Goal: Task Accomplishment & Management: Complete application form

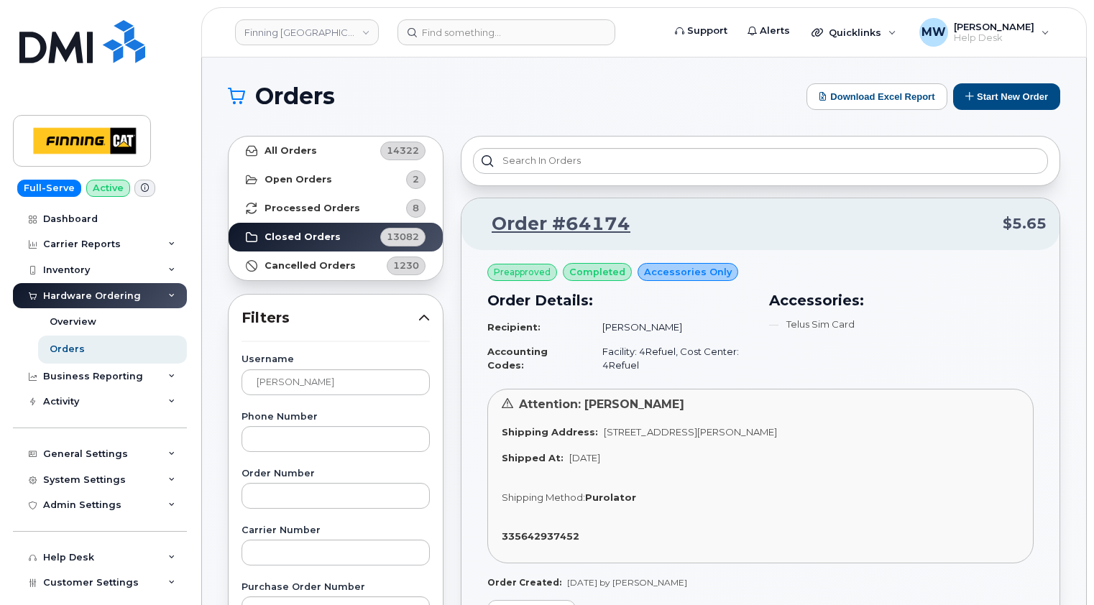
scroll to position [144, 0]
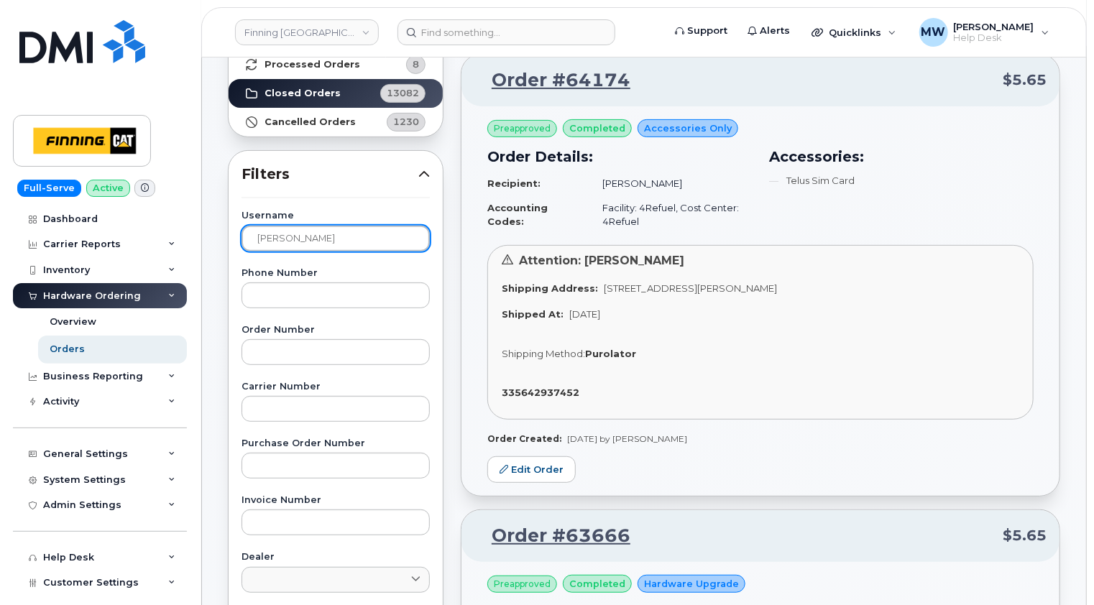
drag, startPoint x: 330, startPoint y: 234, endPoint x: 253, endPoint y: 233, distance: 76.9
click at [254, 233] on input "ranjot" at bounding box center [335, 239] width 188 height 26
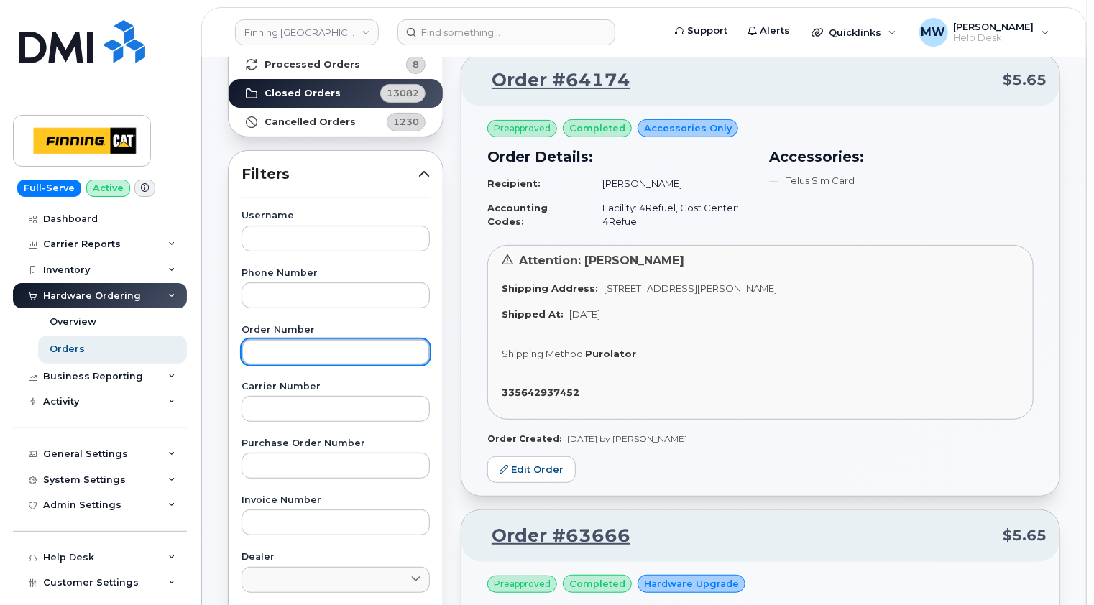
click at [285, 340] on input "text" at bounding box center [335, 352] width 188 height 26
type input "64159"
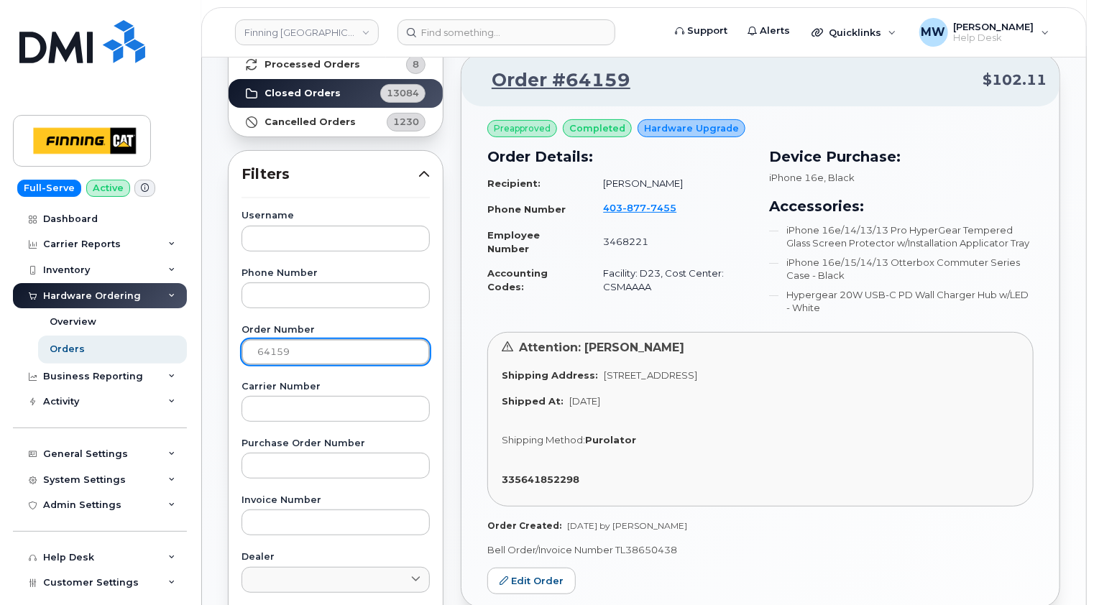
drag, startPoint x: 326, startPoint y: 352, endPoint x: 241, endPoint y: 353, distance: 84.1
click at [243, 353] on input "64159" at bounding box center [335, 352] width 188 height 26
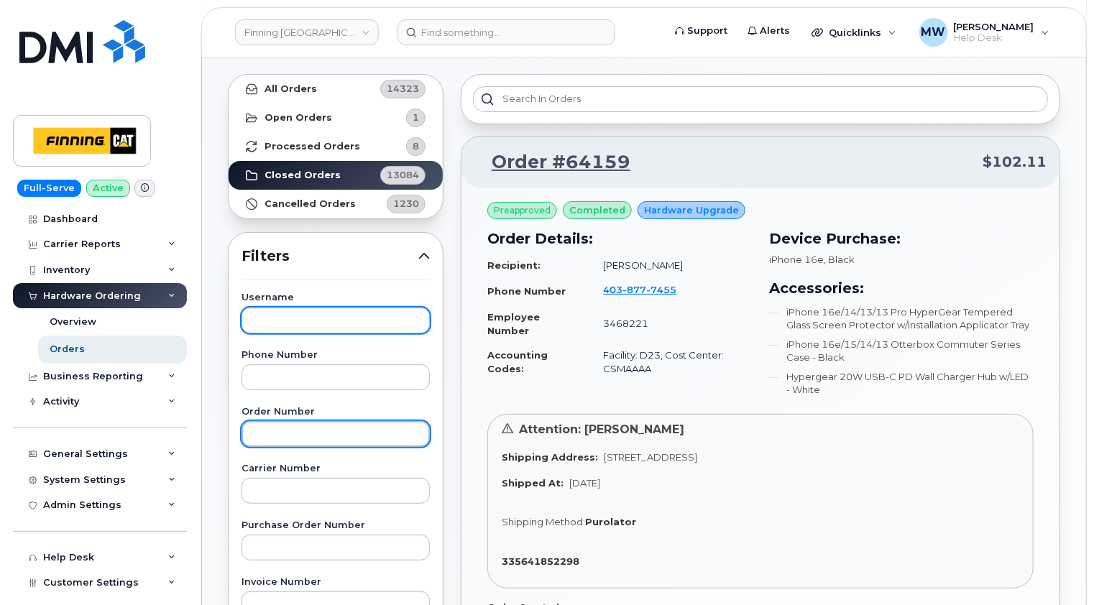
scroll to position [0, 0]
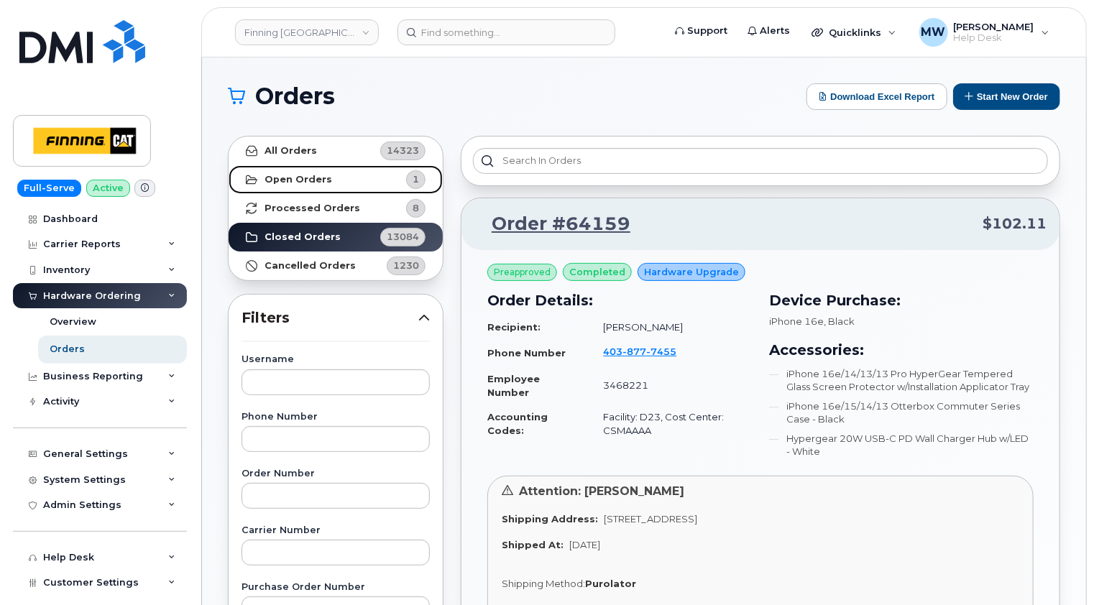
click at [319, 180] on strong "Open Orders" at bounding box center [298, 179] width 68 height 11
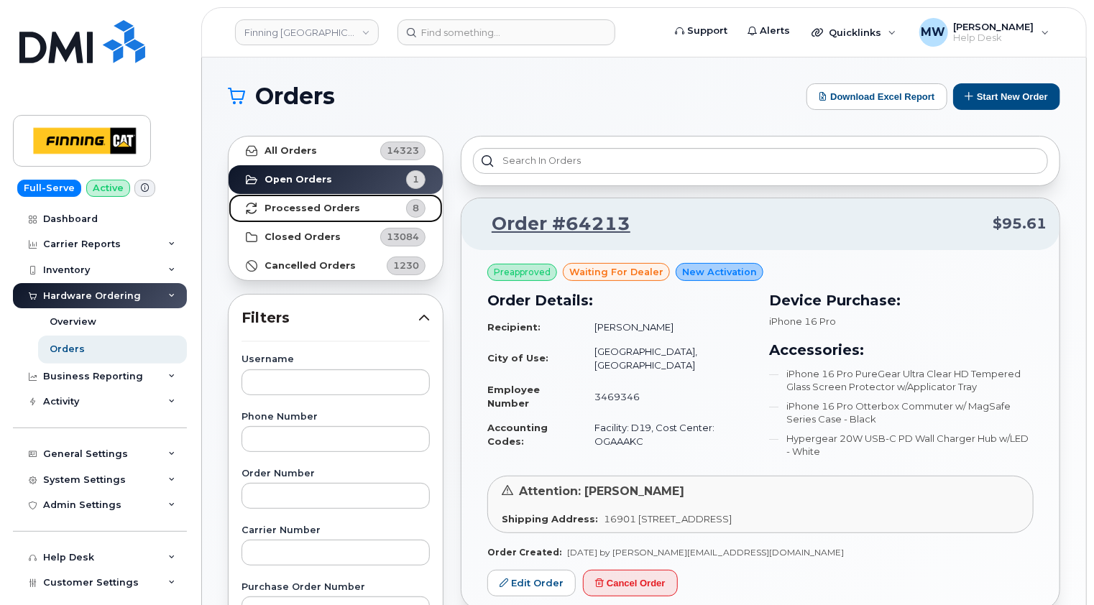
click at [318, 206] on strong "Processed Orders" at bounding box center [312, 208] width 96 height 11
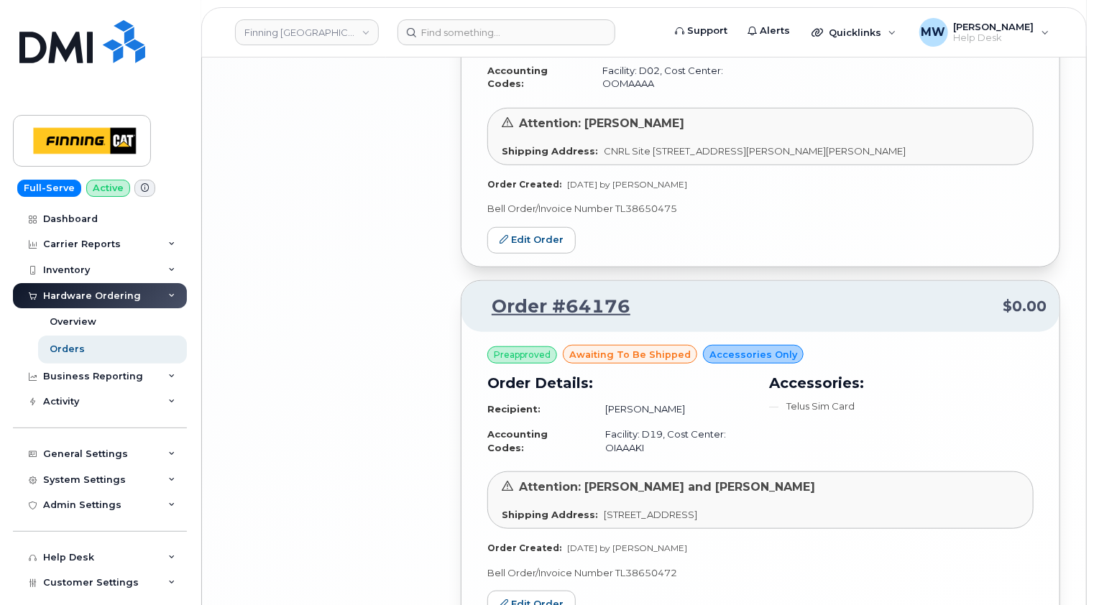
scroll to position [3230, 0]
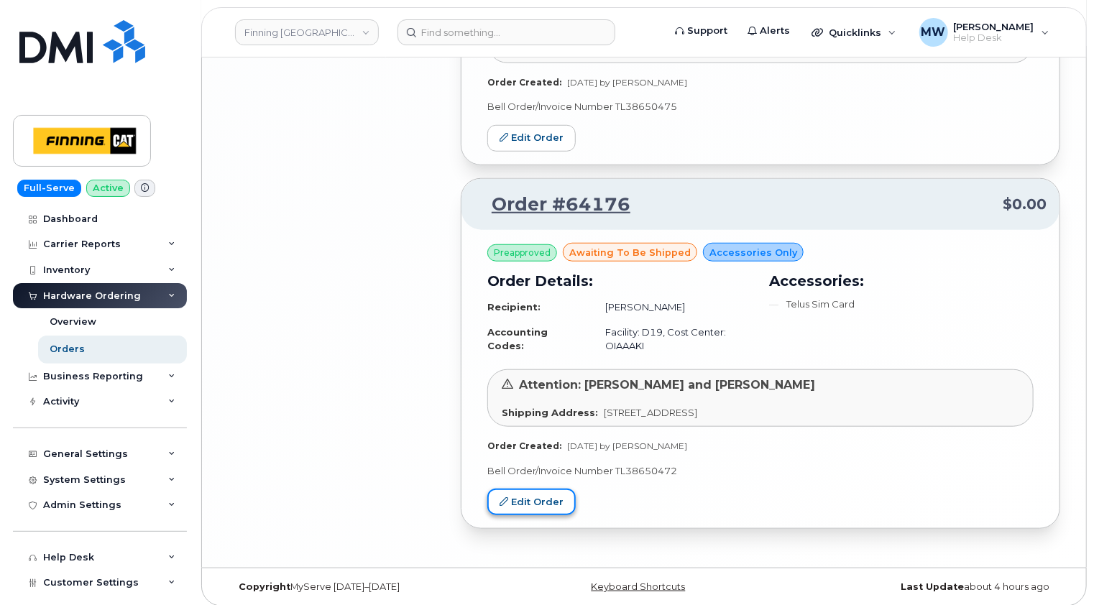
click at [540, 497] on link "Edit Order" at bounding box center [531, 502] width 88 height 27
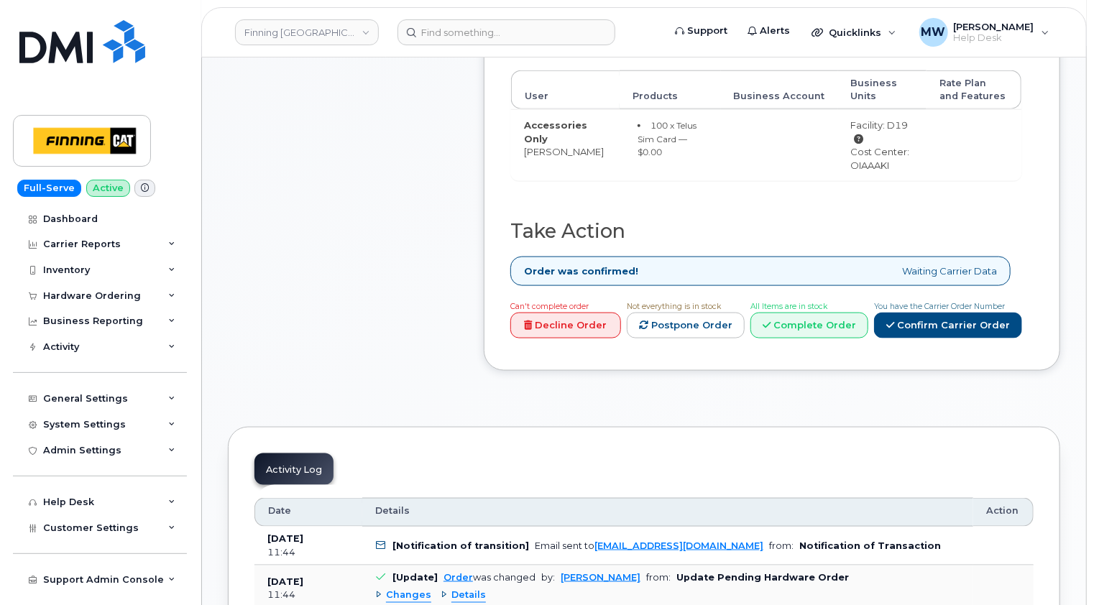
scroll to position [791, 0]
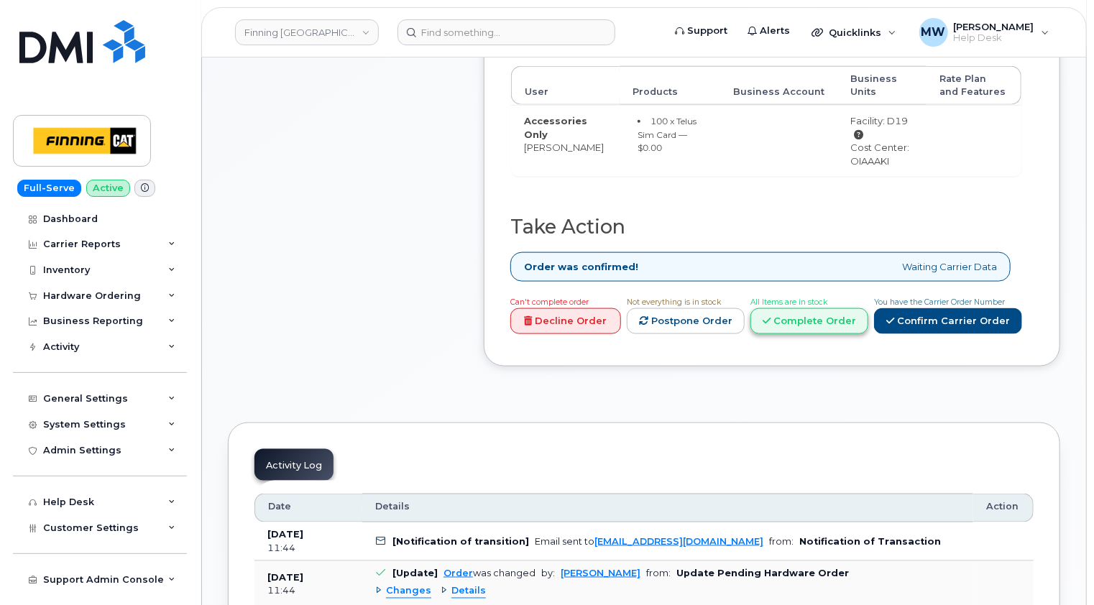
click at [821, 319] on link "Complete Order" at bounding box center [809, 321] width 118 height 27
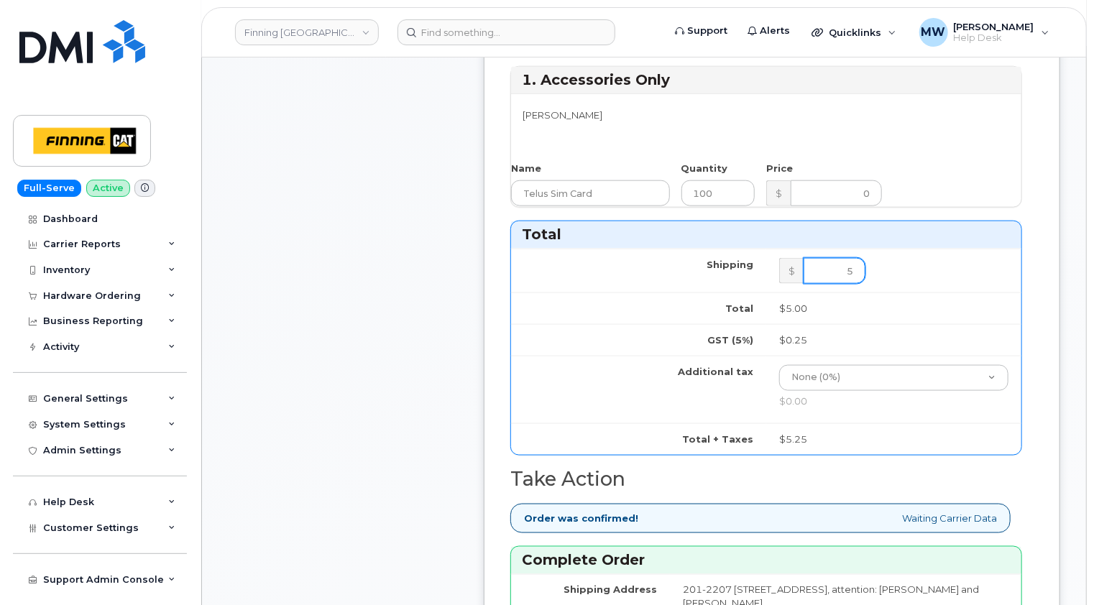
drag, startPoint x: 833, startPoint y: 266, endPoint x: 880, endPoint y: 267, distance: 46.7
click at [880, 267] on td "$ 5" at bounding box center [893, 271] width 255 height 44
type input "0"
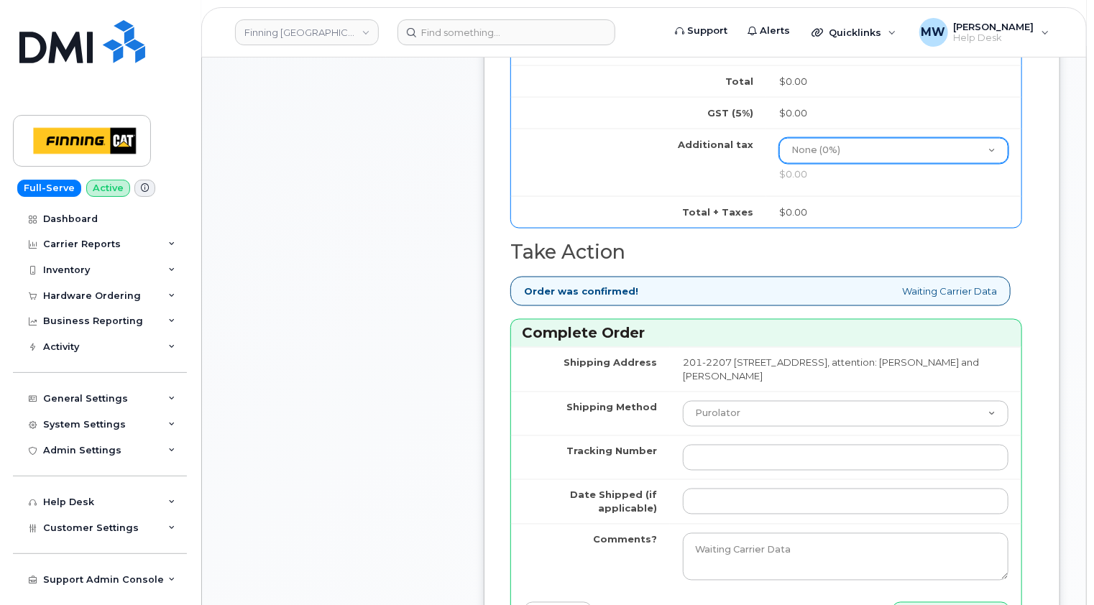
scroll to position [1150, 0]
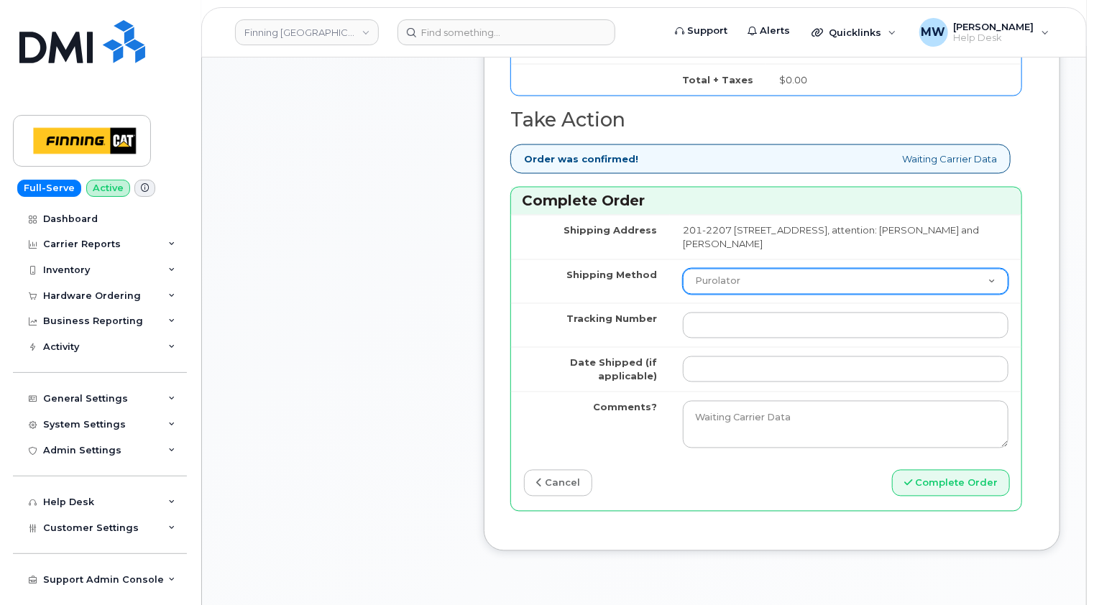
click at [770, 282] on select "Purolator UPS FedEx Canada Post Courier Other Drop Off Pick Up" at bounding box center [846, 282] width 326 height 26
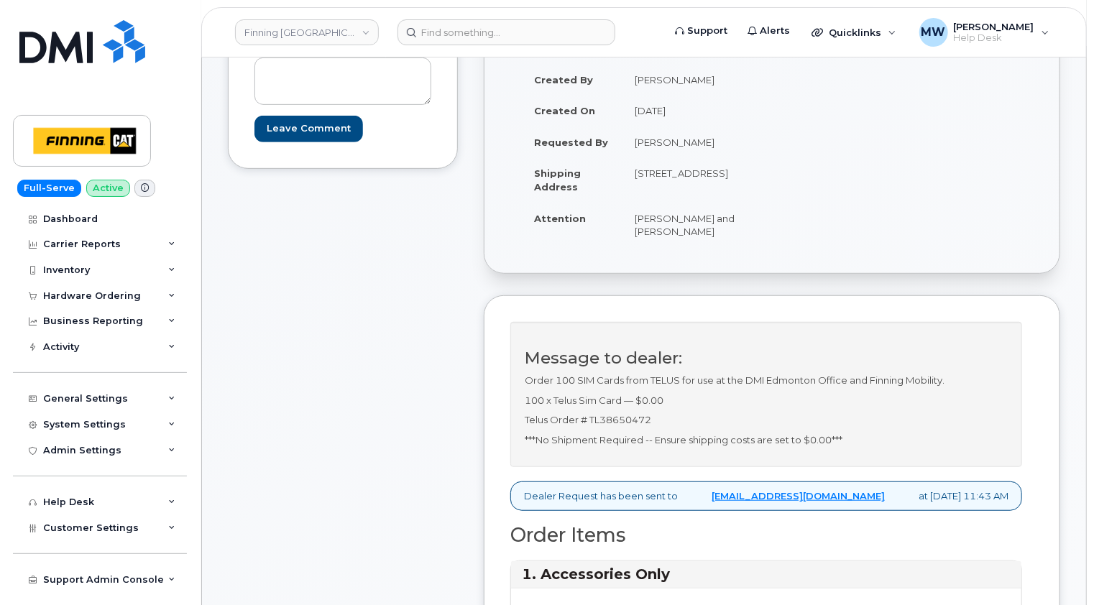
scroll to position [287, 0]
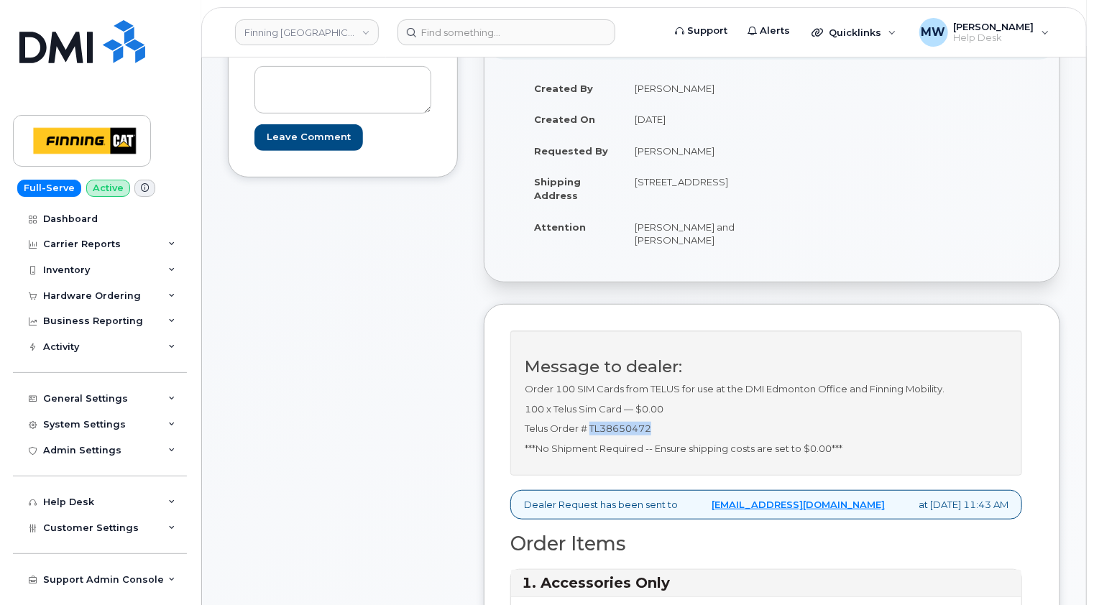
drag, startPoint x: 644, startPoint y: 425, endPoint x: 591, endPoint y: 425, distance: 52.5
click at [591, 425] on p "Telus Order # TL38650472" at bounding box center [766, 429] width 483 height 14
copy p "TL38650472"
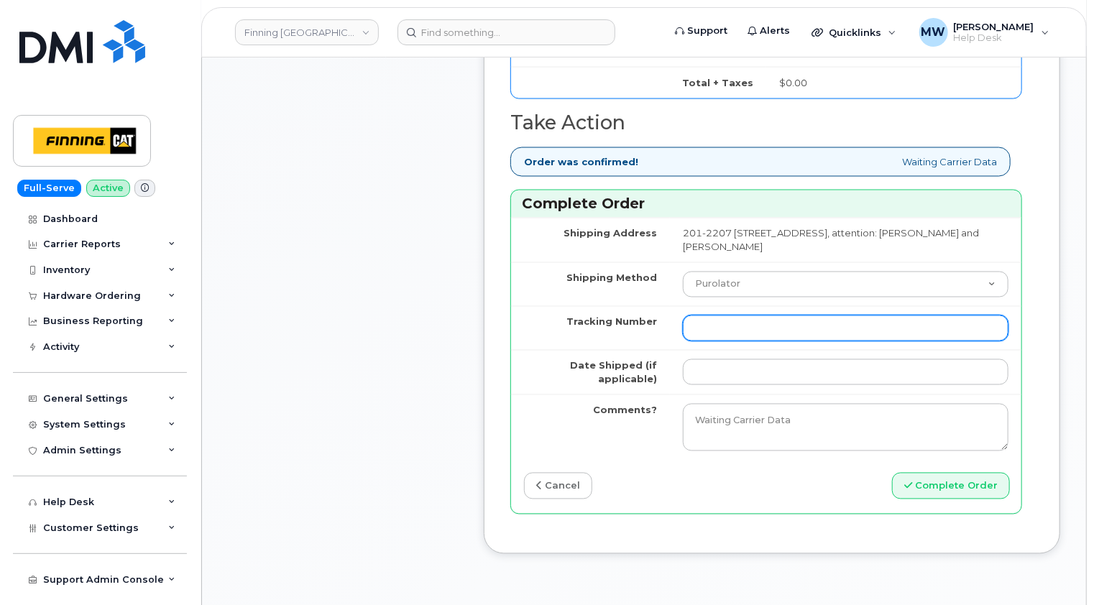
scroll to position [1150, 0]
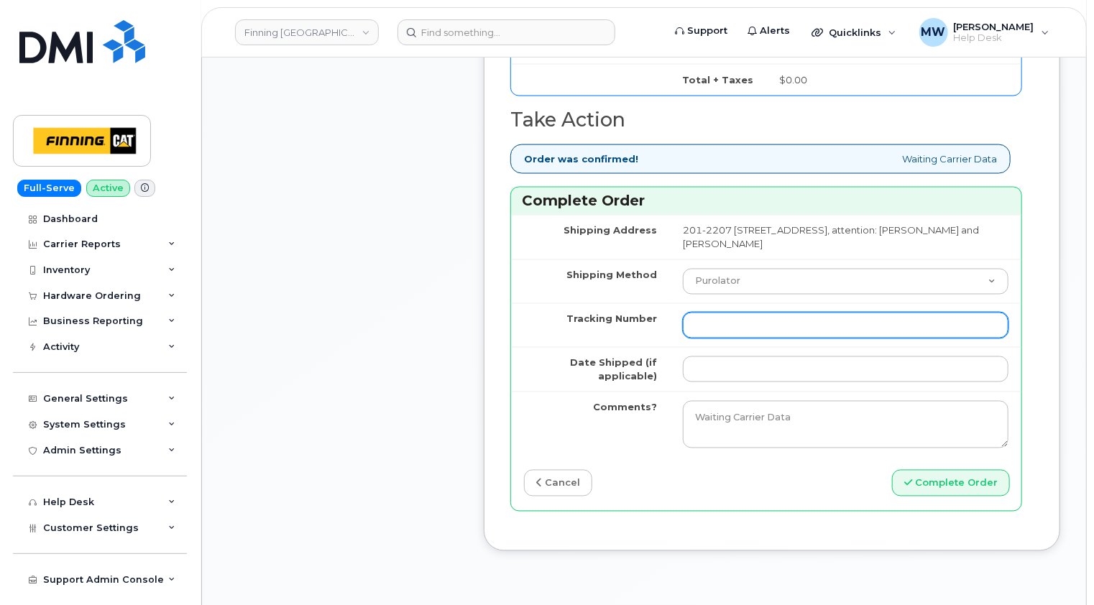
click at [722, 313] on input "Tracking Number" at bounding box center [846, 326] width 326 height 26
paste input "520028146626"
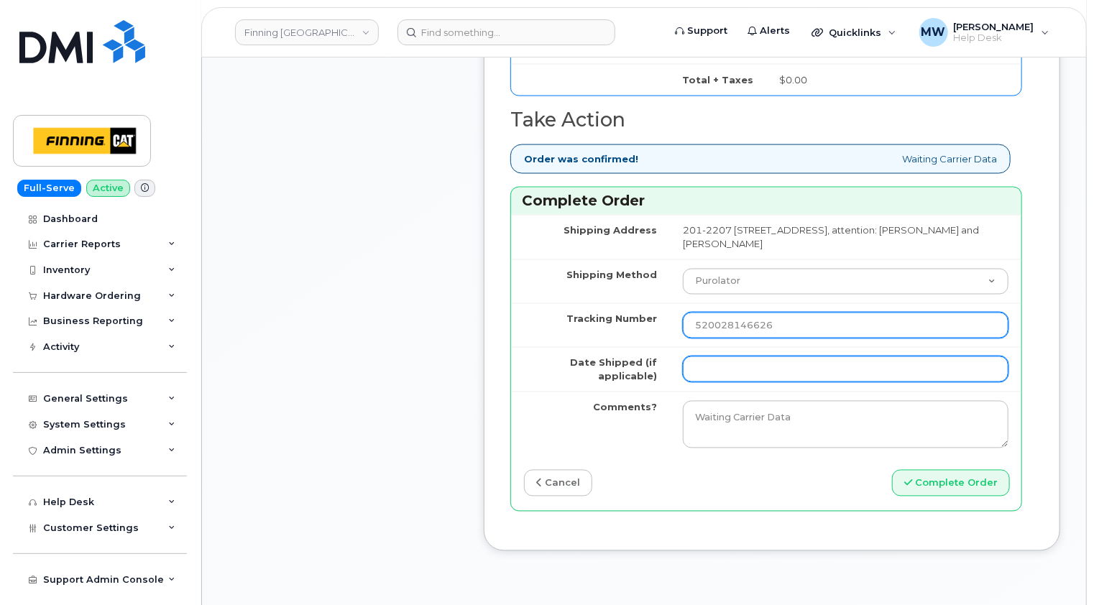
type input "520028146626"
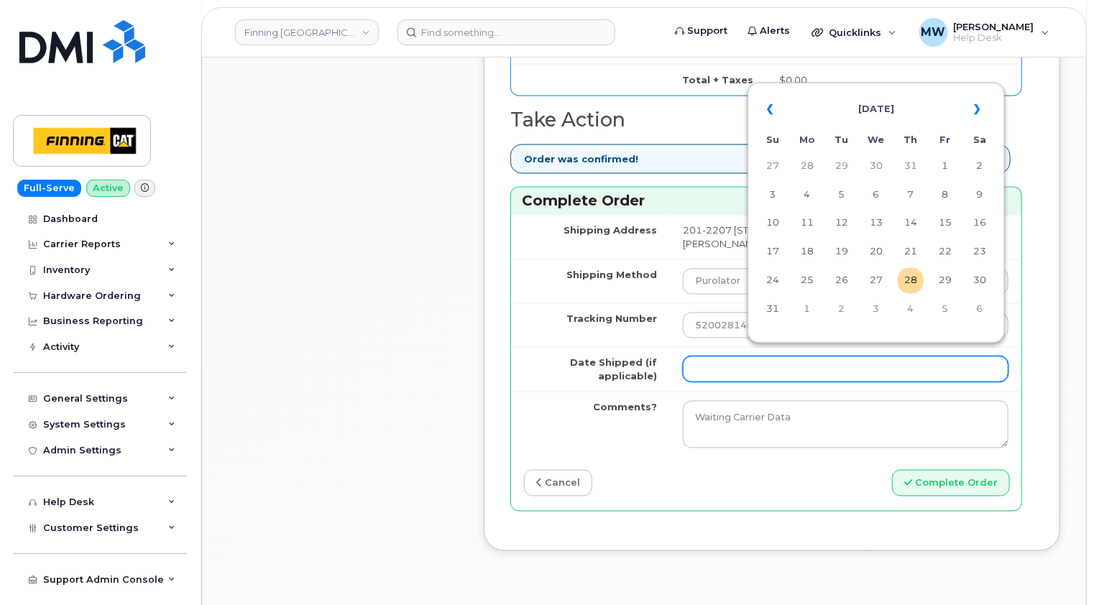
click at [717, 366] on input "Date Shipped (if applicable)" at bounding box center [846, 369] width 326 height 26
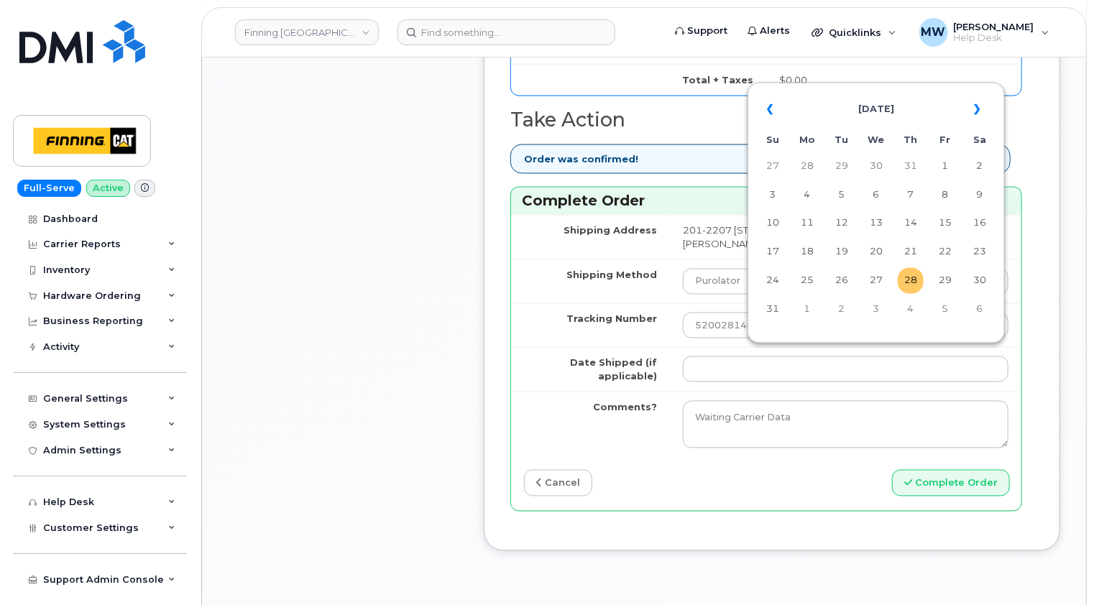
click at [917, 283] on td "28" at bounding box center [911, 281] width 26 height 26
type input "2025-08-28"
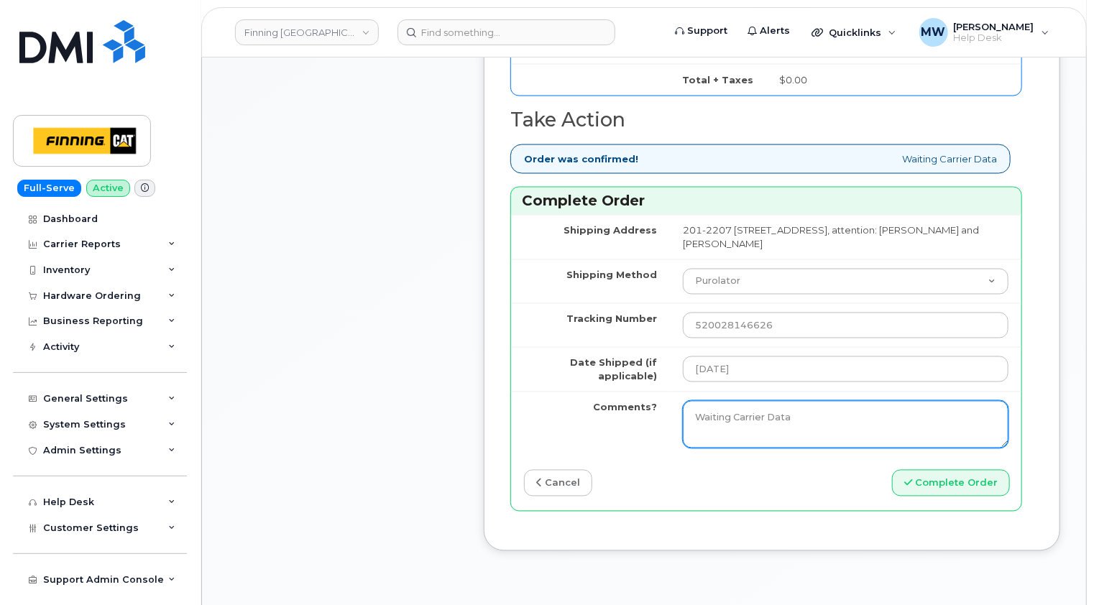
drag, startPoint x: 793, startPoint y: 410, endPoint x: 653, endPoint y: 413, distance: 140.2
click at [670, 413] on td "Waiting Carrier Data" at bounding box center [845, 424] width 351 height 65
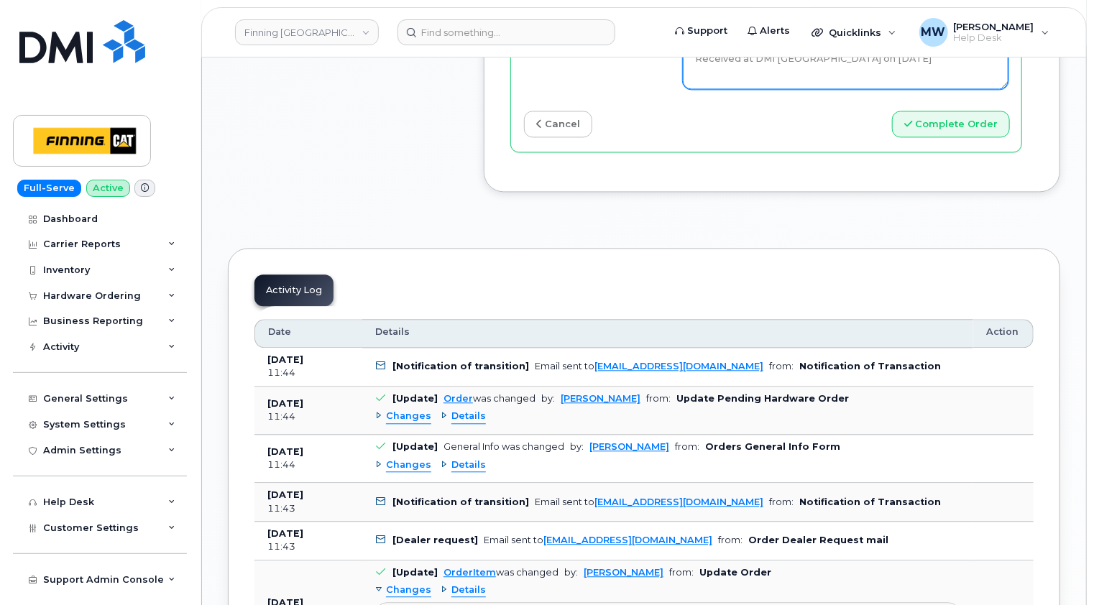
scroll to position [1366, 0]
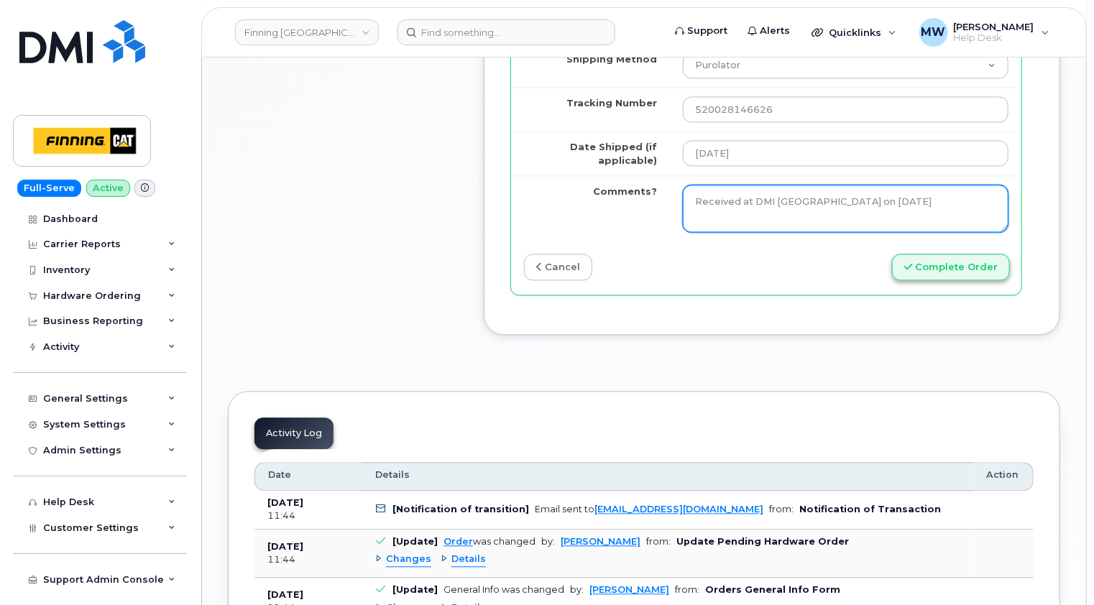
type textarea "Received at DMI Edmonton Depot on 2025-08-28"
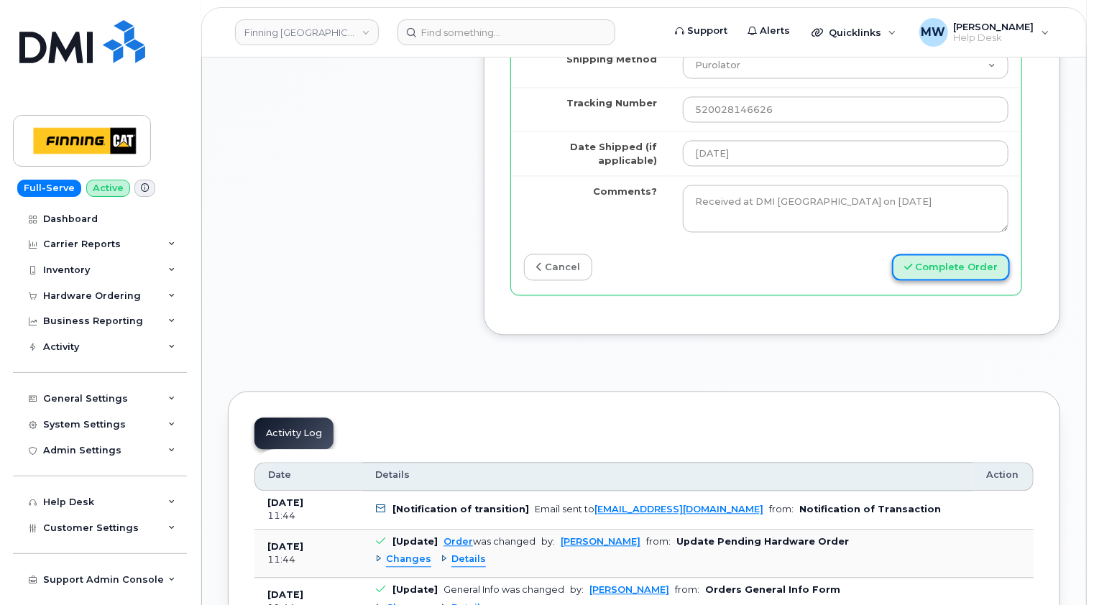
click at [980, 261] on button "Complete Order" at bounding box center [951, 267] width 118 height 27
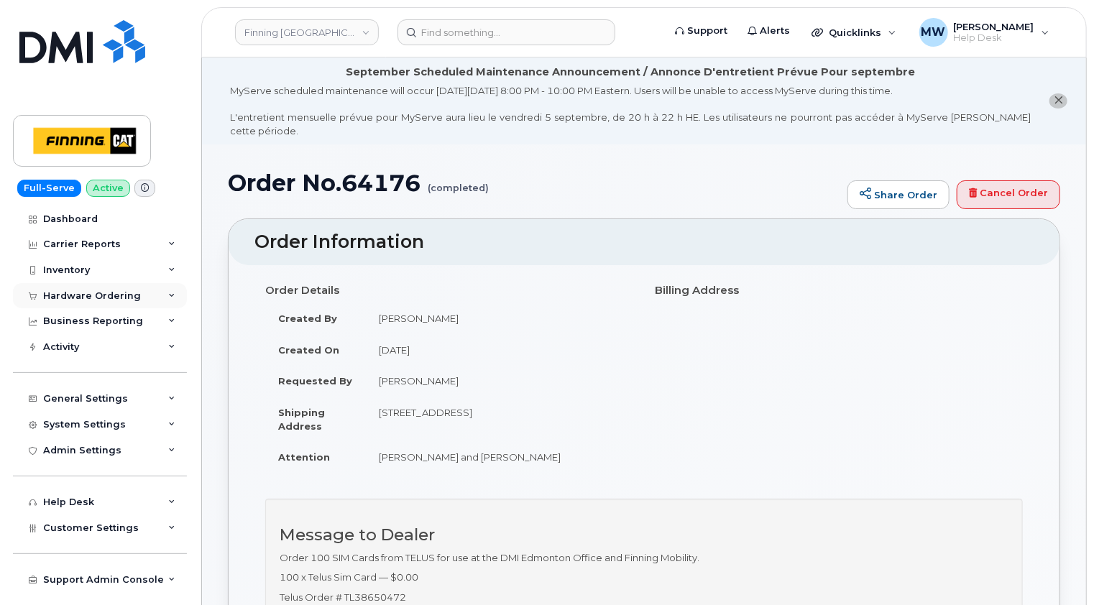
click at [99, 298] on div "Hardware Ordering" at bounding box center [92, 295] width 98 height 11
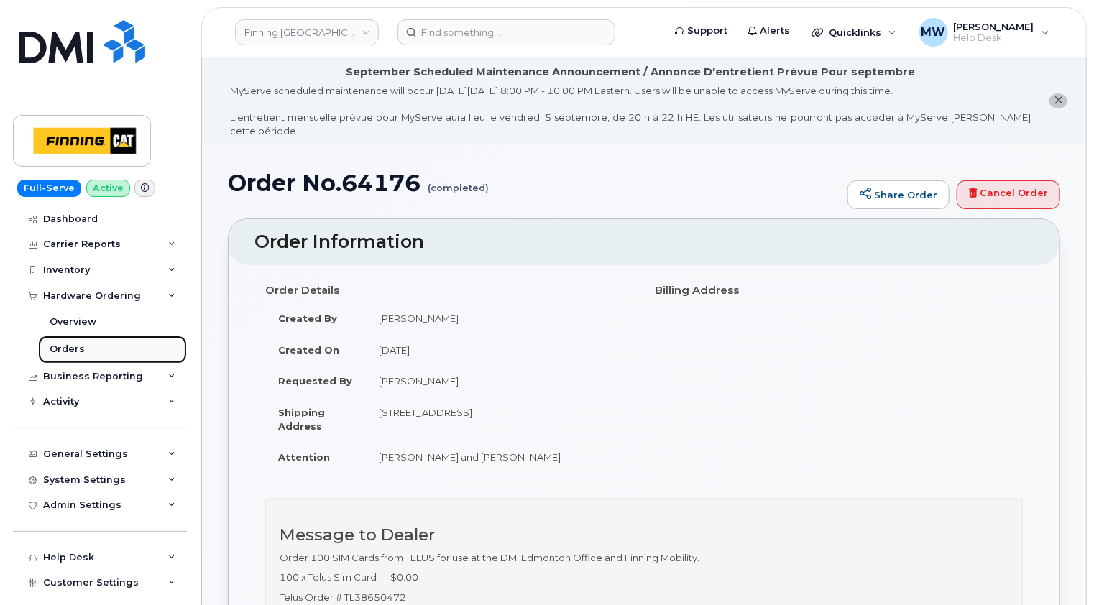
click at [83, 349] on link "Orders" at bounding box center [112, 349] width 149 height 27
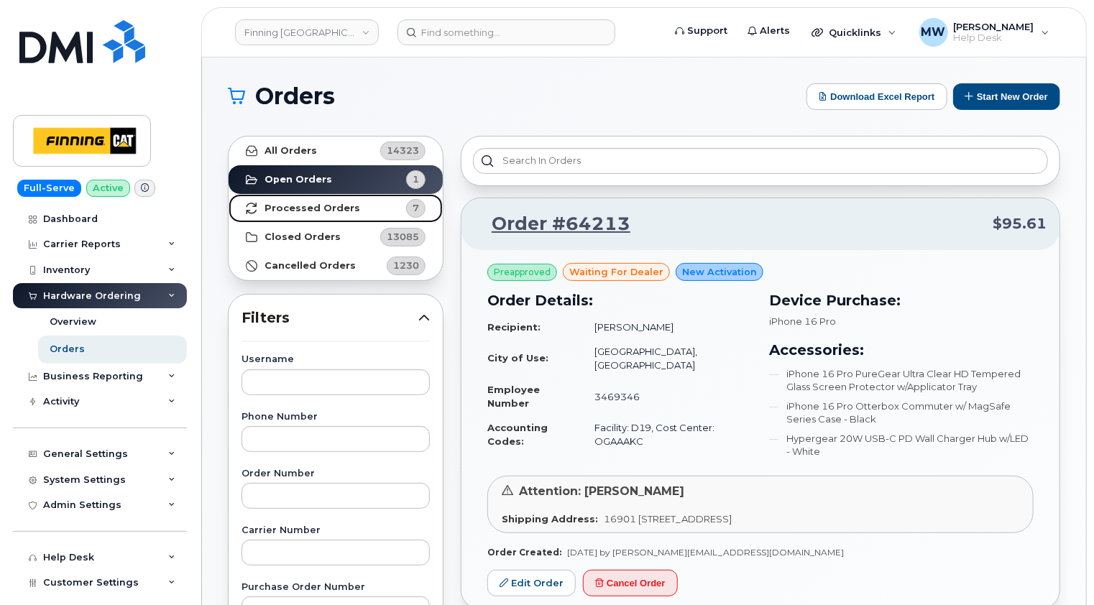
click at [305, 207] on strong "Processed Orders" at bounding box center [312, 208] width 96 height 11
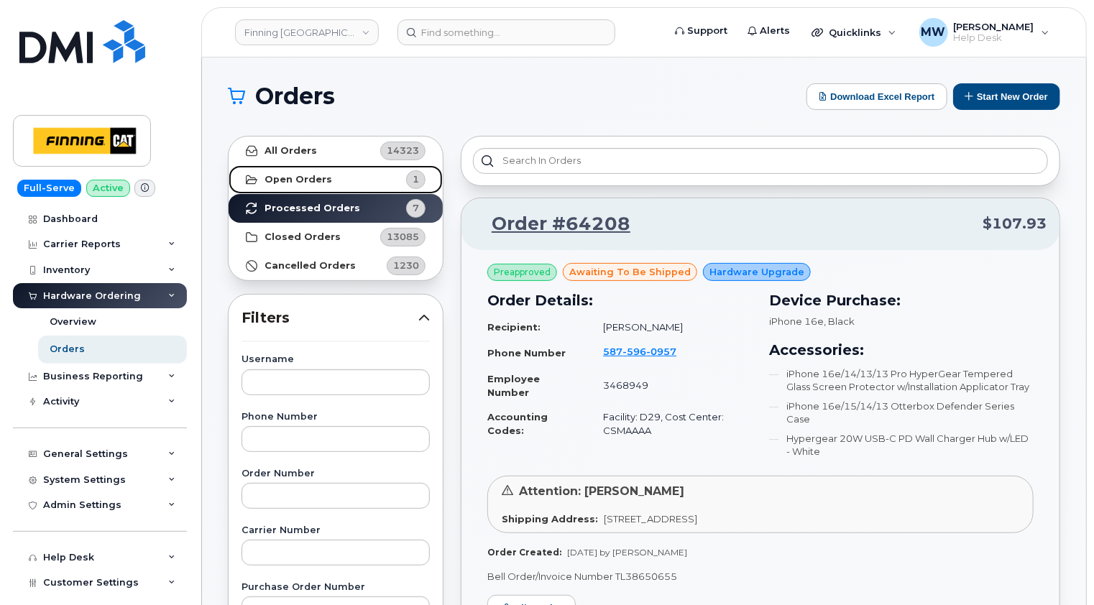
click at [298, 183] on strong "Open Orders" at bounding box center [298, 179] width 68 height 11
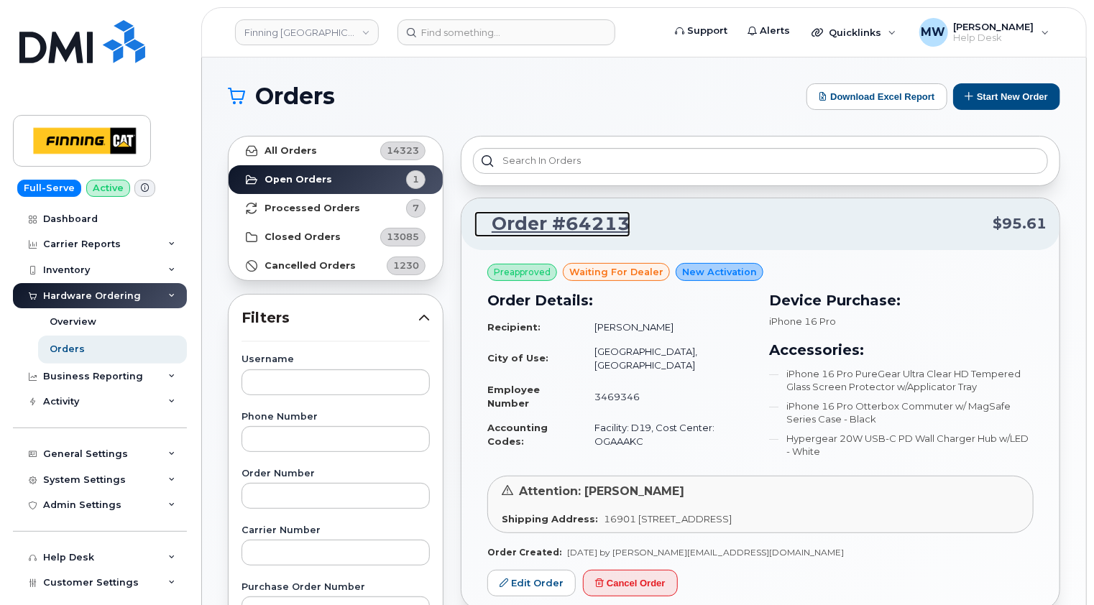
click at [571, 217] on link "Order #64213" at bounding box center [552, 224] width 156 height 26
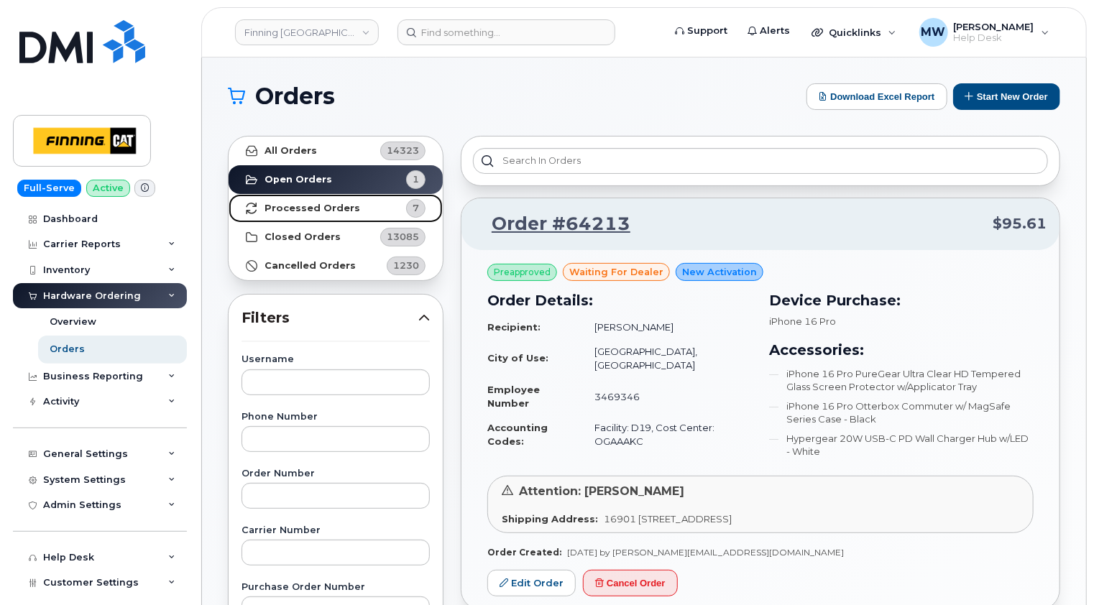
click at [310, 208] on strong "Processed Orders" at bounding box center [312, 208] width 96 height 11
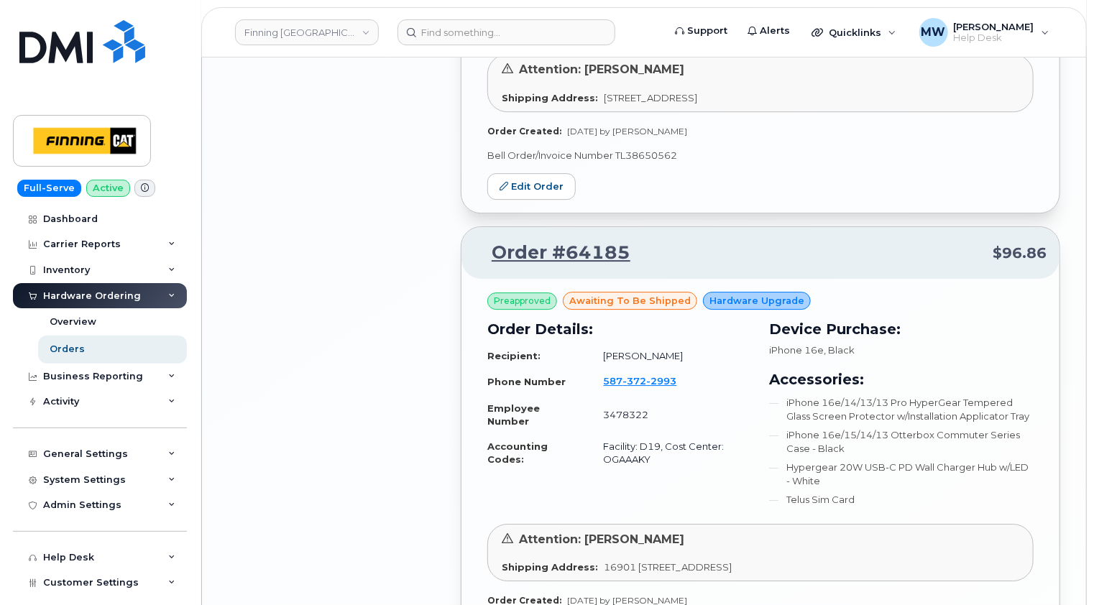
scroll to position [2300, 0]
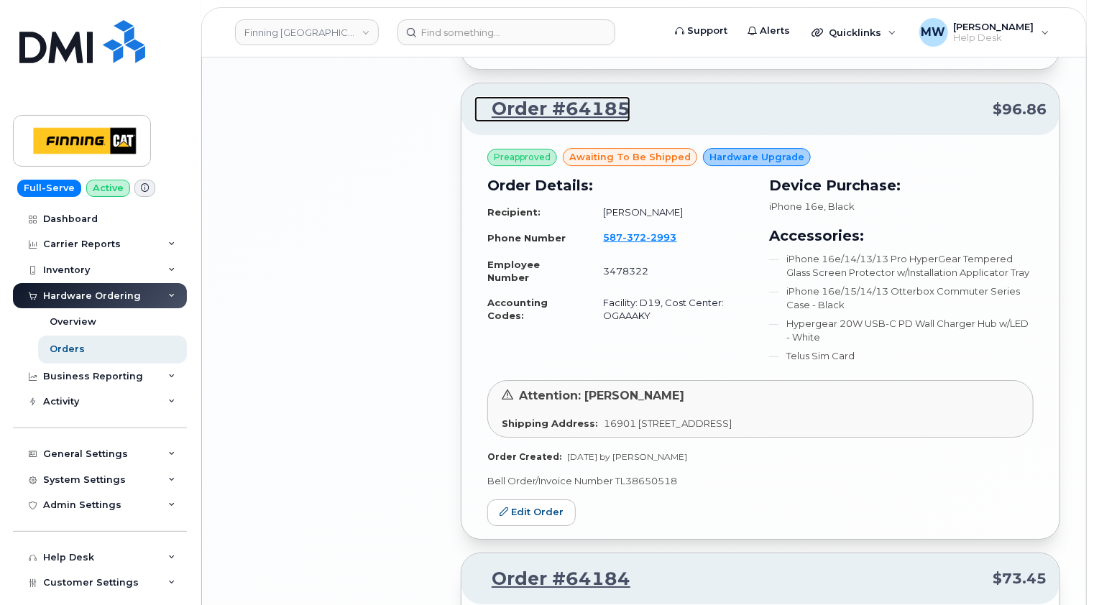
click at [594, 107] on link "Order #64185" at bounding box center [552, 109] width 156 height 26
drag, startPoint x: 78, startPoint y: 348, endPoint x: 86, endPoint y: 341, distance: 10.2
click at [78, 348] on div "Orders" at bounding box center [67, 349] width 35 height 13
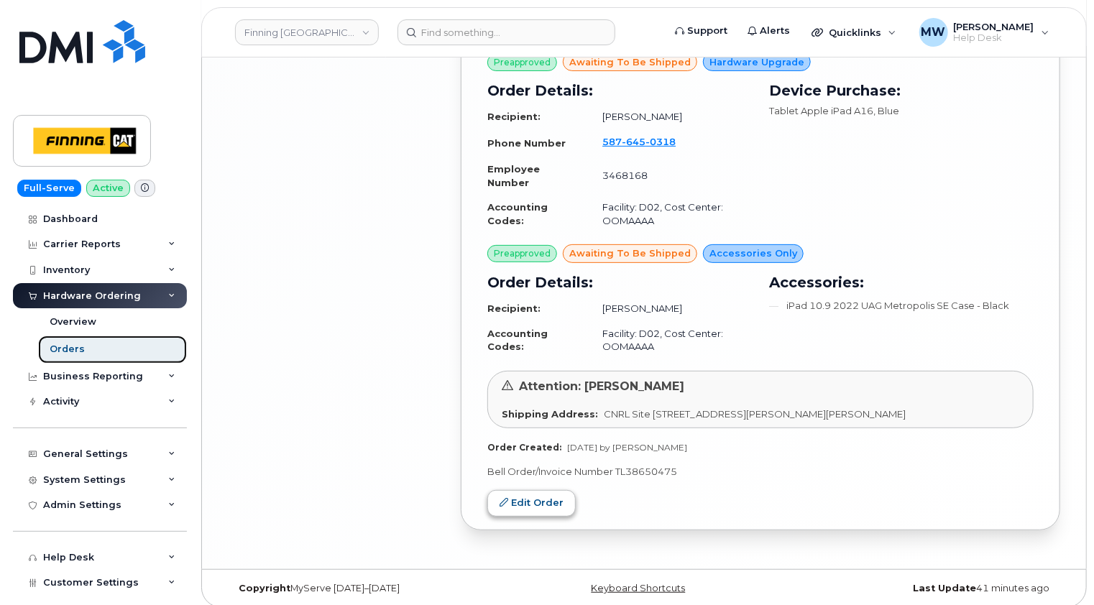
scroll to position [2867, 0]
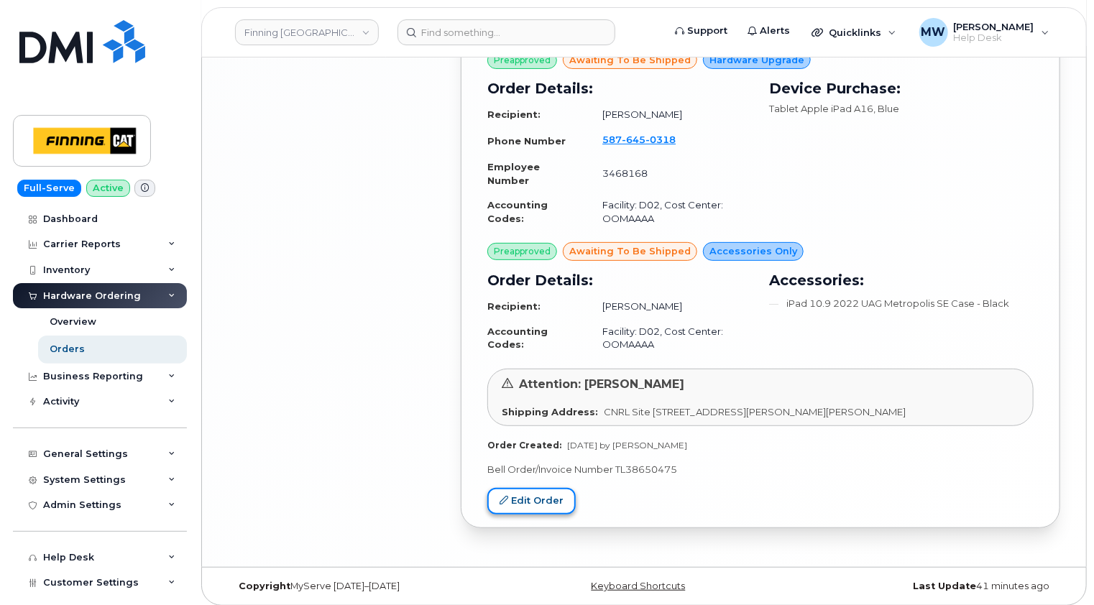
click at [536, 497] on link "Edit Order" at bounding box center [531, 501] width 88 height 27
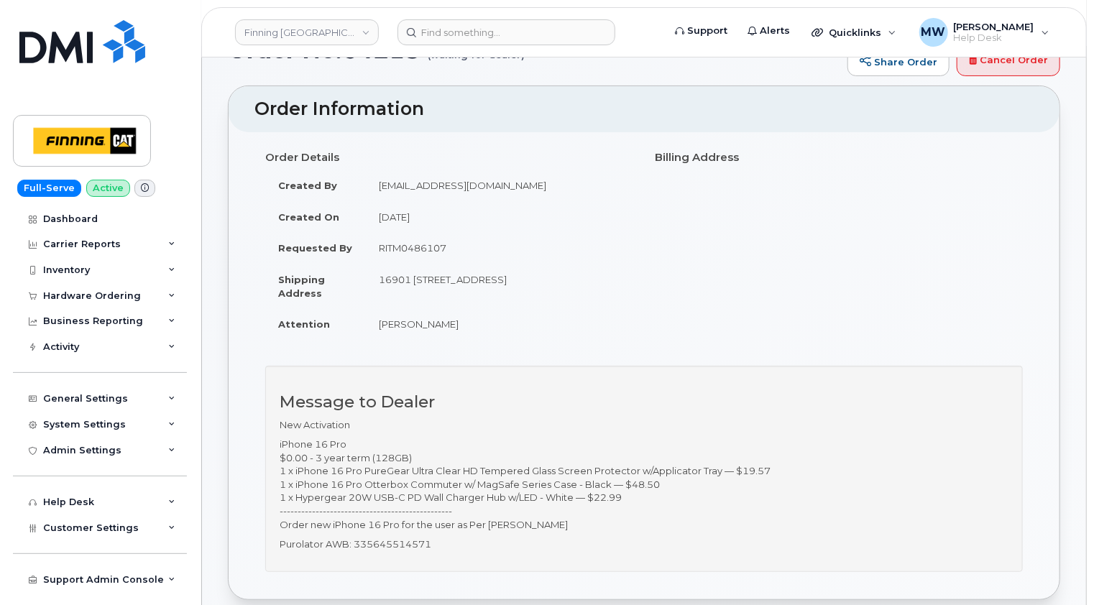
scroll to position [72, 0]
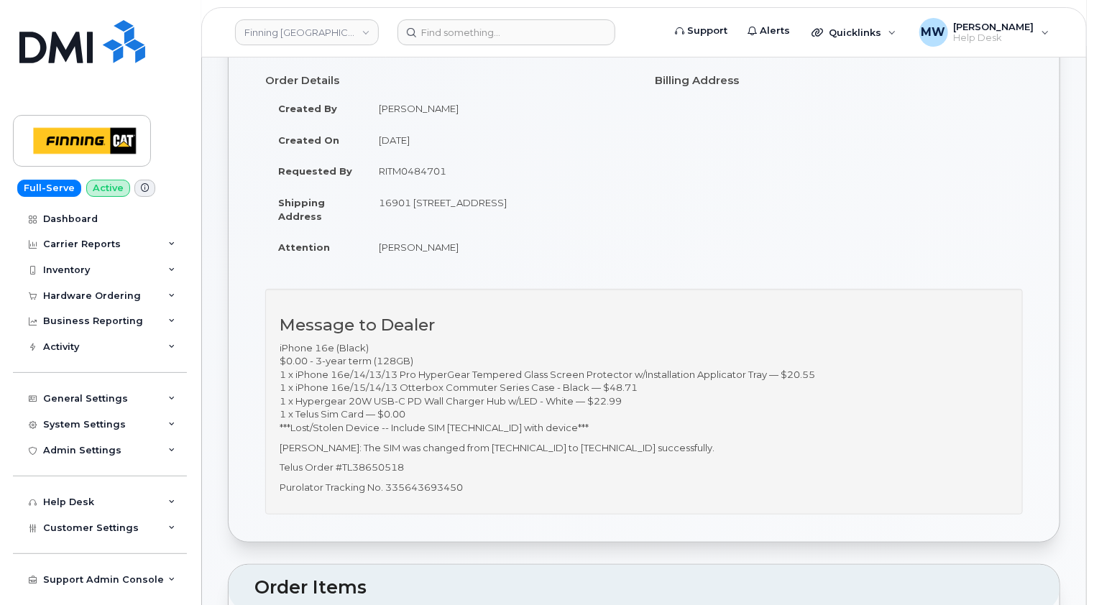
scroll to position [216, 0]
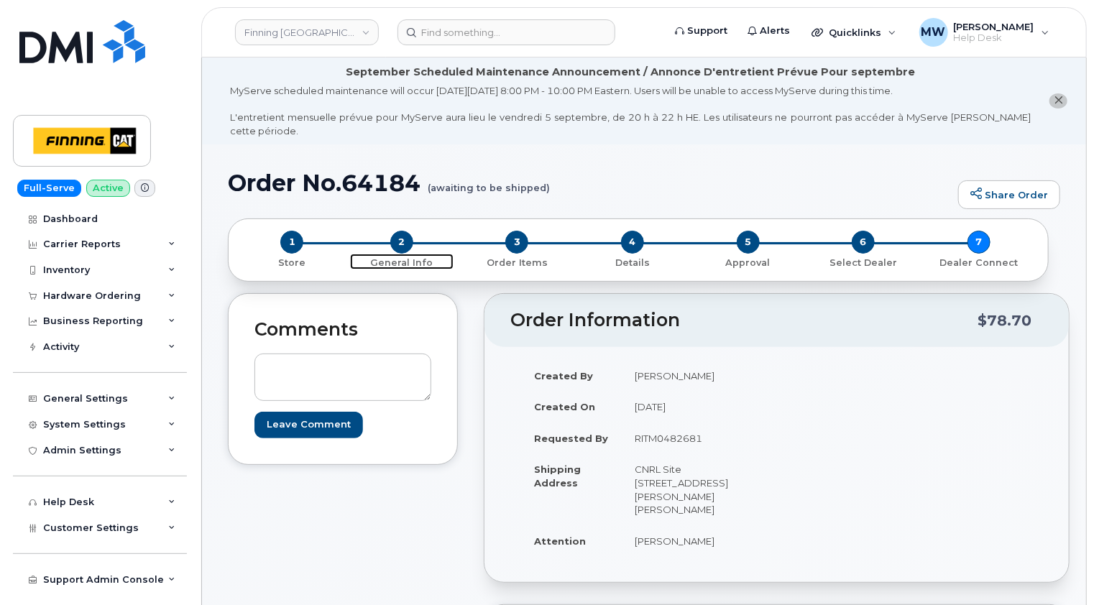
click at [397, 231] on span "2" at bounding box center [401, 242] width 23 height 23
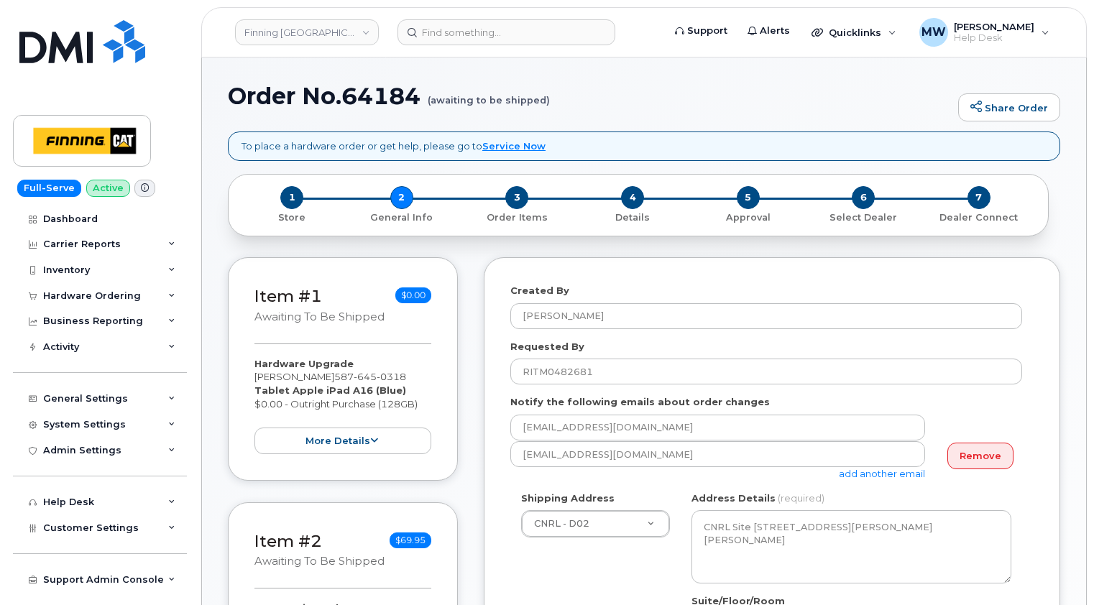
select select
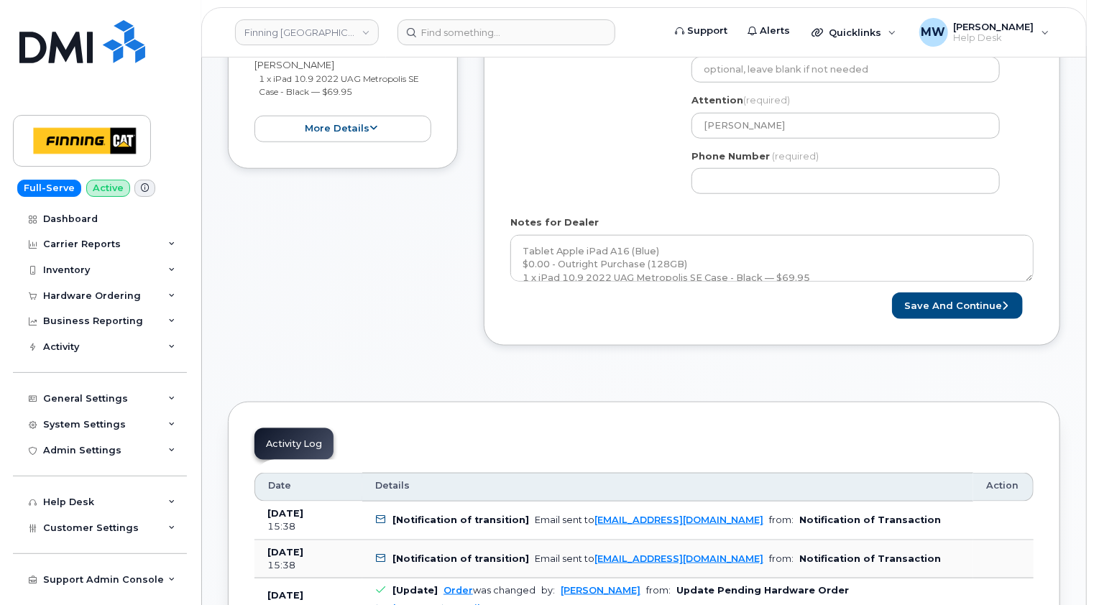
scroll to position [647, 0]
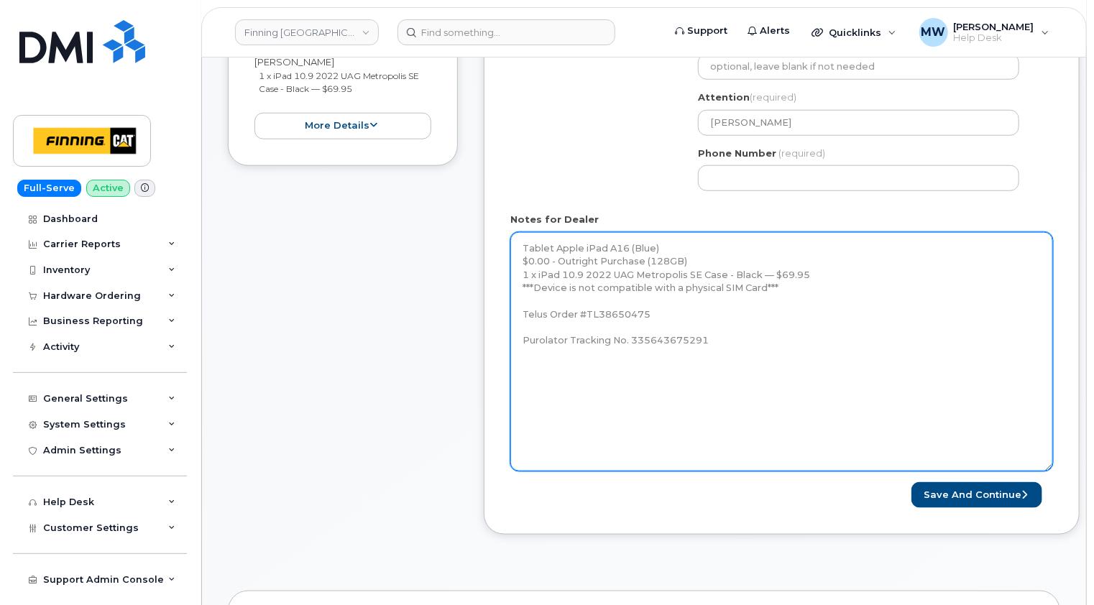
drag, startPoint x: 1031, startPoint y: 262, endPoint x: 1029, endPoint y: 471, distance: 208.4
click at [1052, 471] on textarea "Tablet Apple iPad A16 (Blue) $0.00 - Outright Purchase (128GB) 1 x iPad 10.9 20…" at bounding box center [781, 351] width 543 height 239
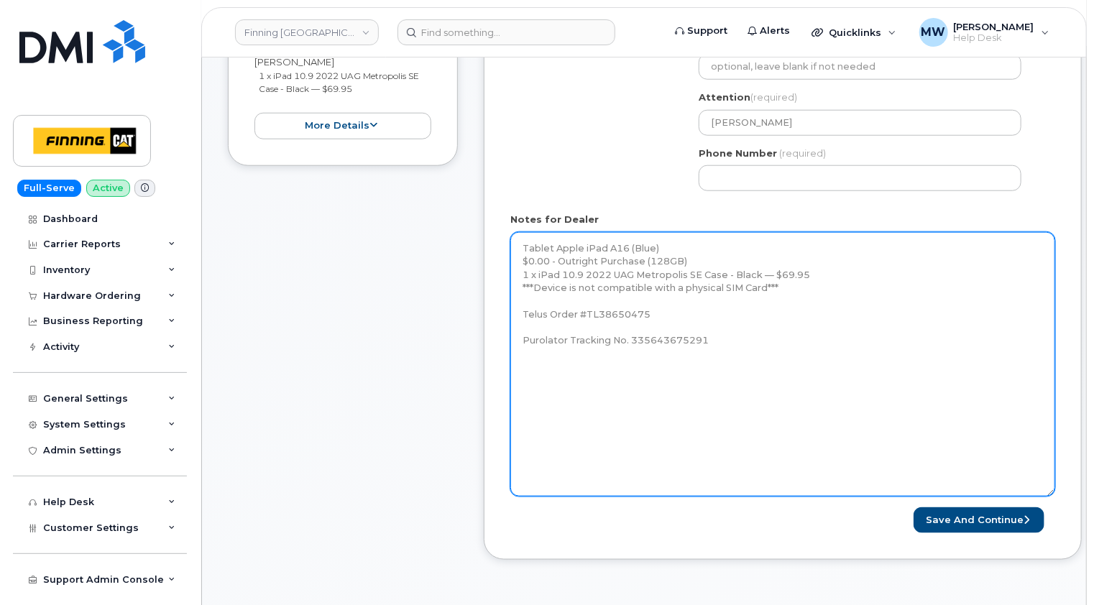
click at [747, 329] on textarea "Tablet Apple iPad A16 (Blue) $0.00 - Outright Purchase (128GB) 1 x iPad 10.9 20…" at bounding box center [782, 364] width 545 height 264
paste textarea "iPad A16-2025 (#2059) S/N: KX2DJ1YQ44 IMEI: [TECHNICAL_ID] EID: 890490320074088…"
type textarea "Tablet Apple iPad A16 (Blue) $0.00 - Outright Purchase (128GB) 1 x iPad 10.9 20…"
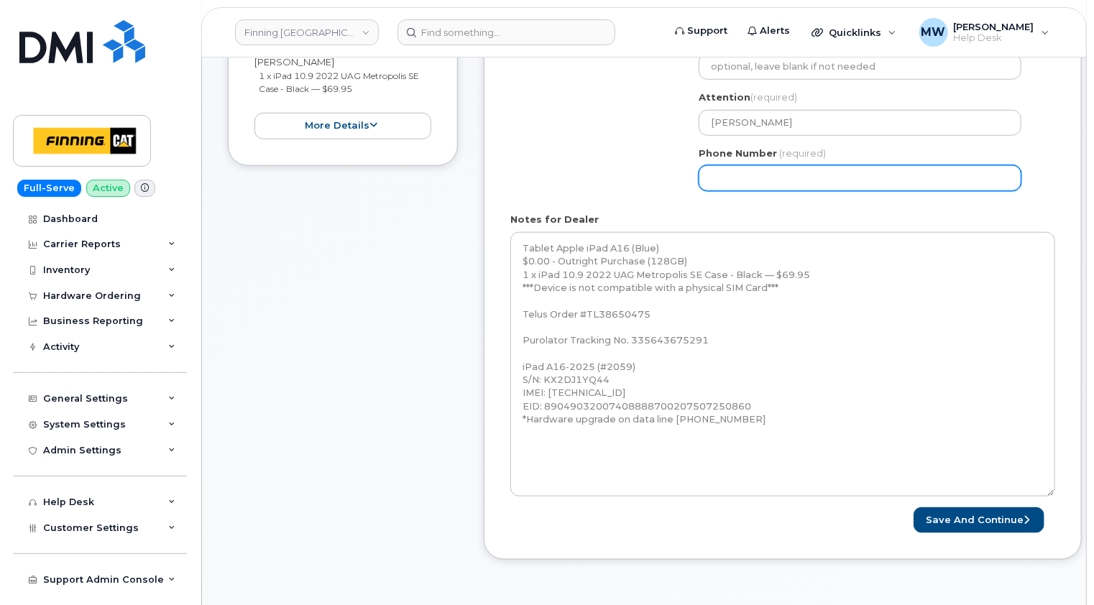
click at [936, 165] on input "Phone Number" at bounding box center [860, 178] width 323 height 26
paste input "7807427718"
select select
type input "7807427718"
click at [1021, 213] on div "Notes for Dealer Tablet Apple iPad A16 (Blue) $0.00 - Outright Purchase (128GB)…" at bounding box center [782, 355] width 545 height 284
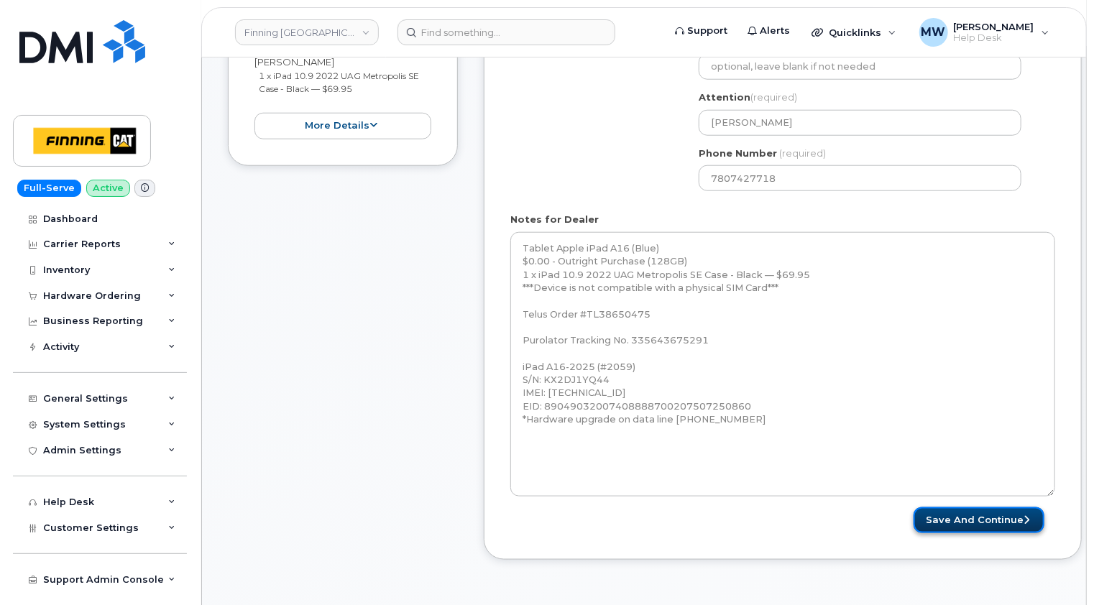
click at [985, 510] on button "Save and Continue" at bounding box center [978, 520] width 131 height 27
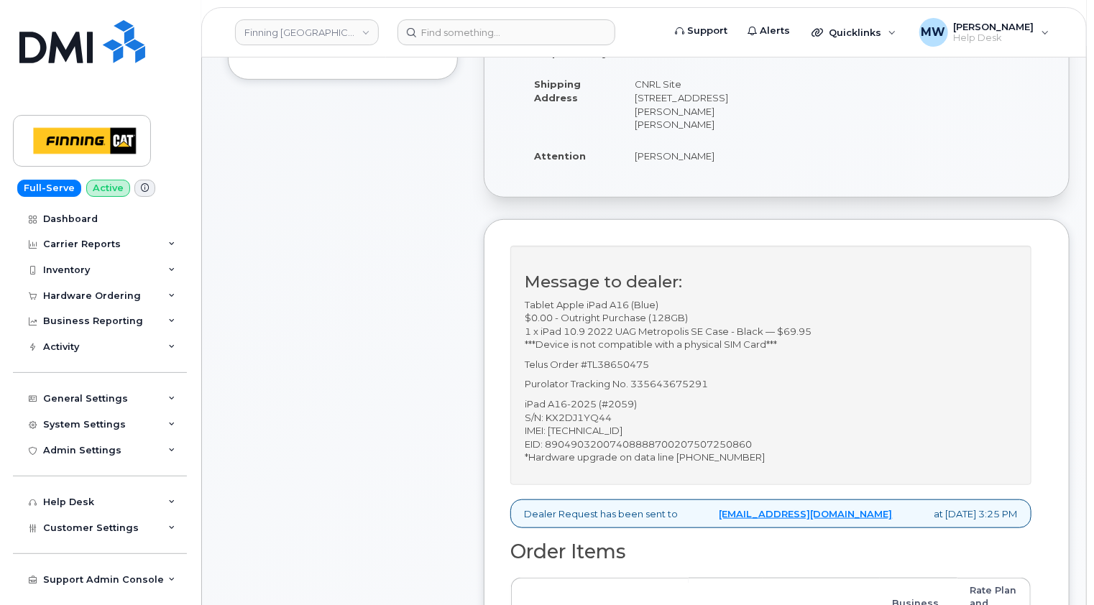
scroll to position [431, 0]
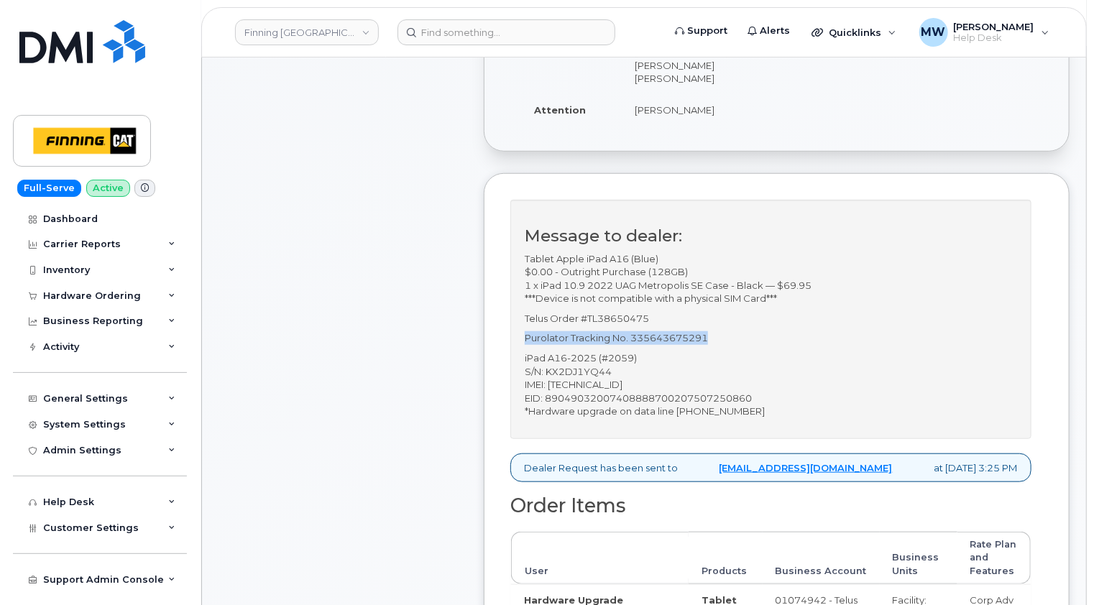
drag, startPoint x: 709, startPoint y: 323, endPoint x: 527, endPoint y: 323, distance: 182.5
click at [527, 331] on p "Purolator Tracking No. 335643675291" at bounding box center [771, 338] width 492 height 14
copy p "Purolator Tracking No. 335643675291"
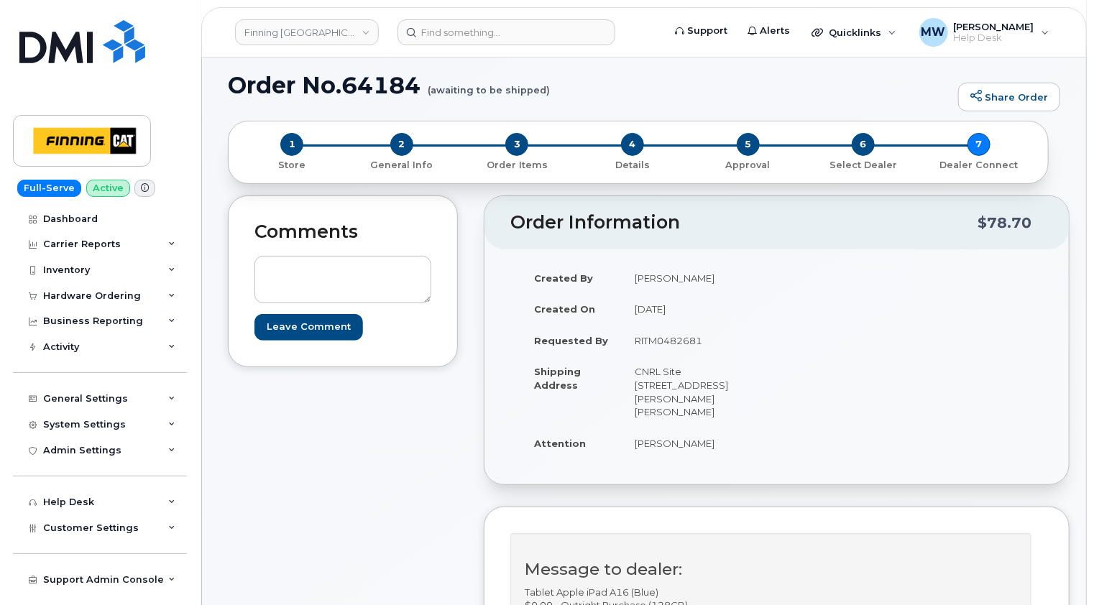
scroll to position [0, 0]
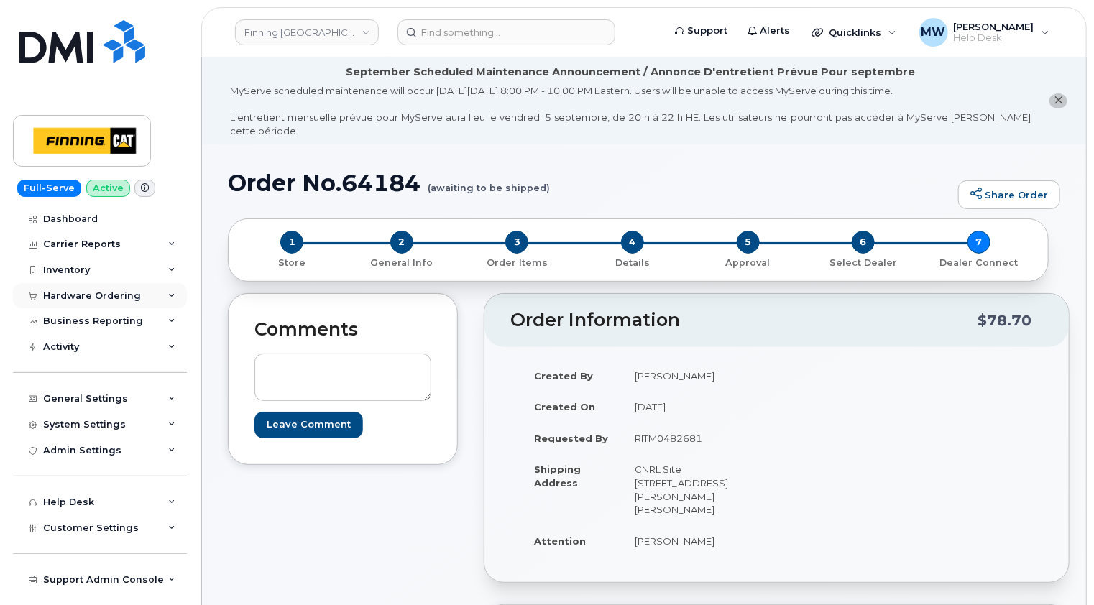
click at [108, 300] on div "Hardware Ordering" at bounding box center [92, 295] width 98 height 11
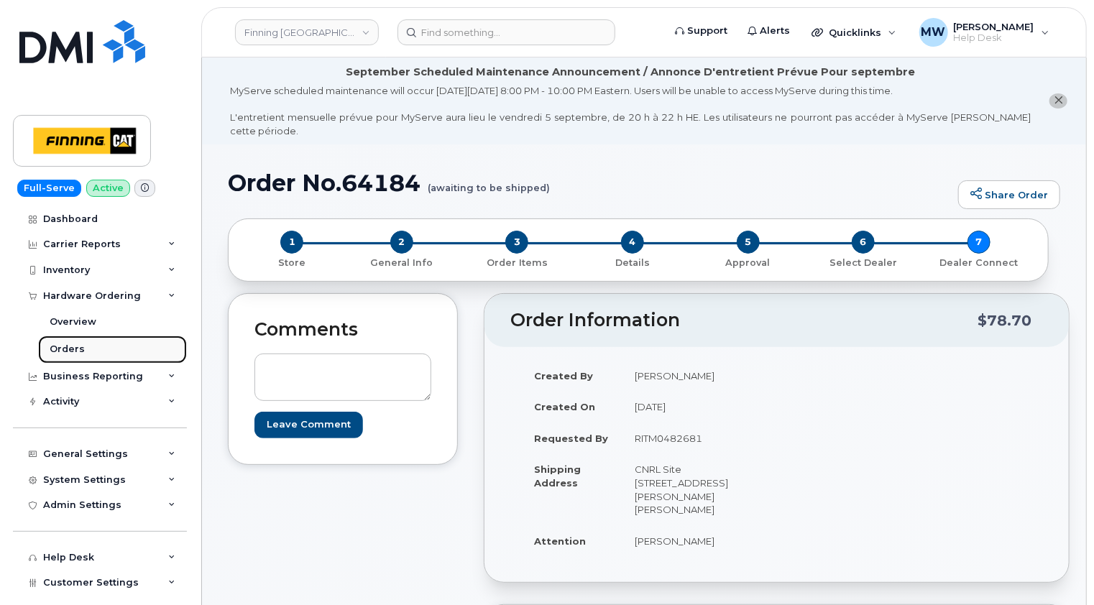
click at [69, 346] on div "Orders" at bounding box center [67, 349] width 35 height 13
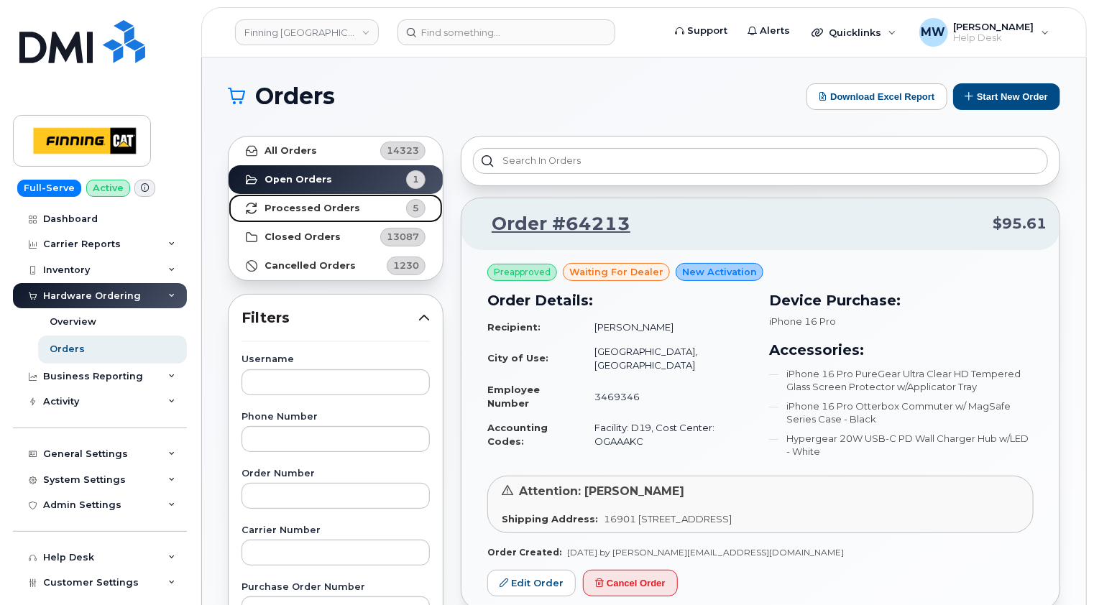
click at [340, 206] on strong "Processed Orders" at bounding box center [312, 208] width 96 height 11
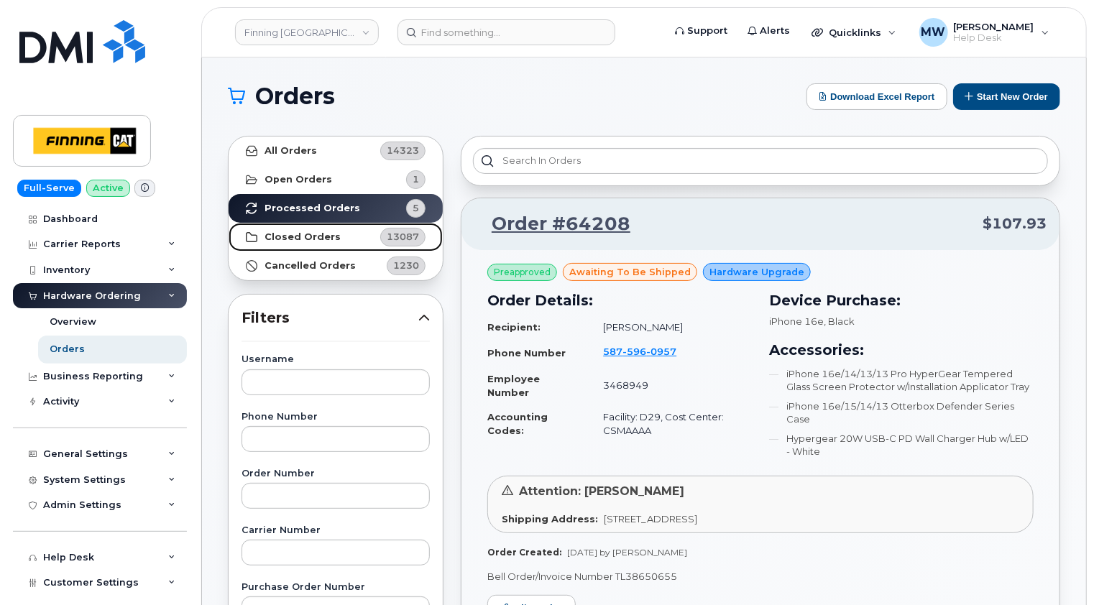
click at [300, 231] on strong "Closed Orders" at bounding box center [302, 236] width 76 height 11
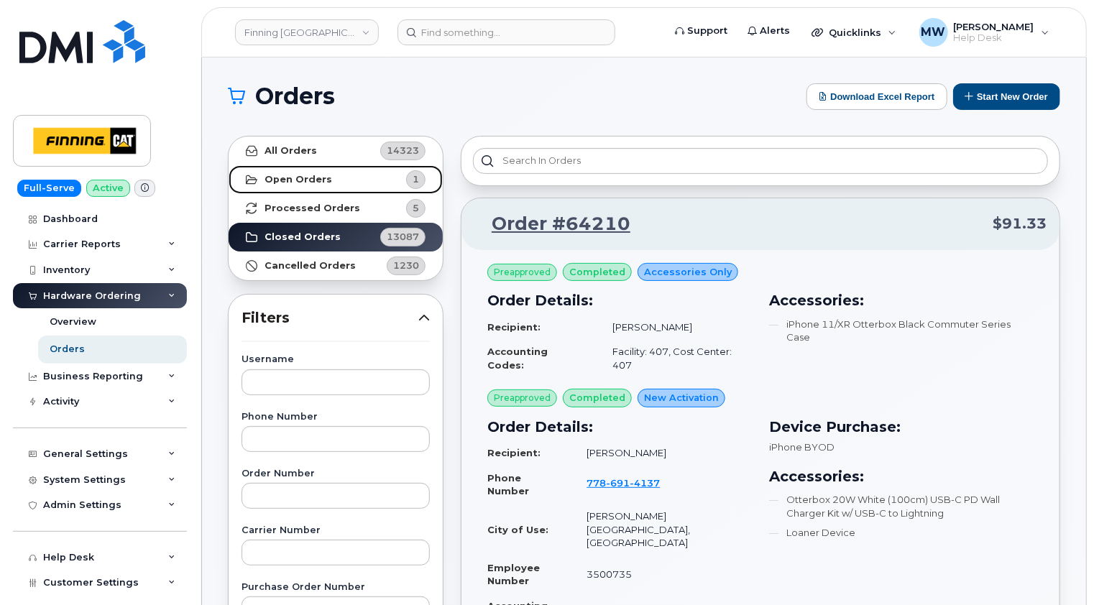
click at [326, 171] on link "Open Orders 1" at bounding box center [336, 179] width 214 height 29
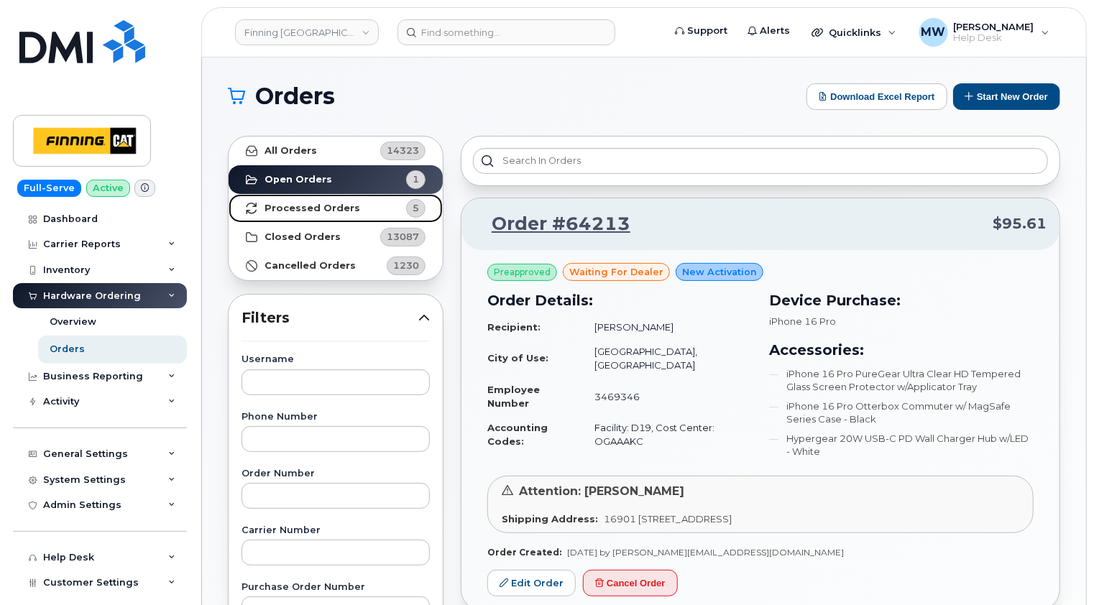
click at [330, 211] on strong "Processed Orders" at bounding box center [312, 208] width 96 height 11
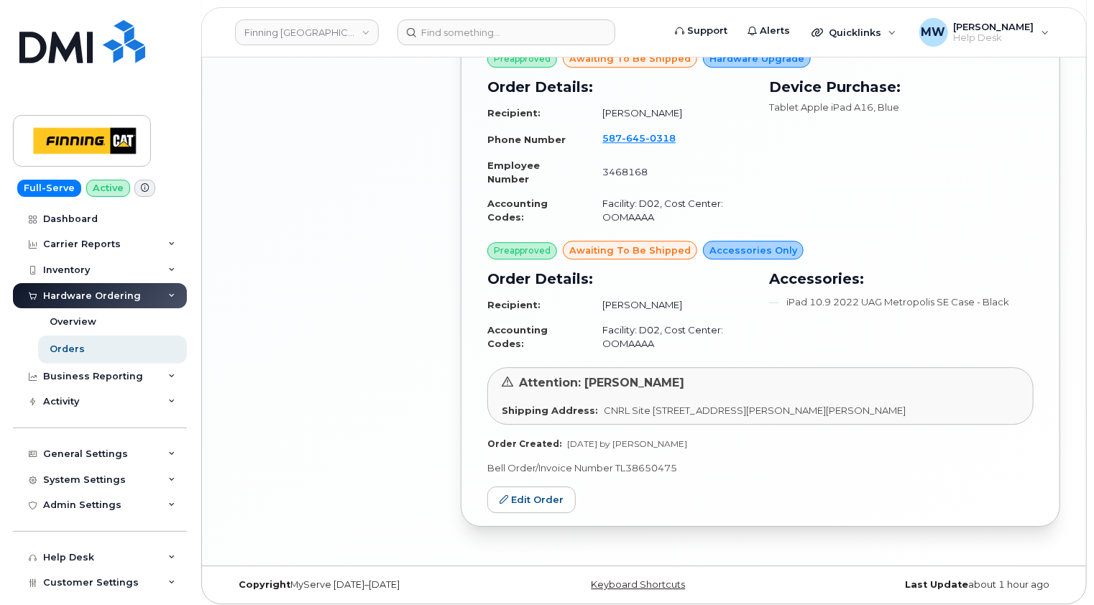
scroll to position [1929, 0]
click at [543, 494] on link "Edit Order" at bounding box center [531, 500] width 88 height 27
click at [64, 351] on div "Orders" at bounding box center [67, 349] width 35 height 13
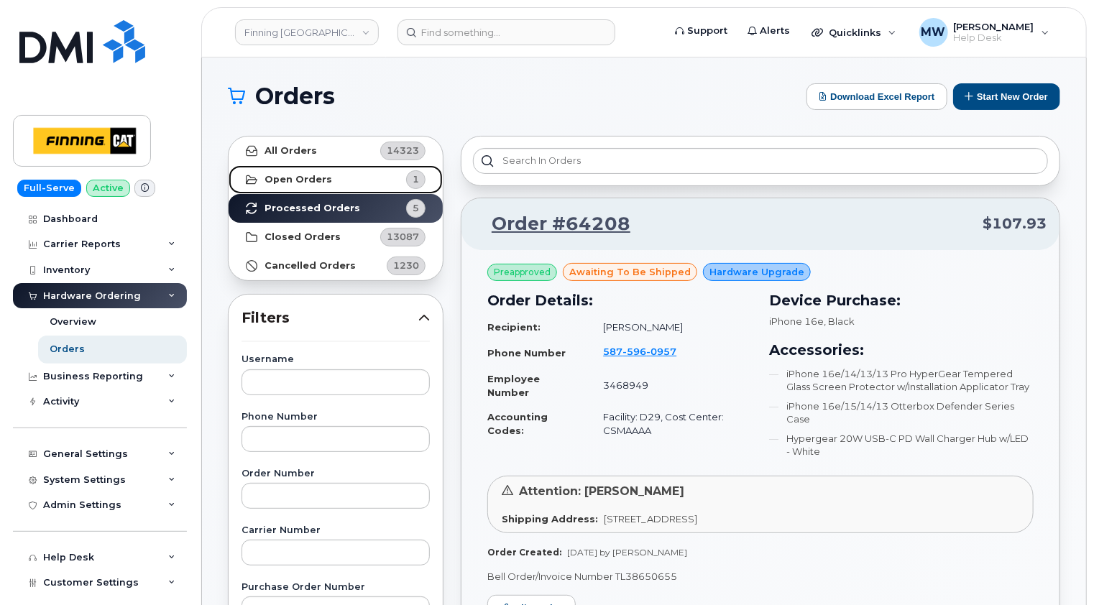
click at [332, 181] on link "Open Orders 1" at bounding box center [336, 179] width 214 height 29
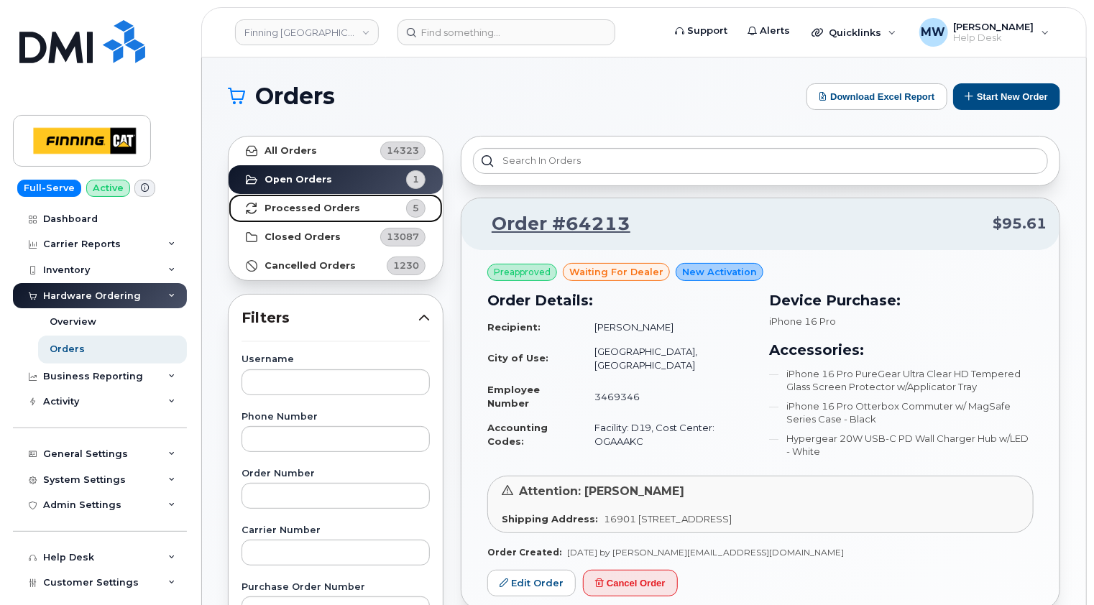
click at [333, 211] on strong "Processed Orders" at bounding box center [312, 208] width 96 height 11
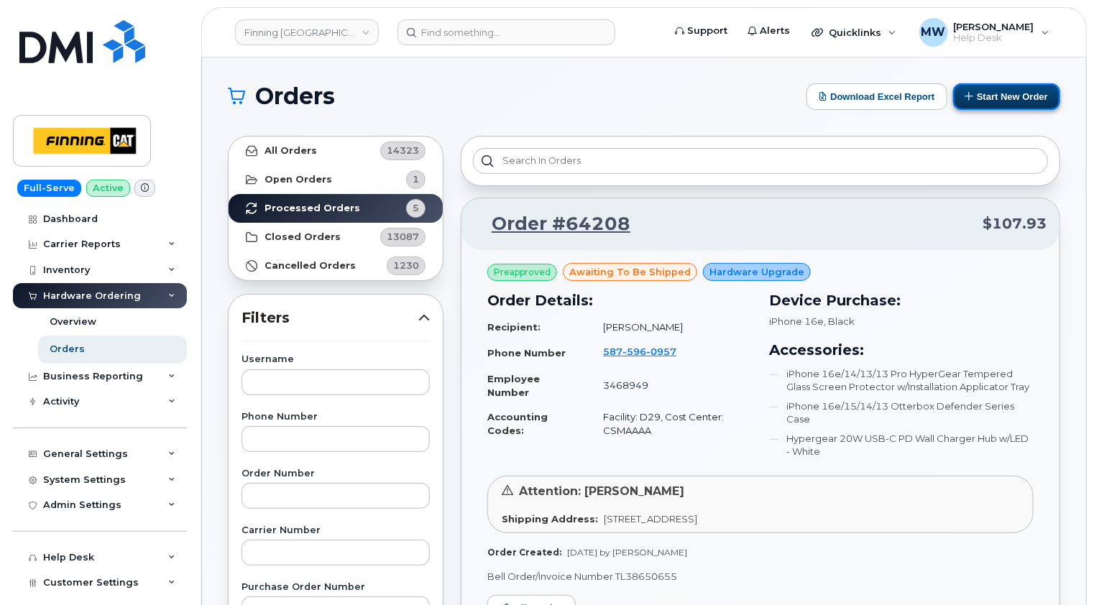
click at [1027, 96] on button "Start New Order" at bounding box center [1006, 96] width 107 height 27
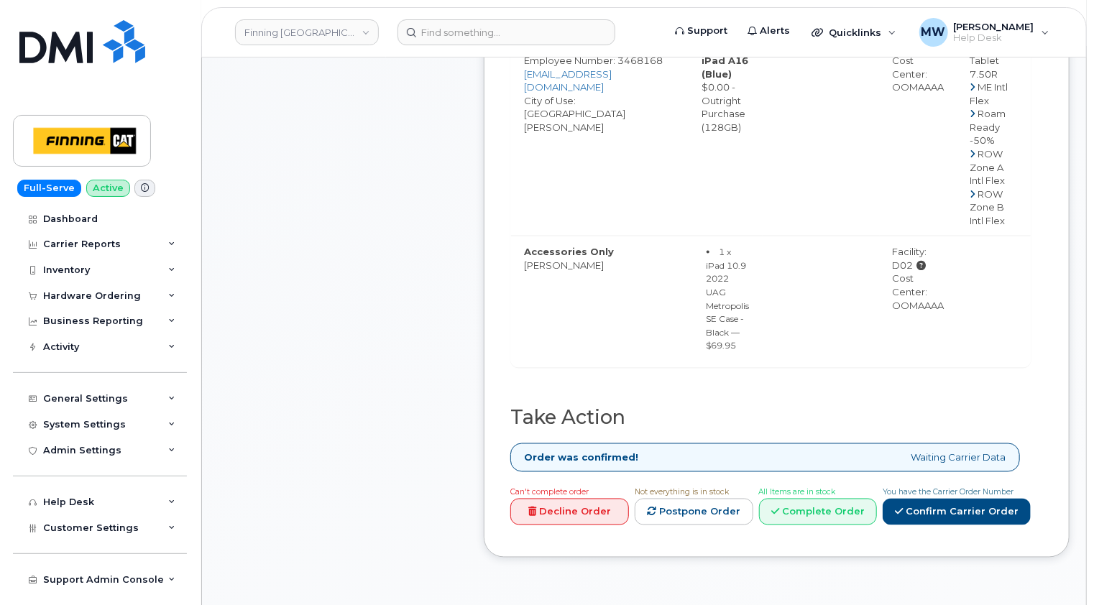
scroll to position [1006, 0]
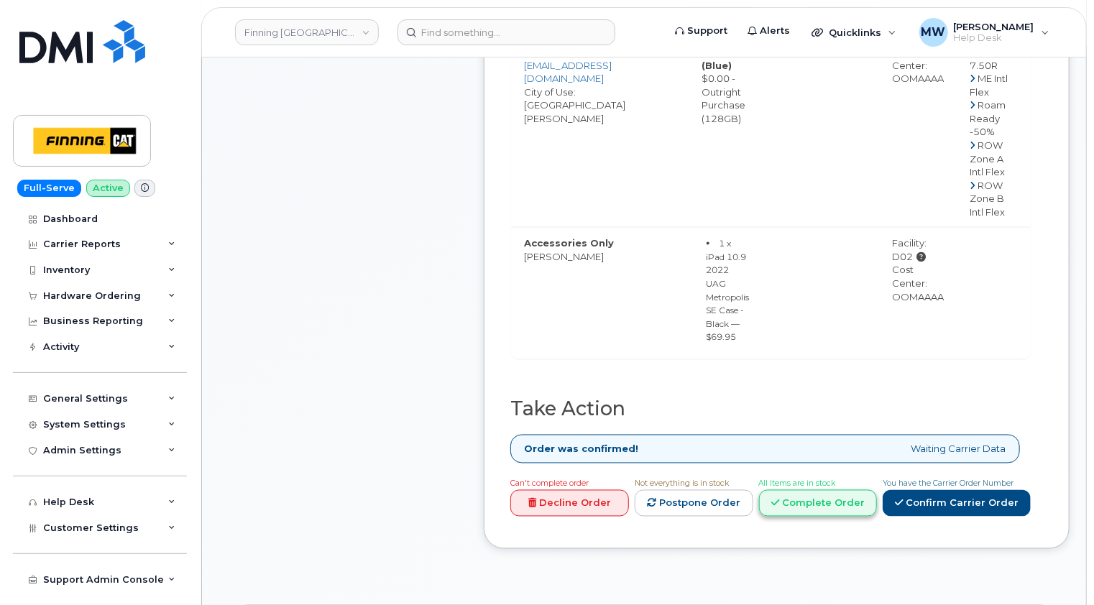
click at [832, 490] on link "Complete Order" at bounding box center [818, 503] width 119 height 27
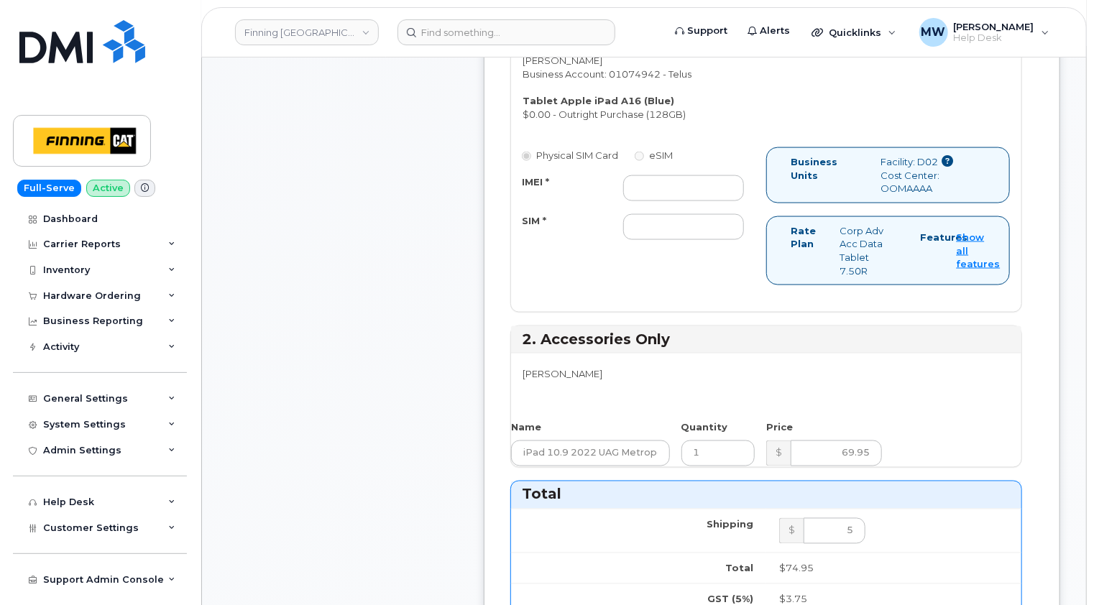
scroll to position [791, 0]
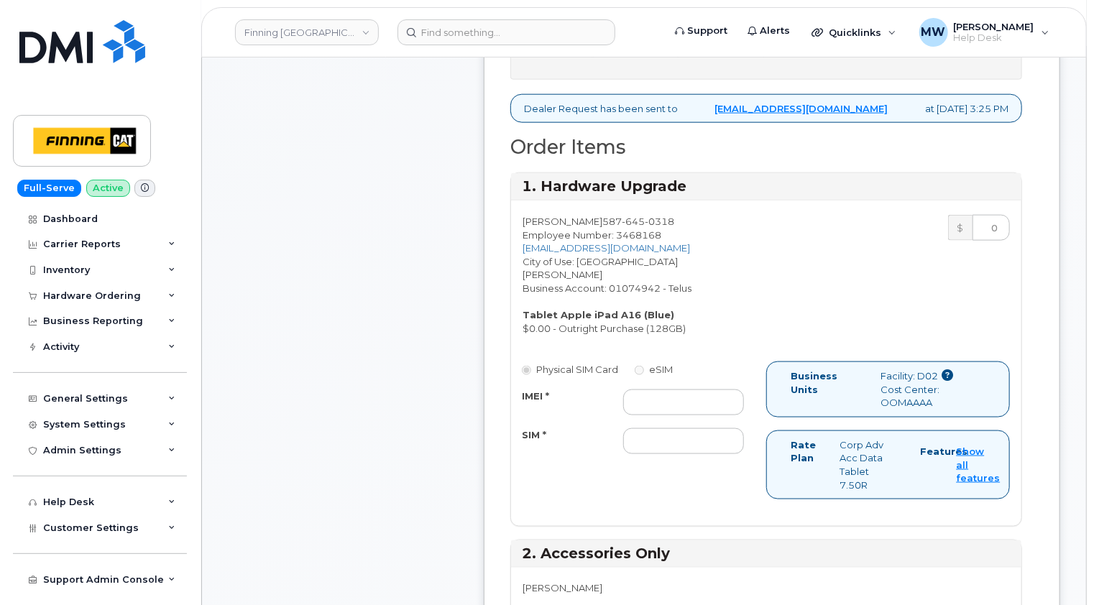
click at [655, 363] on label "eSIM" at bounding box center [654, 370] width 38 height 14
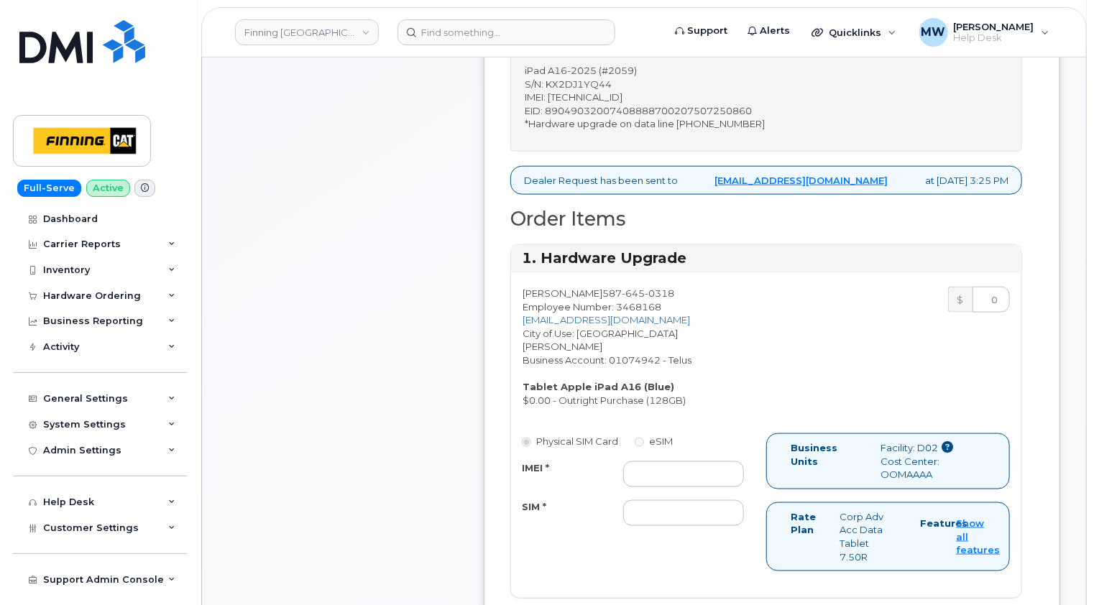
scroll to position [503, 0]
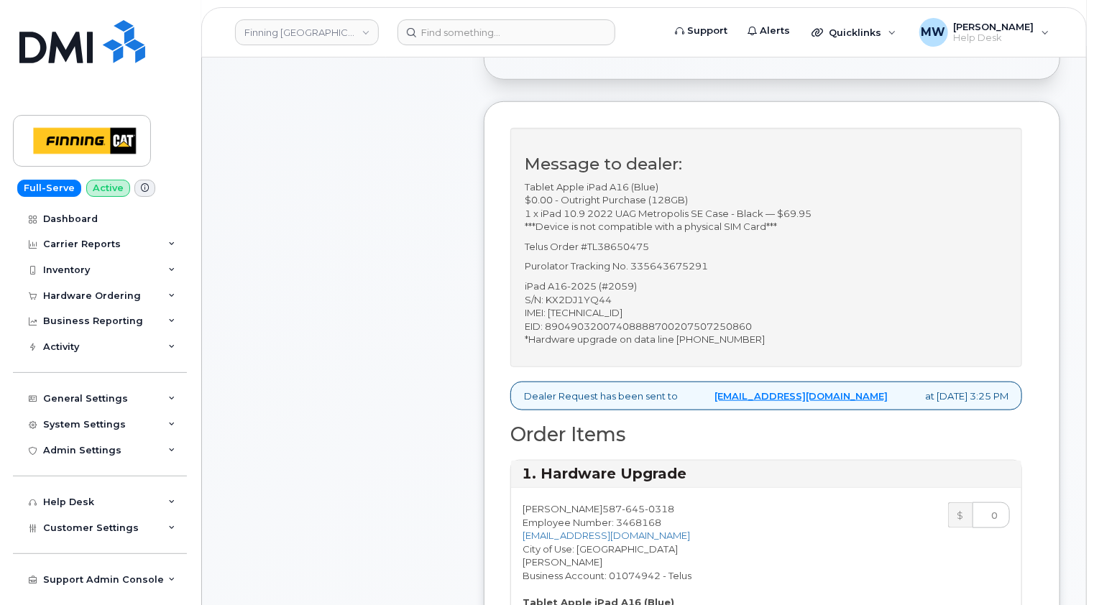
click at [648, 295] on p "iPad A16-2025 (#2059) S/N: KX2DJ1YQ44 IMEI: 351159274136653 EID: 89049032007408…" at bounding box center [766, 313] width 483 height 67
click at [644, 295] on p "iPad A16-2025 (#2059) S/N: KX2DJ1YQ44 IMEI: 351159274136653 EID: 89049032007408…" at bounding box center [766, 313] width 483 height 67
click at [637, 295] on p "iPad A16-2025 (#2059) S/N: KX2DJ1YQ44 IMEI: 351159274136653 EID: 89049032007408…" at bounding box center [766, 313] width 483 height 67
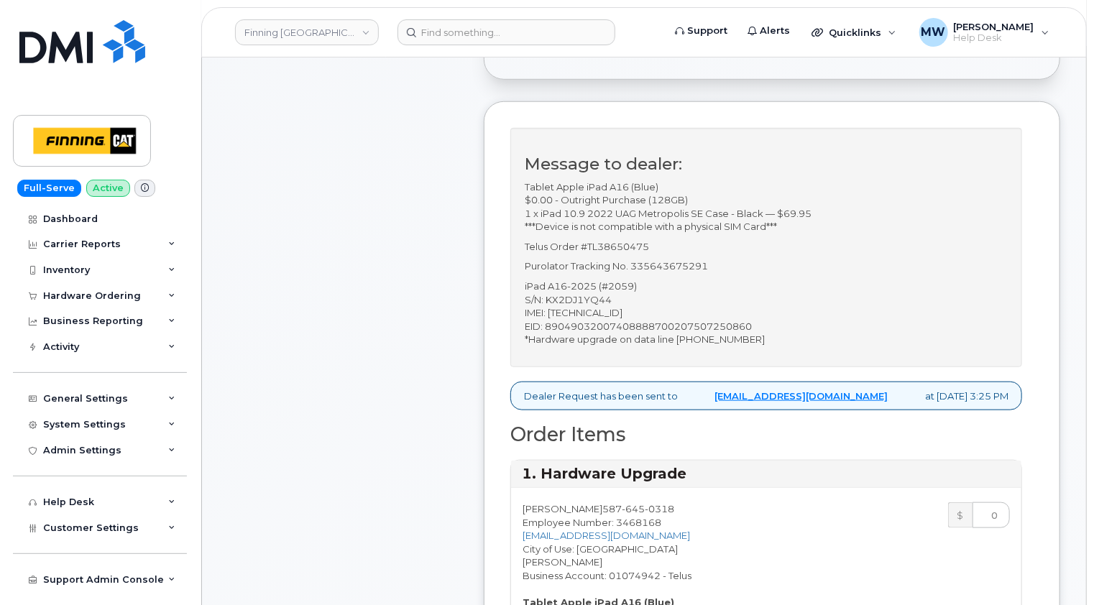
copy p "351159274136653"
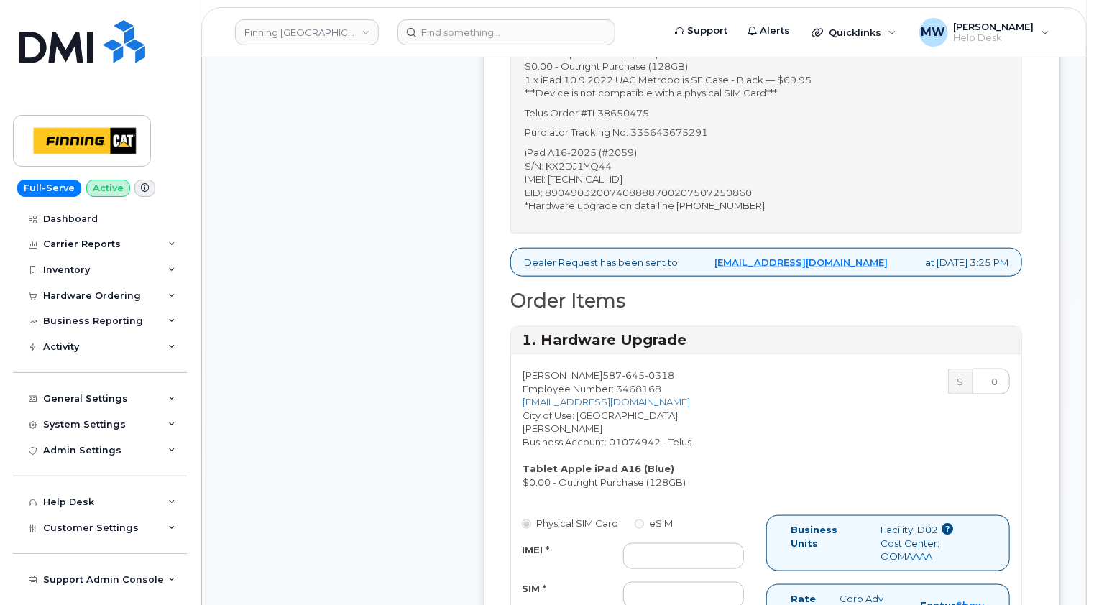
scroll to position [862, 0]
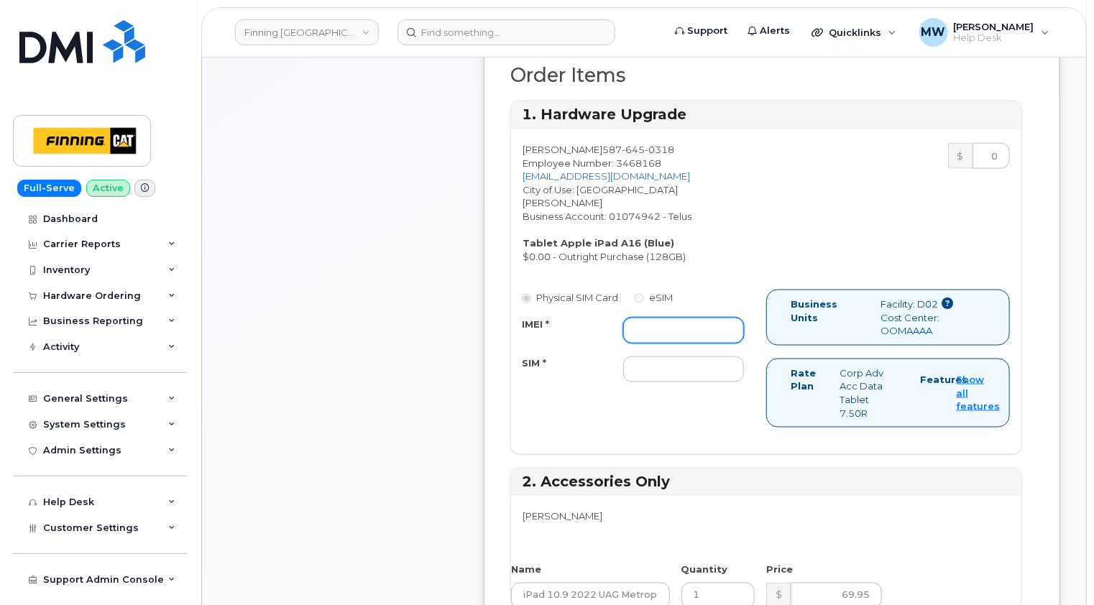
click at [635, 318] on input "IMEI *" at bounding box center [683, 331] width 121 height 26
paste input "351159274136653"
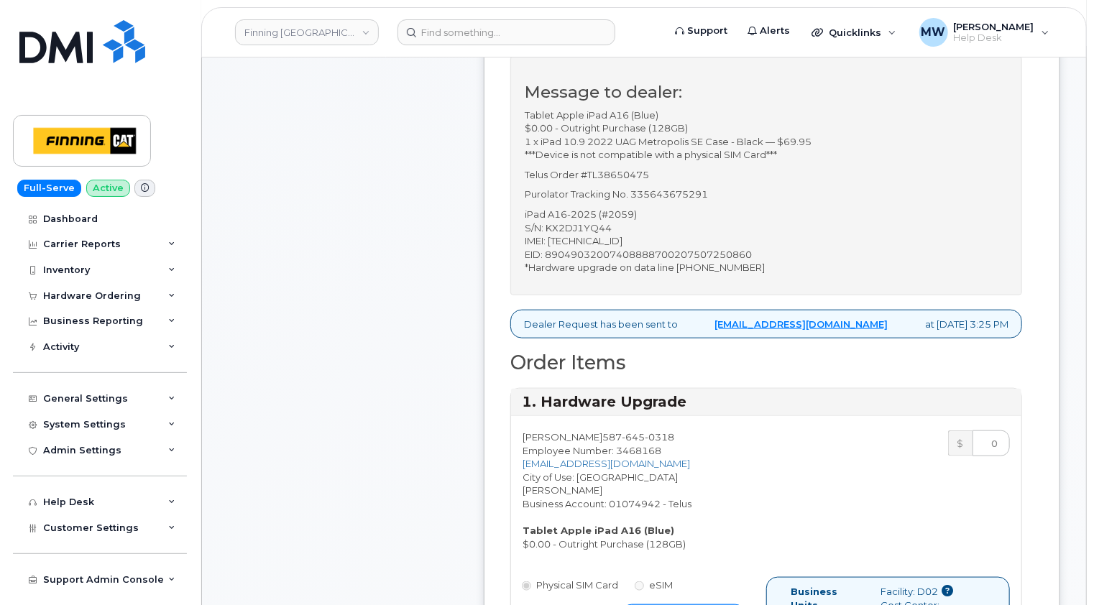
scroll to position [719, 0]
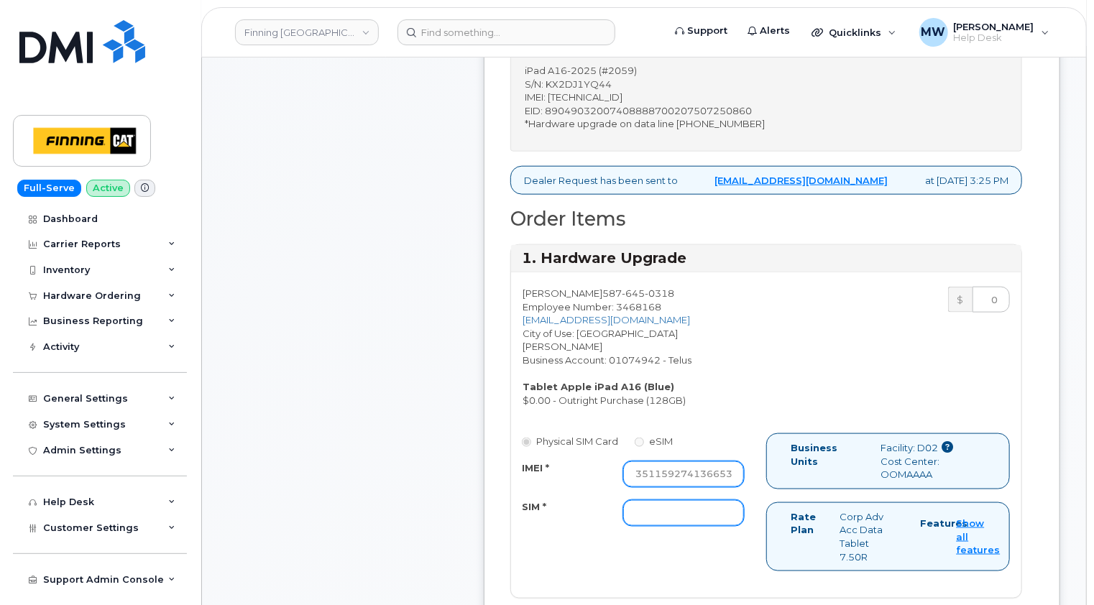
type input "351159274136653"
click at [668, 500] on input "SIM *" at bounding box center [683, 513] width 121 height 26
type input "x"
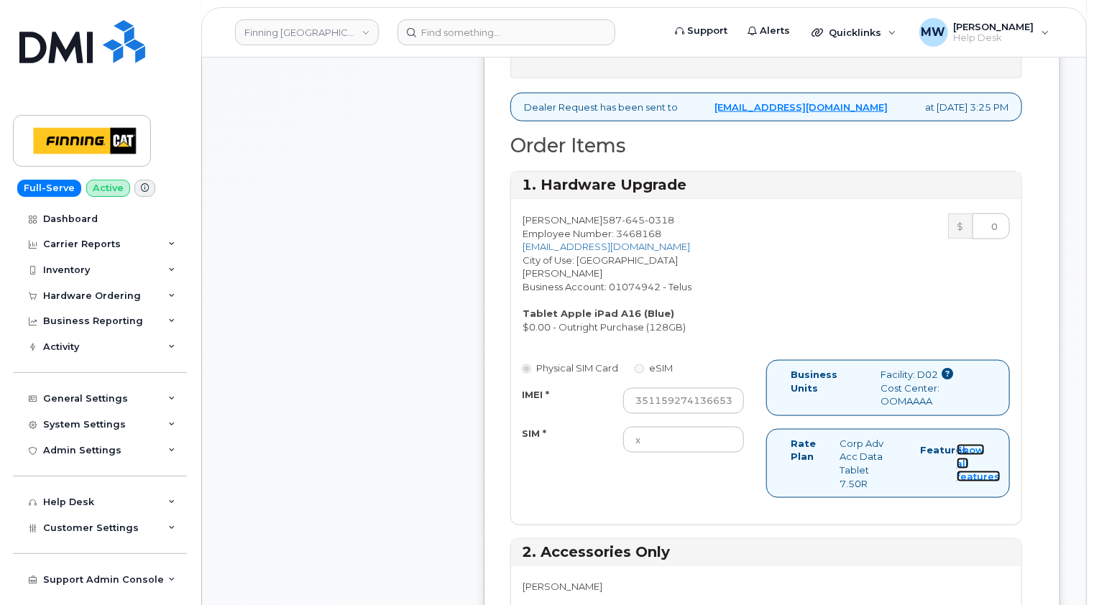
scroll to position [862, 0]
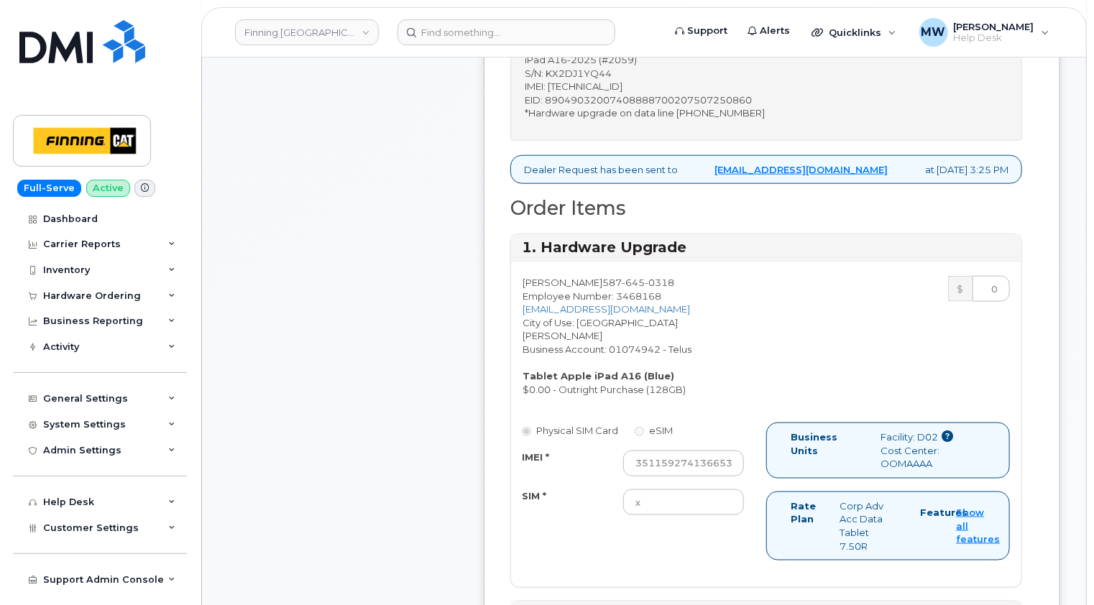
scroll to position [575, 0]
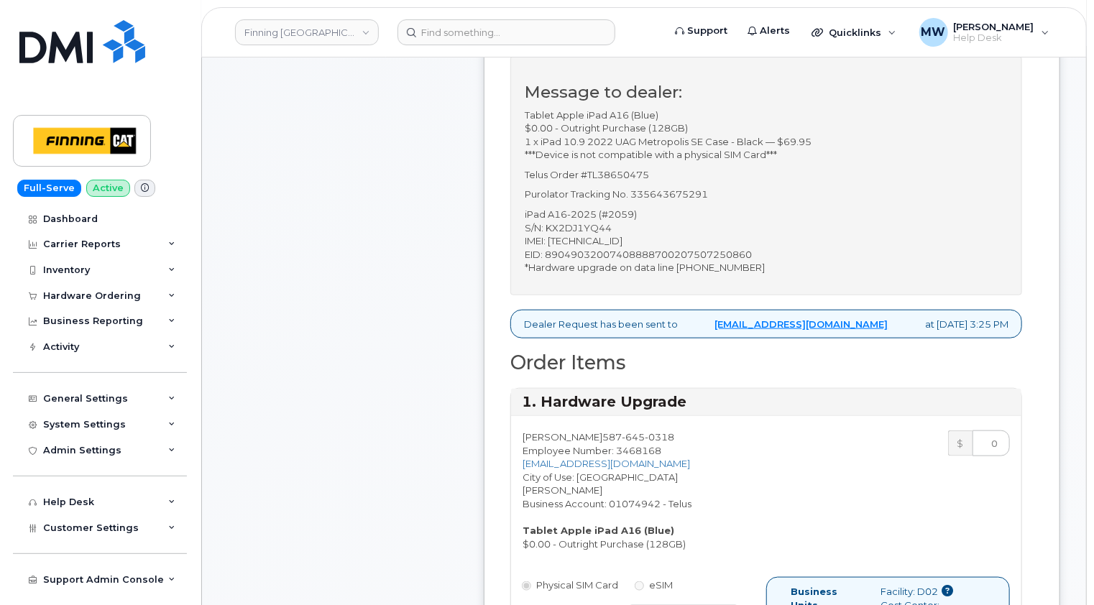
click at [696, 188] on p "Purolator Tracking No. 335643675291" at bounding box center [766, 195] width 483 height 14
copy p "335643675291"
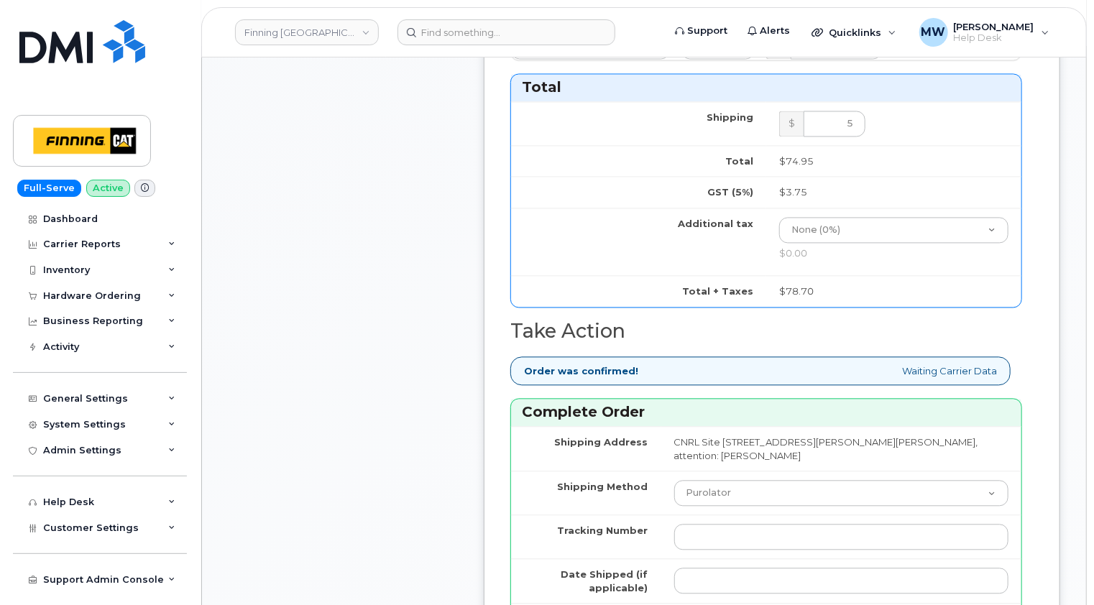
scroll to position [1437, 0]
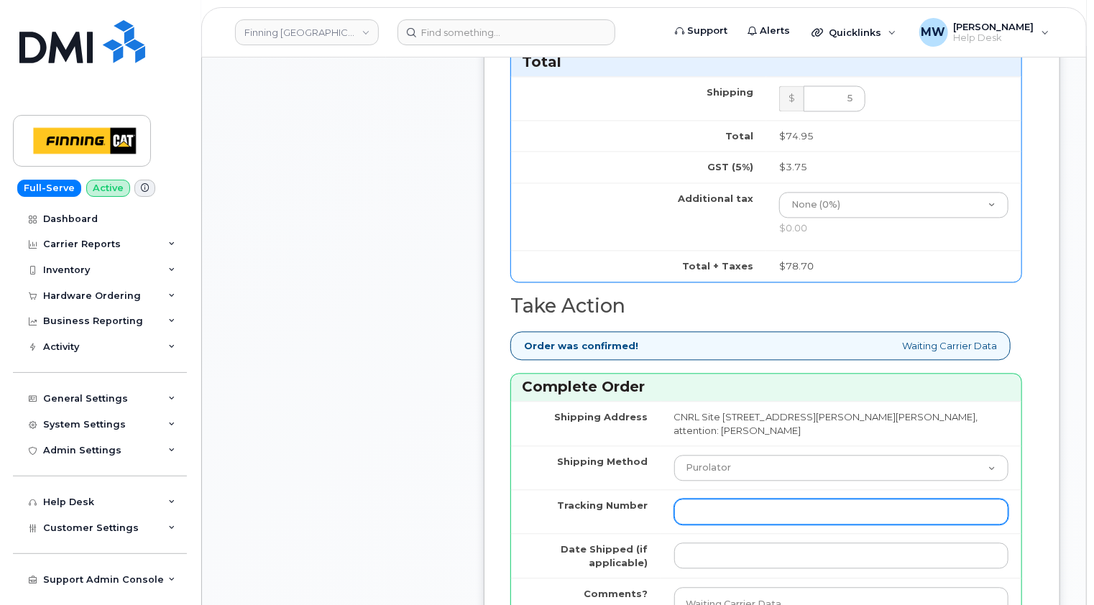
click at [712, 499] on input "Tracking Number" at bounding box center [841, 512] width 334 height 26
paste input "335643675291"
type input "335643675291"
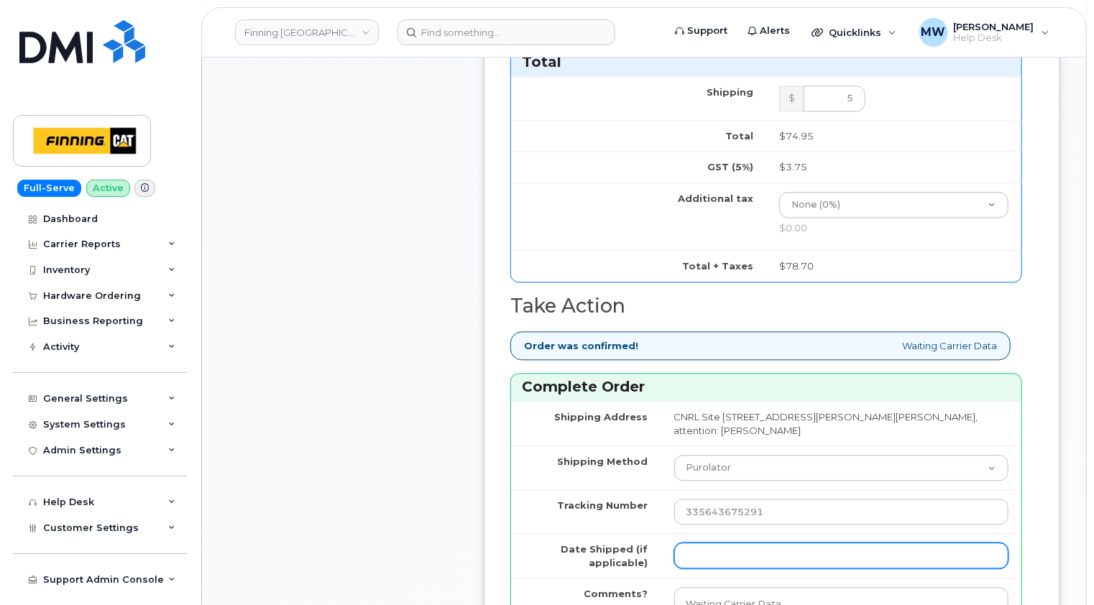
click at [727, 543] on input "Date Shipped (if applicable)" at bounding box center [841, 556] width 334 height 26
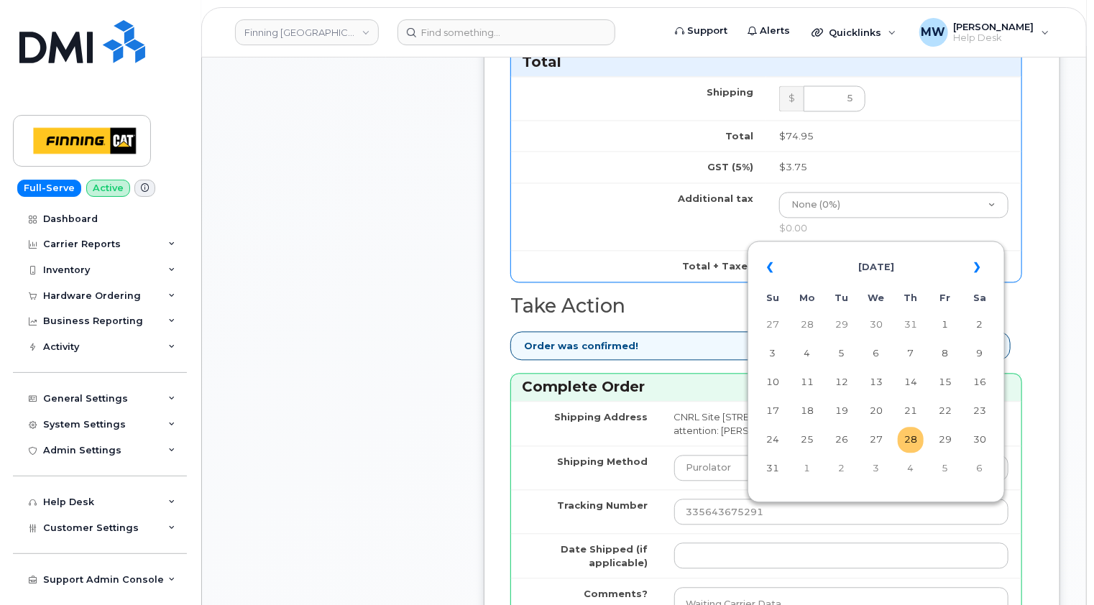
click at [917, 440] on td "28" at bounding box center [911, 440] width 26 height 26
type input "2025-08-28"
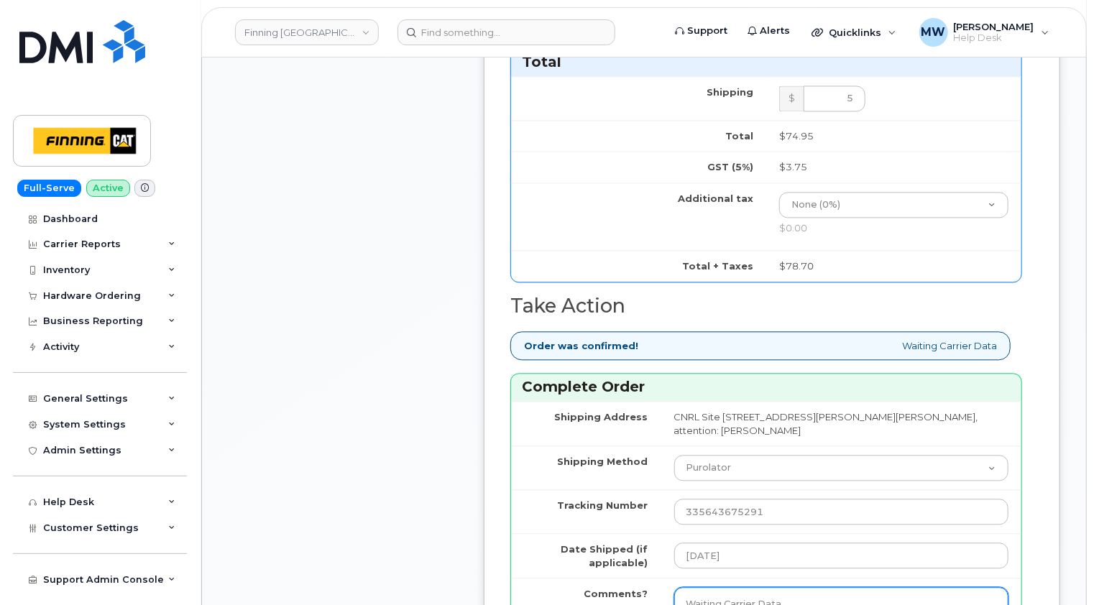
drag, startPoint x: 783, startPoint y: 569, endPoint x: 628, endPoint y: 572, distance: 154.5
click at [628, 578] on tr "Comments? Waiting Carrier Data" at bounding box center [766, 610] width 510 height 65
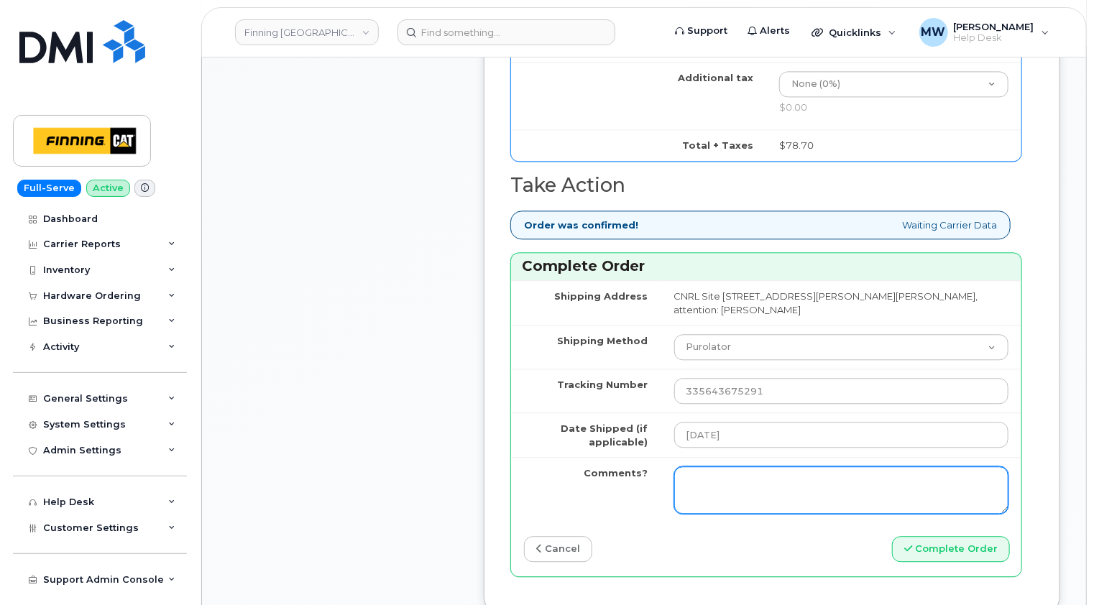
scroll to position [1581, 0]
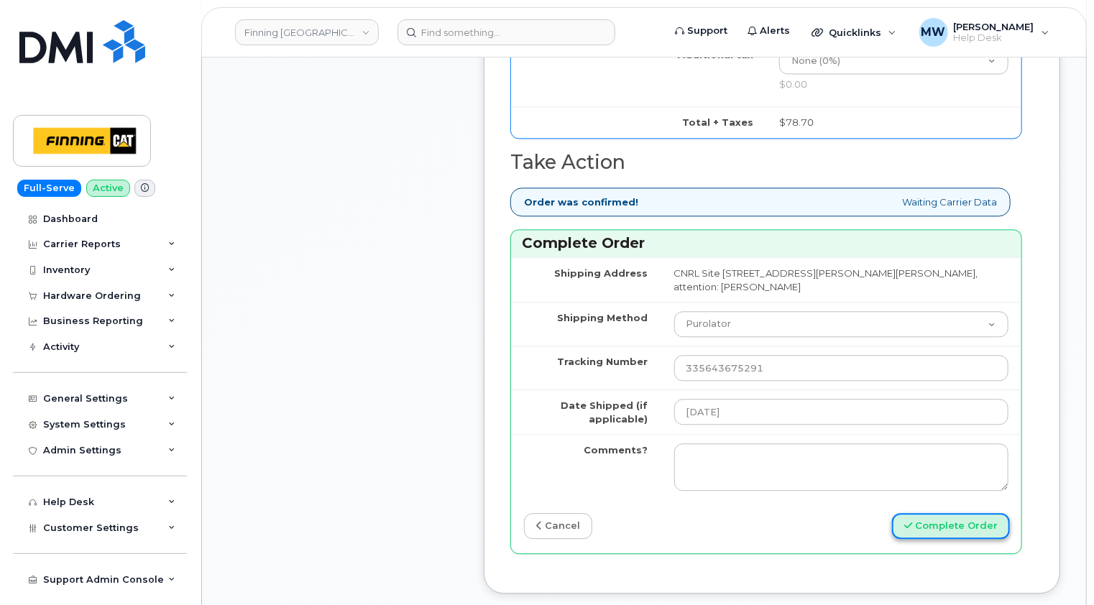
click at [960, 513] on button "Complete Order" at bounding box center [951, 526] width 118 height 27
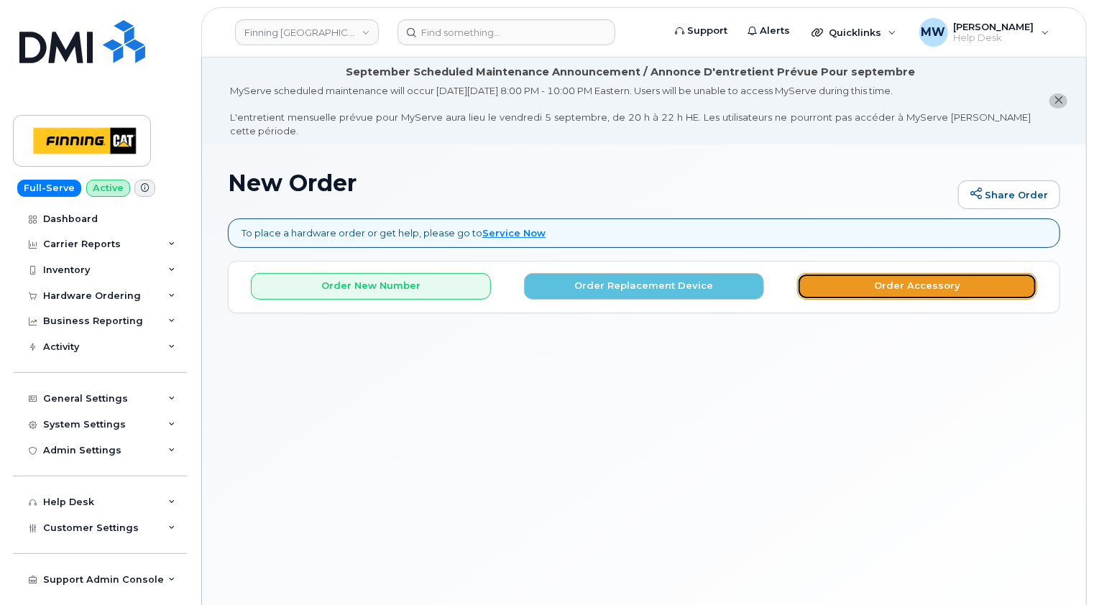
click at [900, 274] on button "Order Accessory" at bounding box center [917, 286] width 240 height 27
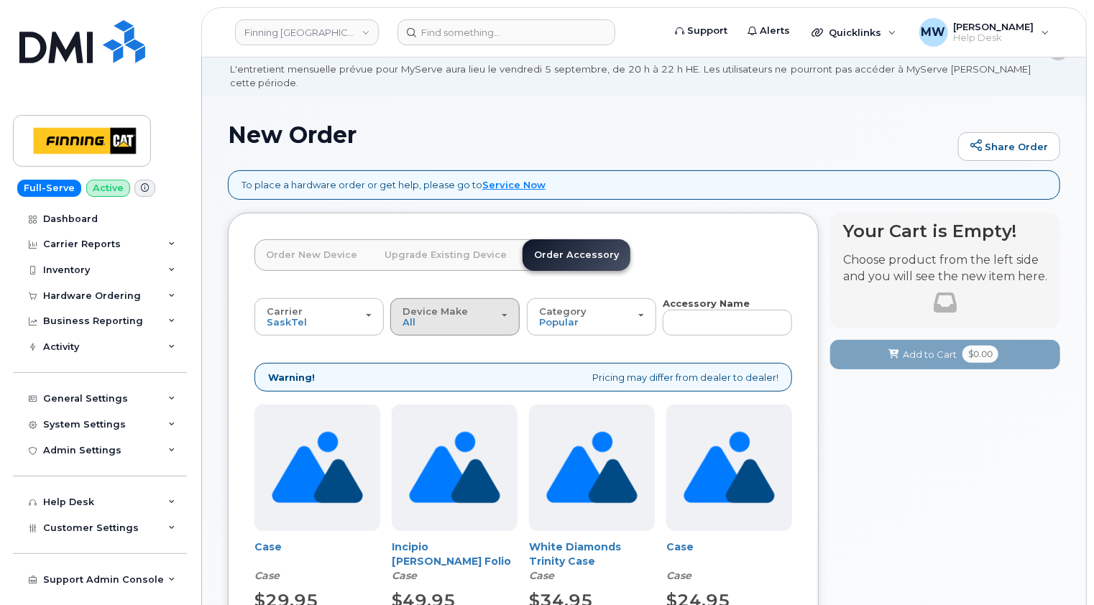
scroll to position [72, 0]
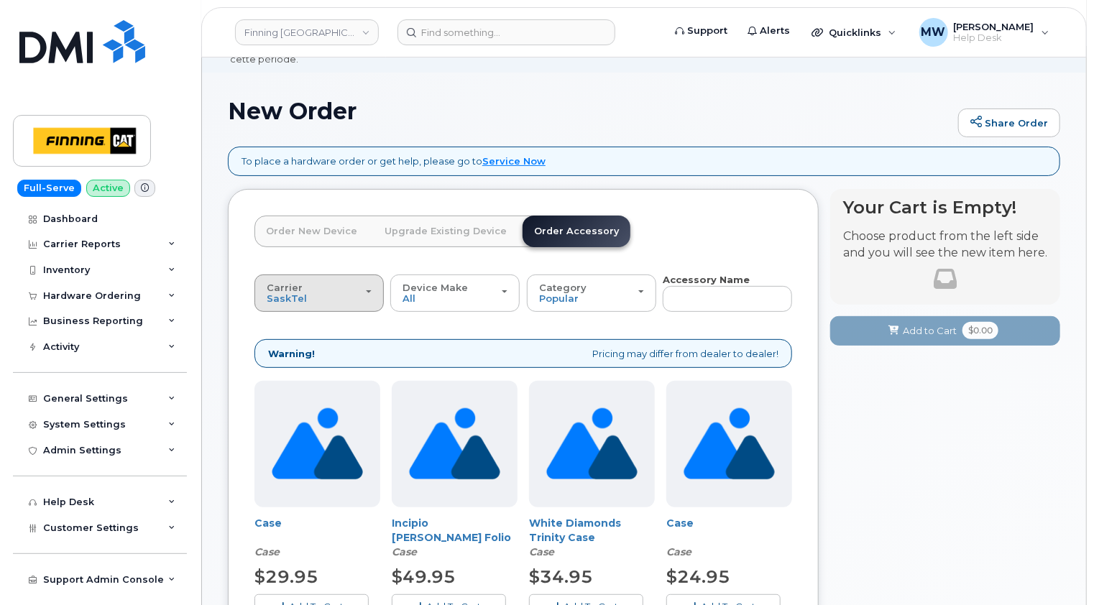
click at [365, 288] on div "Carrier [GEOGRAPHIC_DATA] Telus" at bounding box center [319, 293] width 105 height 22
click at [290, 341] on label "Telus" at bounding box center [280, 349] width 45 height 17
click at [0, 0] on input "Telus" at bounding box center [0, 0] width 0 height 0
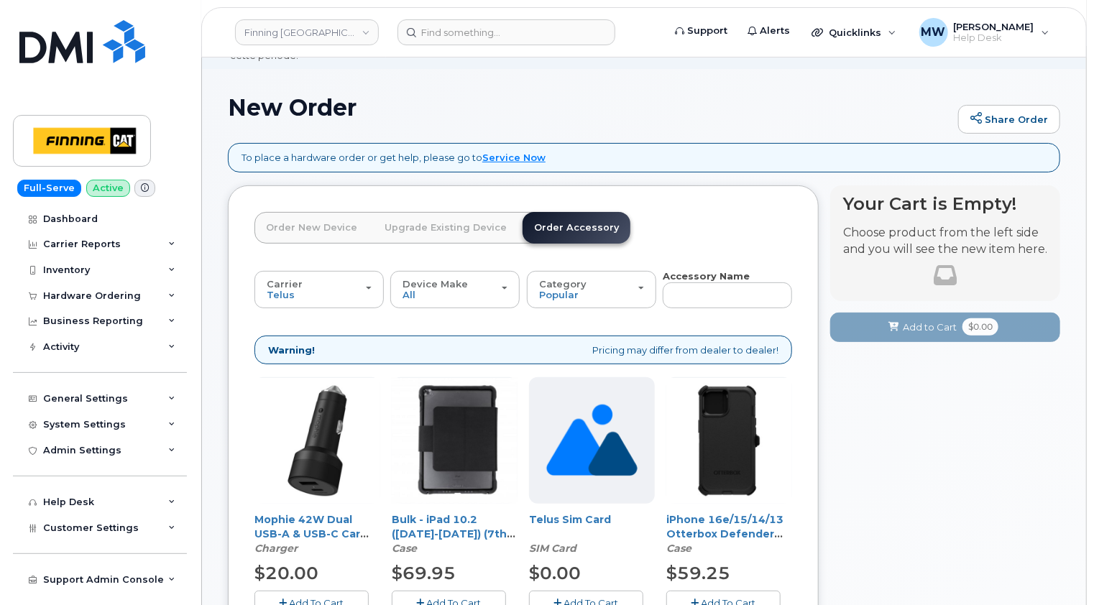
scroll to position [216, 0]
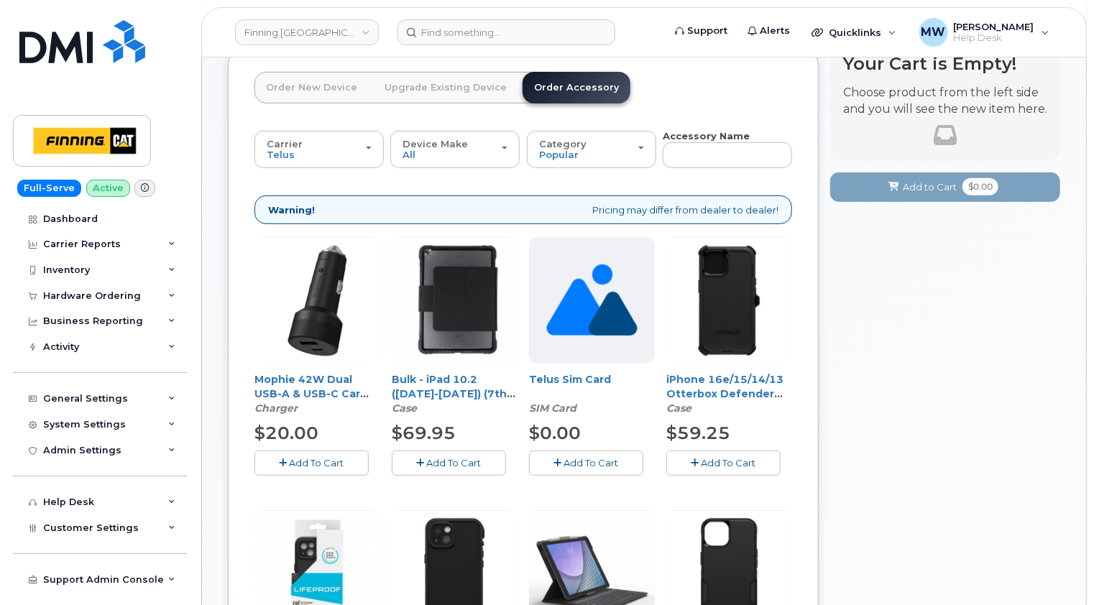
click at [591, 457] on span "Add To Cart" at bounding box center [591, 462] width 55 height 11
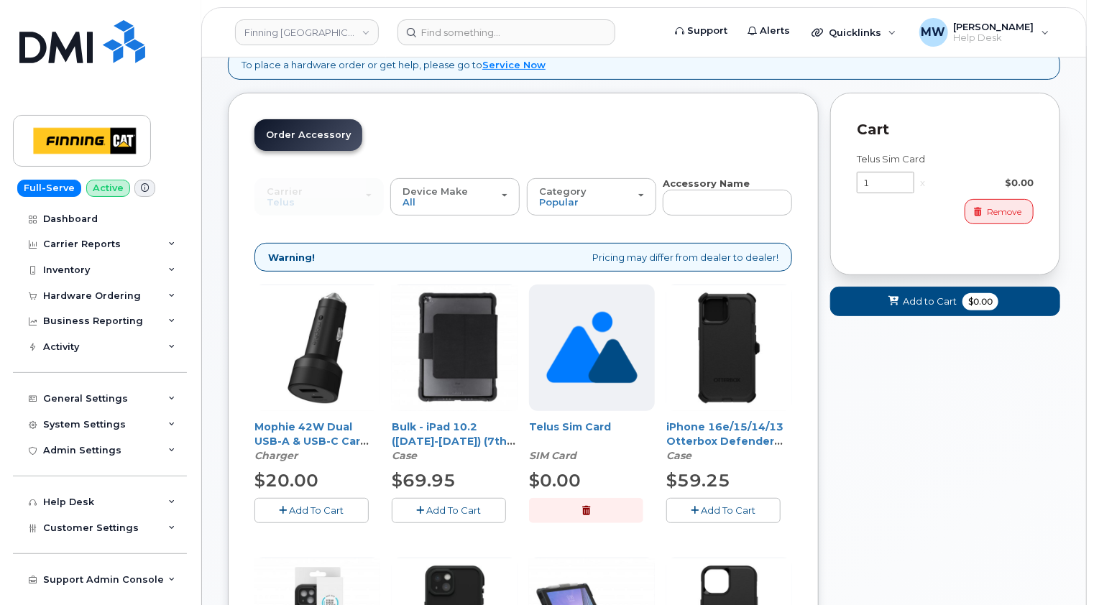
scroll to position [144, 0]
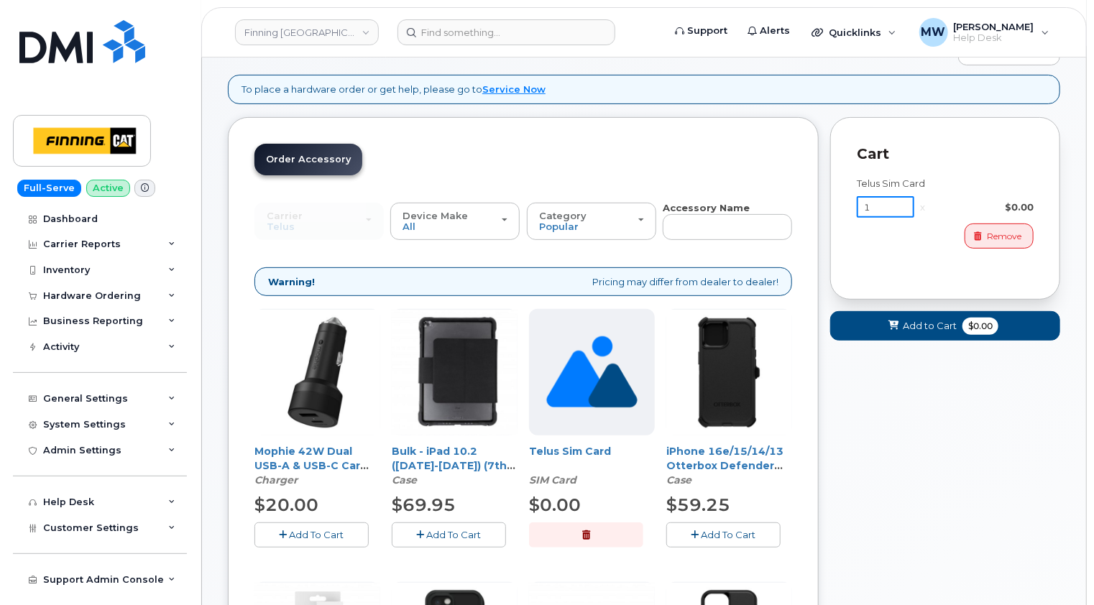
click at [878, 196] on input "1" at bounding box center [885, 207] width 57 height 22
type input "50"
click at [931, 319] on span "Add to Cart" at bounding box center [930, 326] width 54 height 14
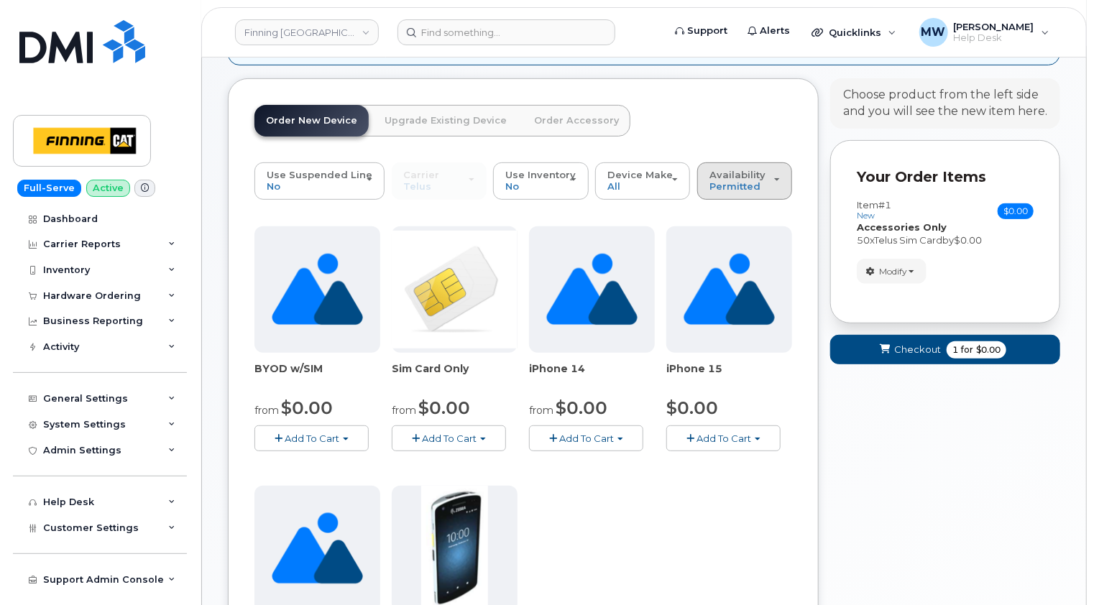
scroll to position [287, 0]
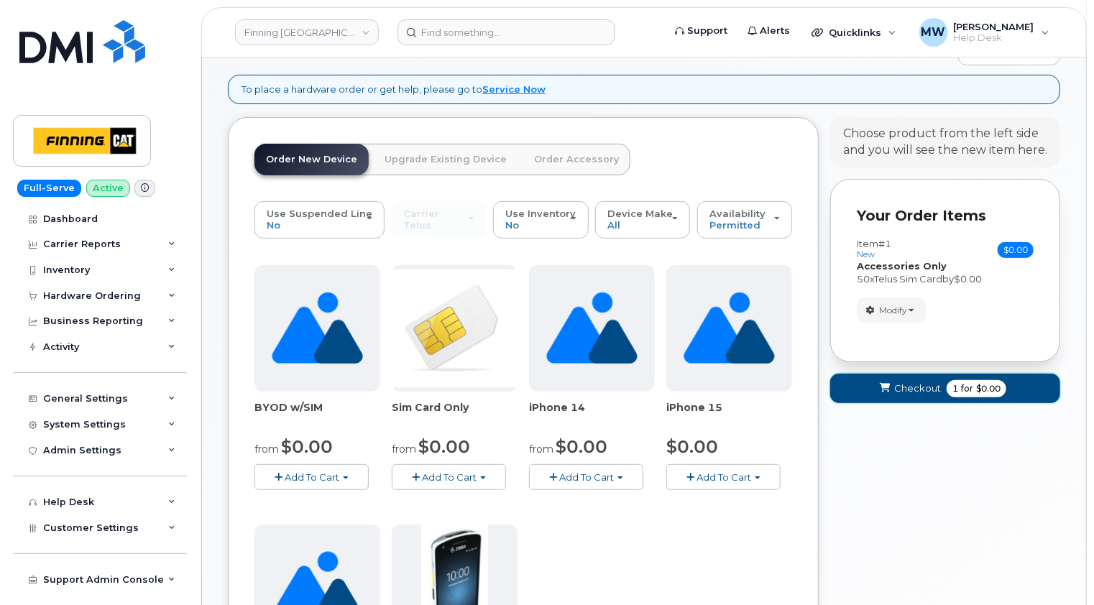
click at [909, 382] on span "Checkout" at bounding box center [917, 389] width 47 height 14
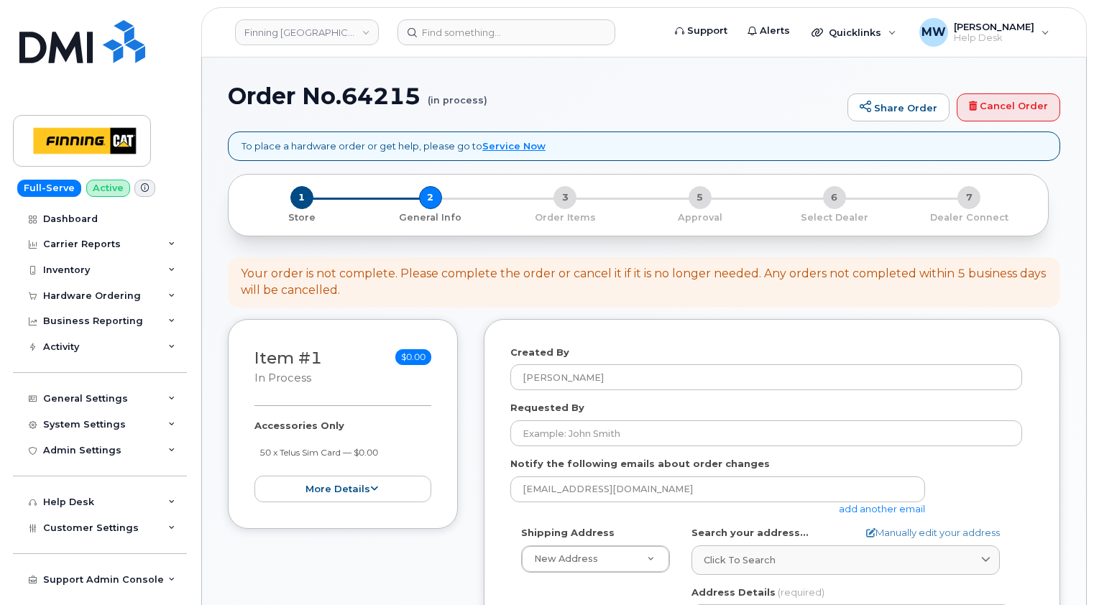
select select
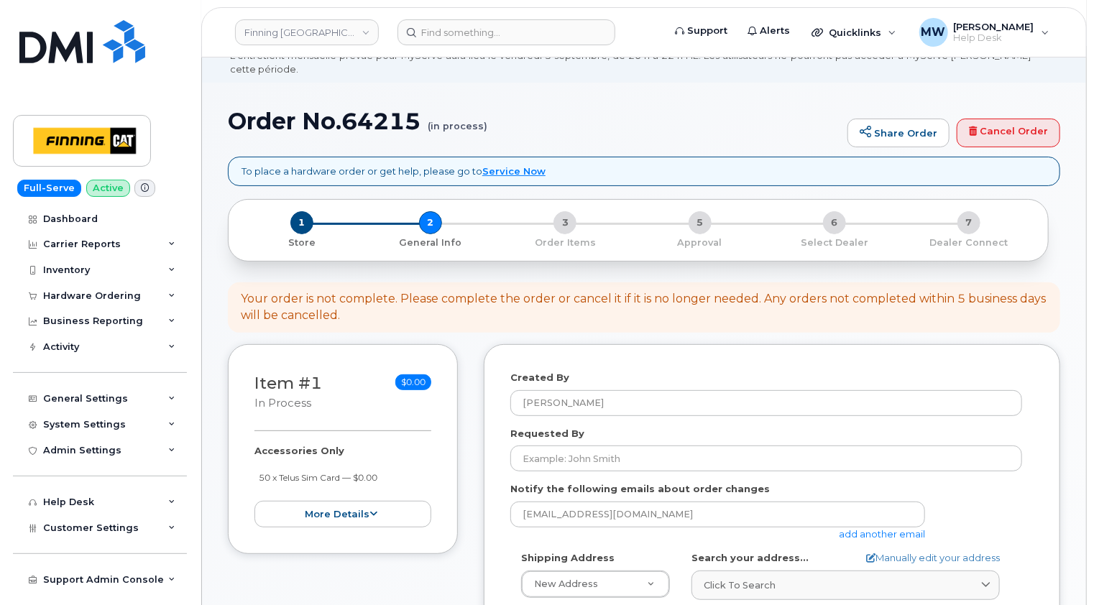
scroll to position [144, 0]
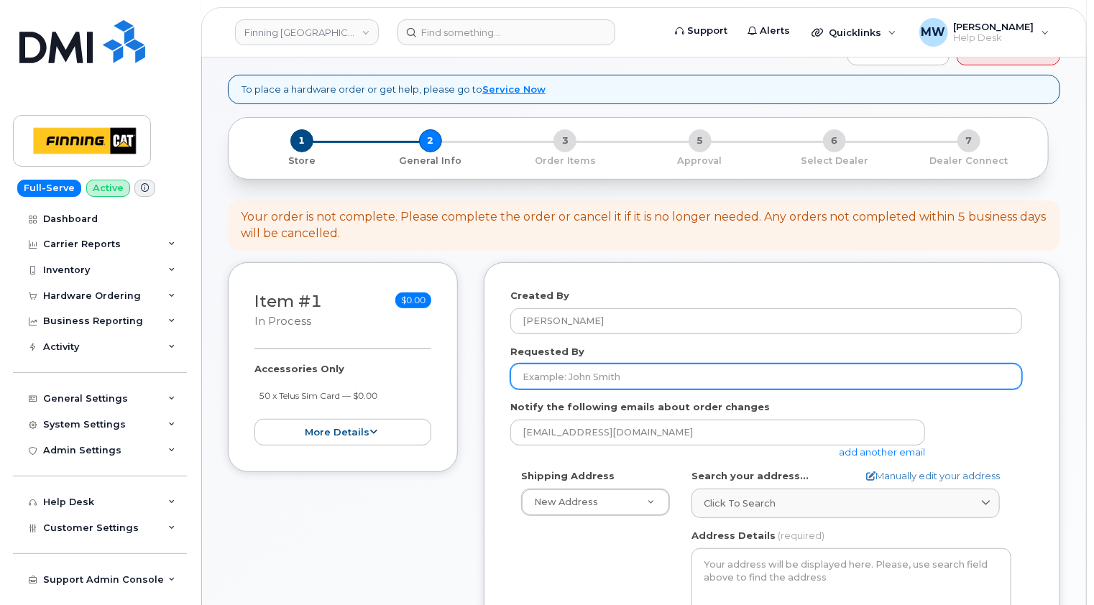
click at [598, 366] on input "Requested By" at bounding box center [766, 377] width 512 height 26
type input "[PERSON_NAME]"
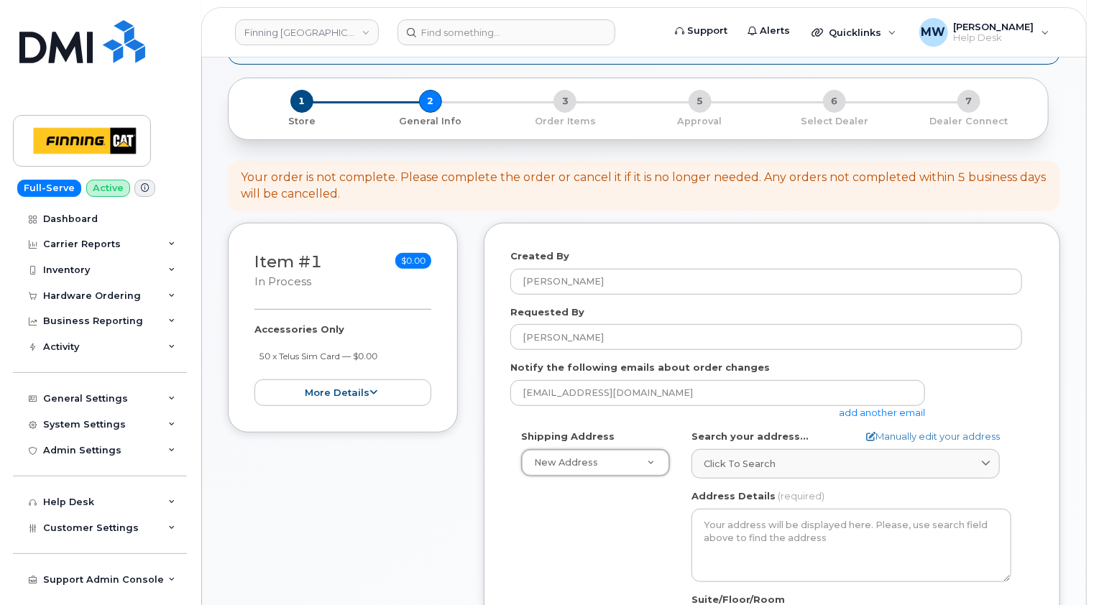
scroll to position [287, 0]
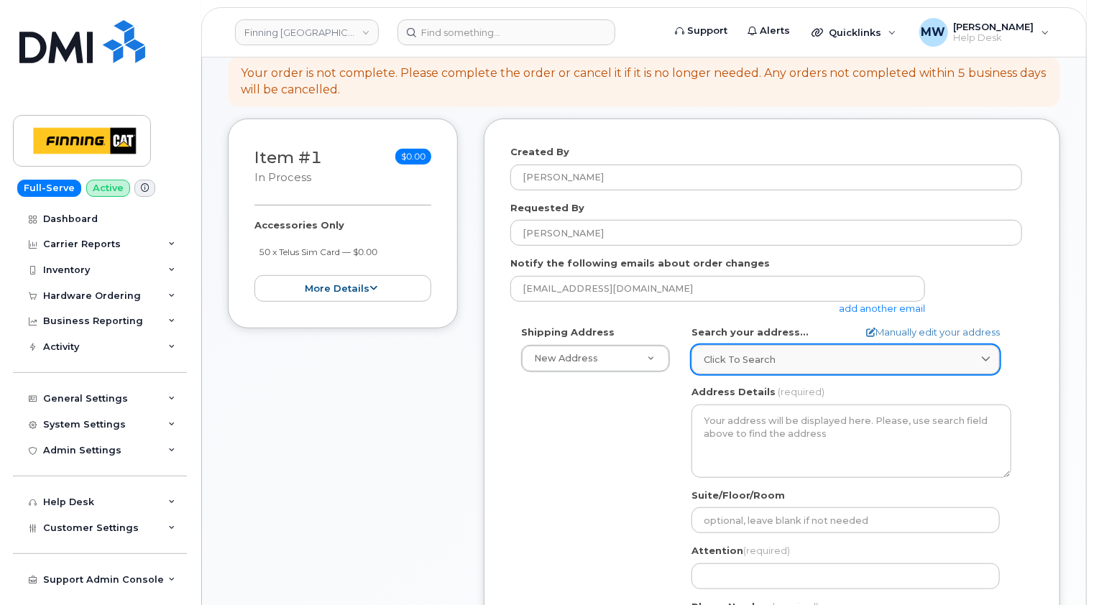
click at [750, 353] on span "Click to search" at bounding box center [740, 360] width 72 height 14
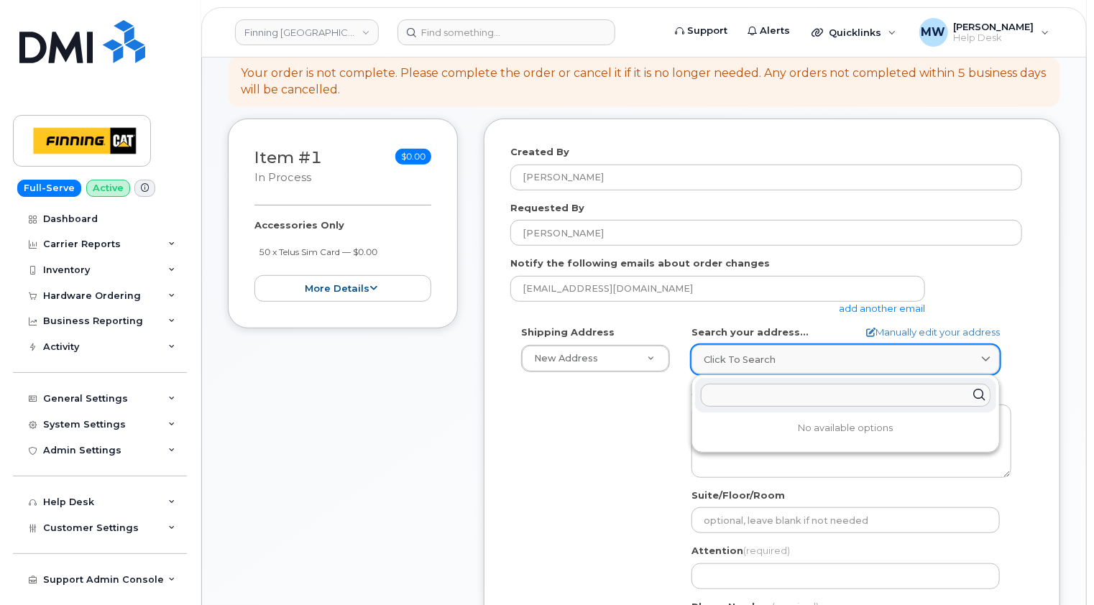
paste input "13315-156 Street NW"
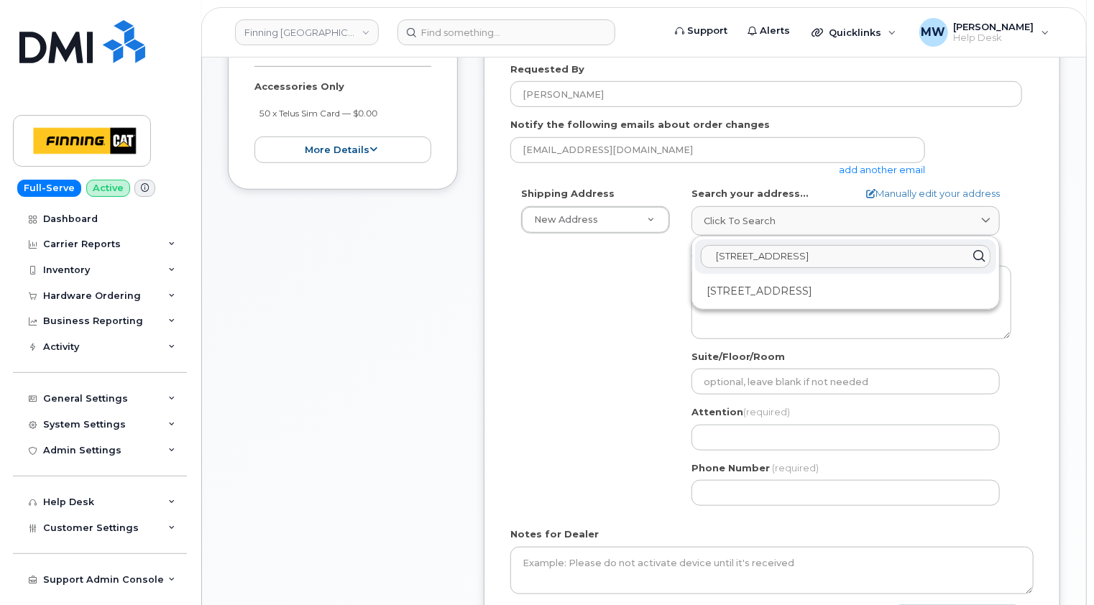
scroll to position [431, 0]
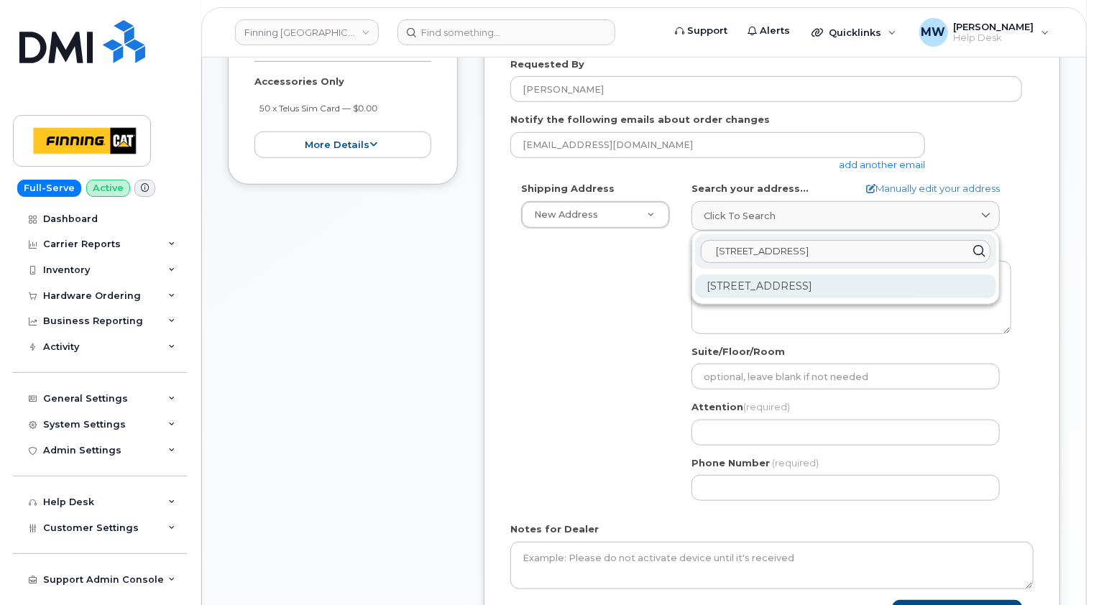
type input "13315-156 Street NW"
click at [834, 275] on div "13315 156 St NW Edmonton AB T5V 1V2" at bounding box center [845, 287] width 301 height 24
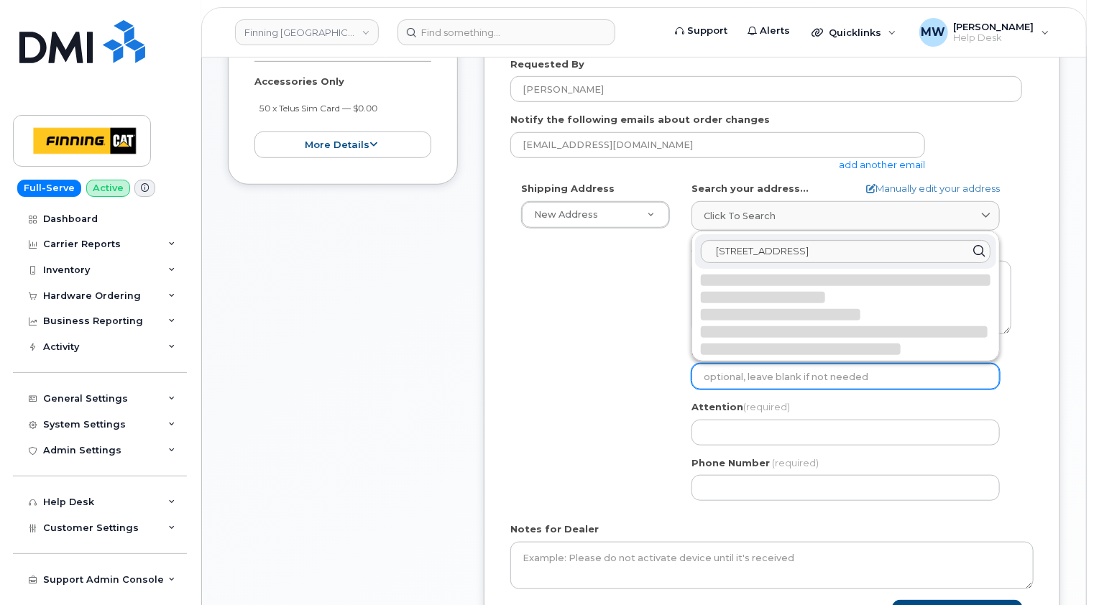
select select
type textarea "13315 156 St NW EDMONTON AB T5V 1V2 CANADA"
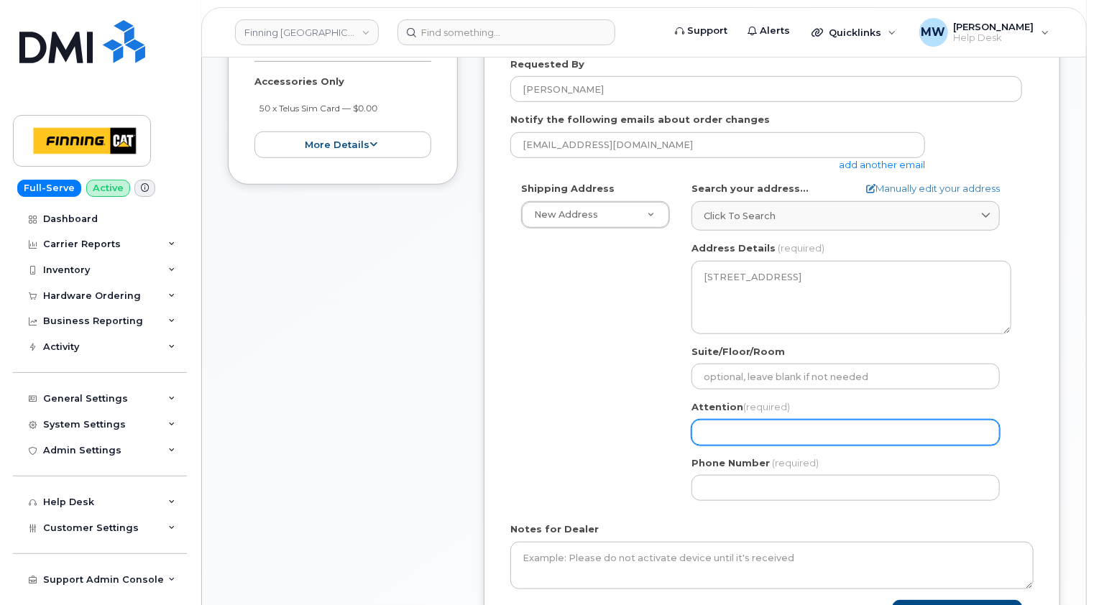
click at [786, 420] on input "Attention (required)" at bounding box center [845, 433] width 308 height 26
select select
type input "K"
select select
type input "Kr"
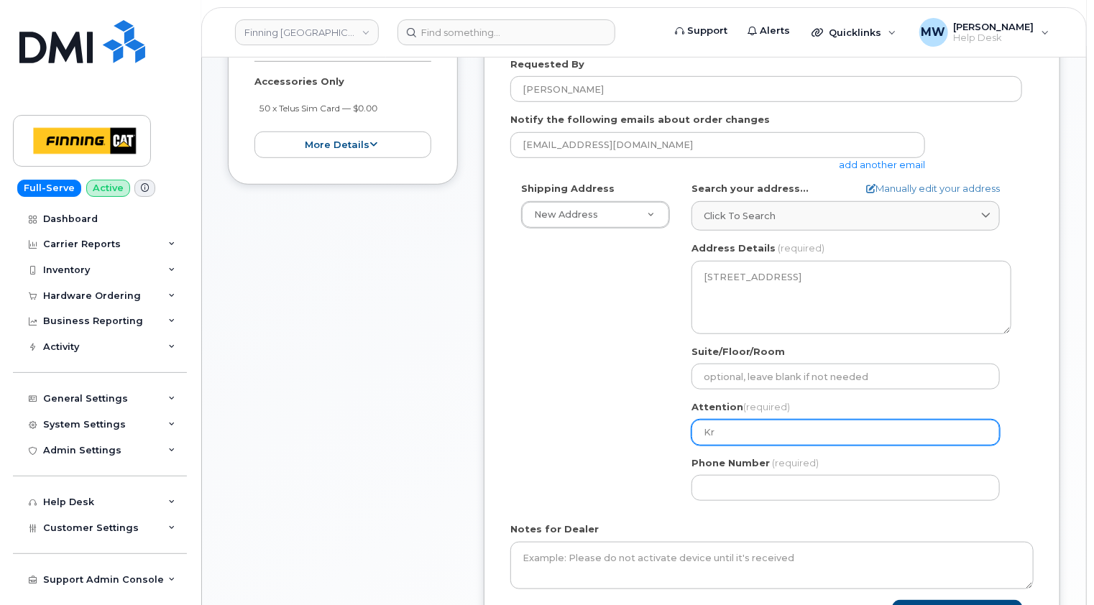
select select
type input "Kri"
select select
type input "[PERSON_NAME]"
select select
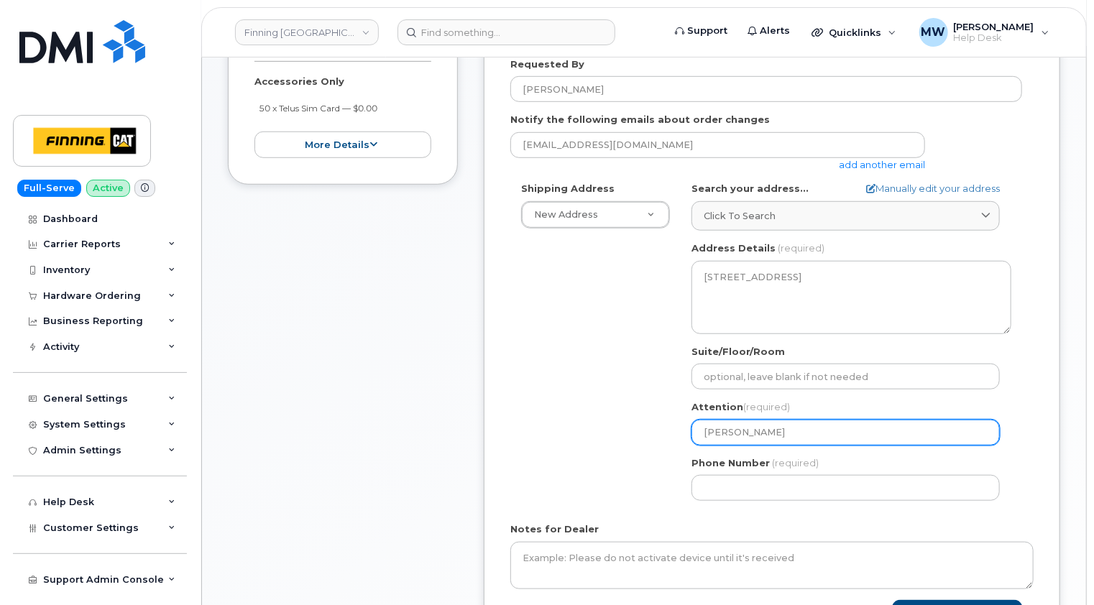
type input "Krist"
select select
type input "[PERSON_NAME]"
select select
type input "[PERSON_NAME]"
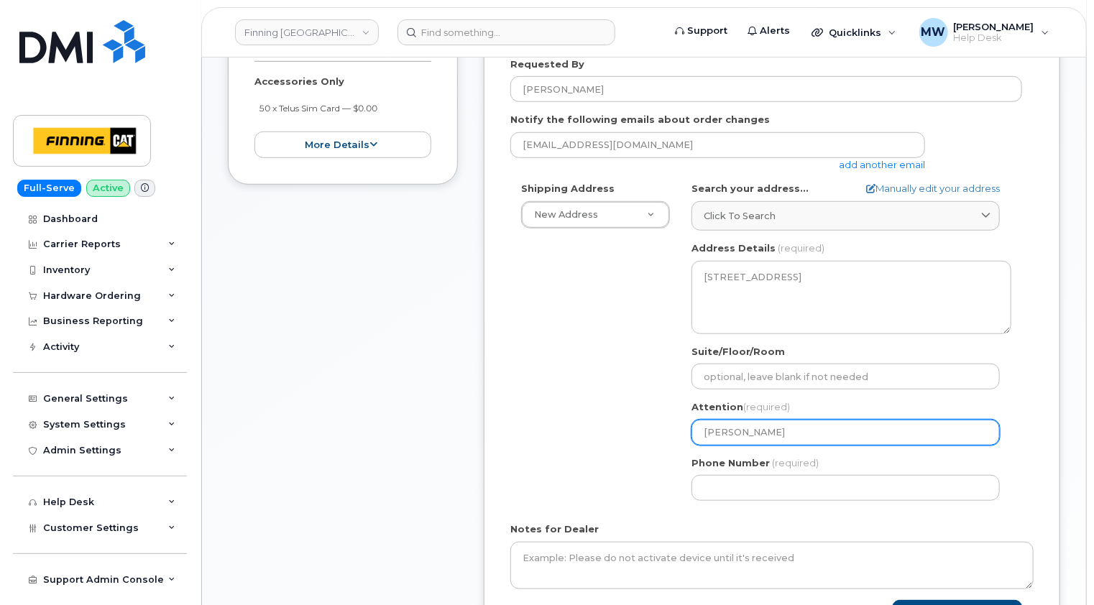
select select
type input "[PERSON_NAME]"
select select
type input "[PERSON_NAME]"
select select
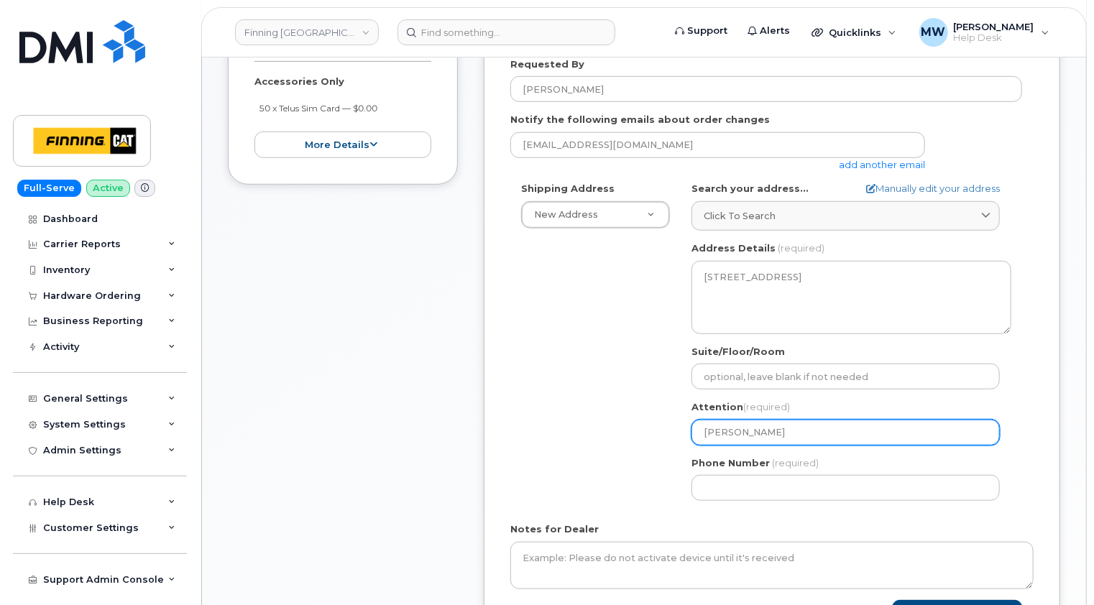
type input "[PERSON_NAME]"
select select
type input "[PERSON_NAME]"
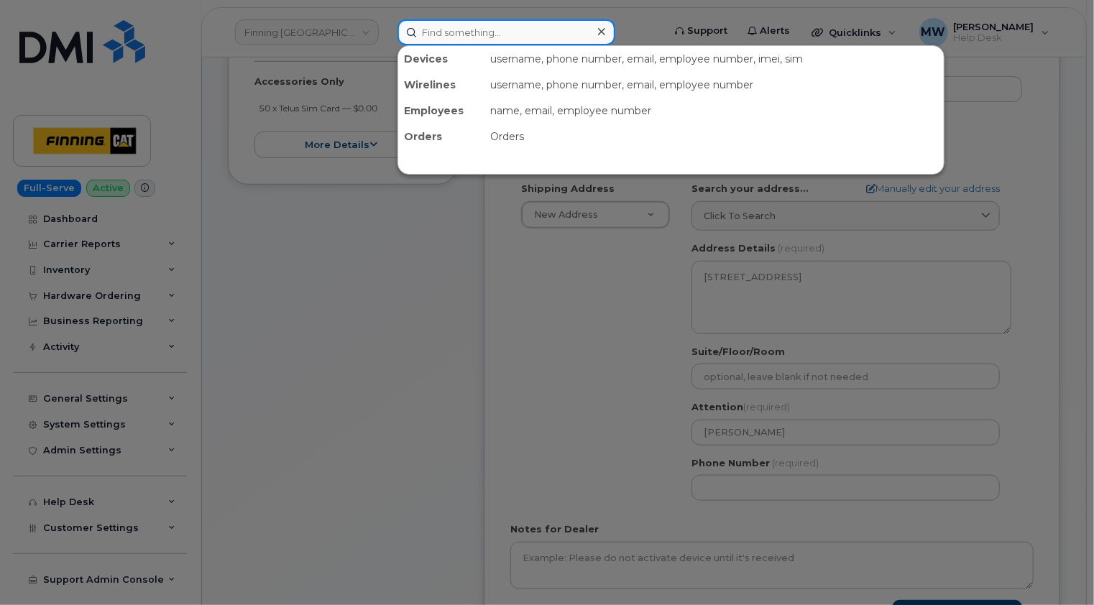
click at [489, 33] on input at bounding box center [506, 32] width 218 height 26
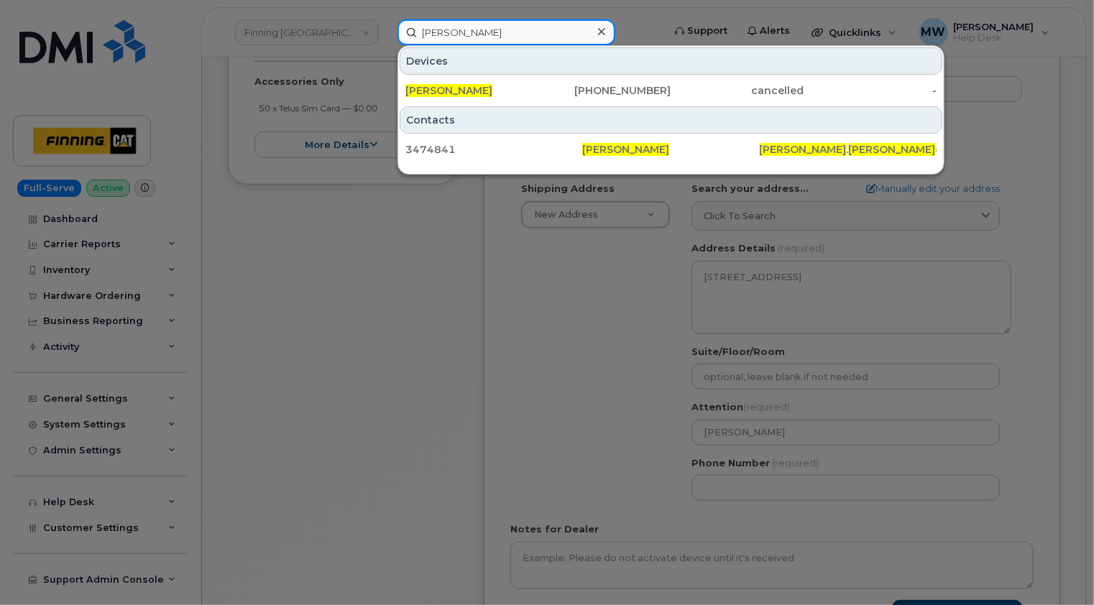
type input "kristie reil"
click at [603, 29] on icon at bounding box center [601, 31] width 7 height 7
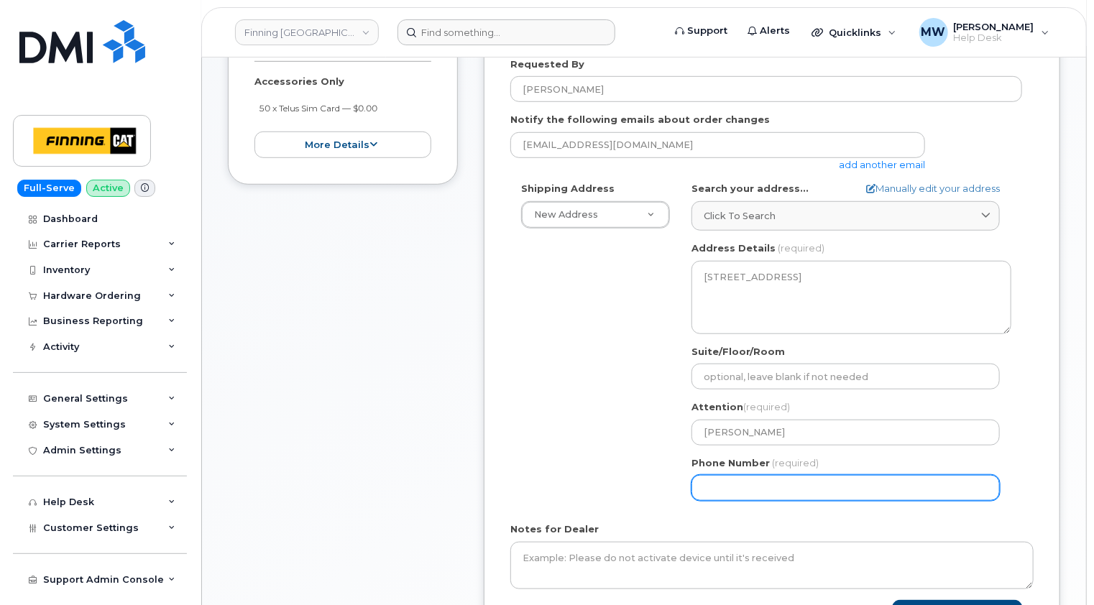
click at [716, 483] on input "Phone Number" at bounding box center [845, 488] width 308 height 26
type input "780443722"
select select
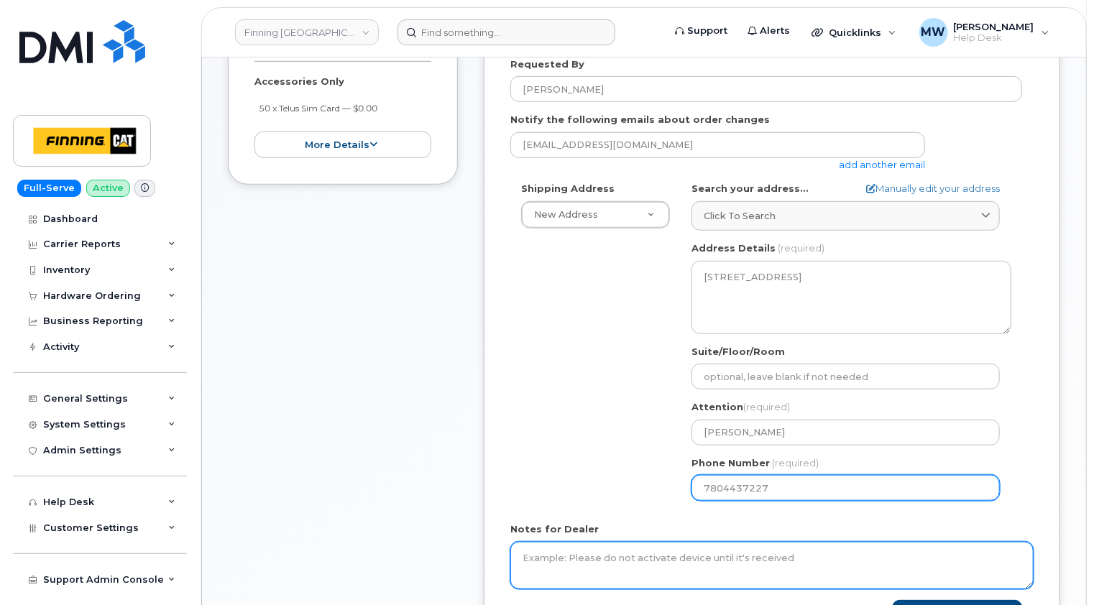
type input "7804437227"
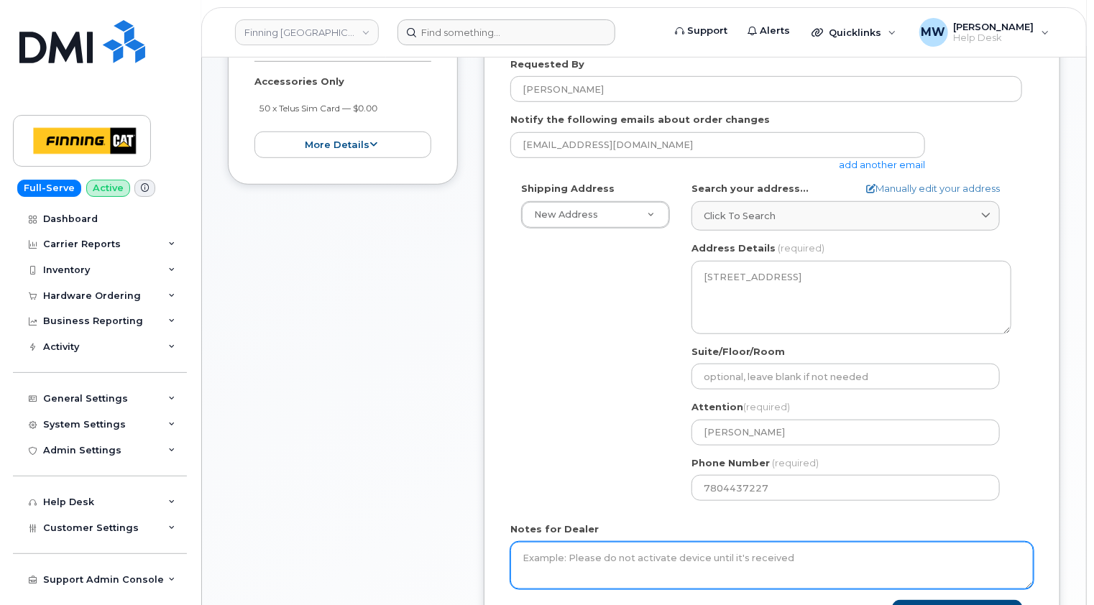
click at [599, 542] on textarea "Notes for Dealer" at bounding box center [771, 565] width 523 height 47
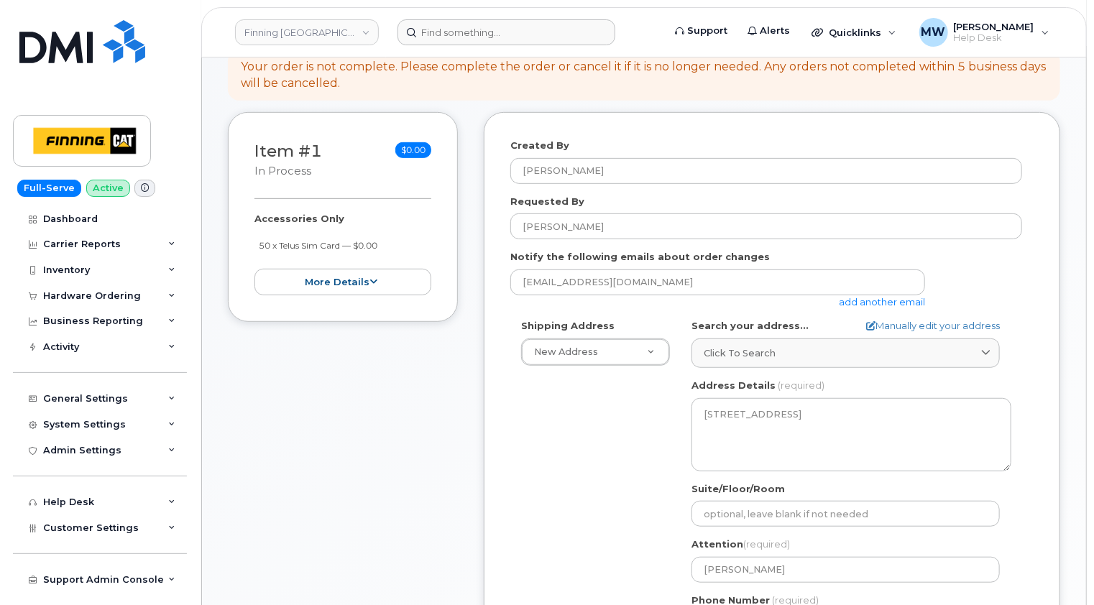
scroll to position [287, 0]
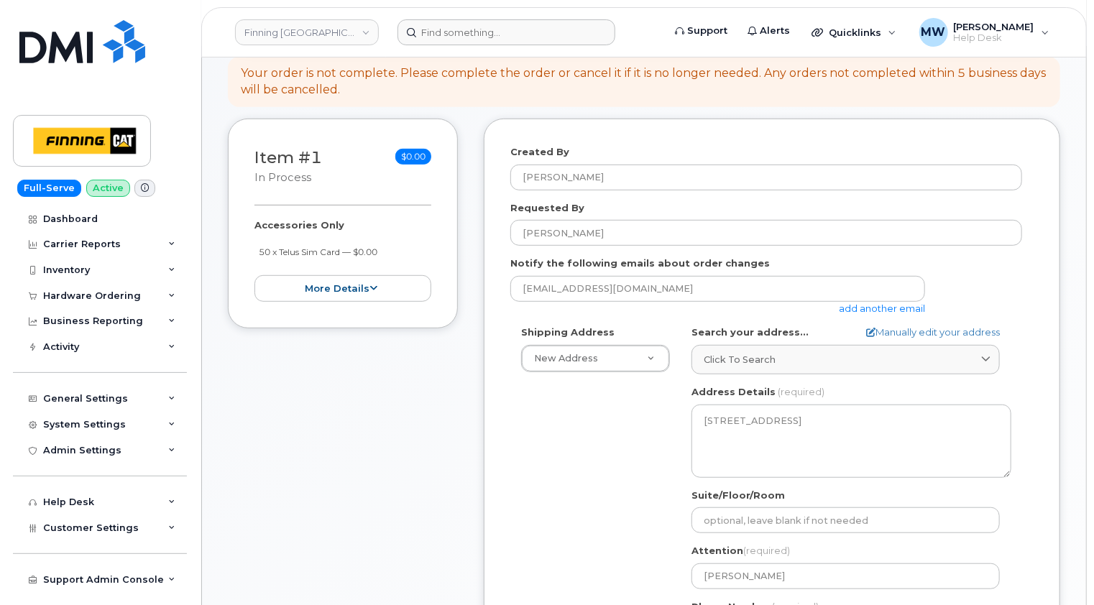
drag, startPoint x: 351, startPoint y: 240, endPoint x: 259, endPoint y: 236, distance: 92.1
click at [259, 245] on li "50 x Telus Sim Card — $0.00" at bounding box center [345, 252] width 172 height 14
copy small "50 x Telus Sim Card — $0.00"
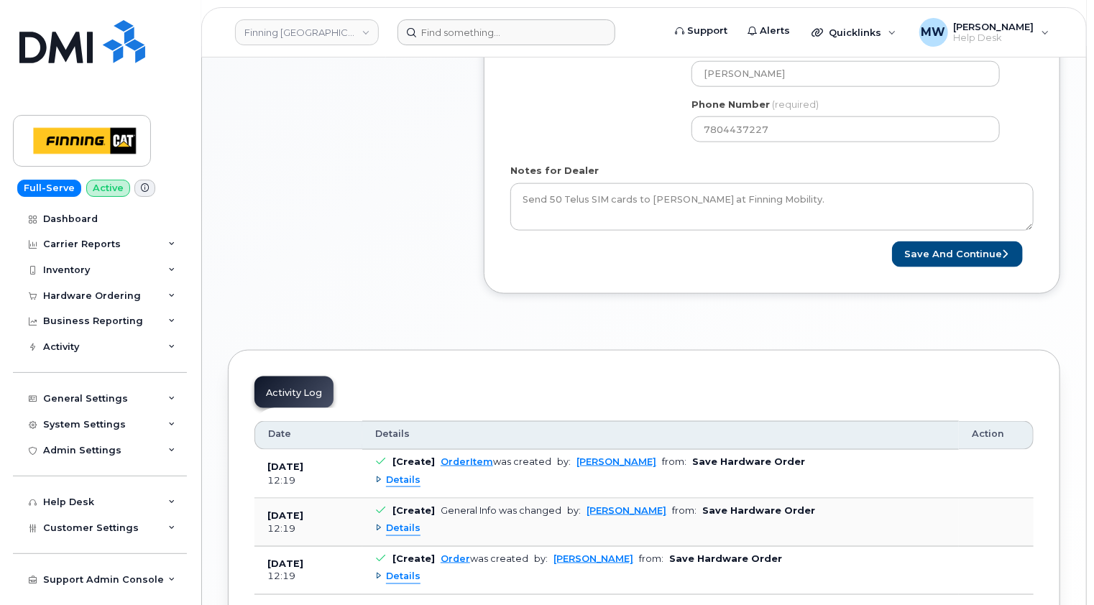
scroll to position [791, 0]
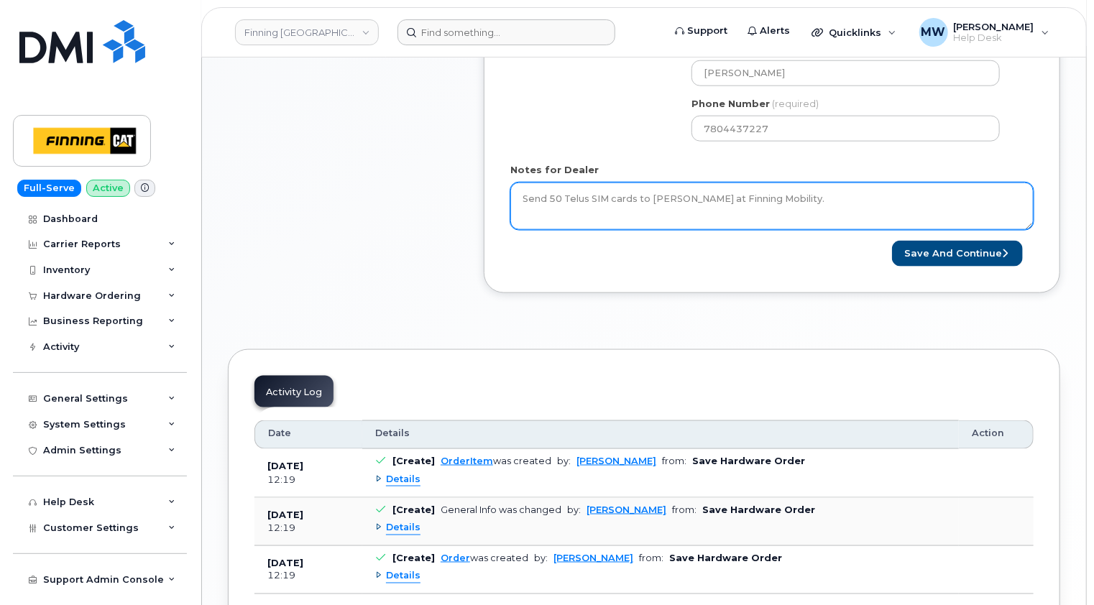
click at [809, 190] on textarea "Send 50 Telus SIM cards to Kristie Reil at Finning Mobility." at bounding box center [771, 206] width 523 height 47
paste textarea "50 x Telus Sim Card — $0.00"
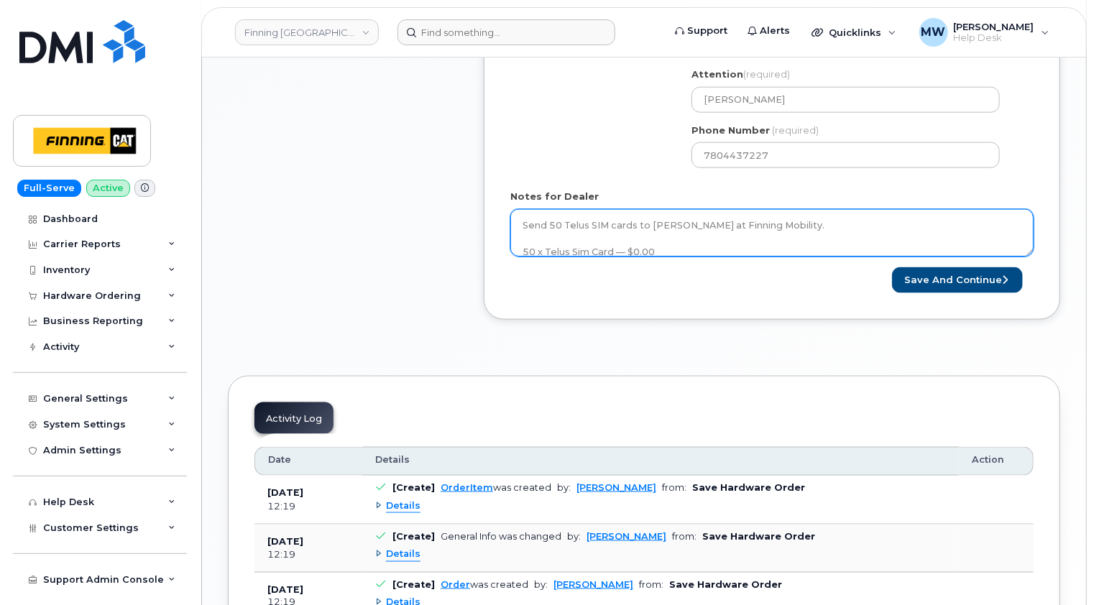
scroll to position [791, 0]
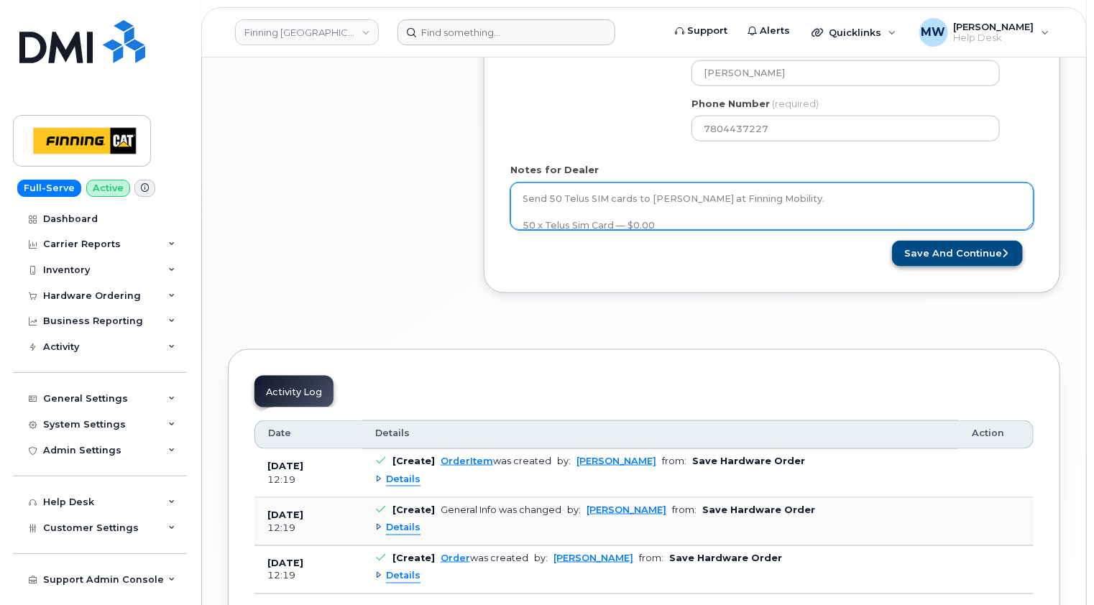
type textarea "Send 50 Telus SIM cards to Kristie Reil at Finning Mobility. 50 x Telus Sim Car…"
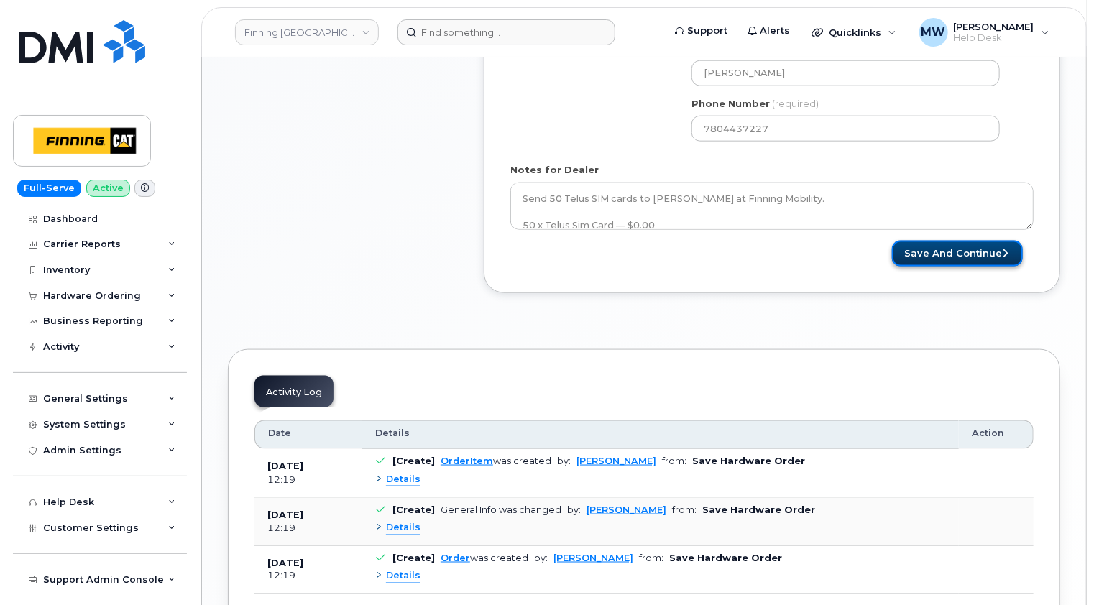
click at [951, 241] on button "Save and Continue" at bounding box center [957, 254] width 131 height 27
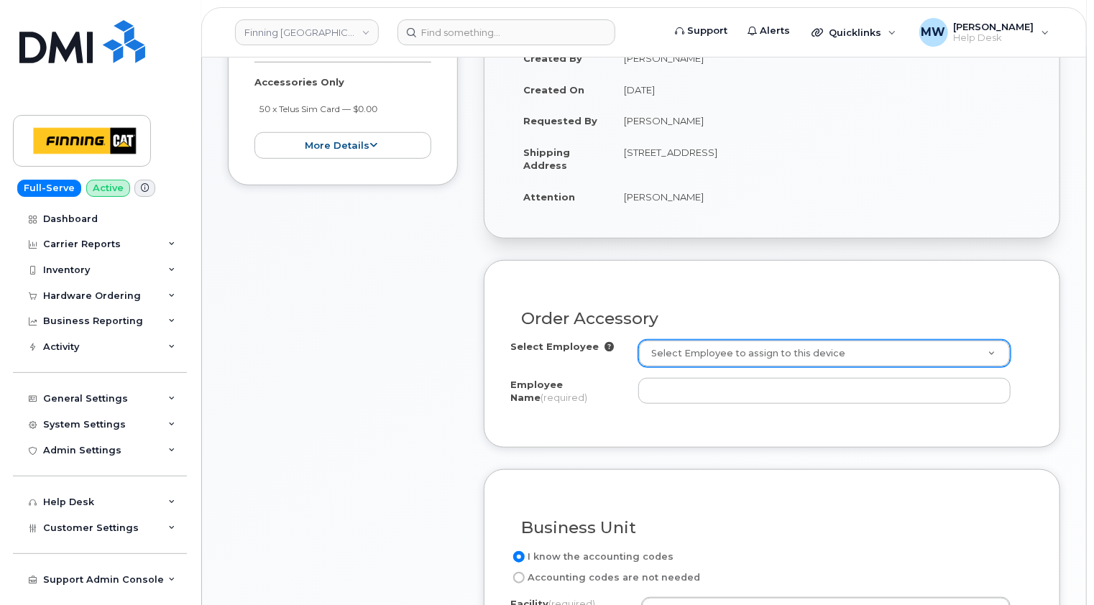
scroll to position [431, 0]
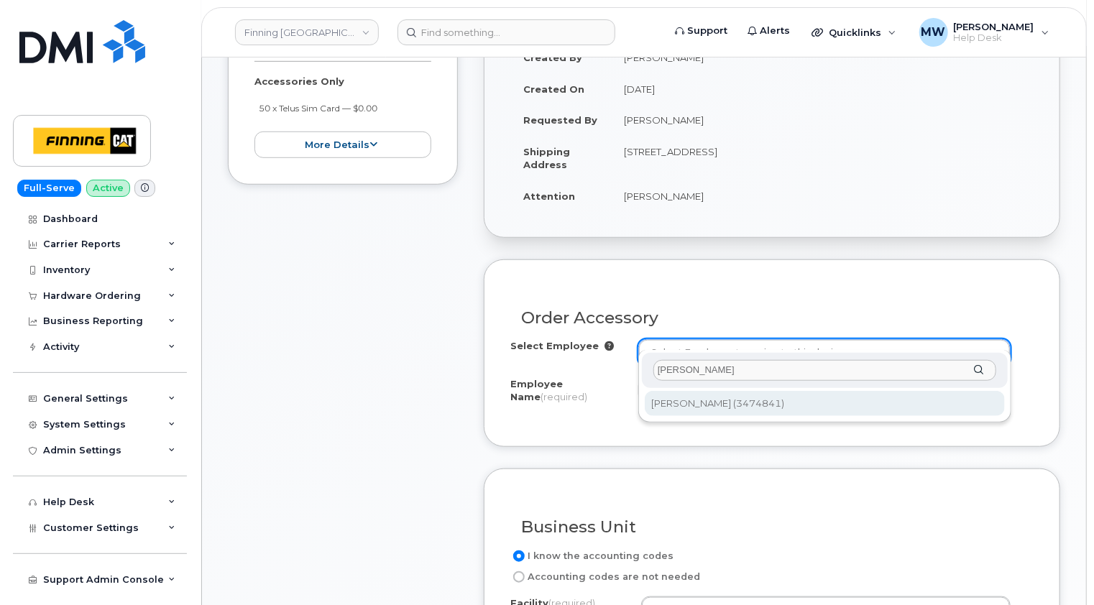
type input "[PERSON_NAME]"
type input "62288"
type input "[PERSON_NAME]"
select select "D19"
select select "OIAAAKI"
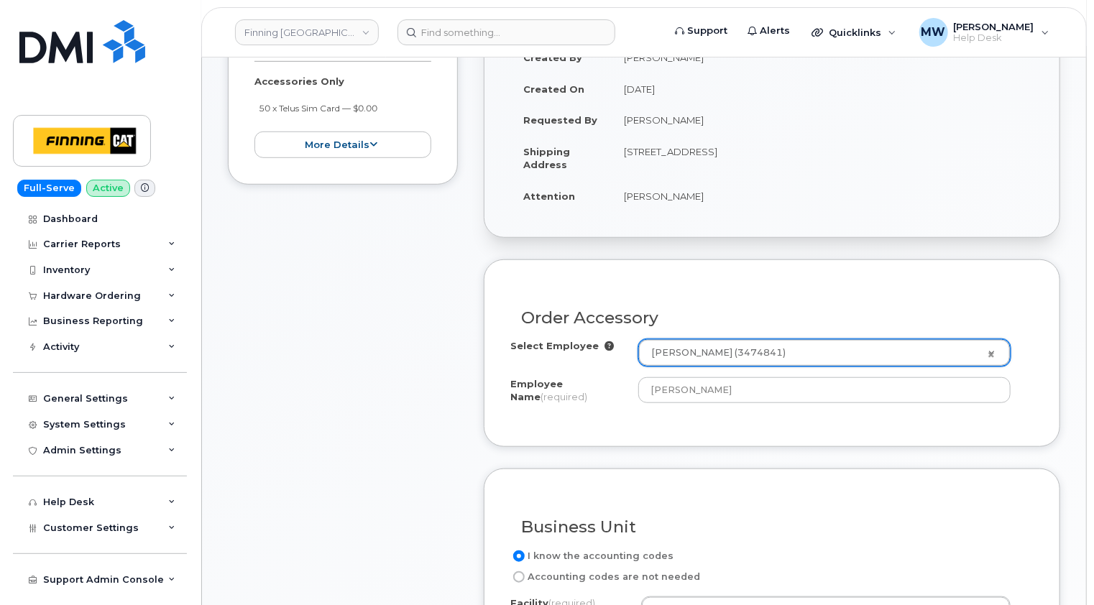
click at [1032, 260] on div "Order Accessory Select Employee [PERSON_NAME] (3474841) 62288 Employee Name (re…" at bounding box center [772, 352] width 576 height 187
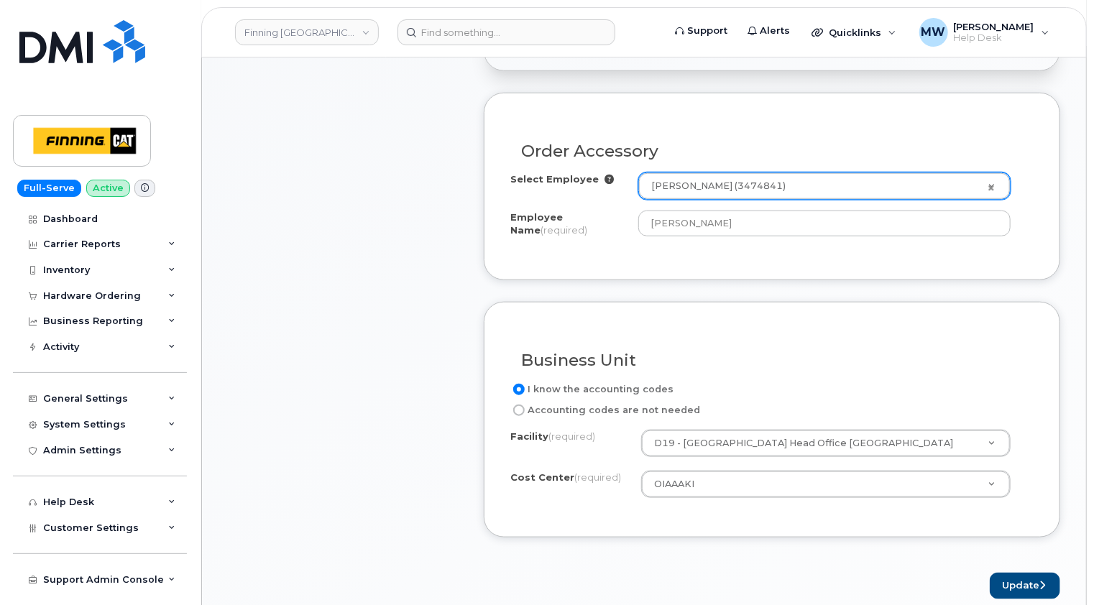
scroll to position [719, 0]
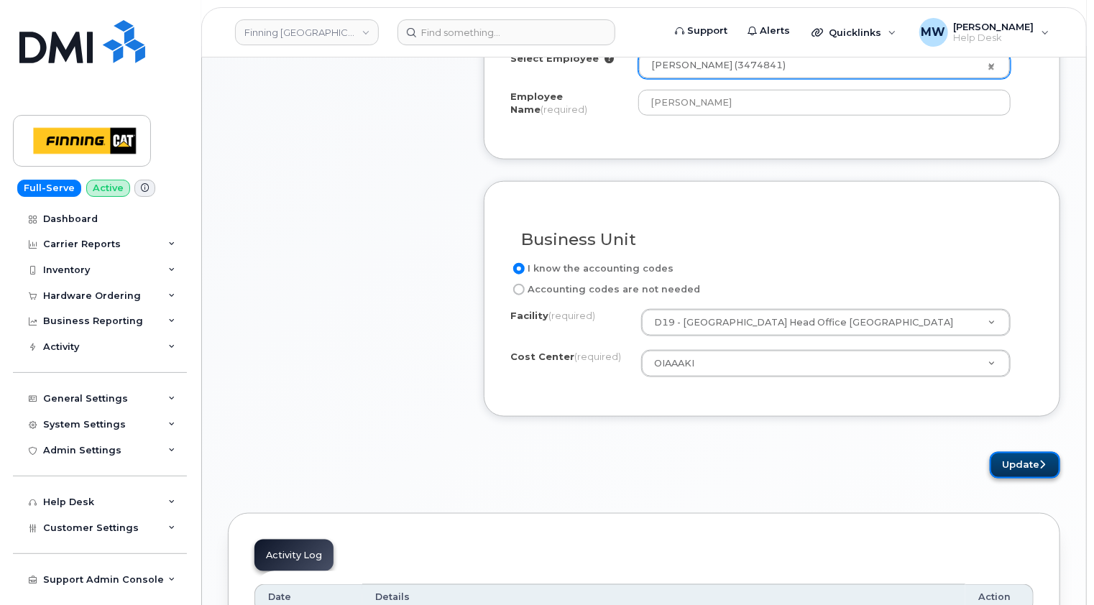
click at [1023, 452] on button "Update" at bounding box center [1025, 465] width 70 height 27
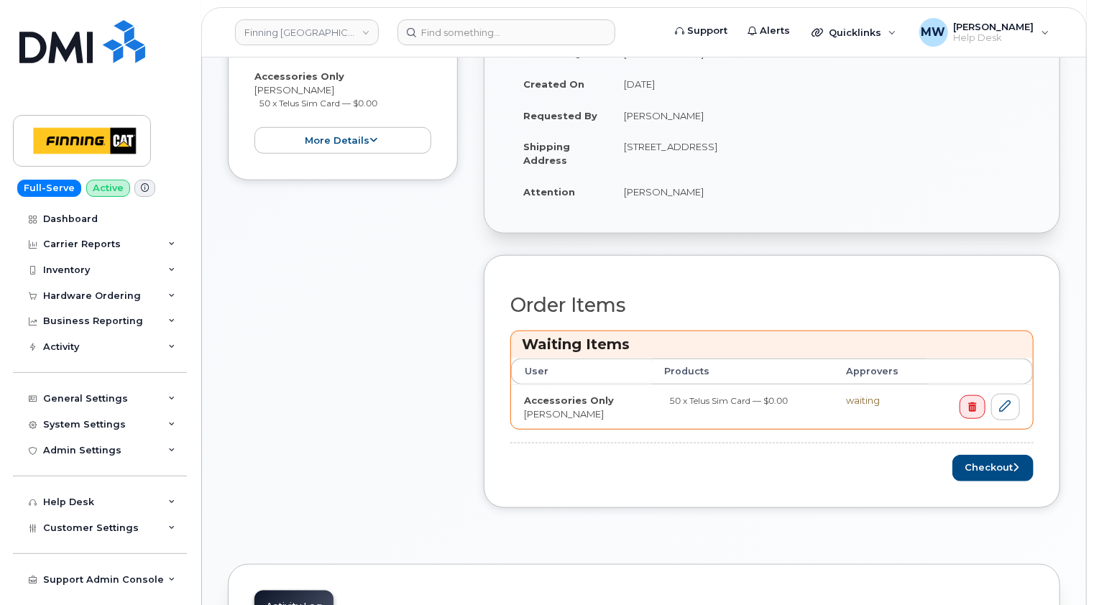
scroll to position [517, 0]
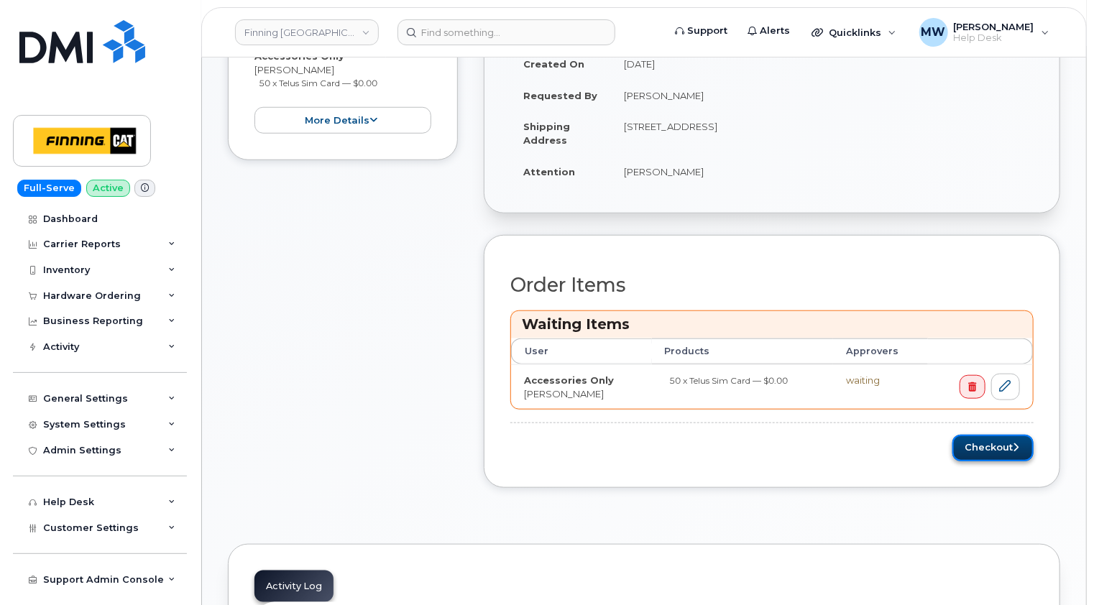
click at [1009, 435] on button "Checkout" at bounding box center [992, 448] width 81 height 27
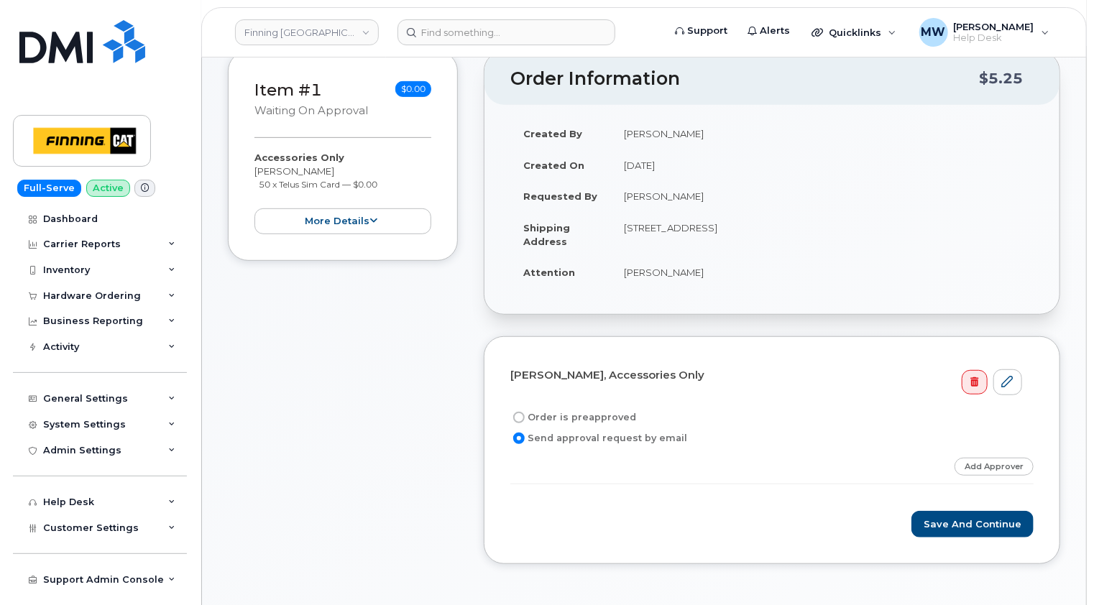
scroll to position [431, 0]
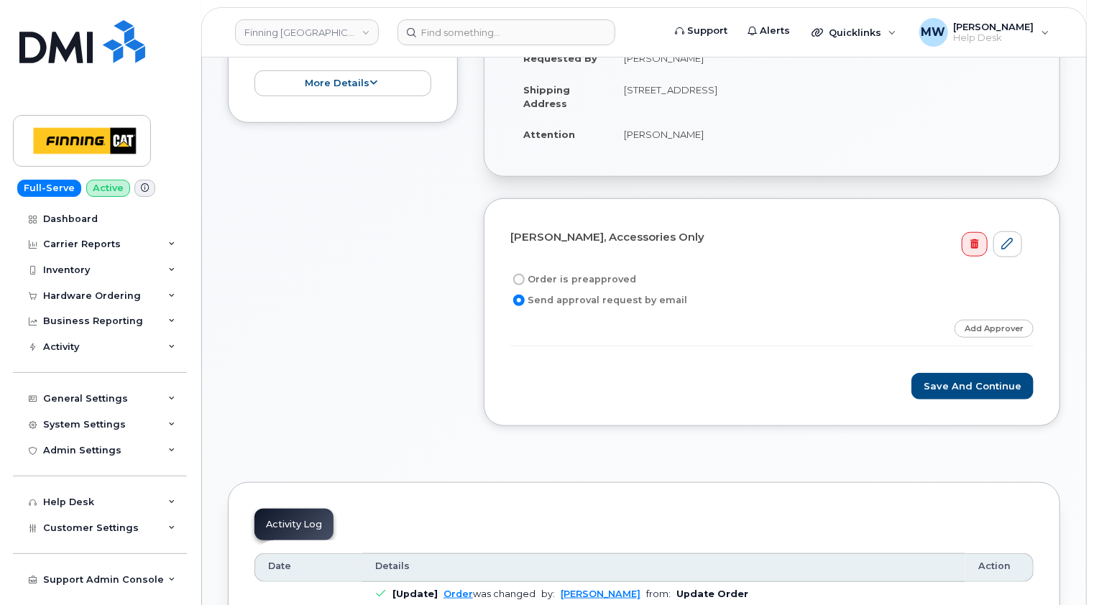
click at [568, 271] on label "Order is preapproved" at bounding box center [573, 279] width 126 height 17
click at [525, 274] on input "Order is preapproved" at bounding box center [518, 279] width 11 height 11
radio input "true"
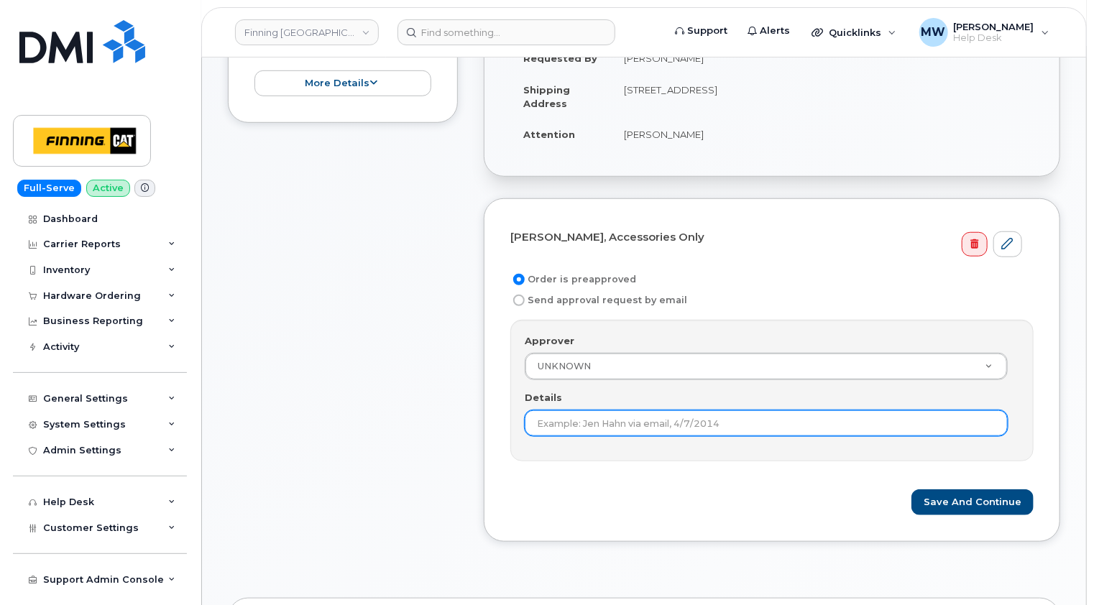
click at [627, 410] on input "Details" at bounding box center [766, 423] width 483 height 26
type input "[PERSON_NAME]"
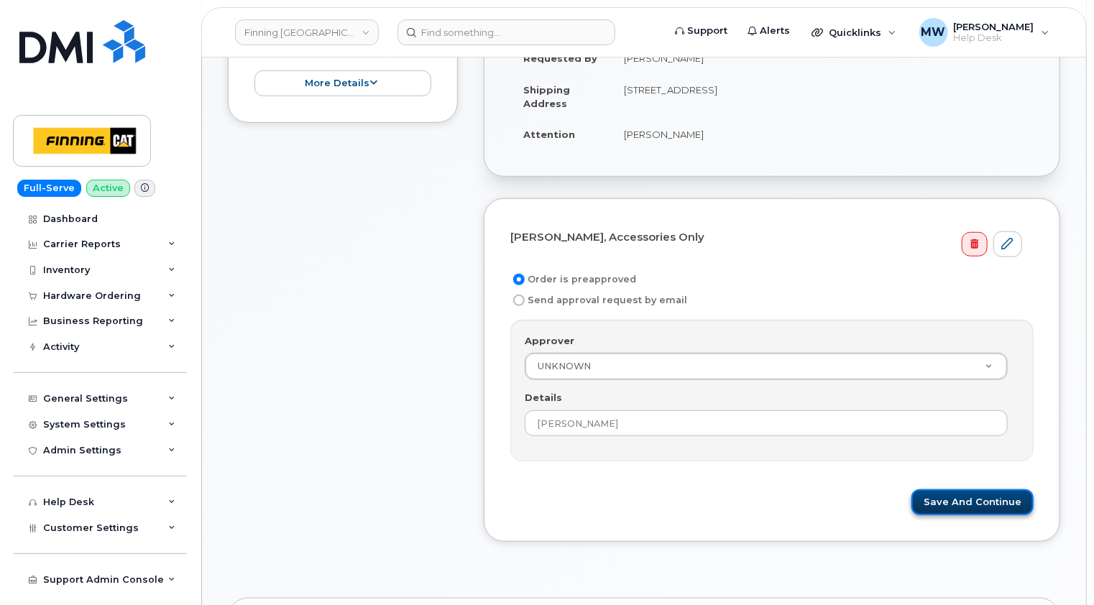
click at [993, 496] on button "Save and Continue" at bounding box center [972, 502] width 122 height 27
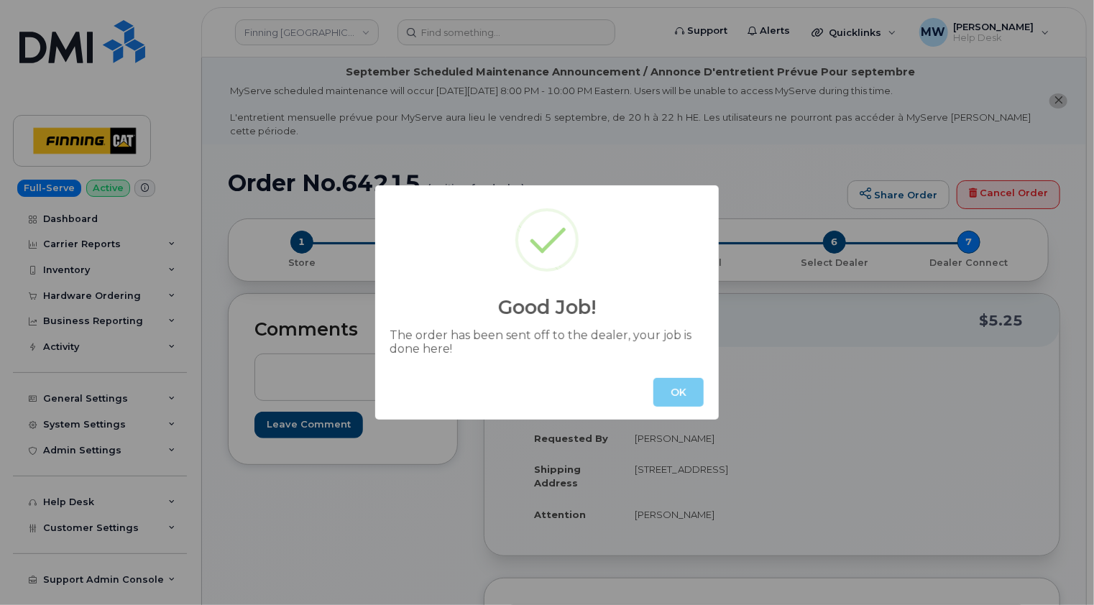
click at [696, 395] on button "OK" at bounding box center [678, 392] width 50 height 29
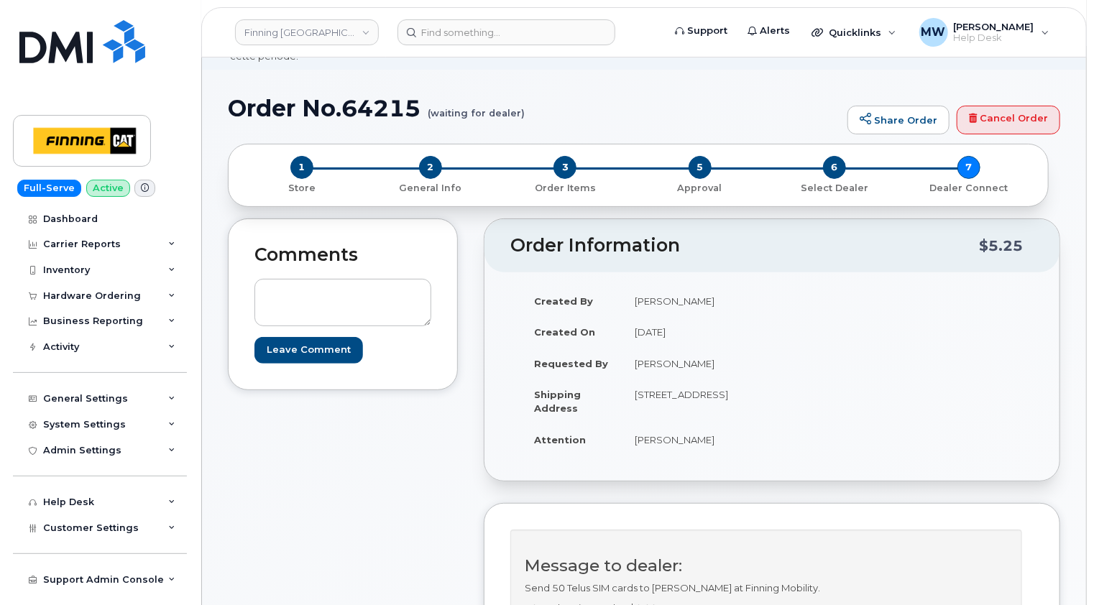
scroll to position [72, 0]
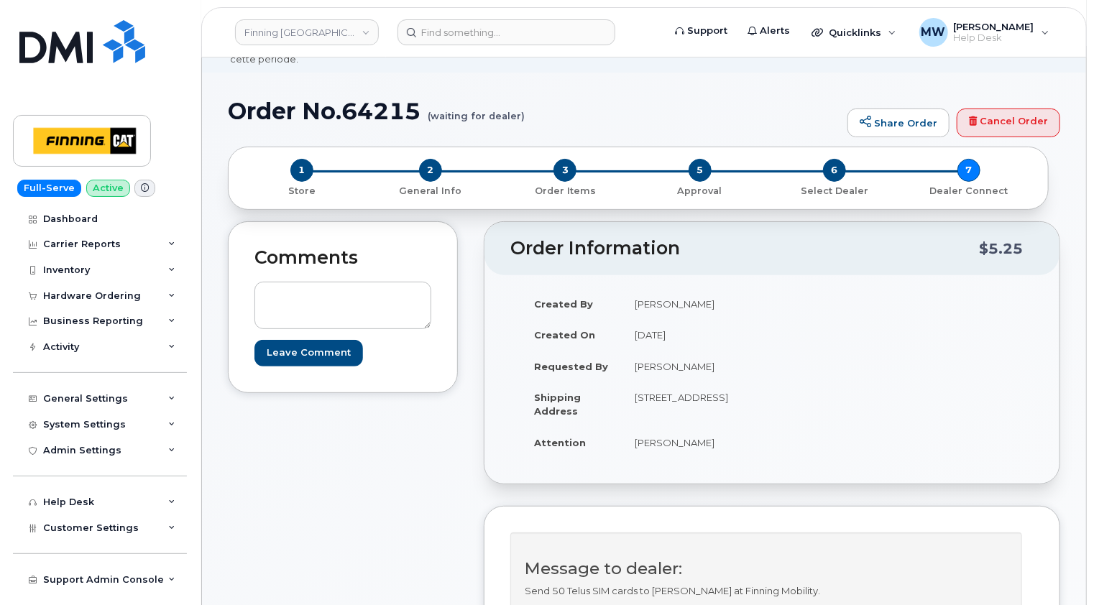
drag, startPoint x: 653, startPoint y: 410, endPoint x: 712, endPoint y: 397, distance: 61.0
click at [712, 397] on td "[STREET_ADDRESS]" at bounding box center [691, 404] width 139 height 45
copy td "T5V 1V2"
drag, startPoint x: 427, startPoint y: 154, endPoint x: 437, endPoint y: 157, distance: 10.7
click at [427, 159] on span "2" at bounding box center [430, 170] width 23 height 23
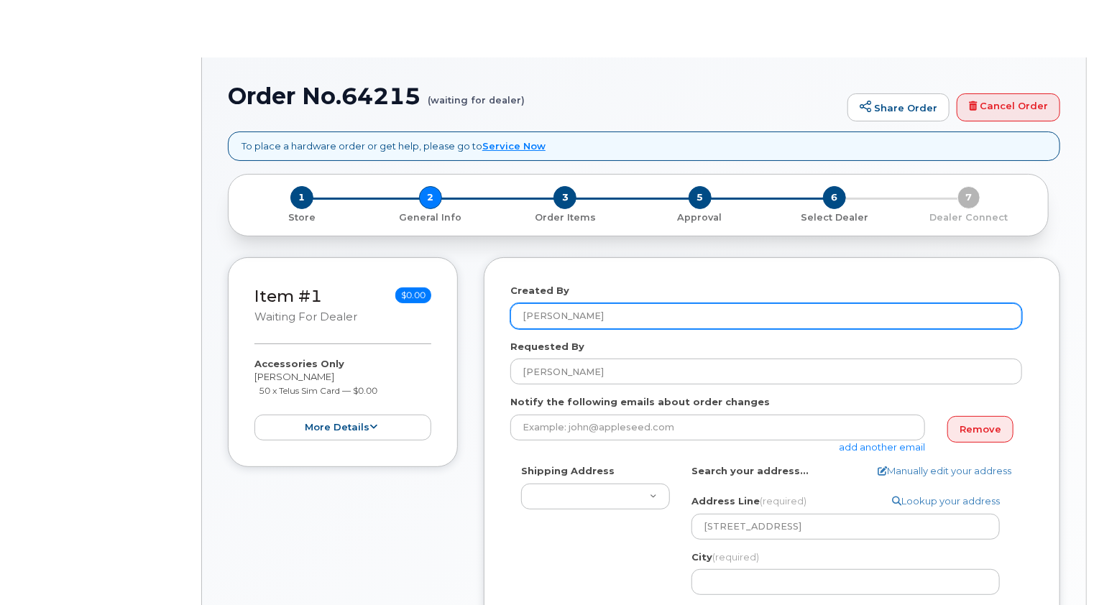
select select
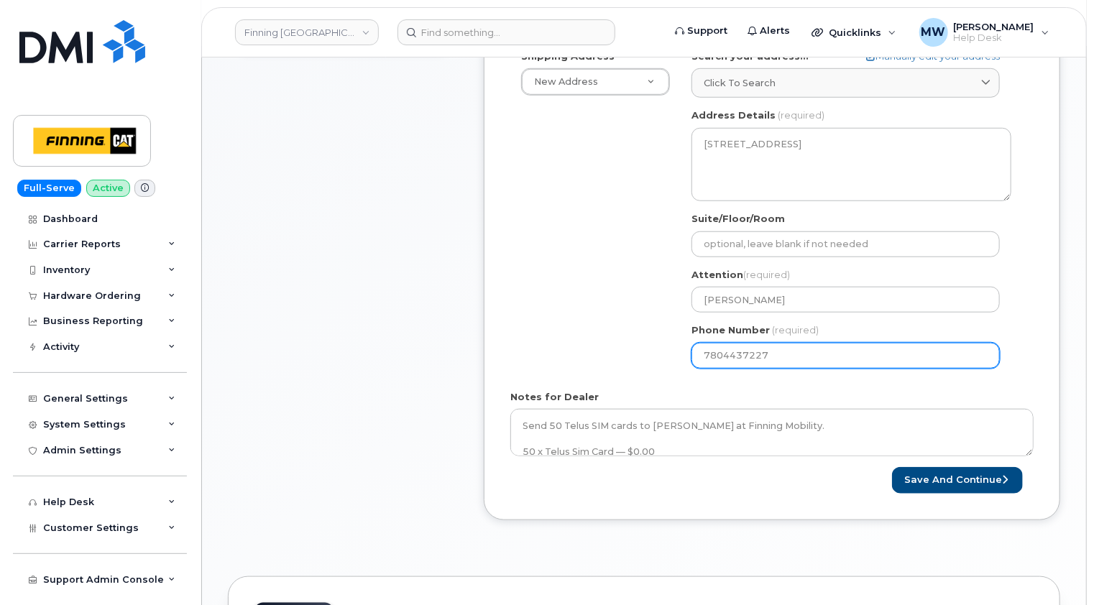
scroll to position [505, 0]
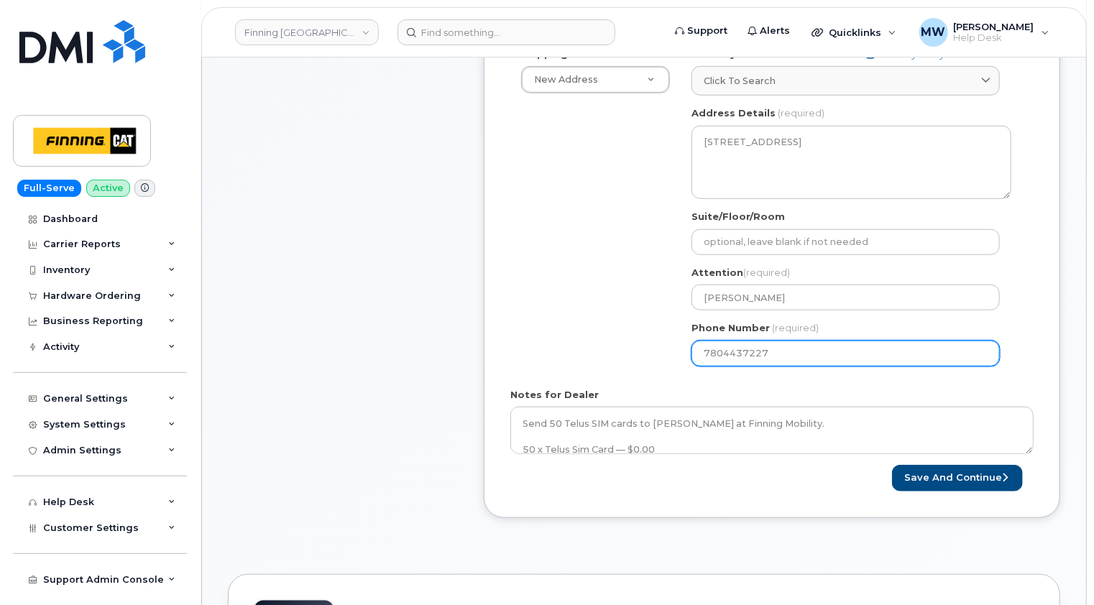
drag, startPoint x: 784, startPoint y: 342, endPoint x: 701, endPoint y: 339, distance: 83.4
click at [701, 341] on input "7804437227" at bounding box center [845, 354] width 308 height 26
click at [765, 341] on input "7804437227" at bounding box center [845, 354] width 308 height 26
click at [796, 341] on input "7804437227" at bounding box center [845, 354] width 308 height 26
drag, startPoint x: 777, startPoint y: 333, endPoint x: 768, endPoint y: 333, distance: 8.6
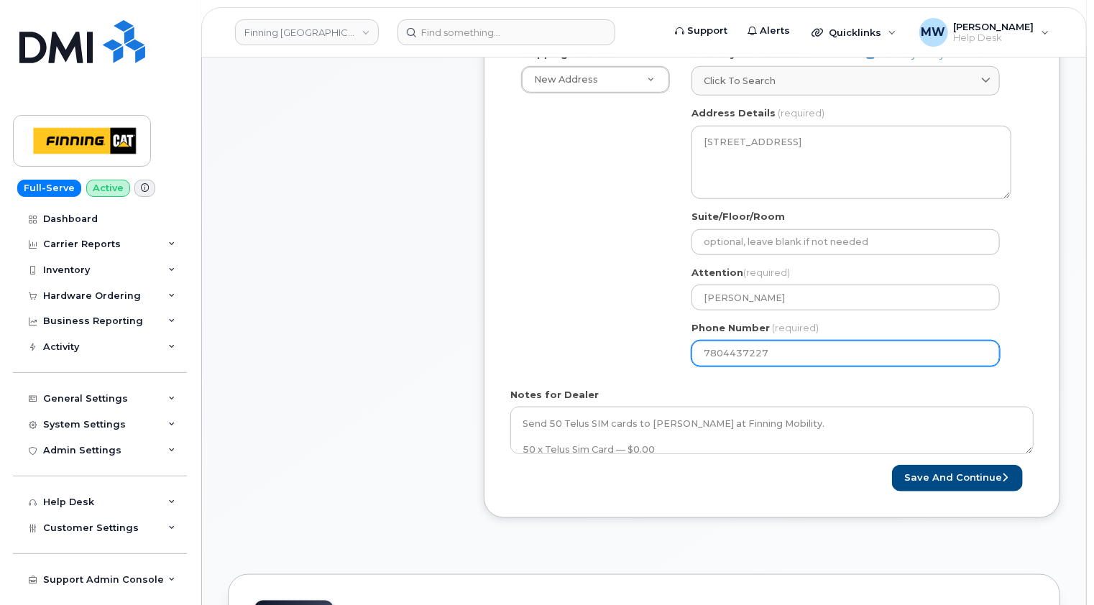
click at [776, 341] on input "7804437227" at bounding box center [845, 354] width 308 height 26
click at [778, 341] on input "7804437227" at bounding box center [845, 354] width 308 height 26
click at [752, 341] on input "7804437227" at bounding box center [845, 354] width 308 height 26
drag, startPoint x: 768, startPoint y: 336, endPoint x: 723, endPoint y: 334, distance: 44.6
click at [723, 341] on input "7804437227" at bounding box center [845, 354] width 308 height 26
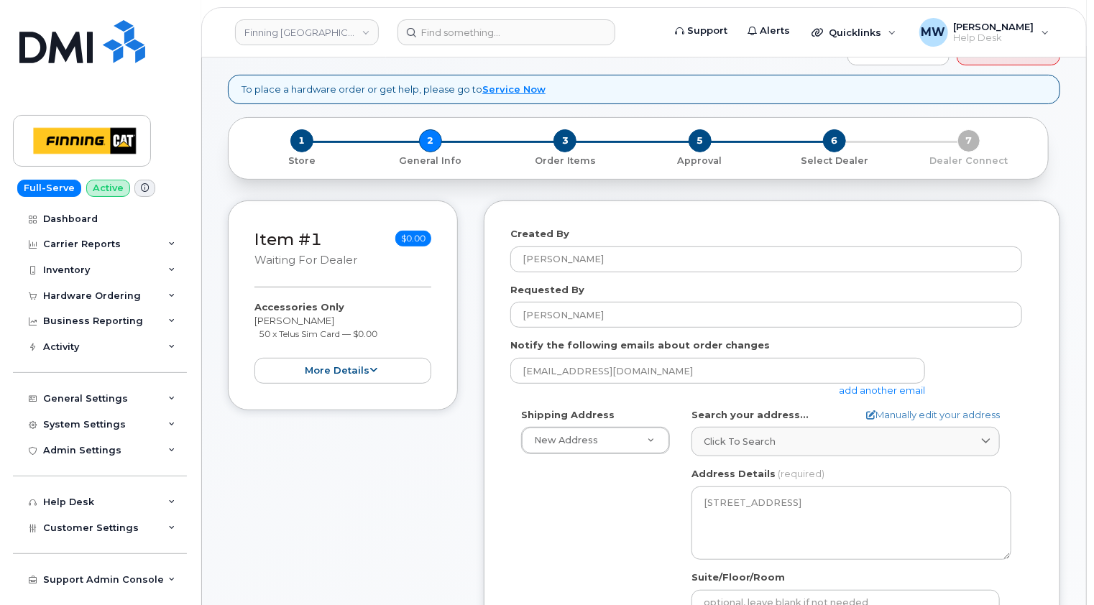
scroll to position [0, 0]
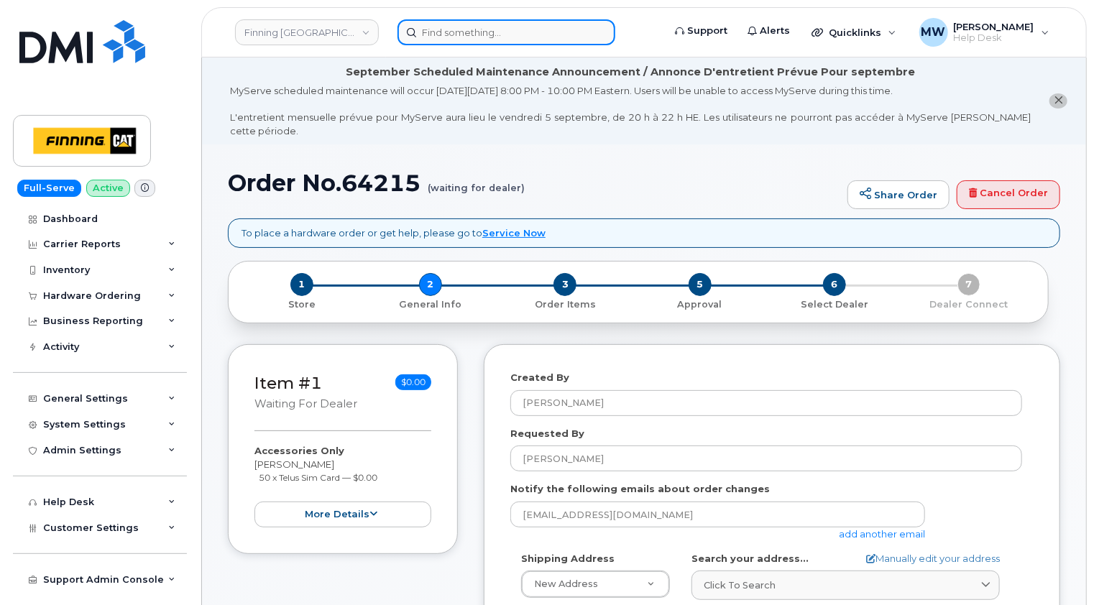
click at [523, 31] on input at bounding box center [506, 32] width 218 height 26
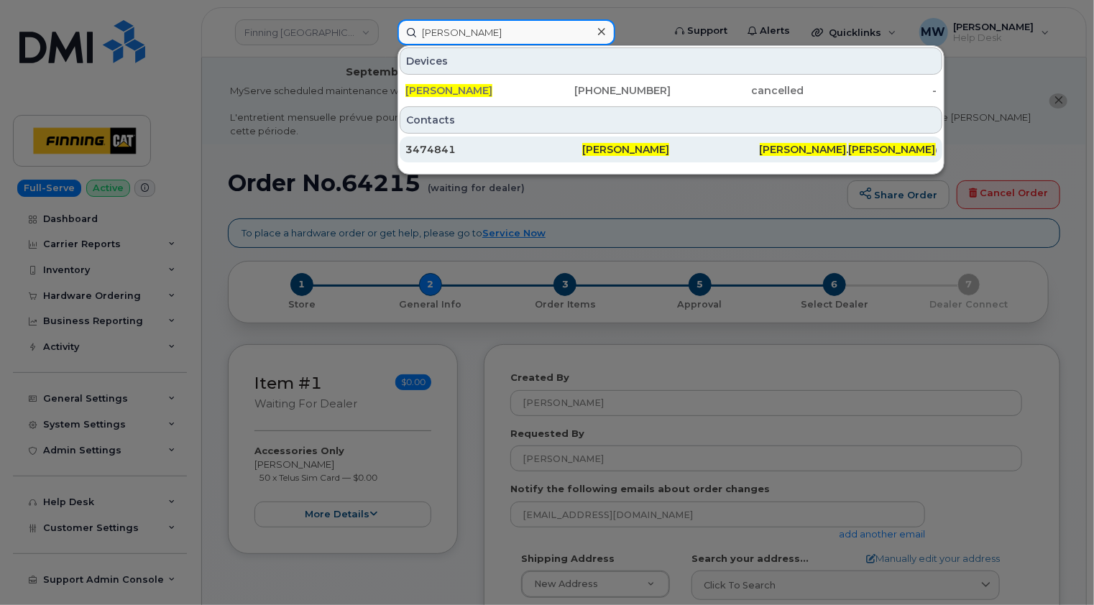
type input "[PERSON_NAME]"
click at [479, 148] on div "3474841" at bounding box center [493, 149] width 177 height 14
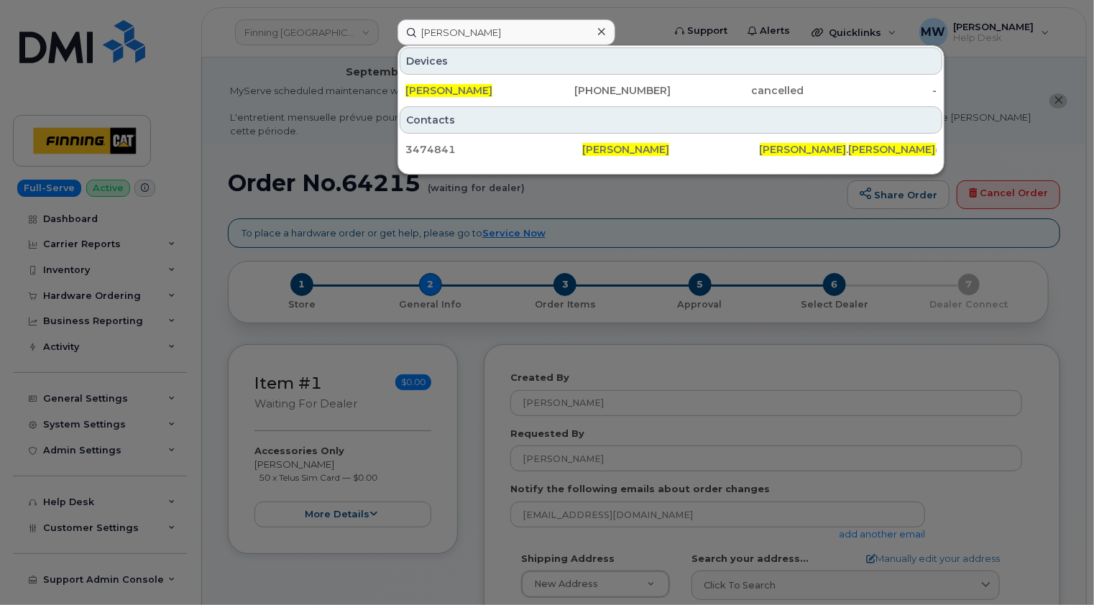
click at [597, 33] on div at bounding box center [601, 32] width 21 height 21
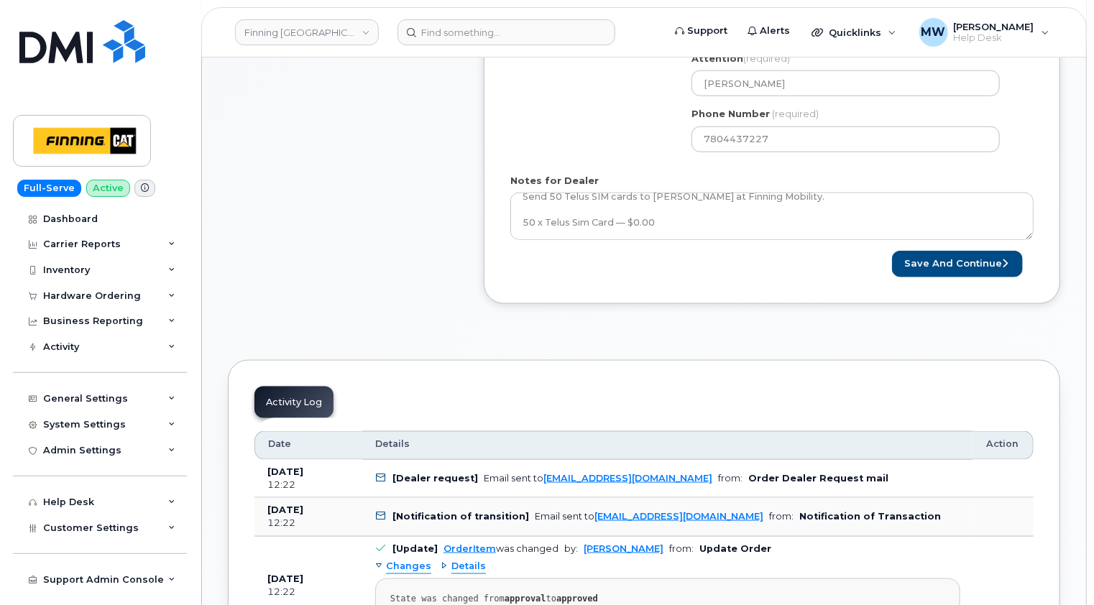
scroll to position [791, 0]
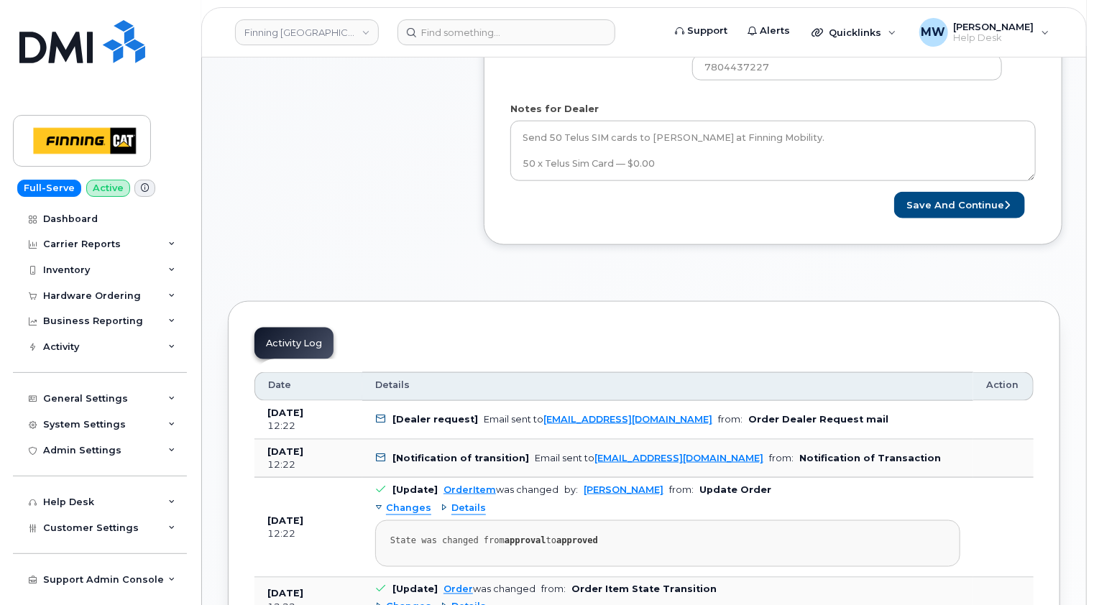
scroll to position [0, 0]
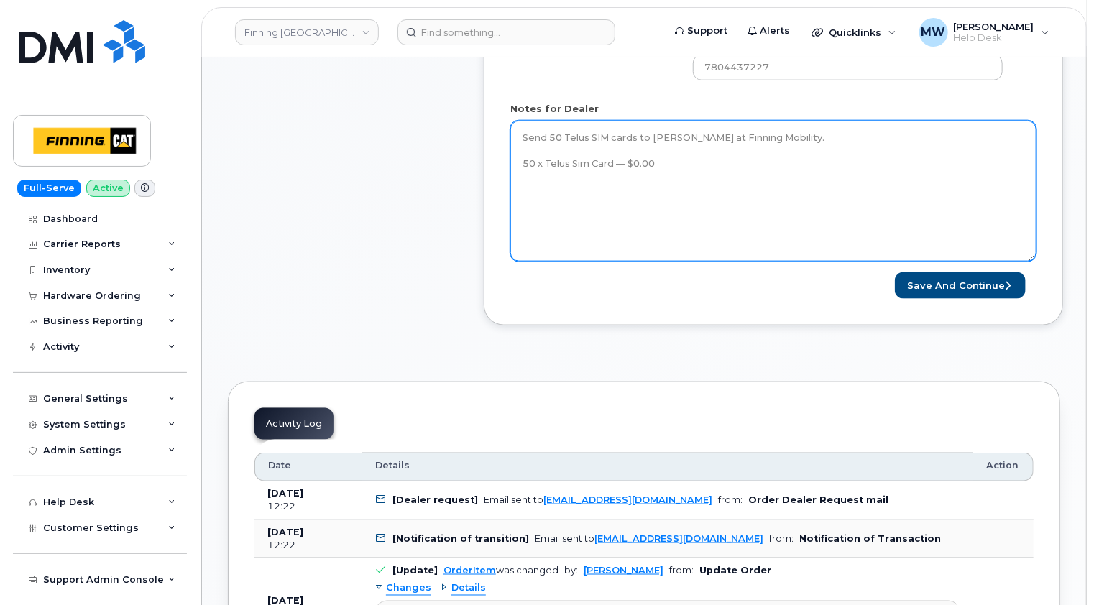
drag, startPoint x: 1029, startPoint y: 149, endPoint x: 1027, endPoint y: 253, distance: 103.5
click at [1032, 254] on textarea "Send 50 Telus SIM cards to Kristie Reil at Finning Mobility. 50 x Telus Sim Car…" at bounding box center [773, 191] width 526 height 141
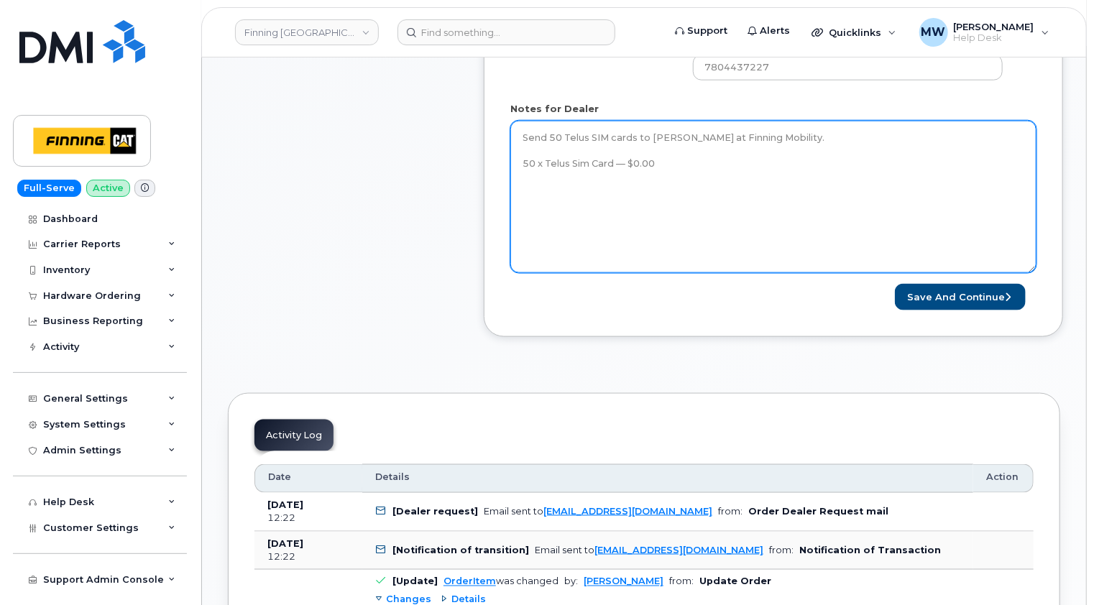
click at [714, 149] on textarea "Send 50 Telus SIM cards to Kristie Reil at Finning Mobility. 50 x Telus Sim Car…" at bounding box center [773, 197] width 526 height 152
paste textarea "335645764895"
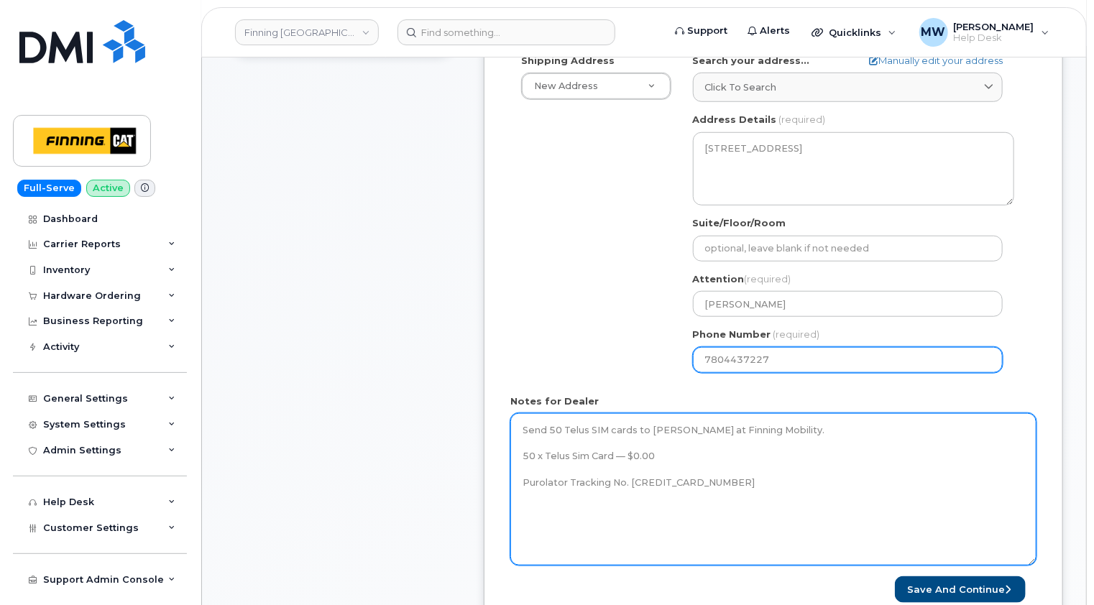
scroll to position [503, 0]
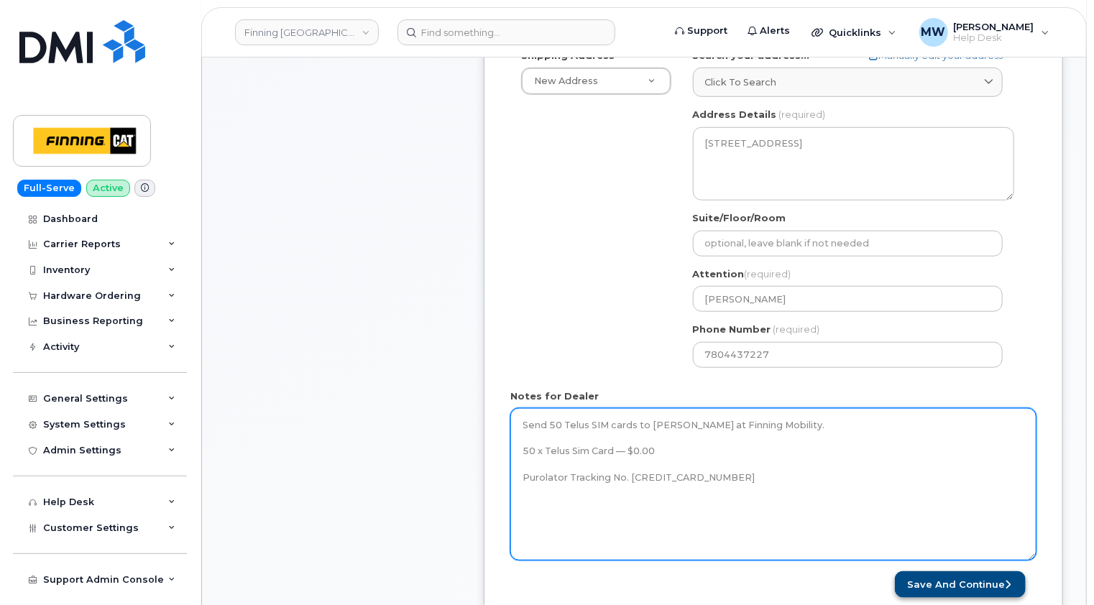
type textarea "Send 50 Telus SIM cards to Kristie Reil at Finning Mobility. 50 x Telus Sim Car…"
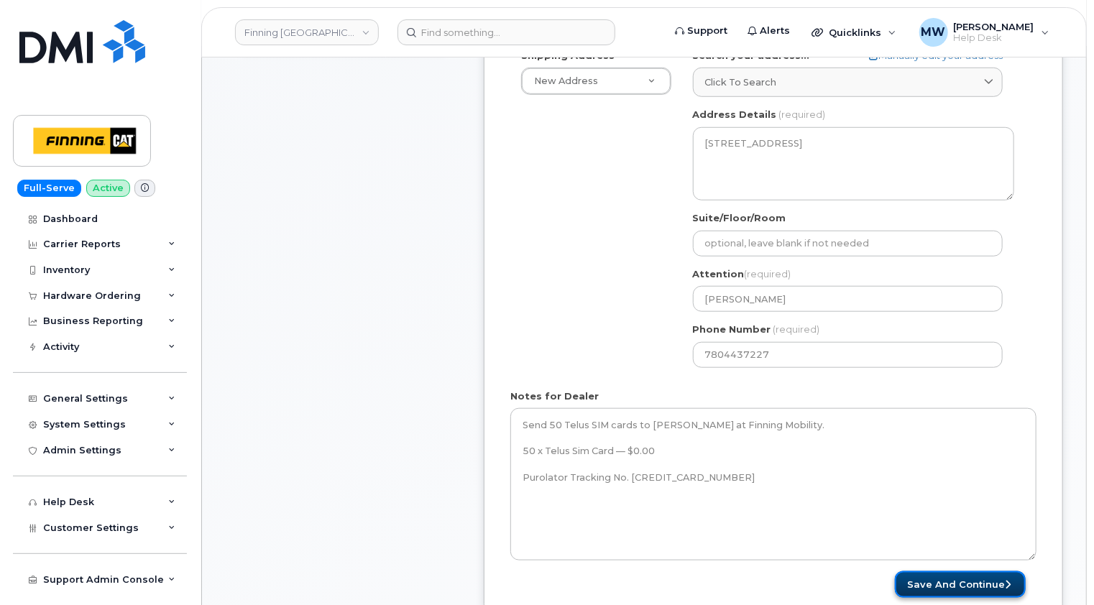
click at [980, 571] on button "Save and Continue" at bounding box center [960, 584] width 131 height 27
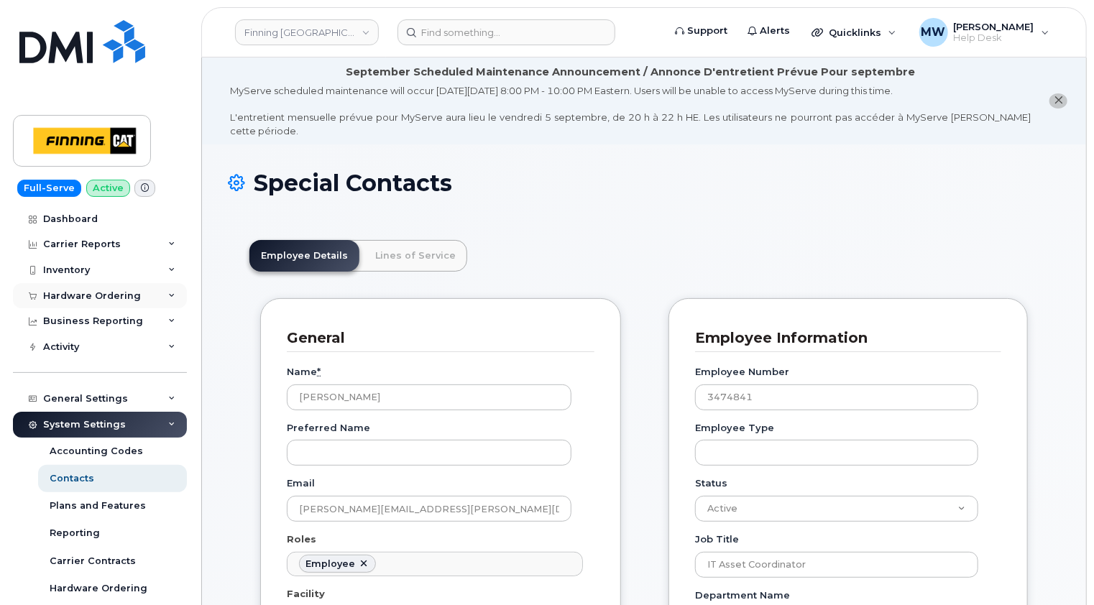
click at [122, 294] on div "Hardware Ordering" at bounding box center [92, 295] width 98 height 11
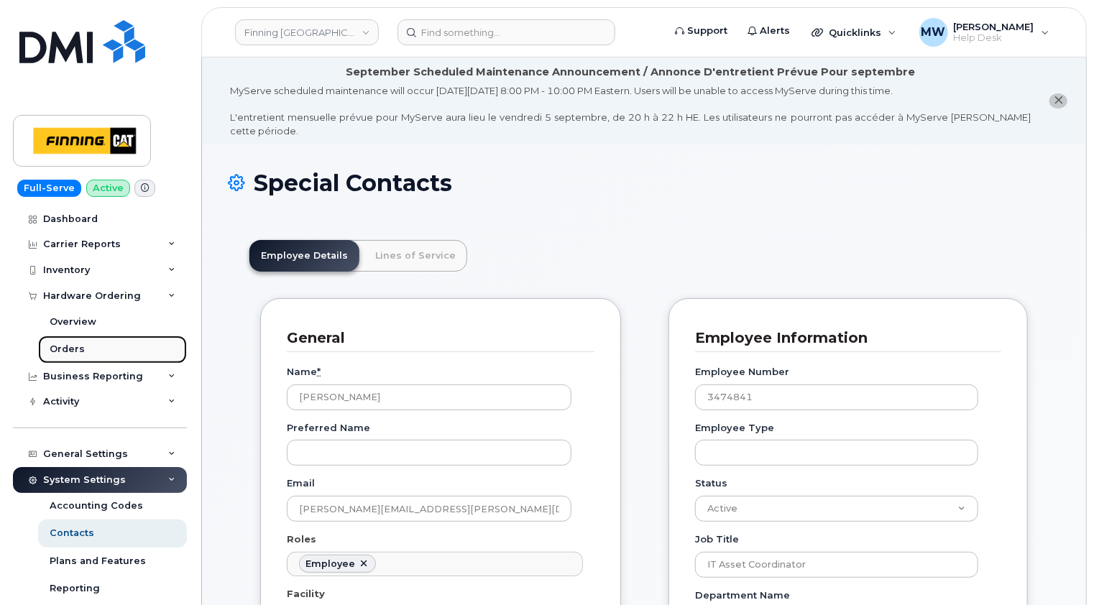
click at [83, 342] on link "Orders" at bounding box center [112, 349] width 149 height 27
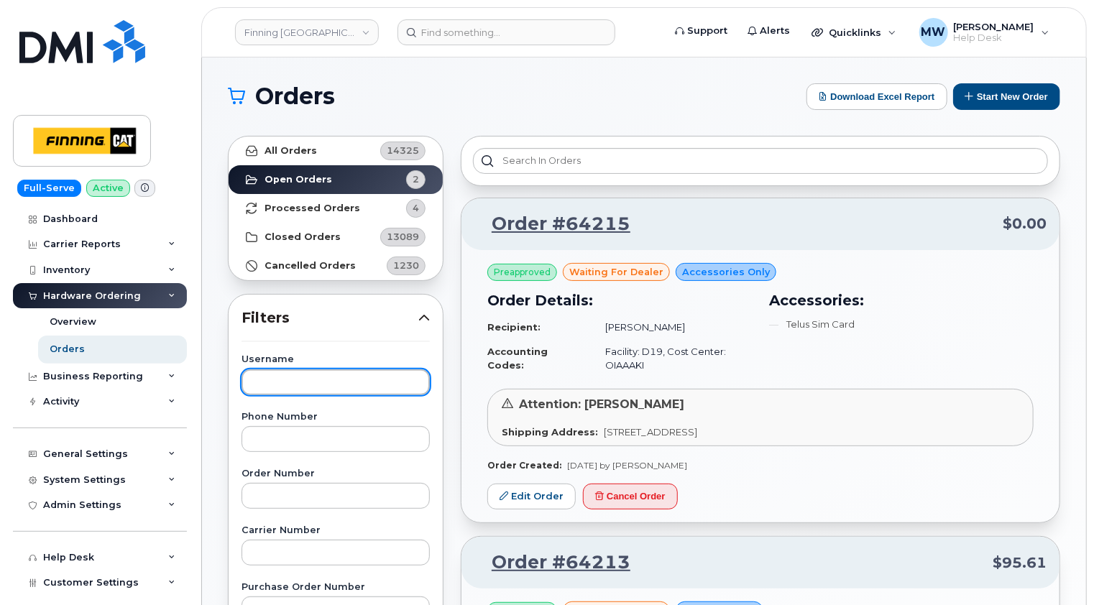
click at [327, 380] on input "text" at bounding box center [335, 382] width 188 height 26
type input "kristie reil"
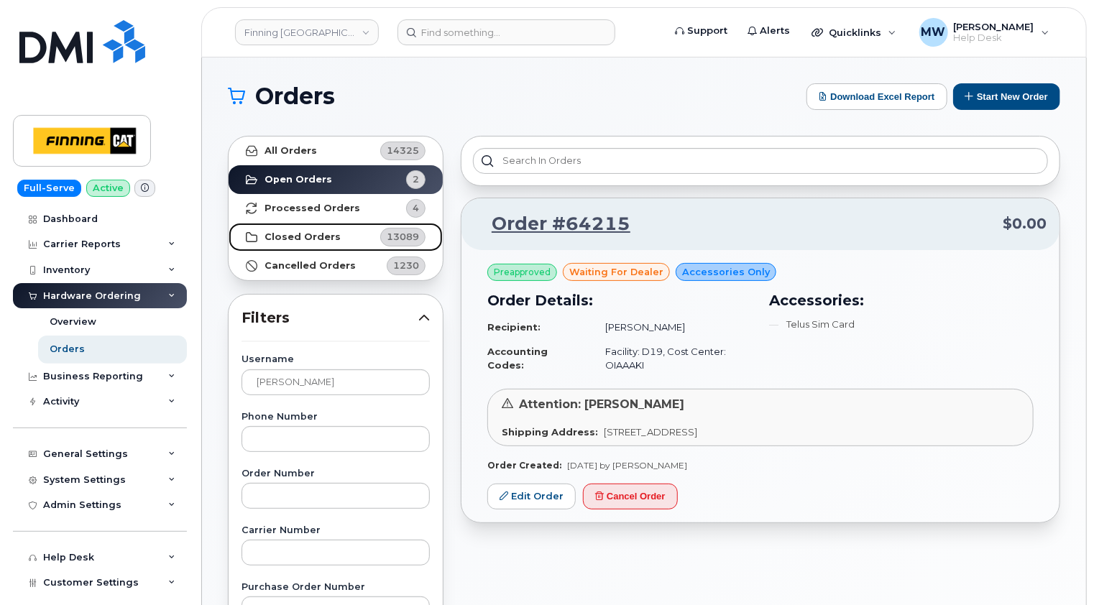
click at [305, 236] on strong "Closed Orders" at bounding box center [302, 236] width 76 height 11
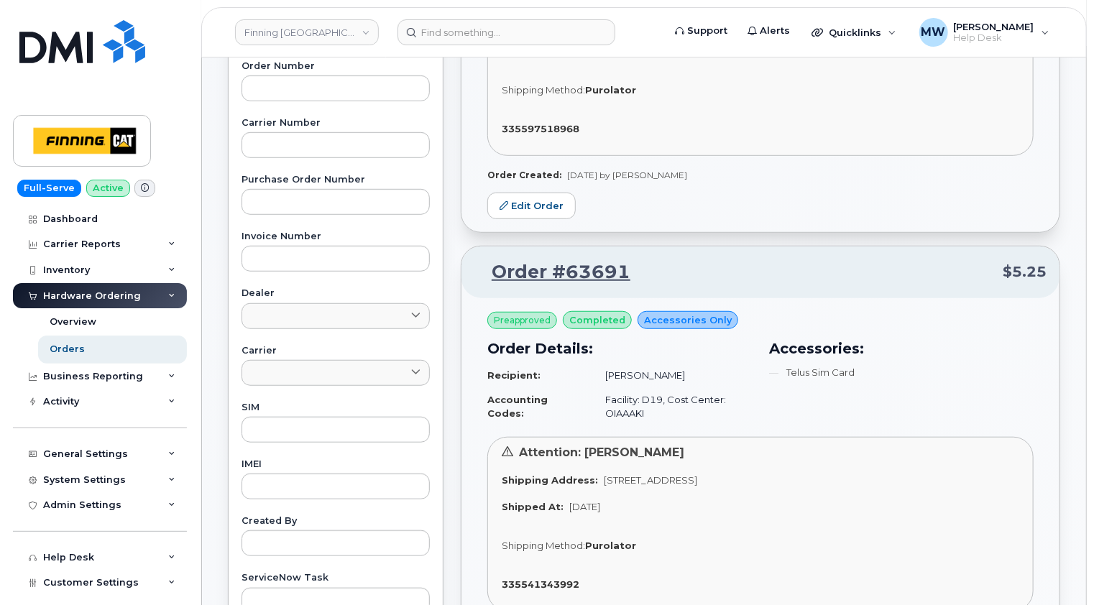
scroll to position [431, 0]
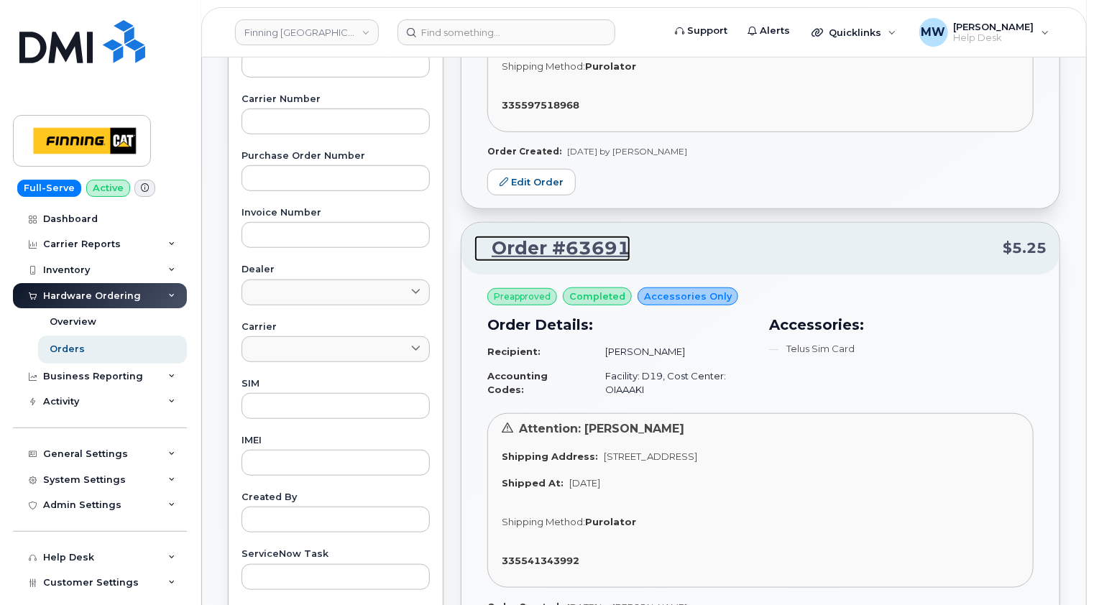
click at [595, 249] on link "Order #63691" at bounding box center [552, 249] width 156 height 26
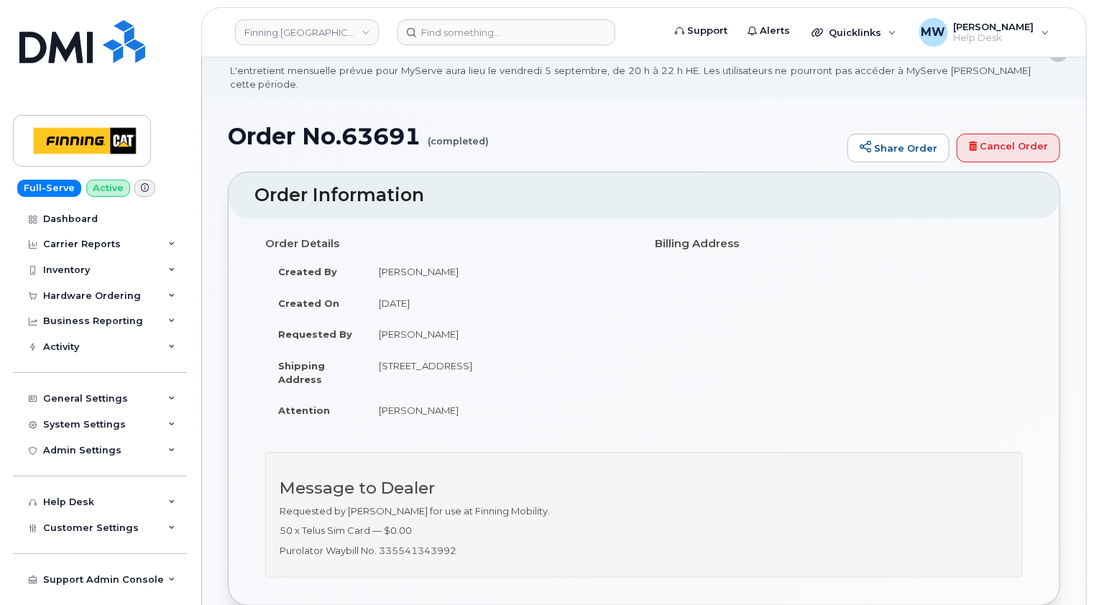
scroll to position [72, 0]
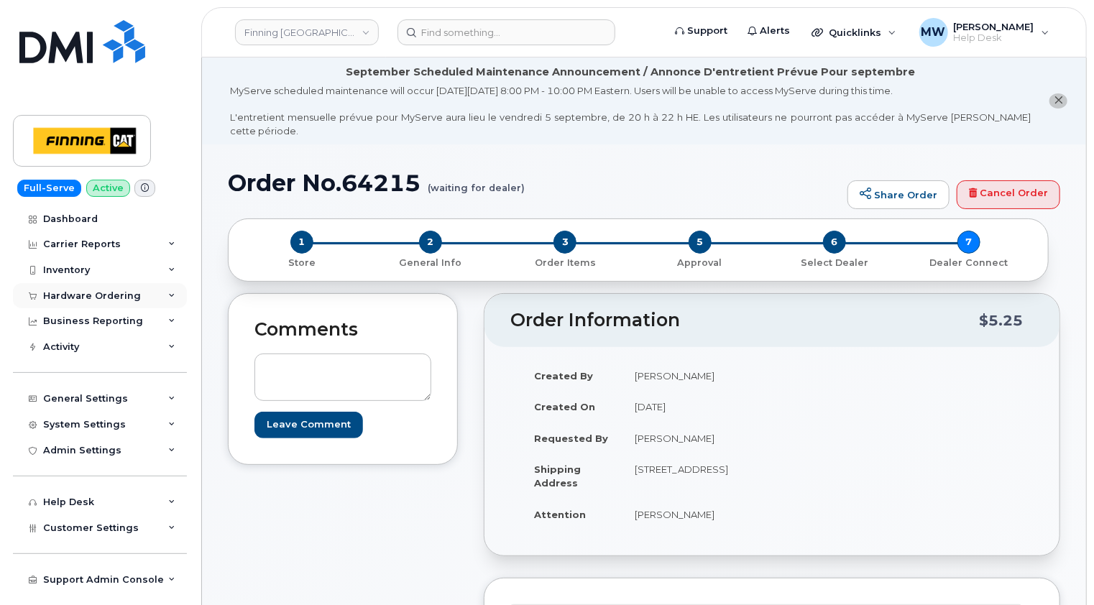
drag, startPoint x: 115, startPoint y: 290, endPoint x: 109, endPoint y: 299, distance: 10.4
click at [115, 290] on div "Hardware Ordering" at bounding box center [92, 295] width 98 height 11
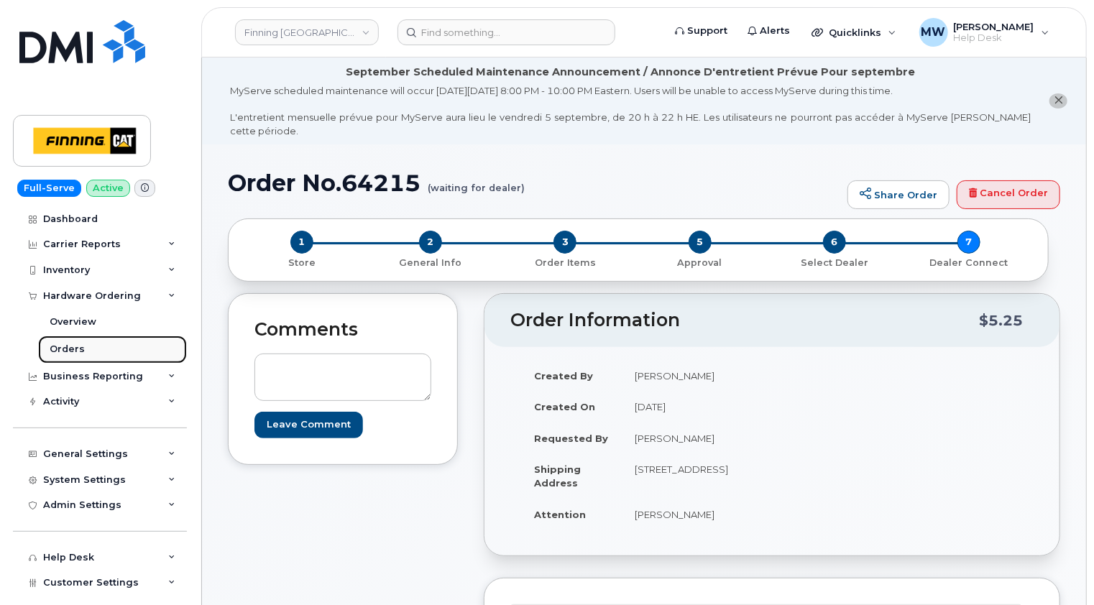
click at [81, 346] on div "Orders" at bounding box center [67, 349] width 35 height 13
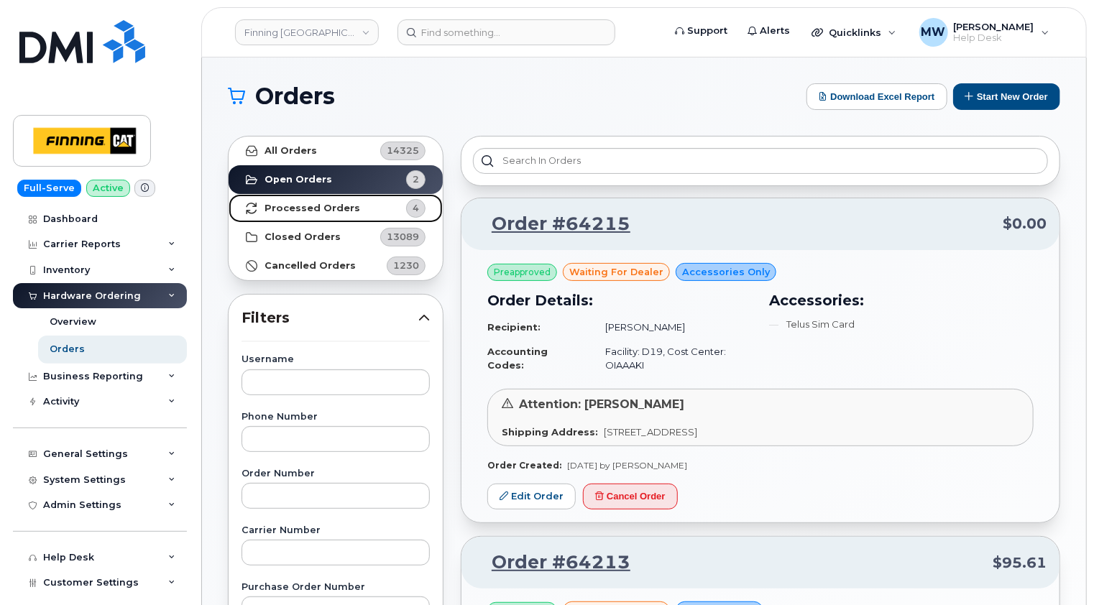
click at [314, 213] on link "Processed Orders 4" at bounding box center [336, 208] width 214 height 29
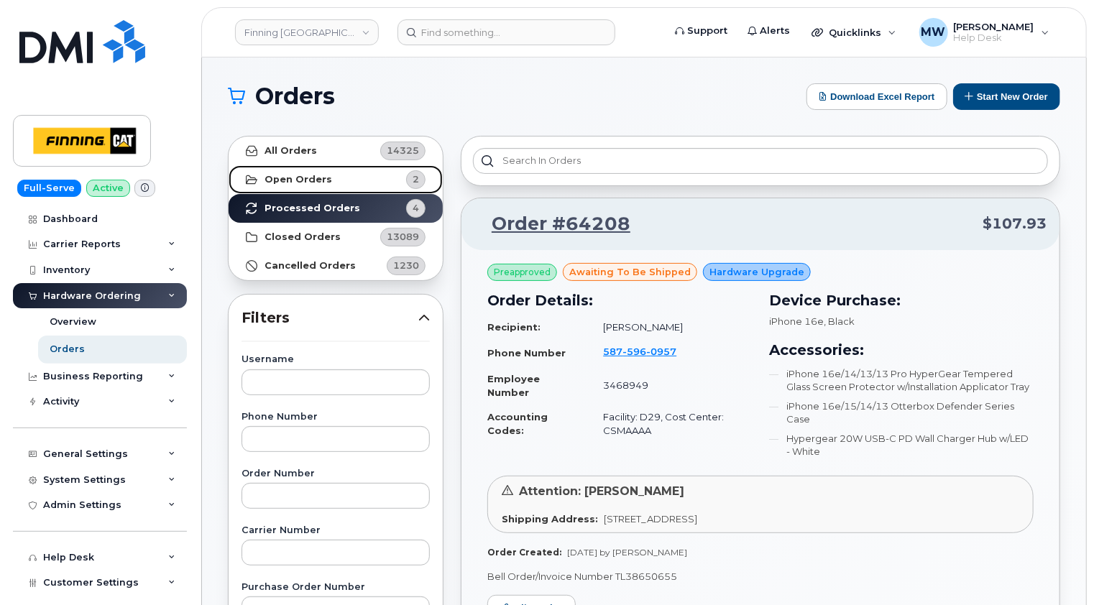
click at [303, 185] on link "Open Orders 2" at bounding box center [336, 179] width 214 height 29
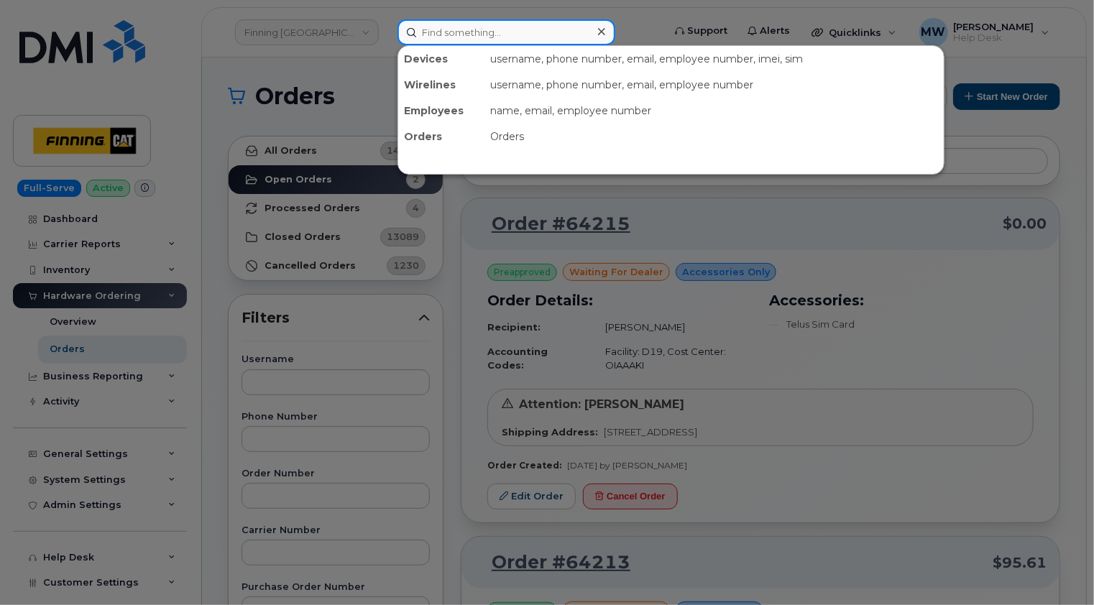
click at [477, 29] on input at bounding box center [506, 32] width 218 height 26
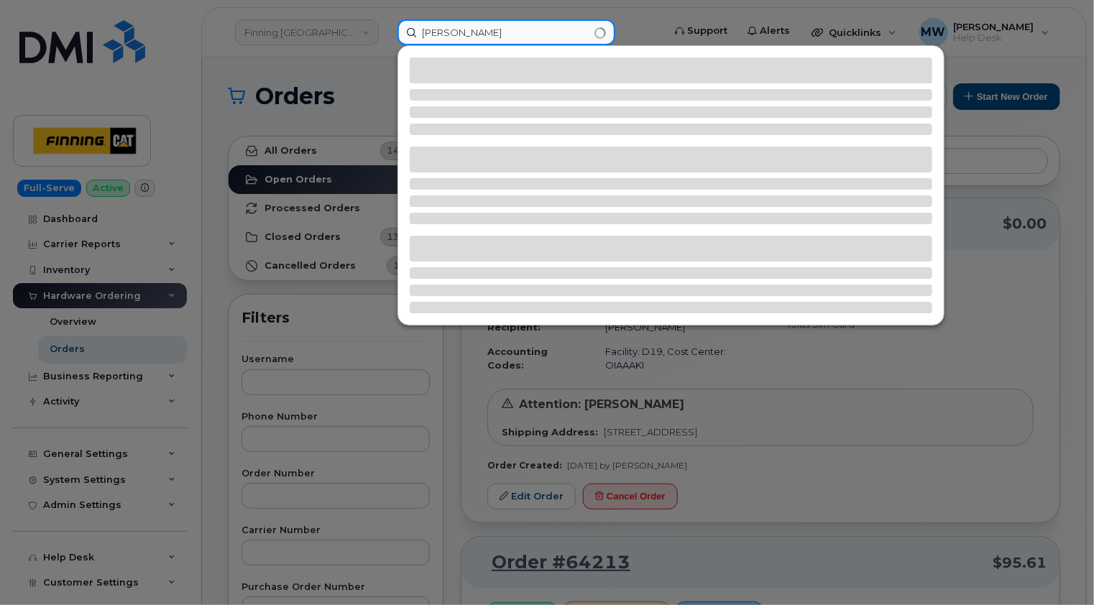
type input "curtis noble"
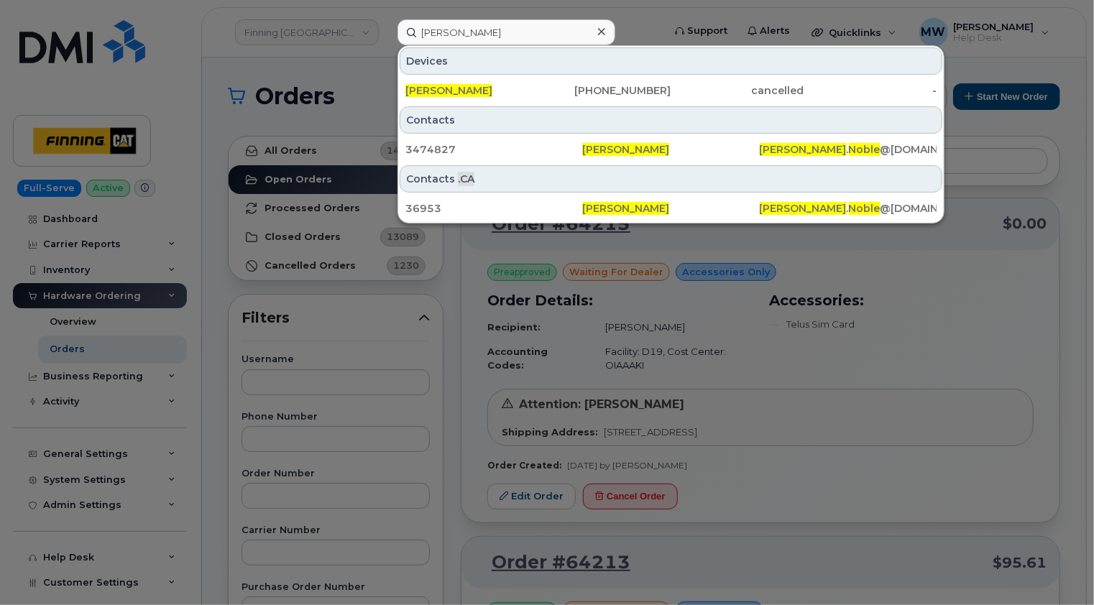
click at [602, 28] on icon at bounding box center [601, 31] width 7 height 11
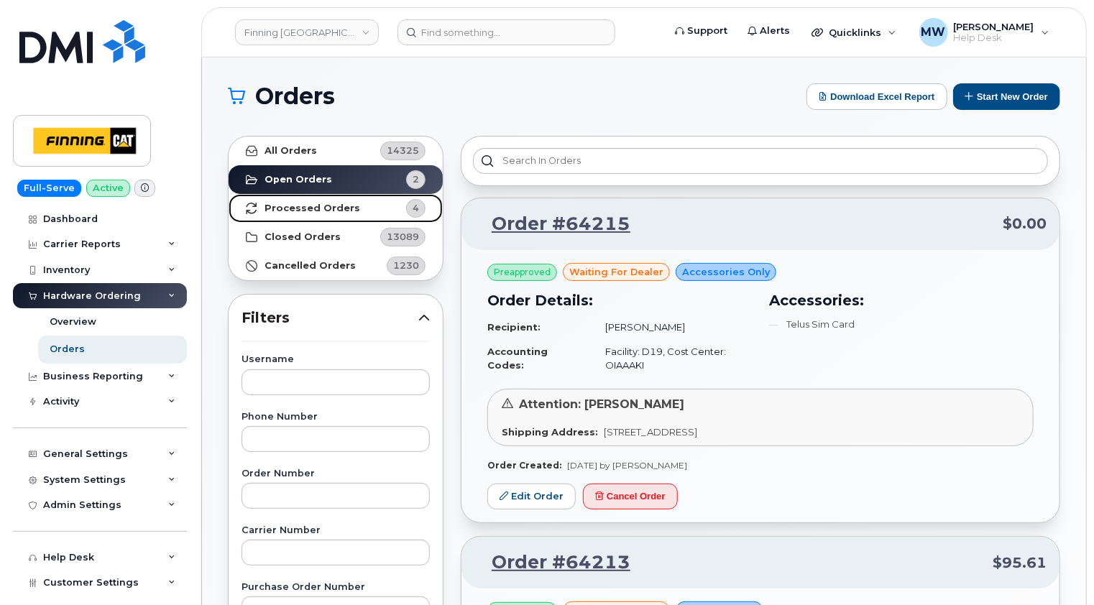
click at [283, 213] on link "Processed Orders 4" at bounding box center [336, 208] width 214 height 29
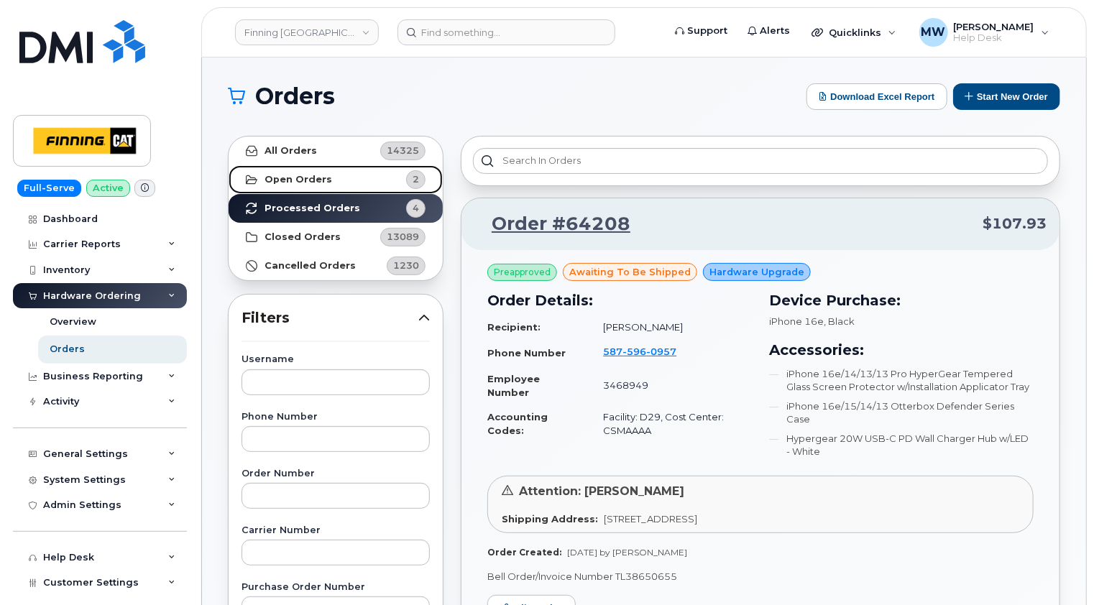
click at [272, 180] on strong "Open Orders" at bounding box center [298, 179] width 68 height 11
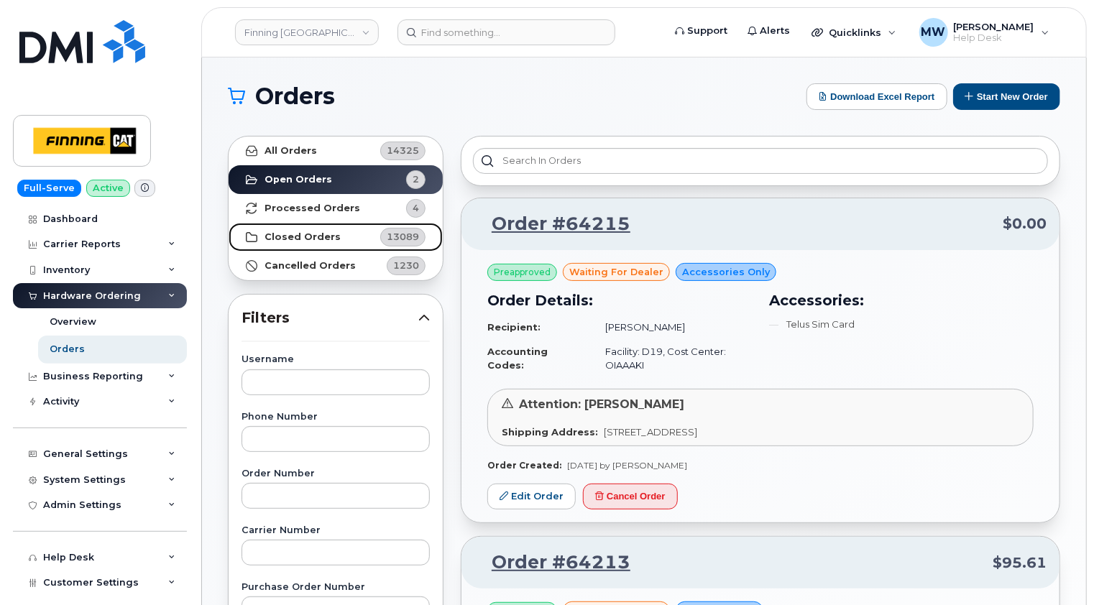
click at [298, 235] on strong "Closed Orders" at bounding box center [302, 236] width 76 height 11
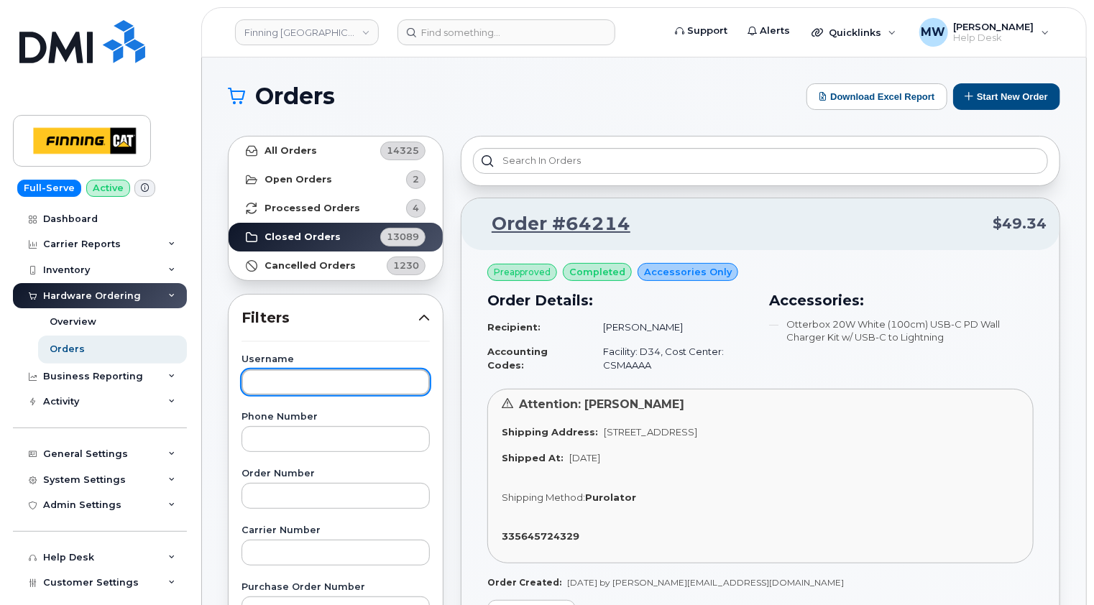
click at [323, 379] on input "text" at bounding box center [335, 382] width 188 height 26
type input "ben dykshoorn"
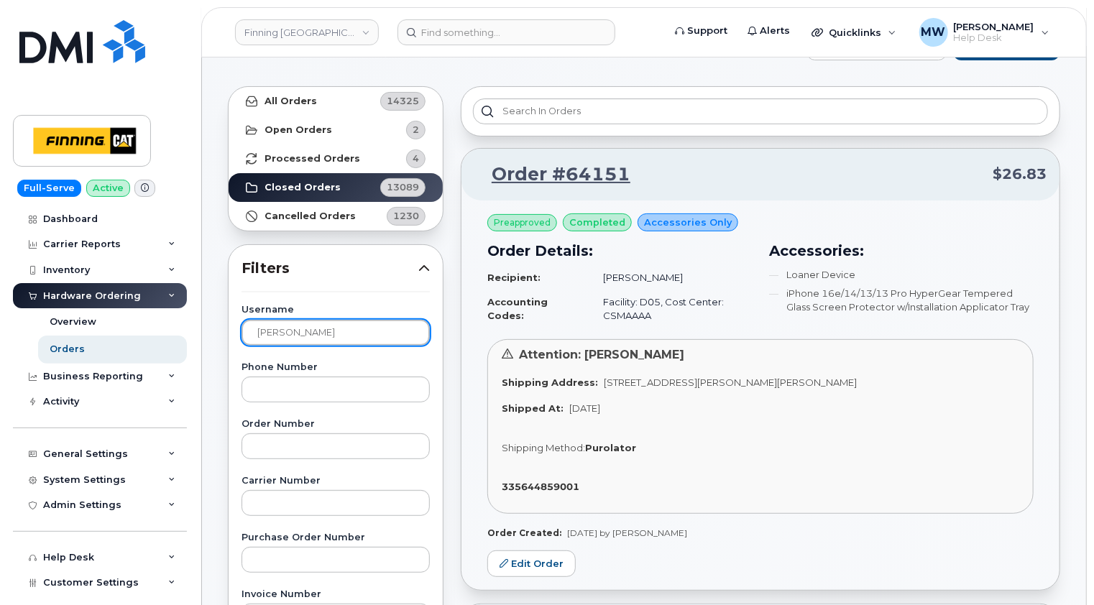
scroll to position [72, 0]
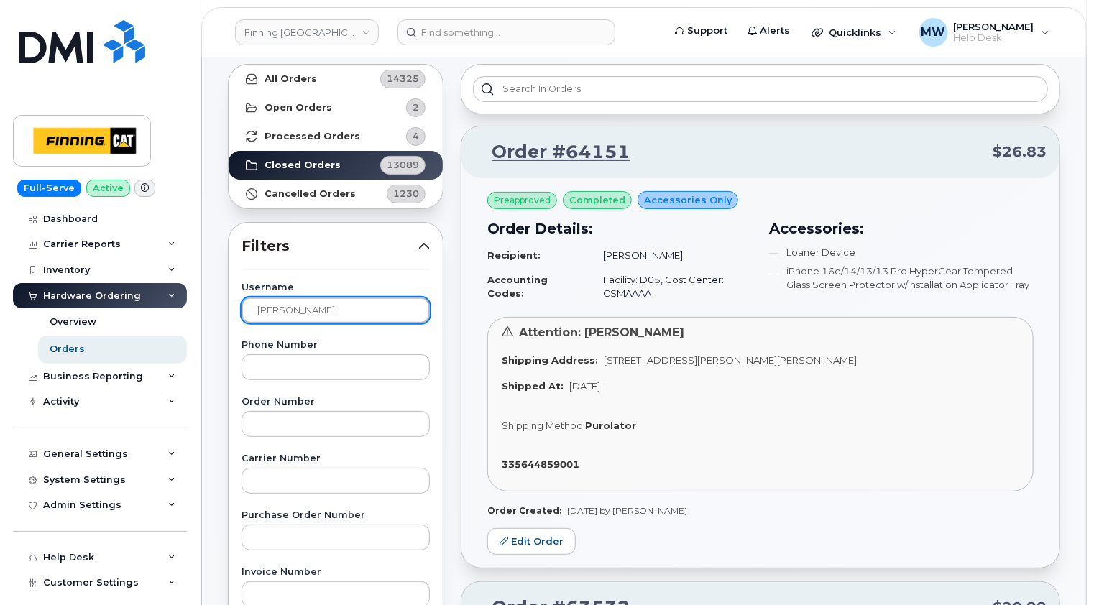
drag, startPoint x: 341, startPoint y: 310, endPoint x: 236, endPoint y: 316, distance: 104.4
click at [236, 316] on div "Username ben dykshoorn Phone Number Order Number Carrier Number Purchase Order …" at bounding box center [335, 616] width 223 height 666
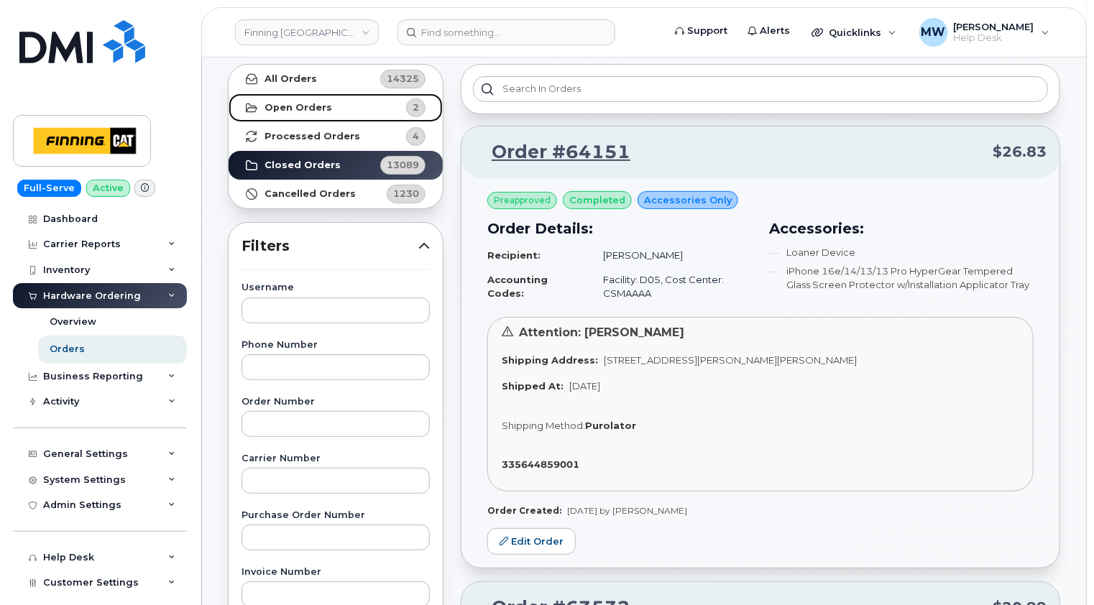
click at [283, 106] on strong "Open Orders" at bounding box center [298, 107] width 68 height 11
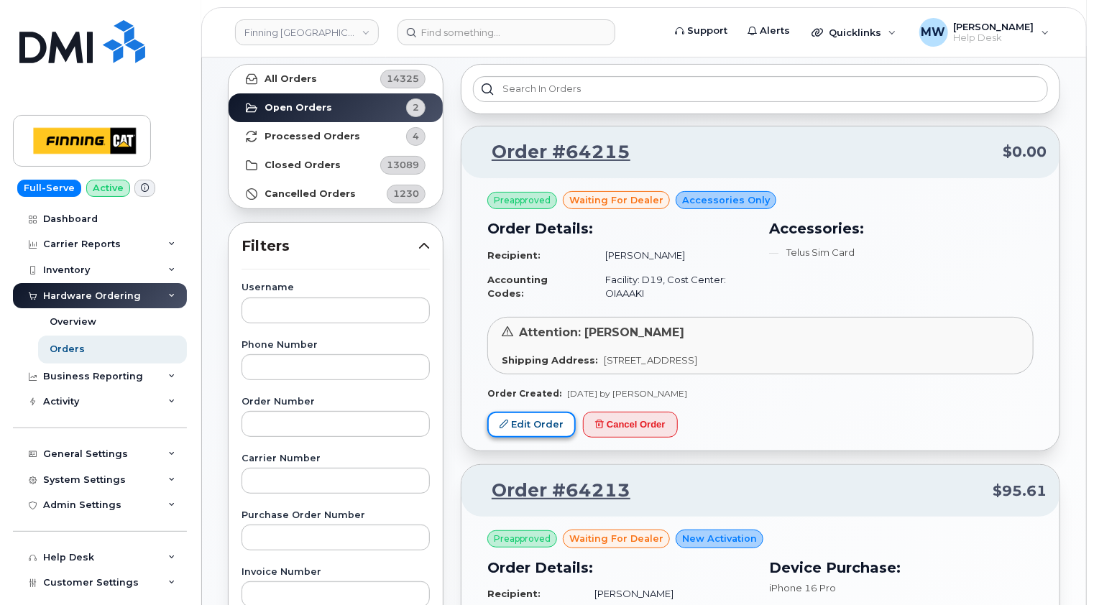
click at [539, 421] on link "Edit Order" at bounding box center [531, 425] width 88 height 27
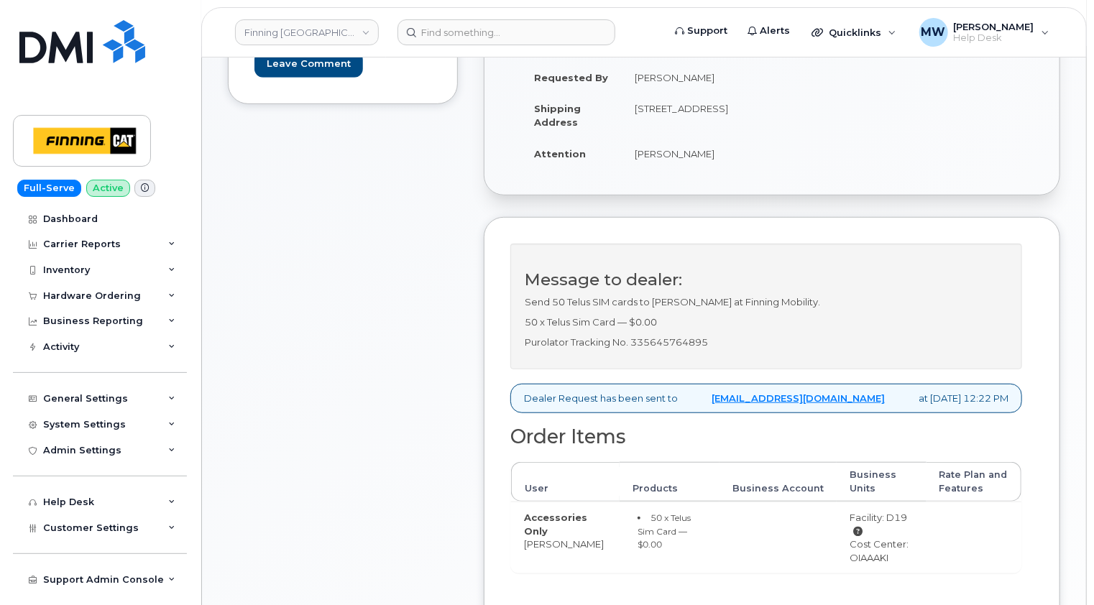
scroll to position [431, 0]
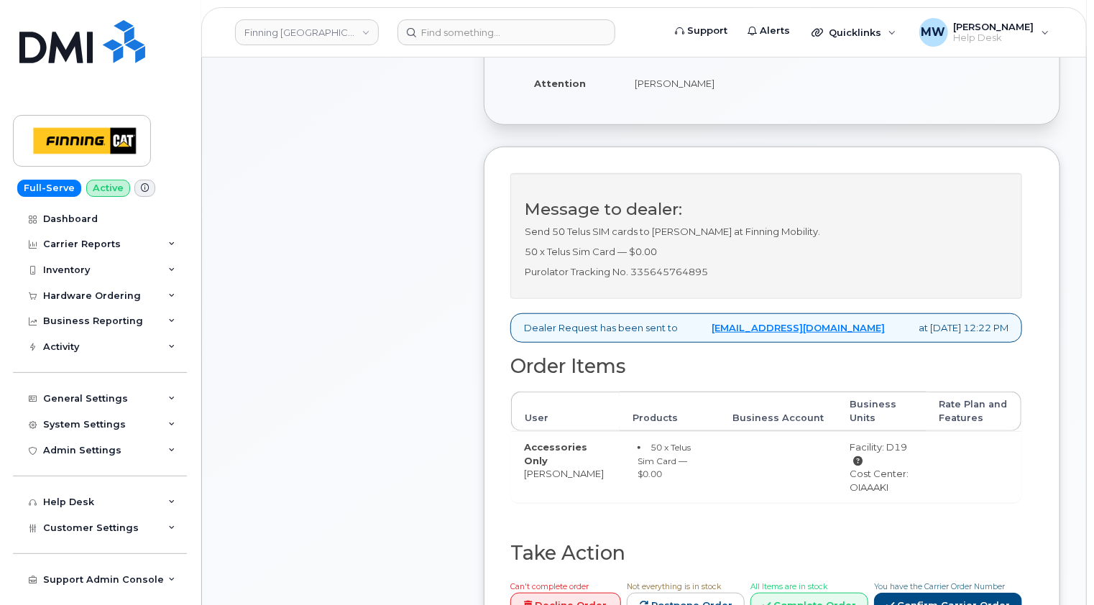
click at [689, 271] on p "Purolator Tracking No. 335645764895" at bounding box center [766, 272] width 483 height 14
click at [689, 270] on p "Purolator Tracking No. 335645764895" at bounding box center [766, 272] width 483 height 14
copy p "335645764895"
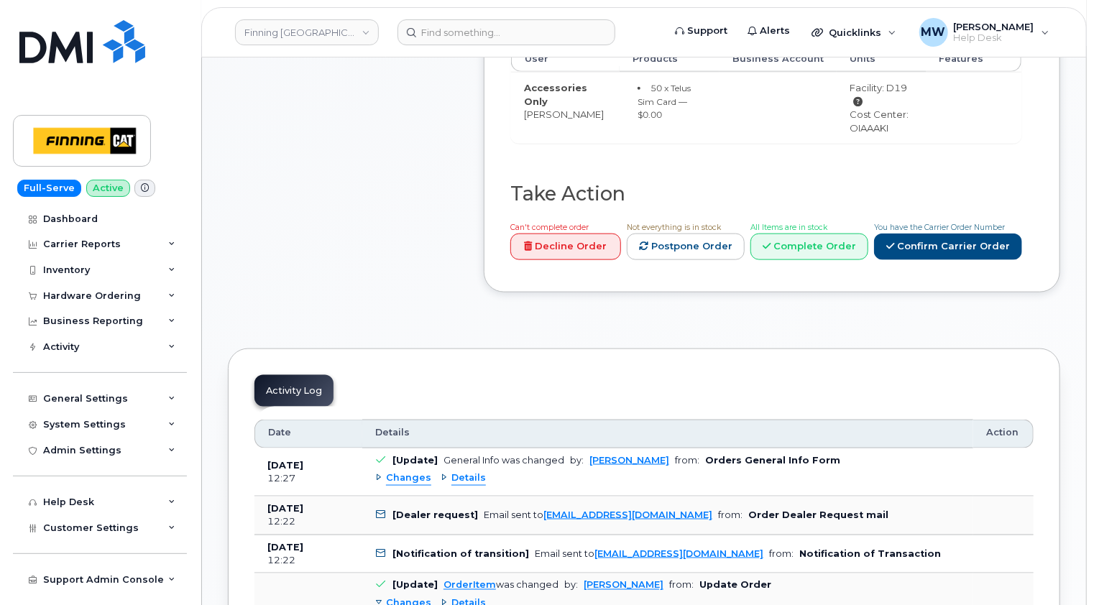
scroll to position [862, 0]
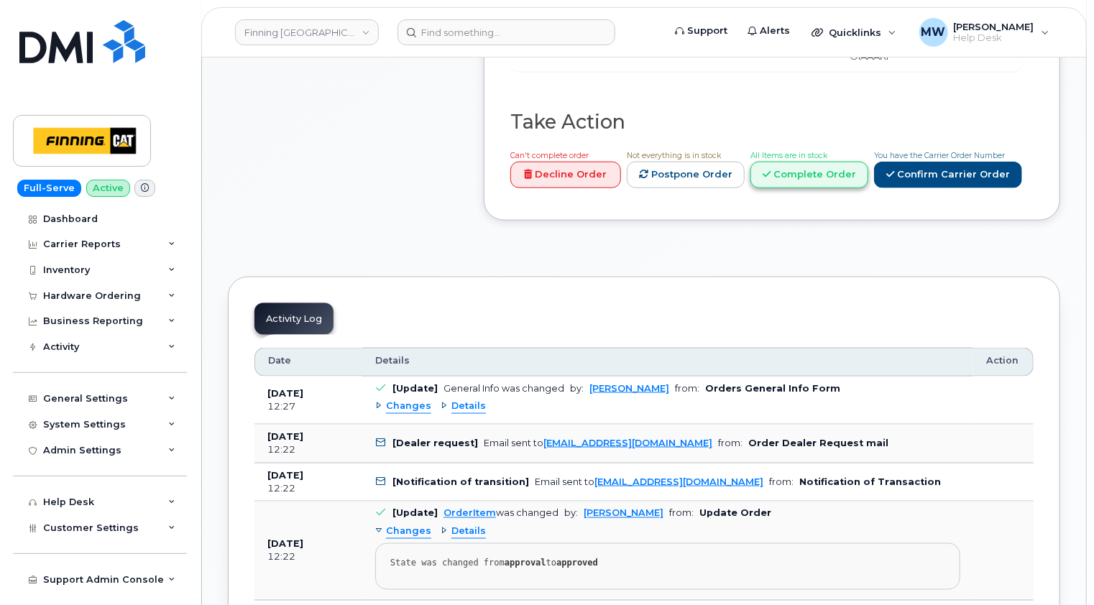
click at [816, 178] on link "Complete Order" at bounding box center [809, 175] width 118 height 27
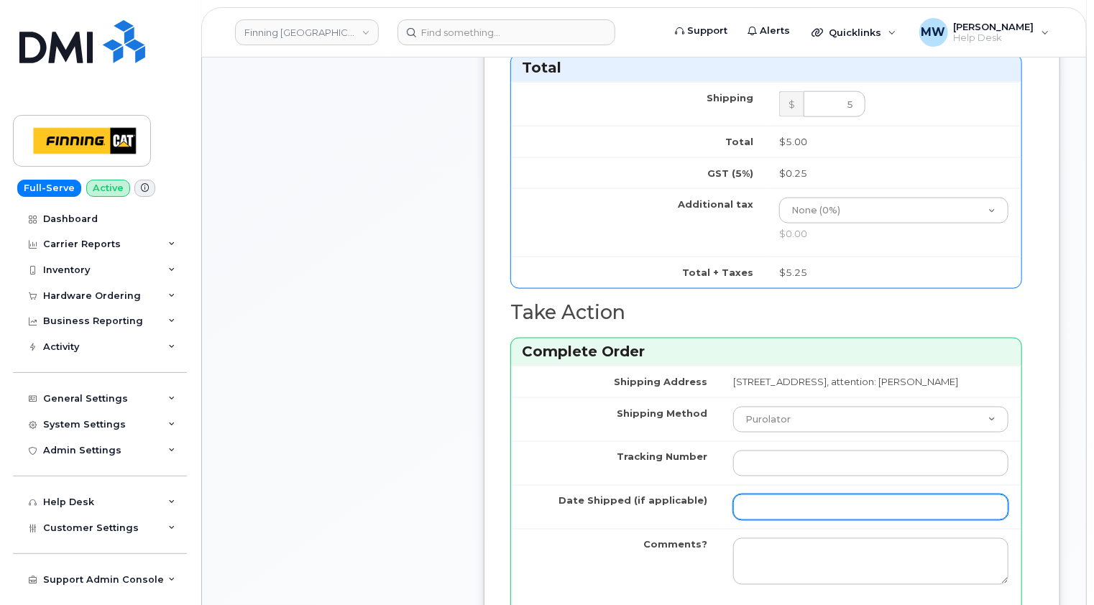
scroll to position [1006, 0]
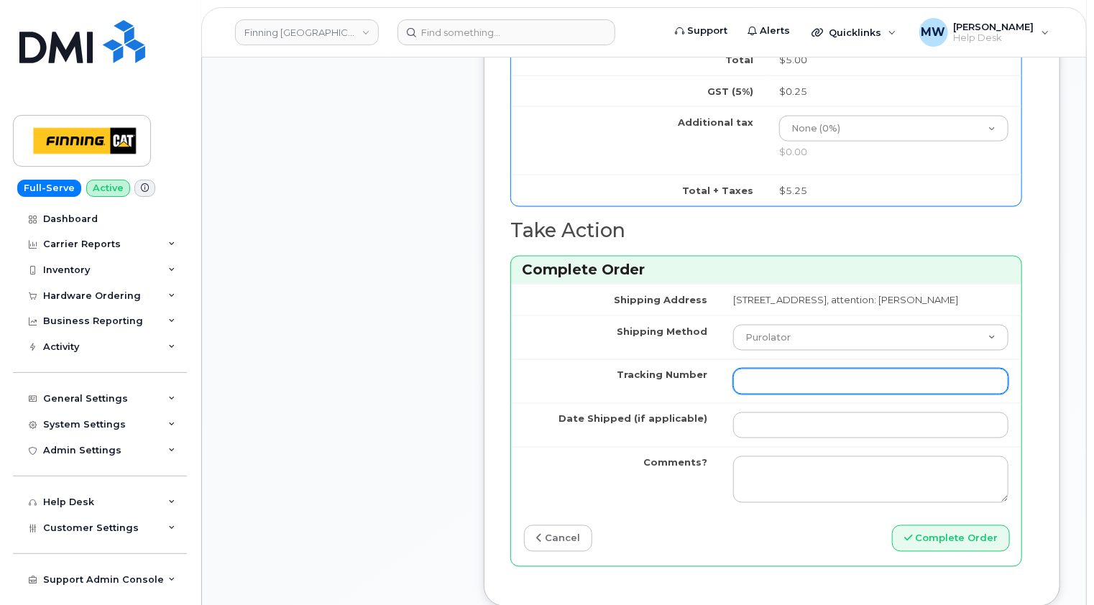
click at [733, 390] on input "Tracking Number" at bounding box center [870, 382] width 275 height 26
paste input "335645764895"
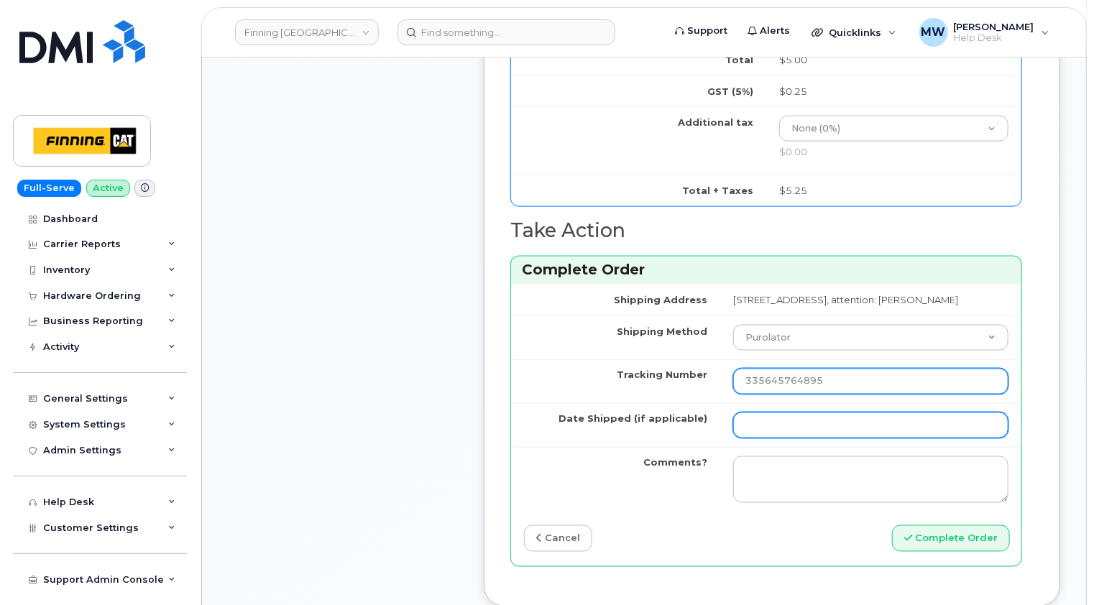
type input "335645764895"
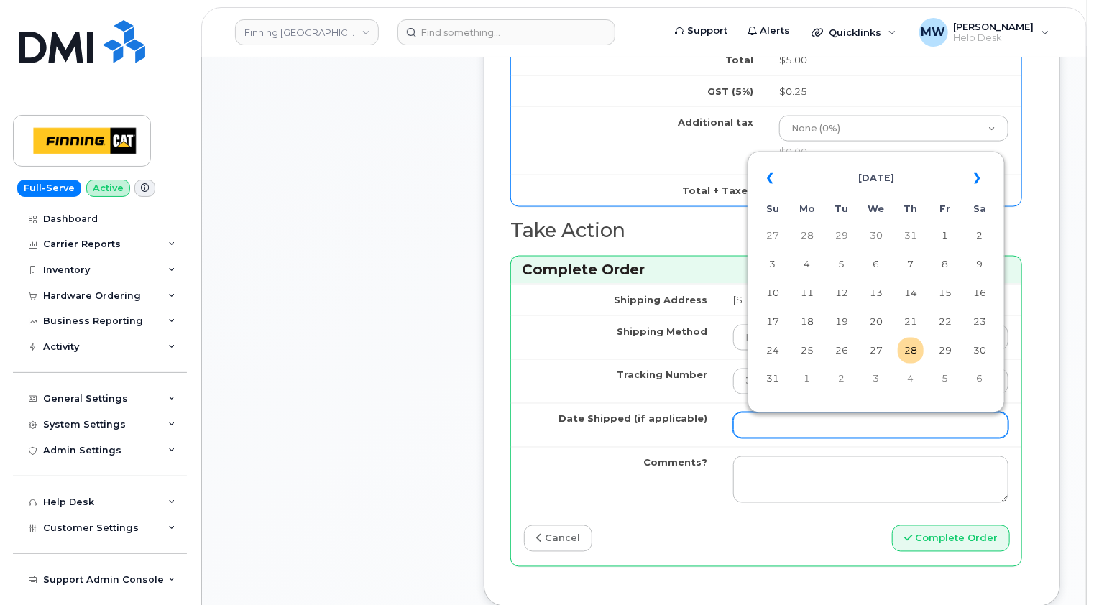
click at [733, 438] on input "Date Shipped (if applicable)" at bounding box center [870, 426] width 275 height 26
click at [912, 350] on td "28" at bounding box center [911, 351] width 26 height 26
type input "[DATE]"
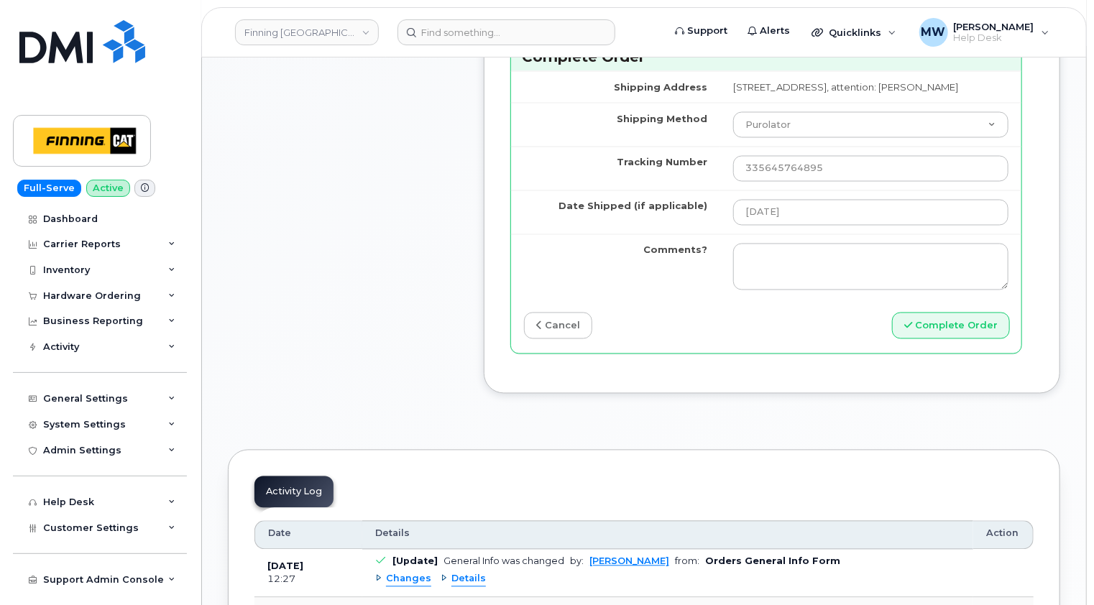
scroll to position [1222, 0]
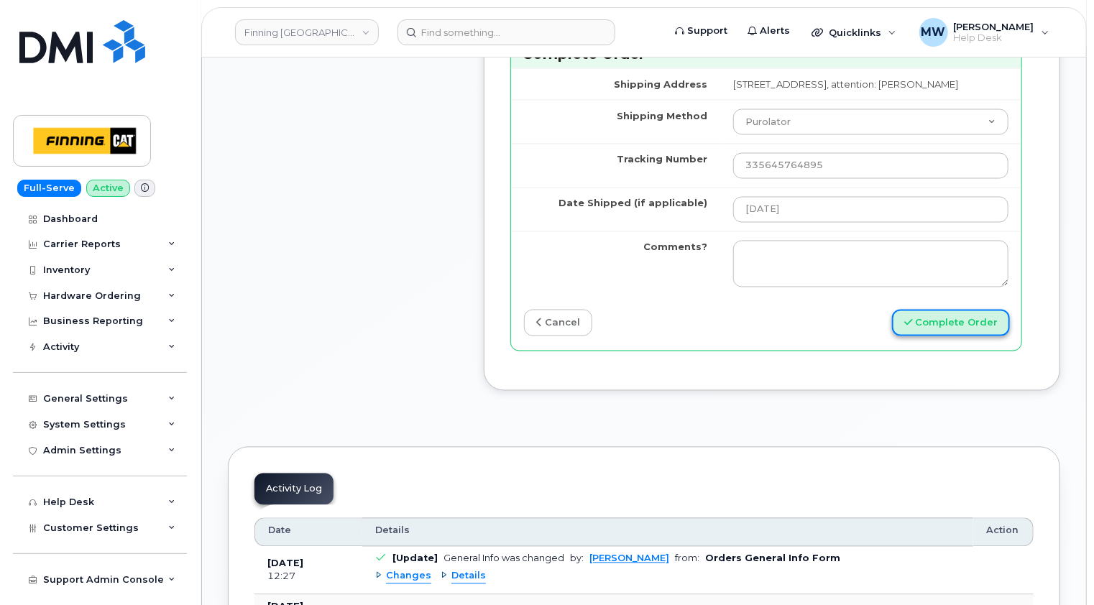
click at [967, 334] on button "Complete Order" at bounding box center [951, 323] width 118 height 27
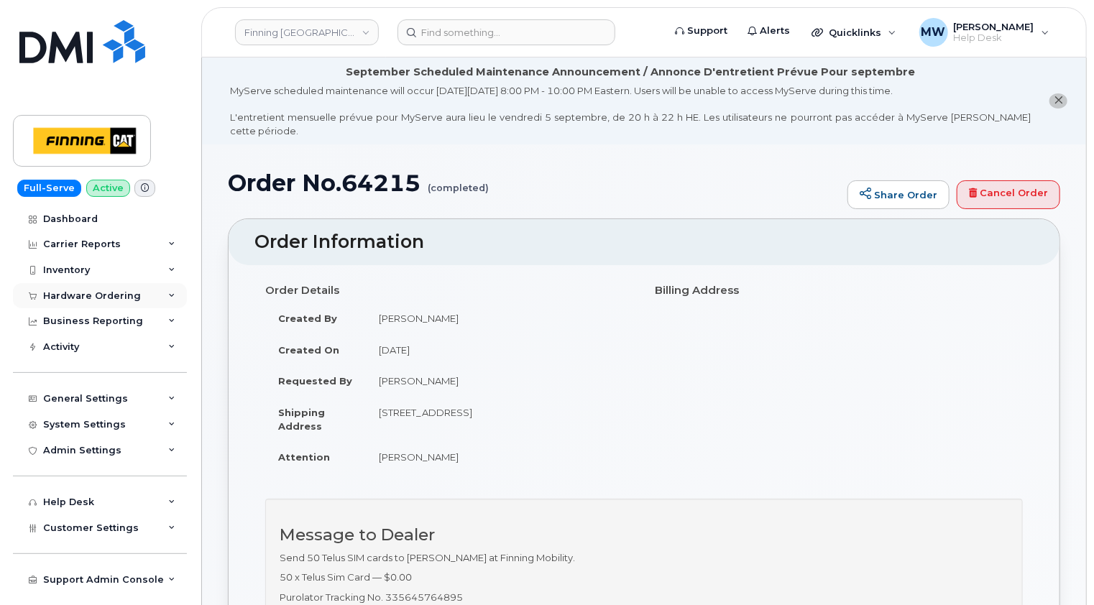
click at [86, 298] on div "Hardware Ordering" at bounding box center [92, 295] width 98 height 11
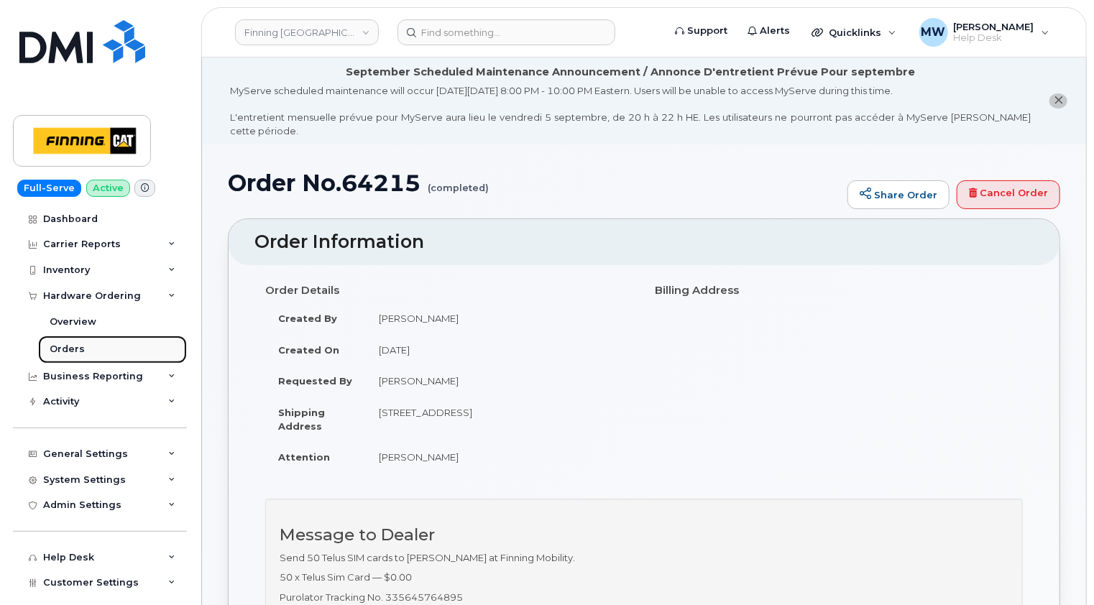
click at [57, 351] on div "Orders" at bounding box center [67, 349] width 35 height 13
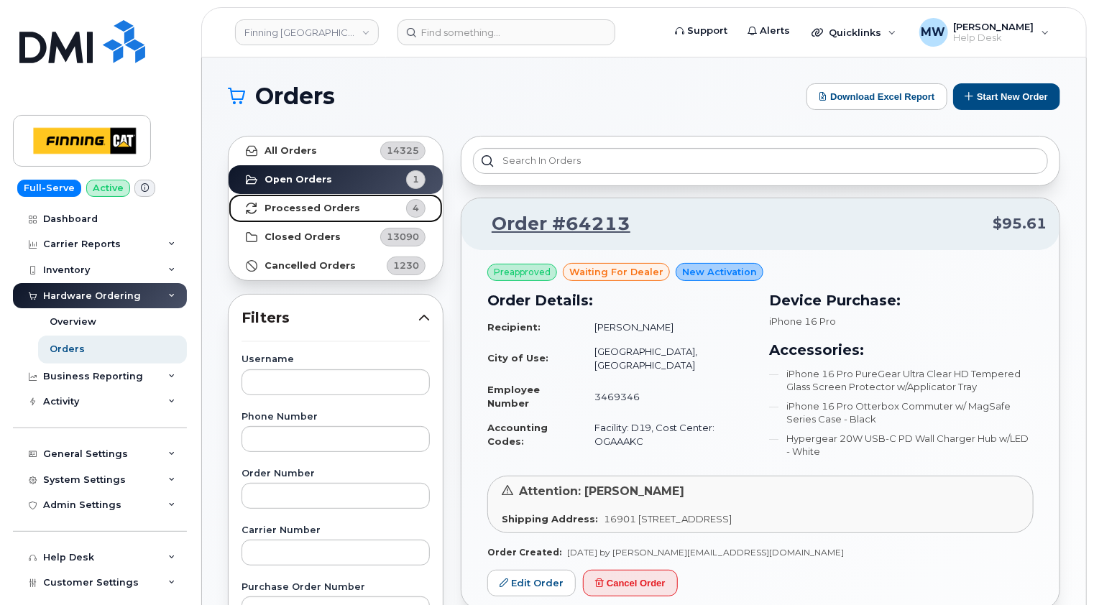
click at [330, 209] on strong "Processed Orders" at bounding box center [312, 208] width 96 height 11
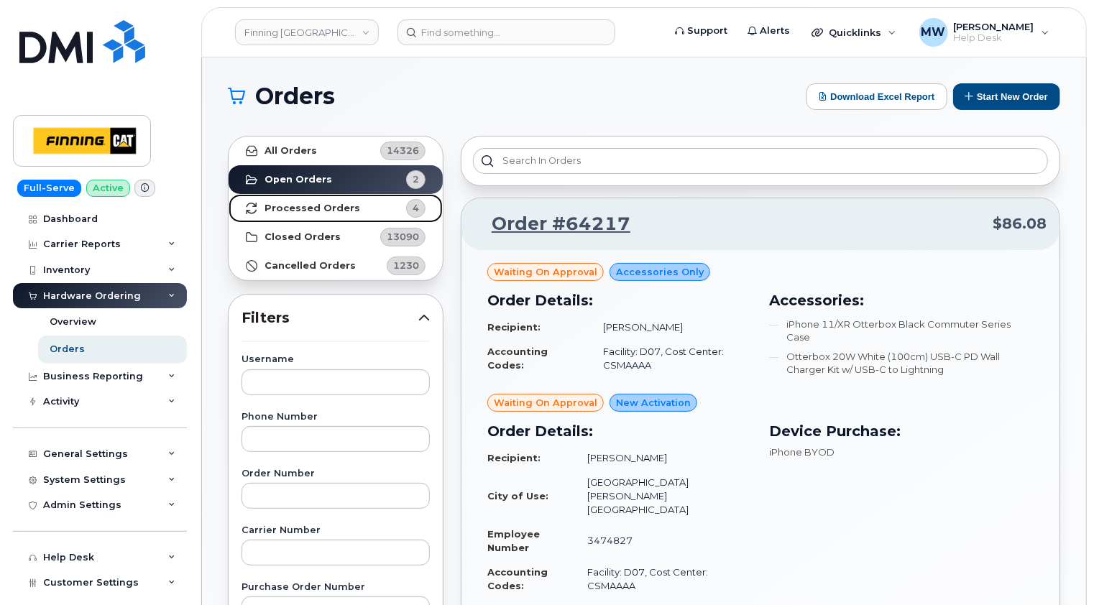
click at [308, 207] on strong "Processed Orders" at bounding box center [312, 208] width 96 height 11
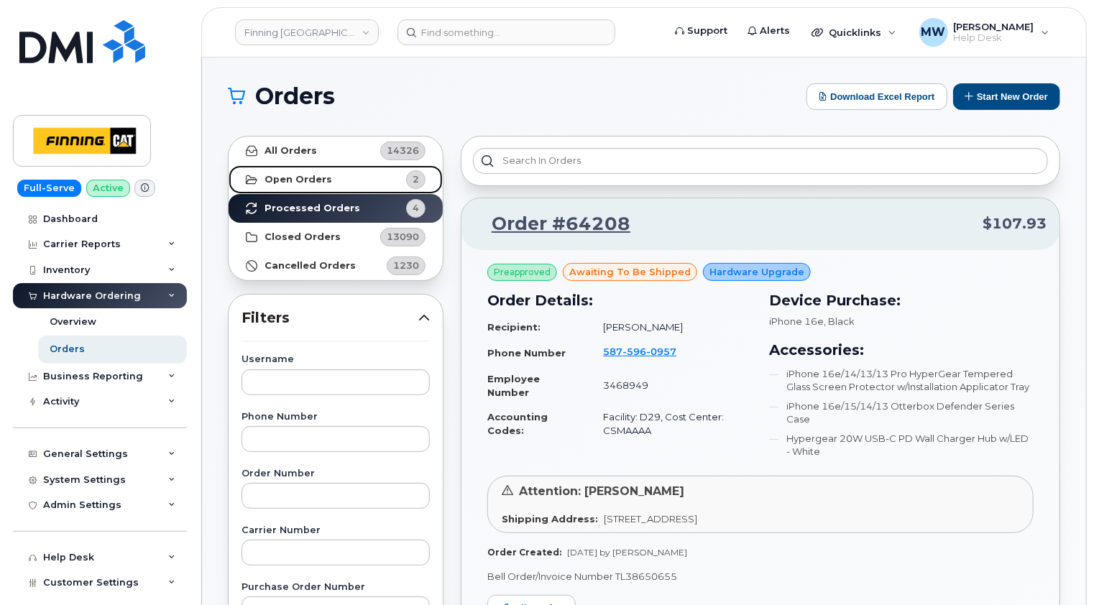
click at [290, 177] on strong "Open Orders" at bounding box center [298, 179] width 68 height 11
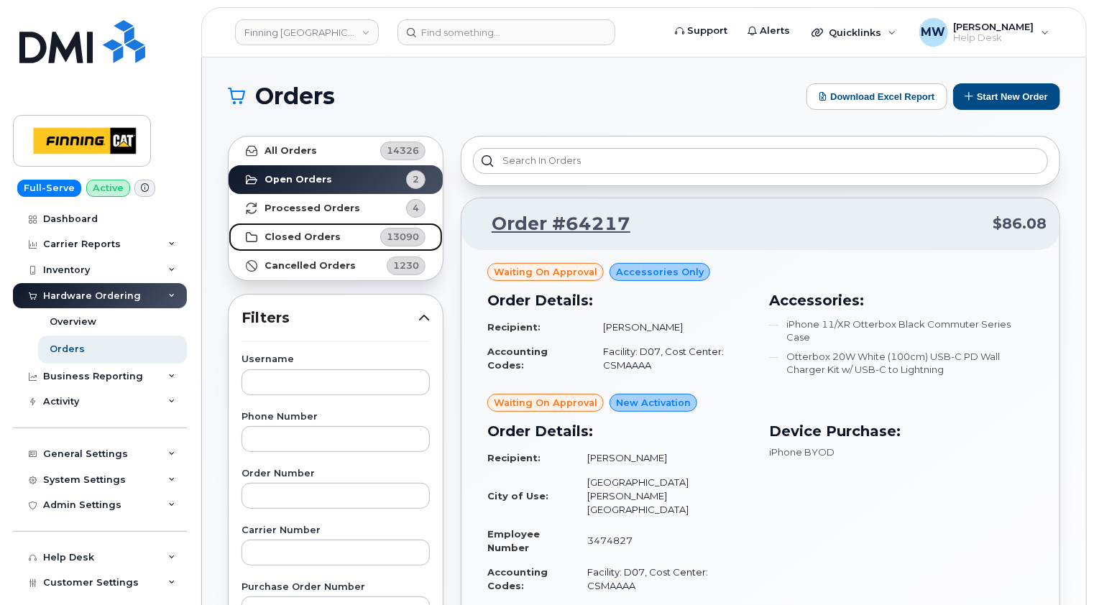
click at [310, 234] on strong "Closed Orders" at bounding box center [302, 236] width 76 height 11
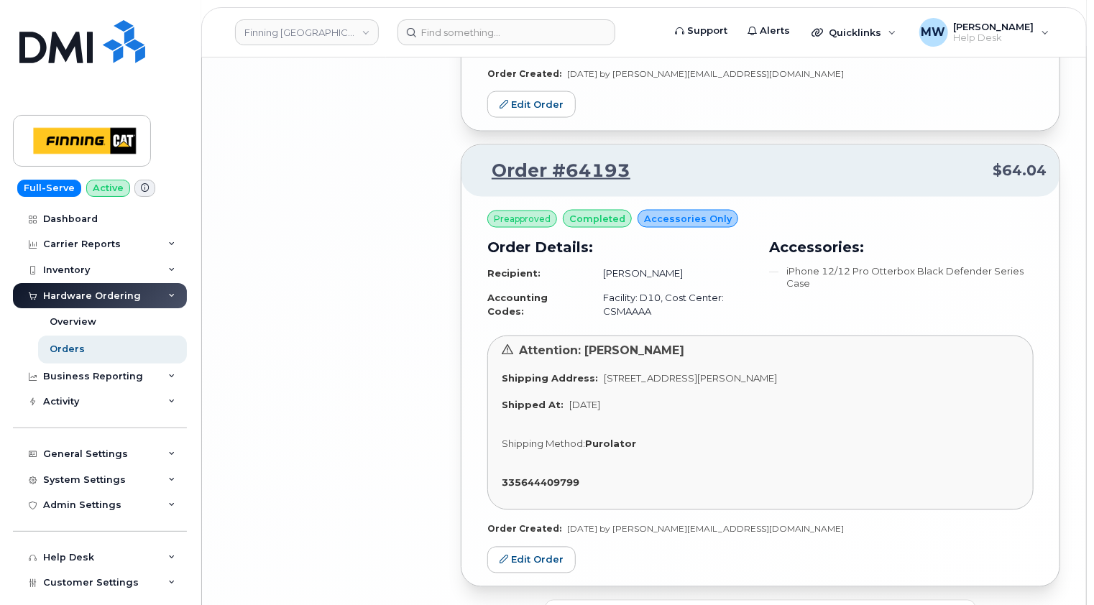
scroll to position [3841, 0]
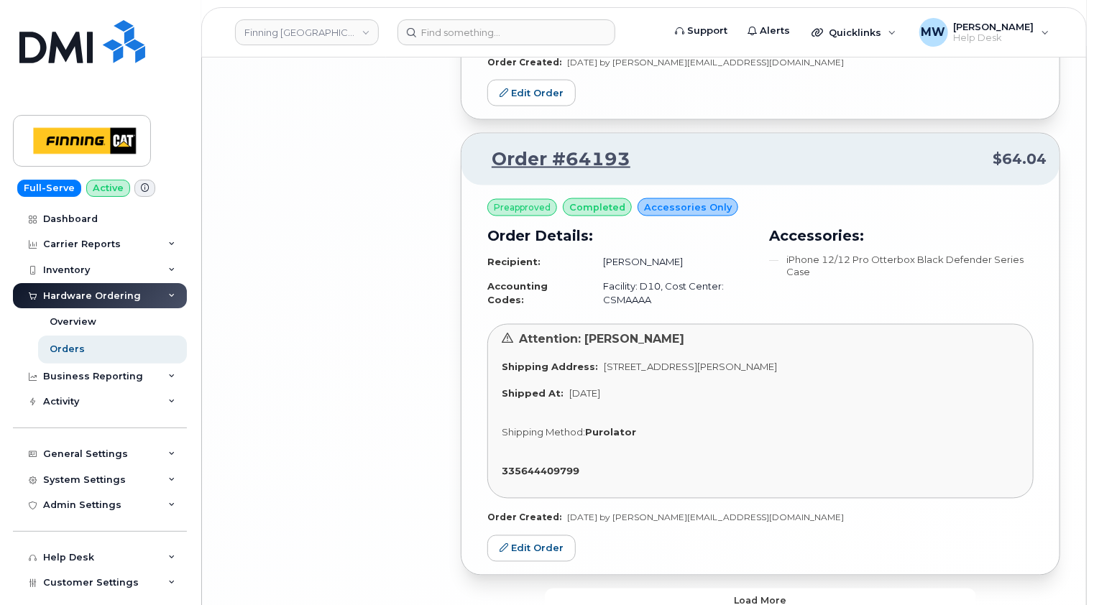
click at [784, 594] on span "Load more" at bounding box center [760, 601] width 52 height 14
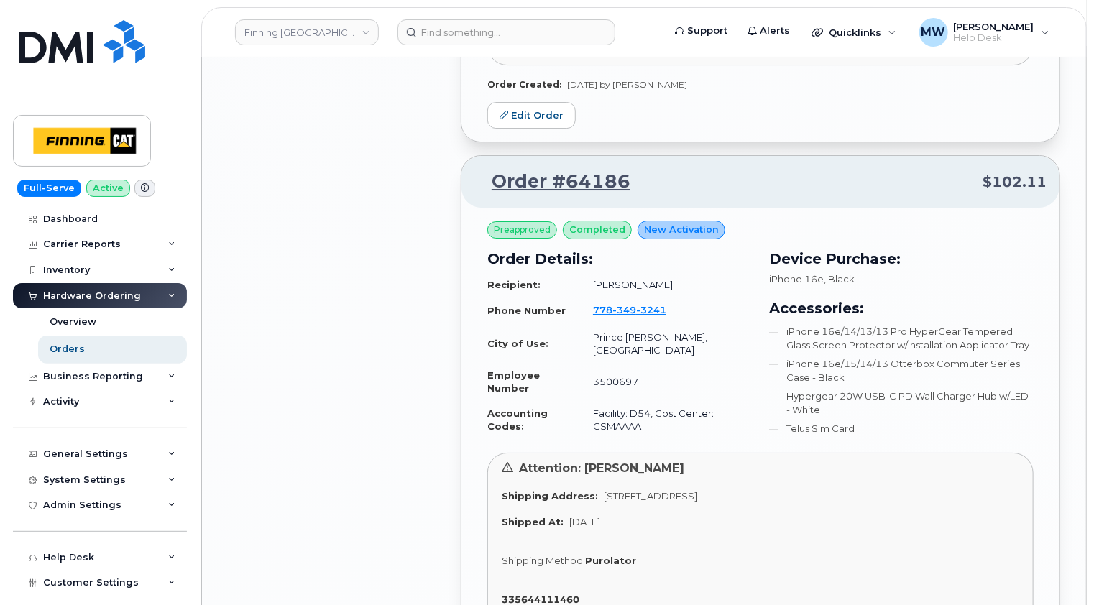
scroll to position [5206, 0]
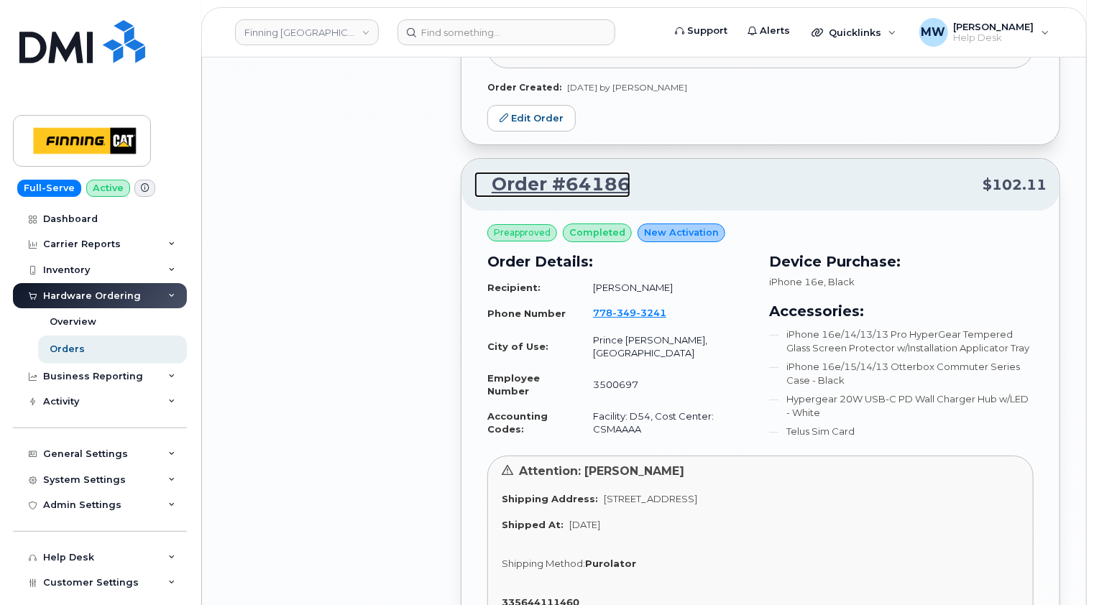
click at [593, 172] on link "Order #64186" at bounding box center [552, 185] width 156 height 26
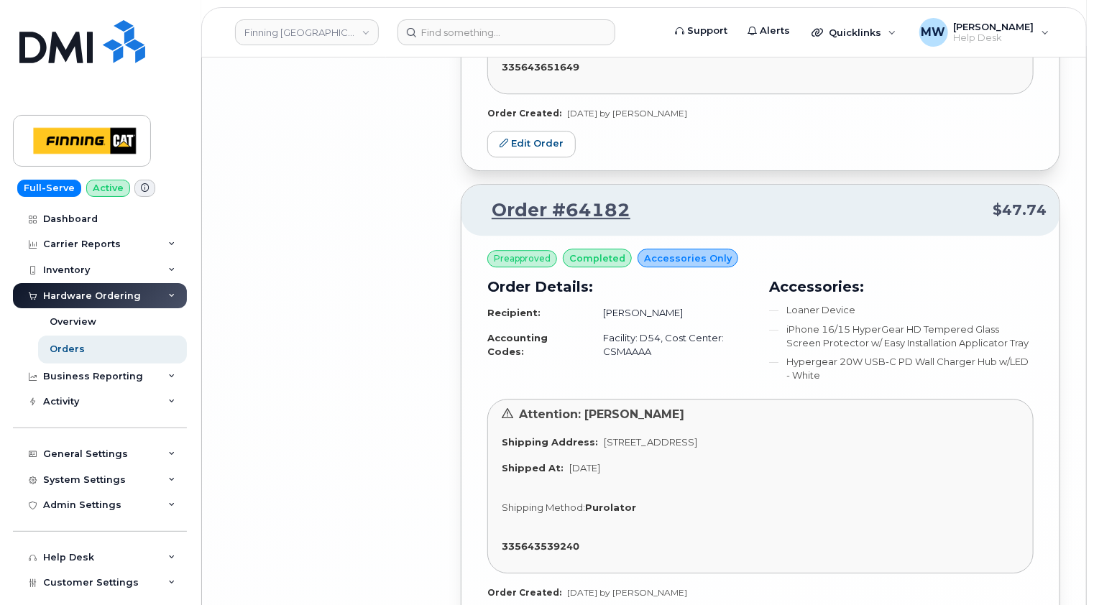
scroll to position [7506, 0]
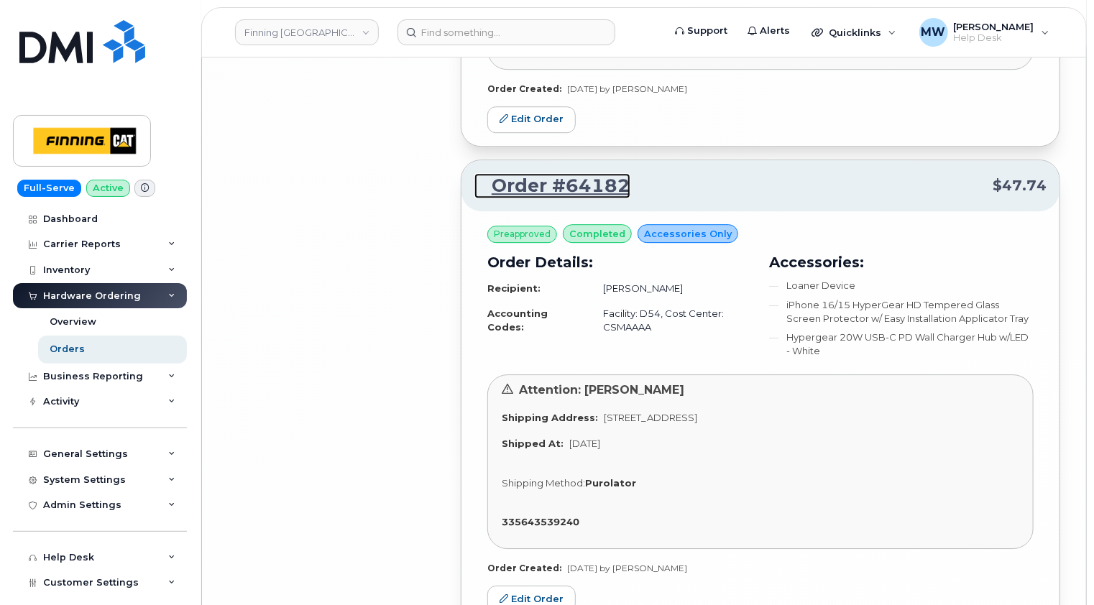
click at [576, 173] on link "Order #64182" at bounding box center [552, 186] width 156 height 26
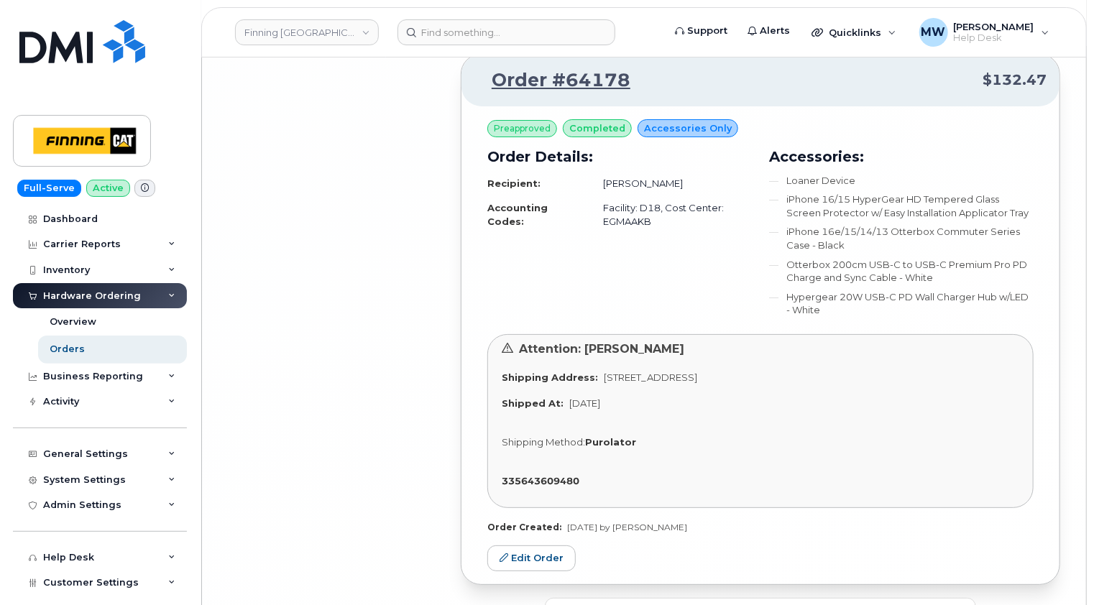
scroll to position [8094, 0]
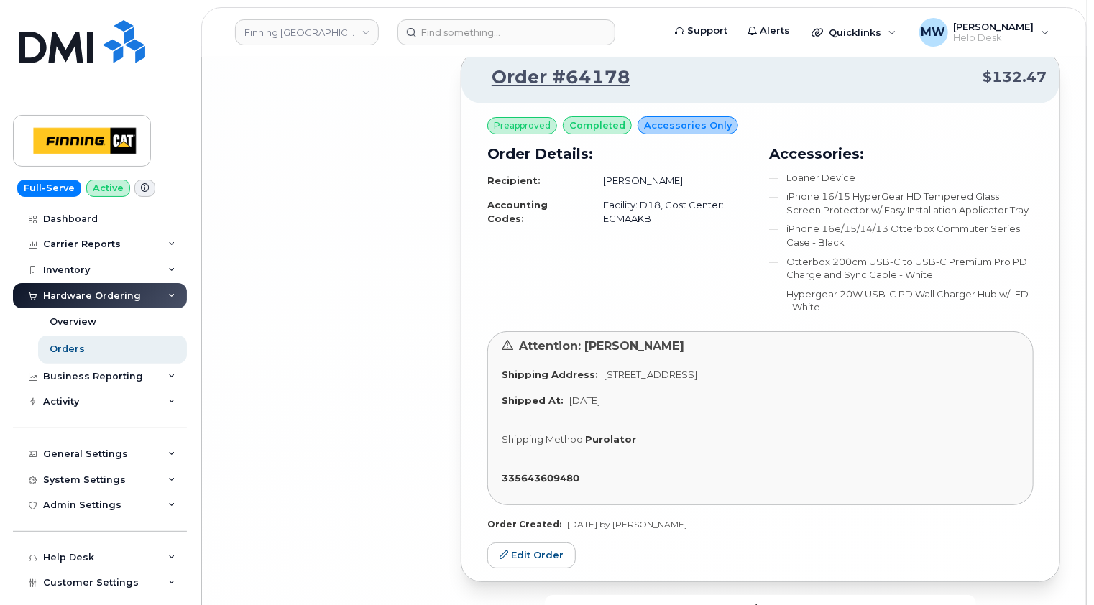
click at [772, 602] on span "Load more" at bounding box center [760, 609] width 52 height 14
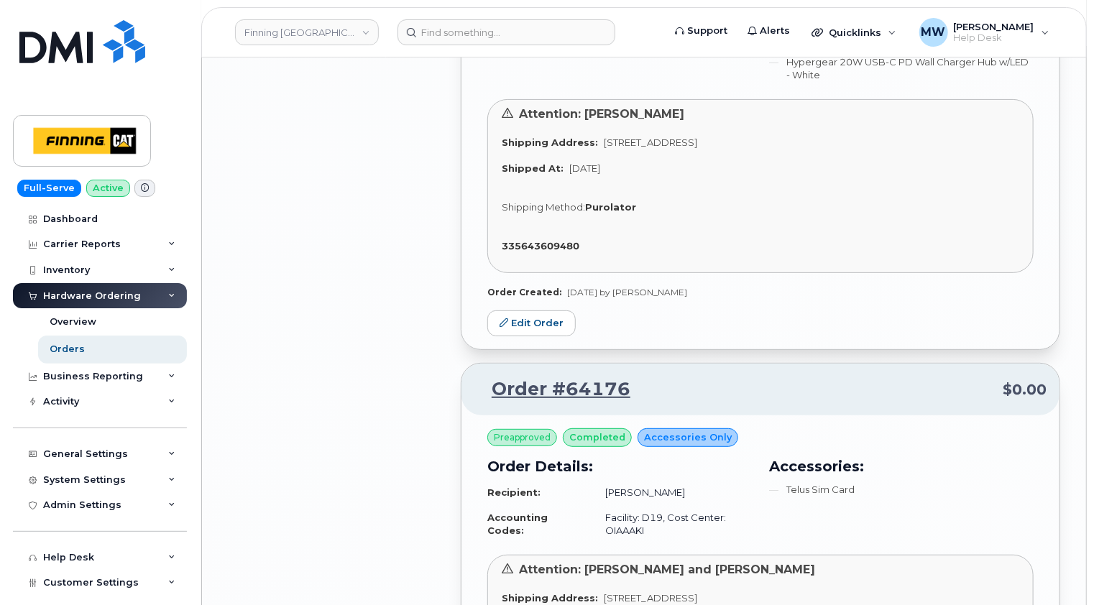
scroll to position [8238, 0]
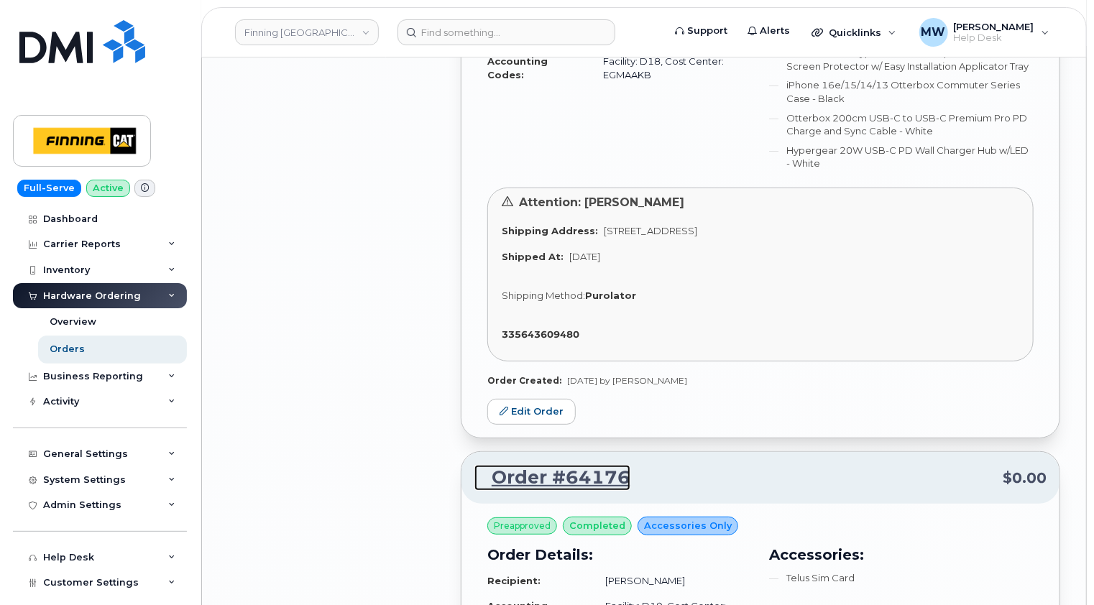
click at [589, 465] on link "Order #64176" at bounding box center [552, 478] width 156 height 26
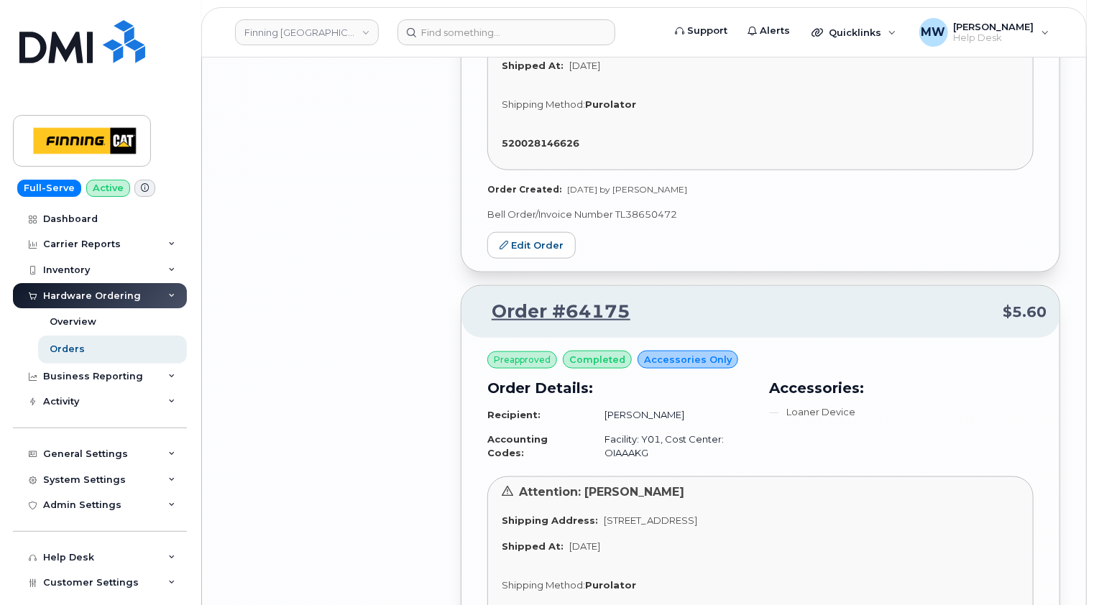
scroll to position [8956, 0]
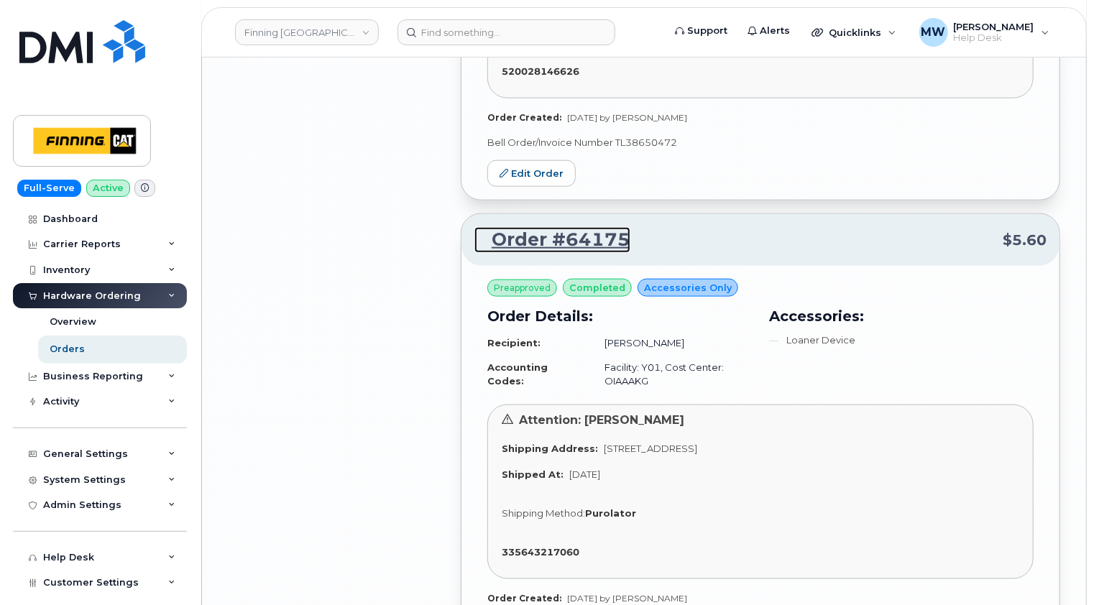
click at [586, 227] on link "Order #64175" at bounding box center [552, 240] width 156 height 26
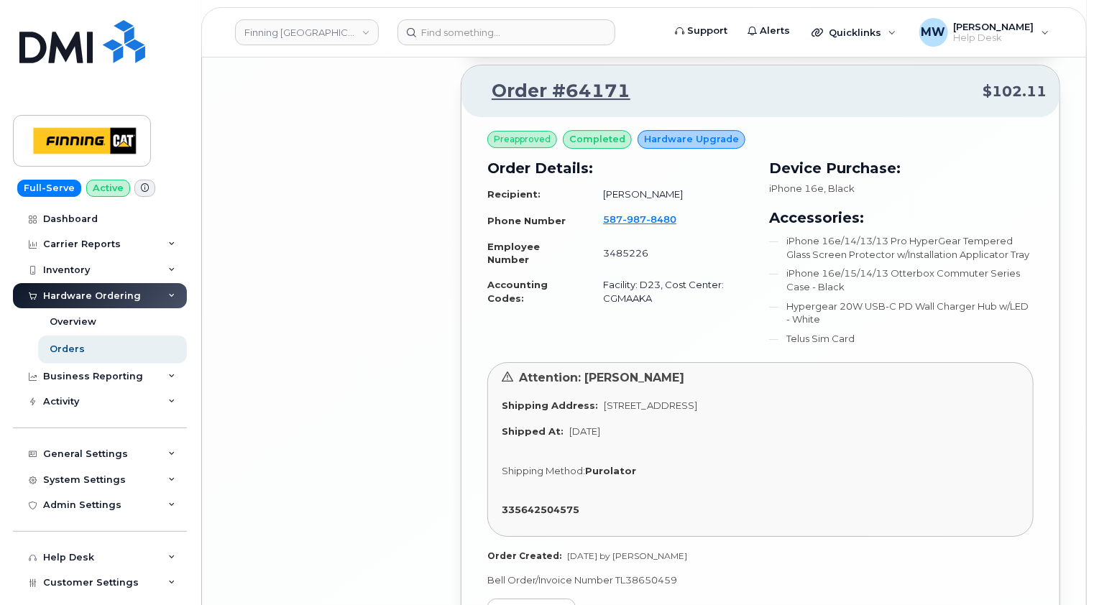
scroll to position [10537, 0]
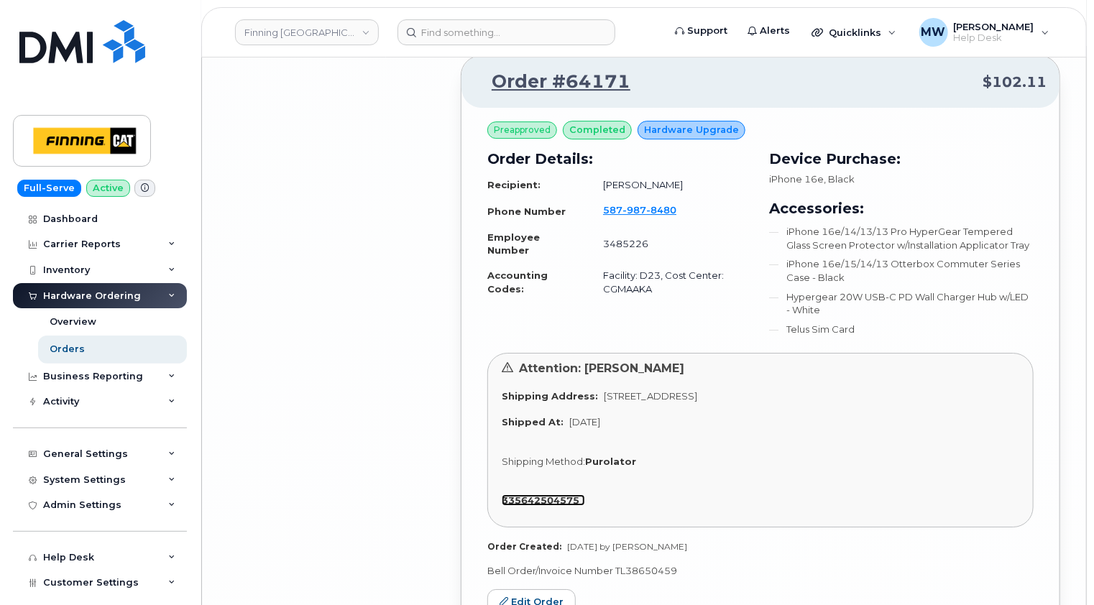
click at [549, 494] on strong "335642504575" at bounding box center [541, 499] width 78 height 11
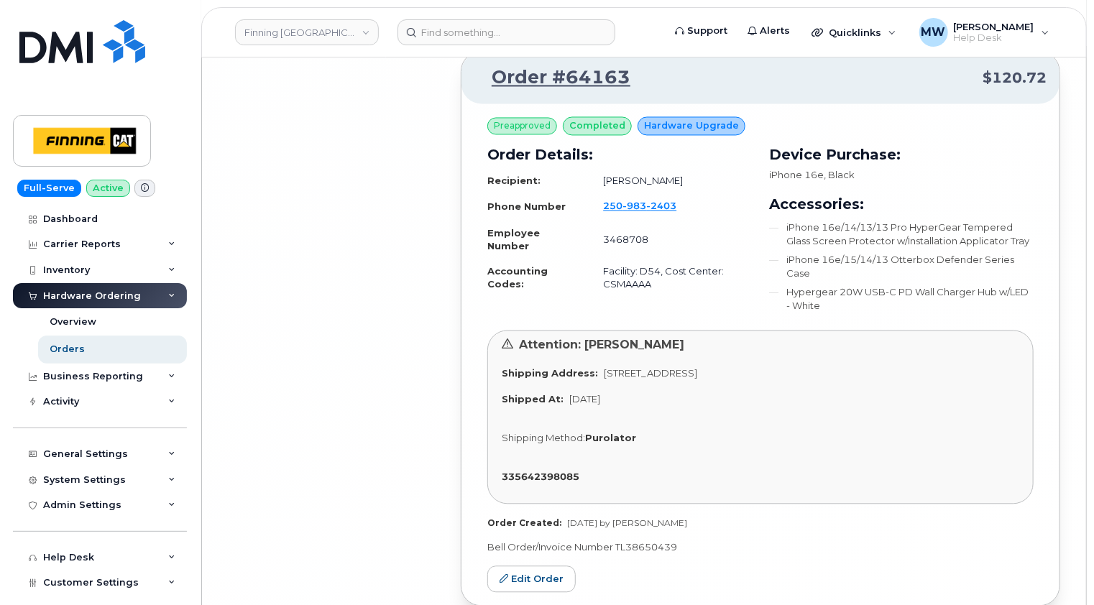
scroll to position [12351, 0]
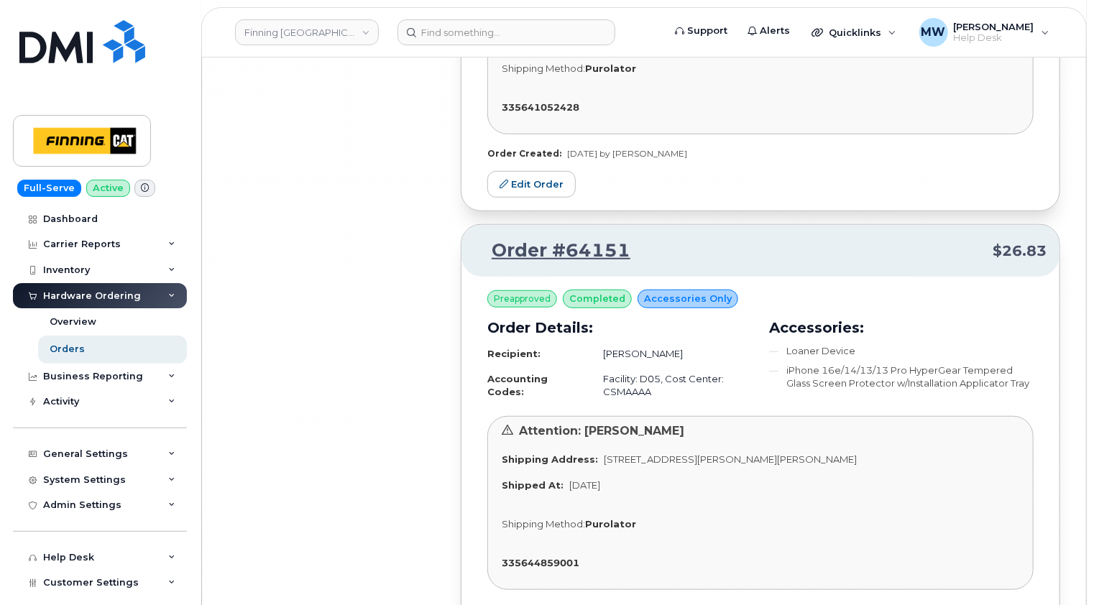
scroll to position [16801, 0]
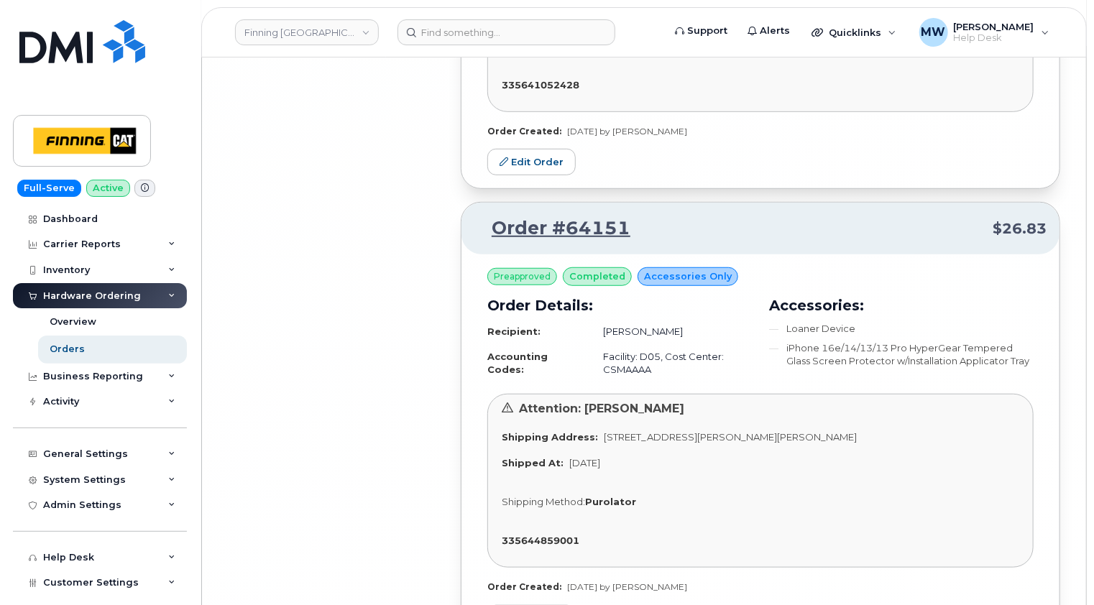
click at [547, 535] on strong "335644859001" at bounding box center [541, 540] width 78 height 11
click at [581, 216] on link "Order #64151" at bounding box center [552, 229] width 156 height 26
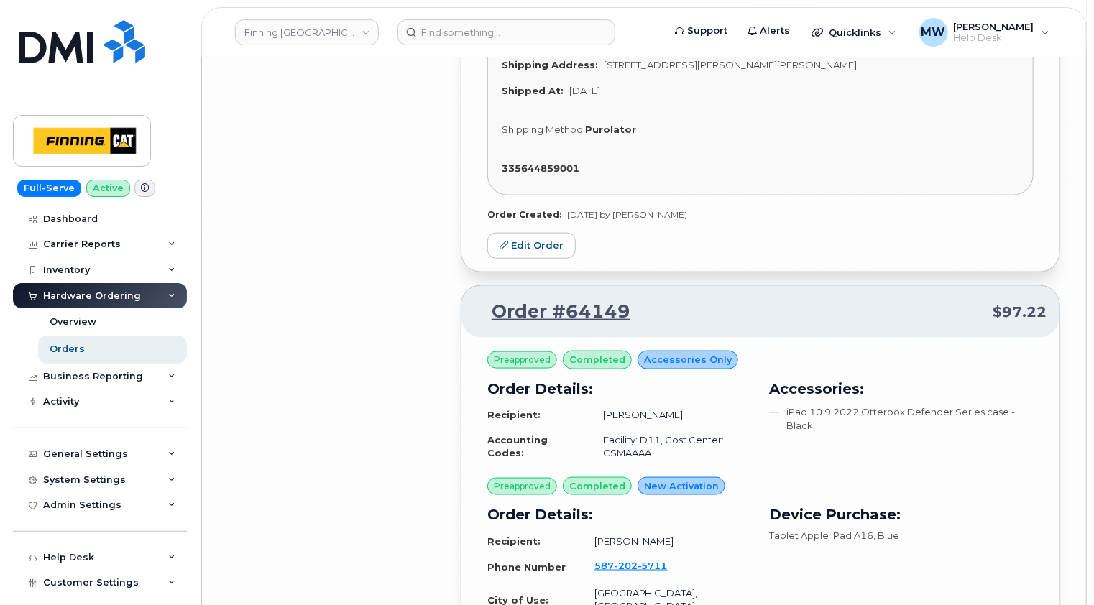
scroll to position [17161, 0]
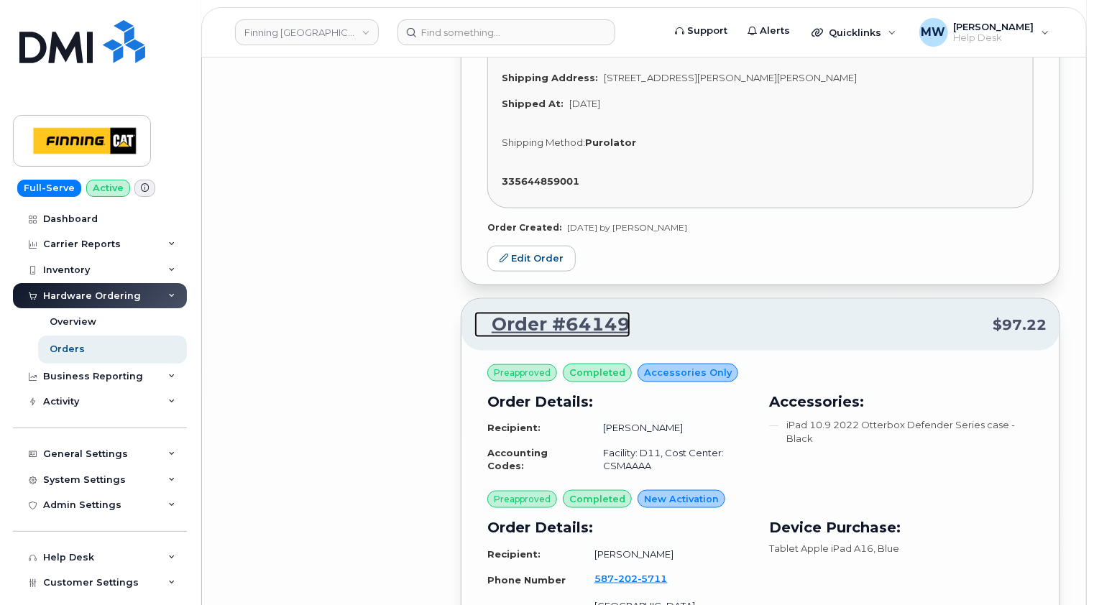
click at [570, 312] on link "Order #64149" at bounding box center [552, 325] width 156 height 26
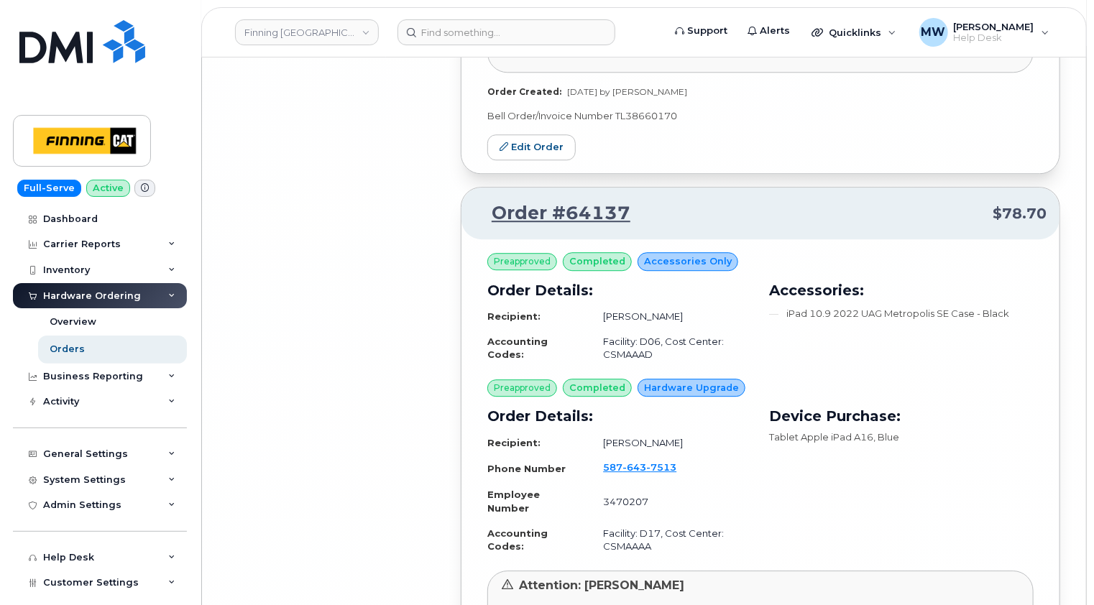
scroll to position [20898, 0]
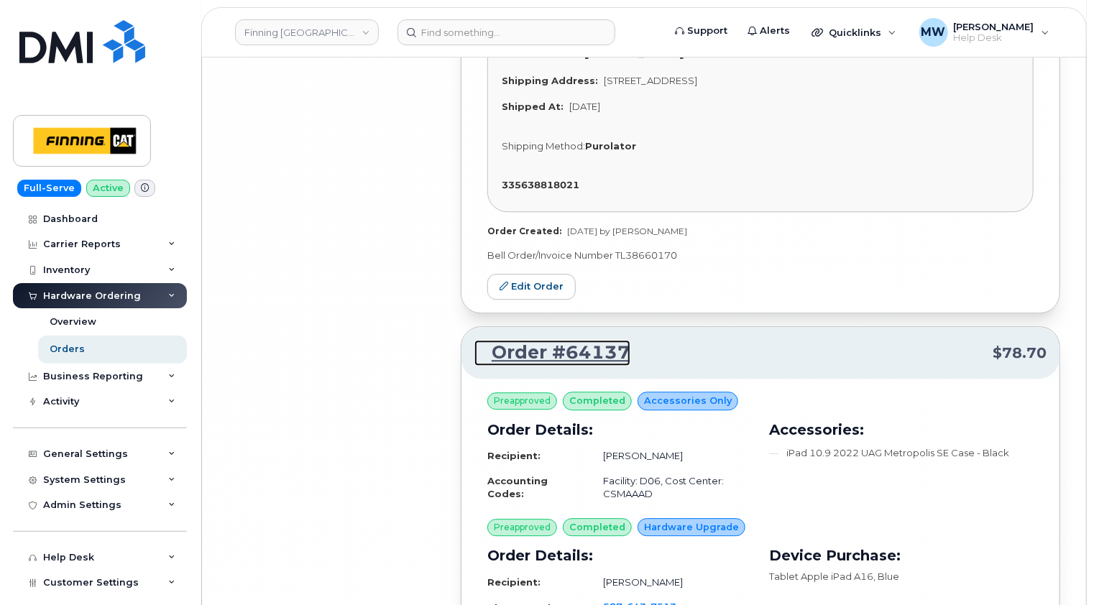
click at [589, 340] on link "Order #64137" at bounding box center [552, 353] width 156 height 26
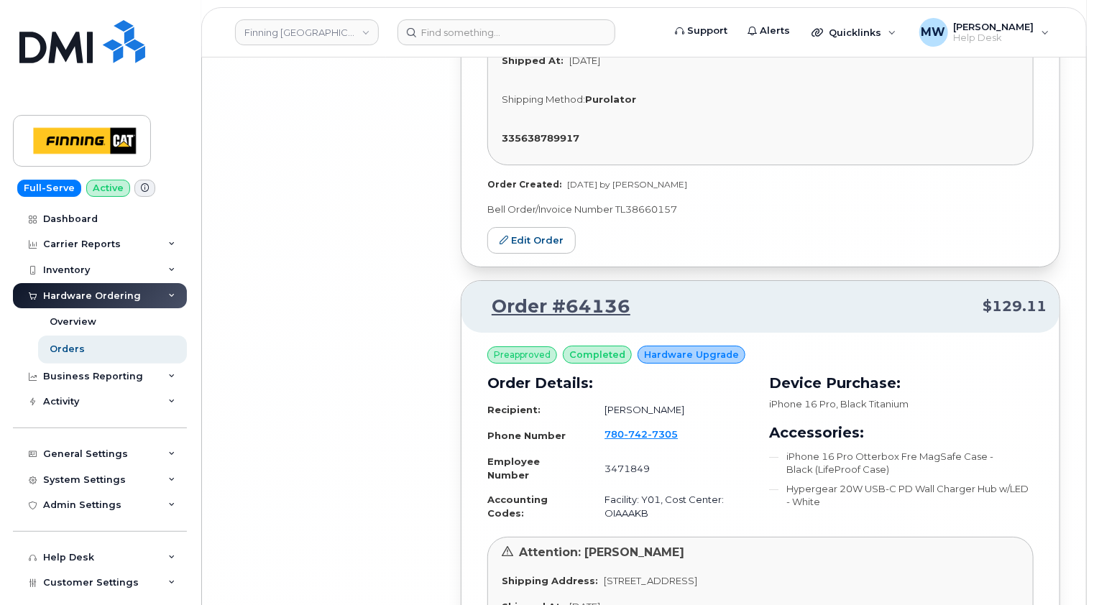
scroll to position [21545, 0]
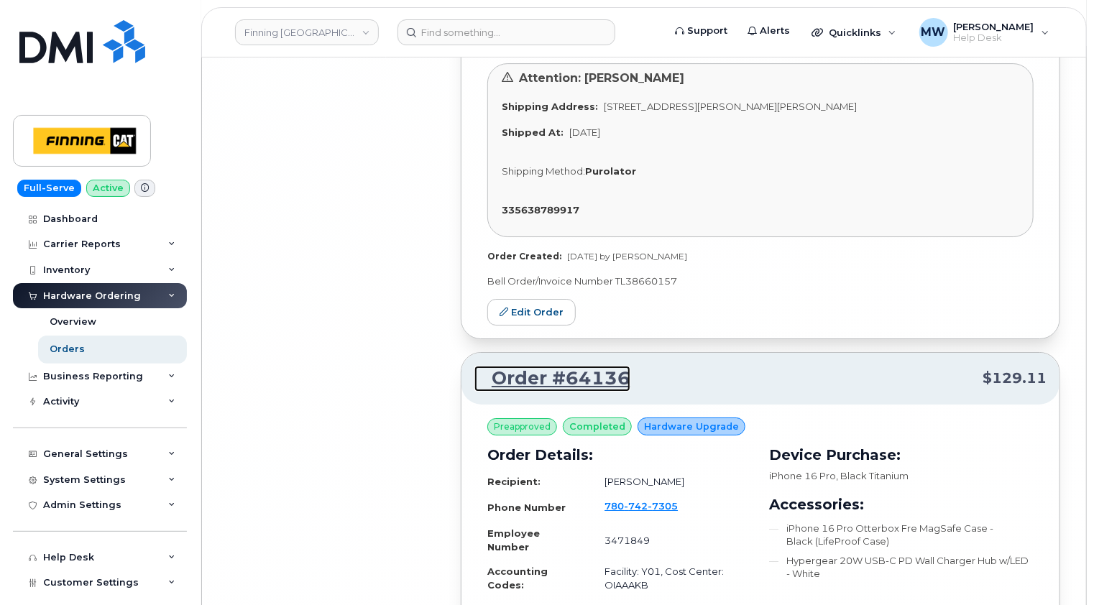
click at [580, 366] on link "Order #64136" at bounding box center [552, 379] width 156 height 26
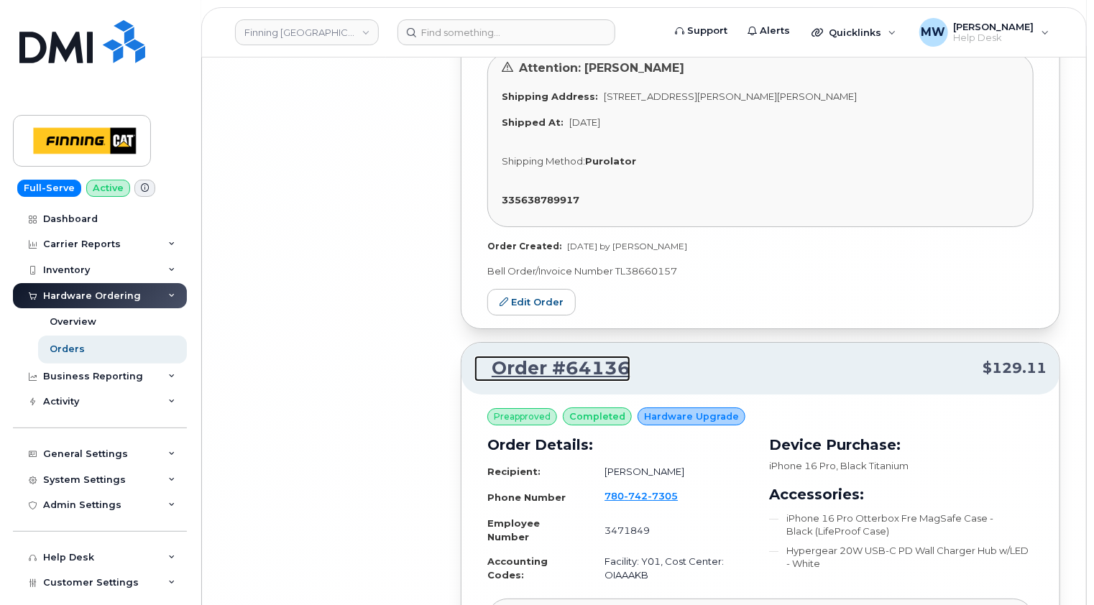
scroll to position [21686, 0]
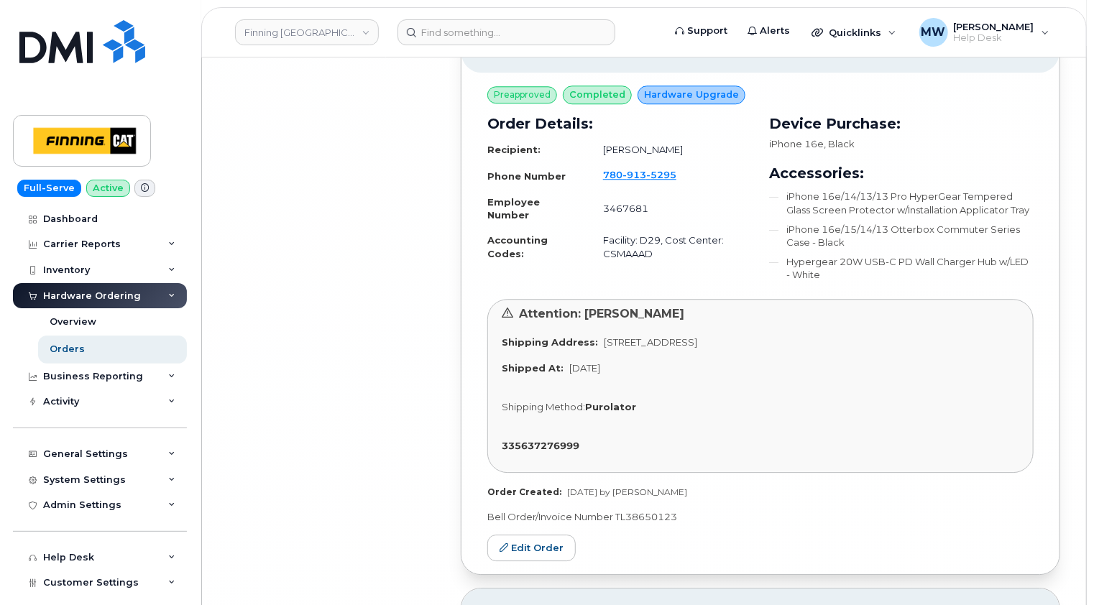
scroll to position [26658, 0]
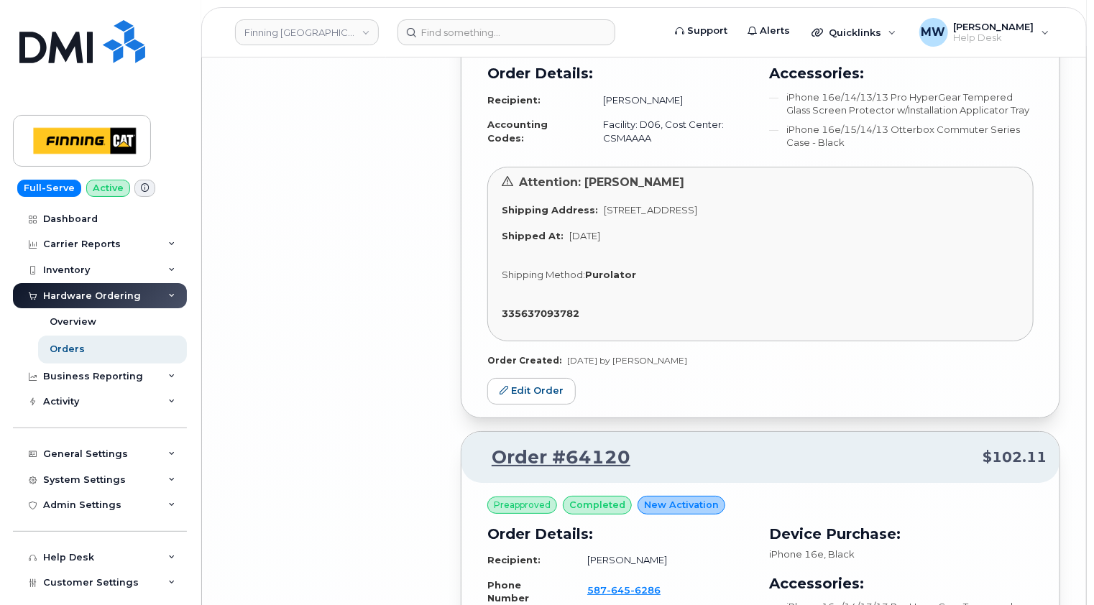
scroll to position [27161, 0]
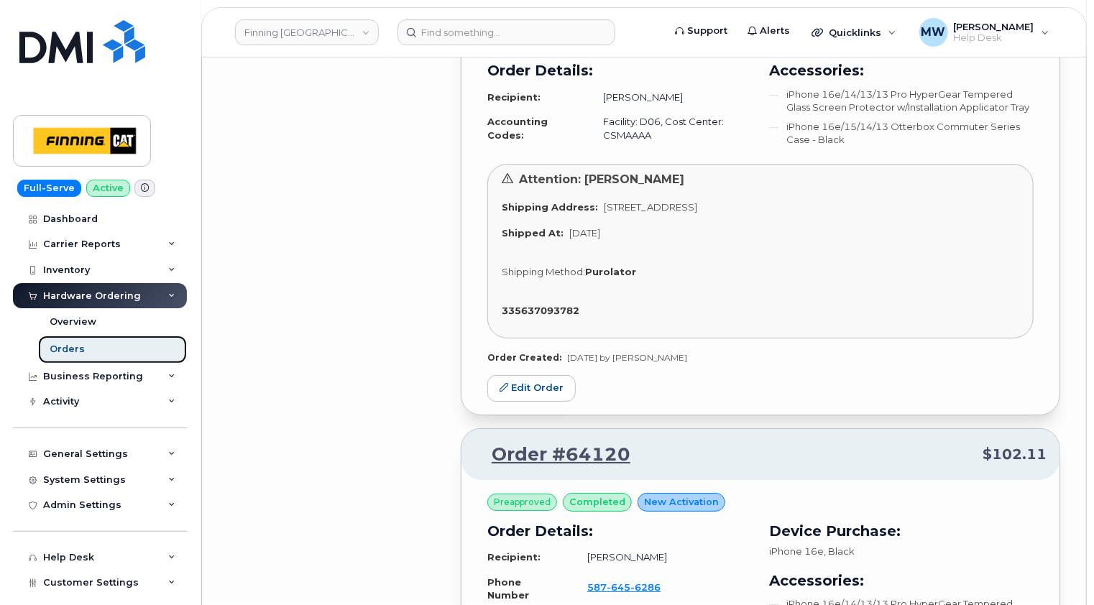
click at [95, 344] on link "Orders" at bounding box center [112, 349] width 149 height 27
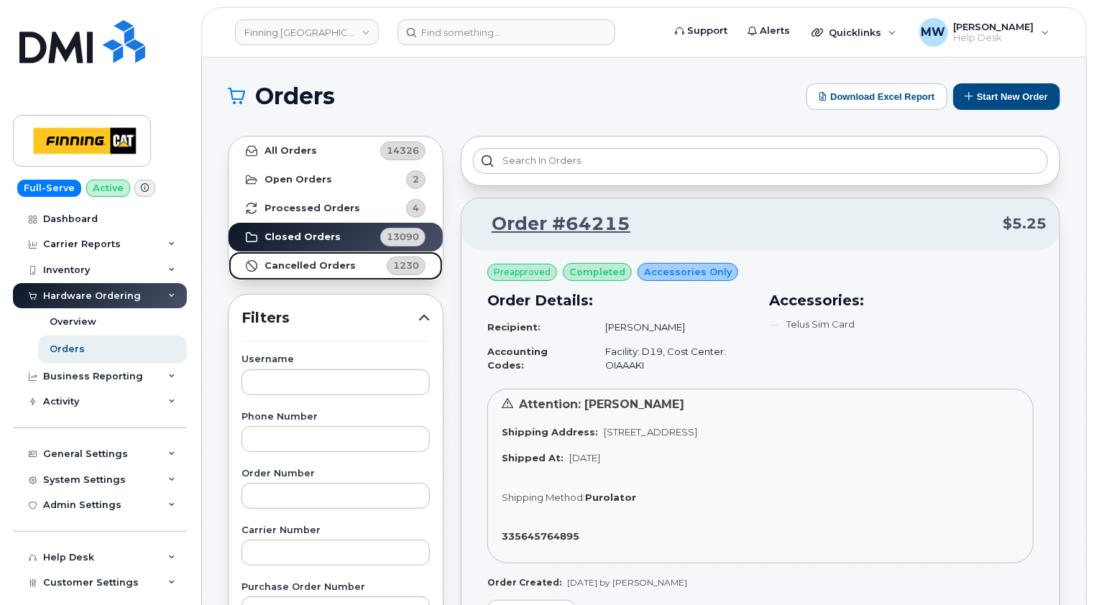
click at [328, 262] on strong "Cancelled Orders" at bounding box center [309, 265] width 91 height 11
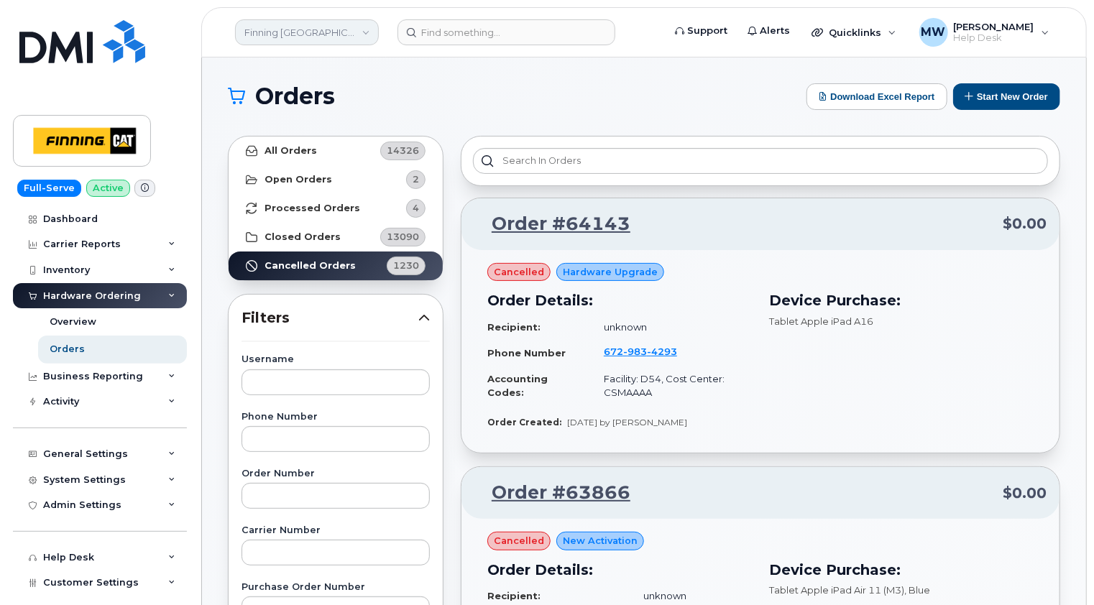
click at [329, 36] on link "Finning Canada" at bounding box center [307, 32] width 144 height 26
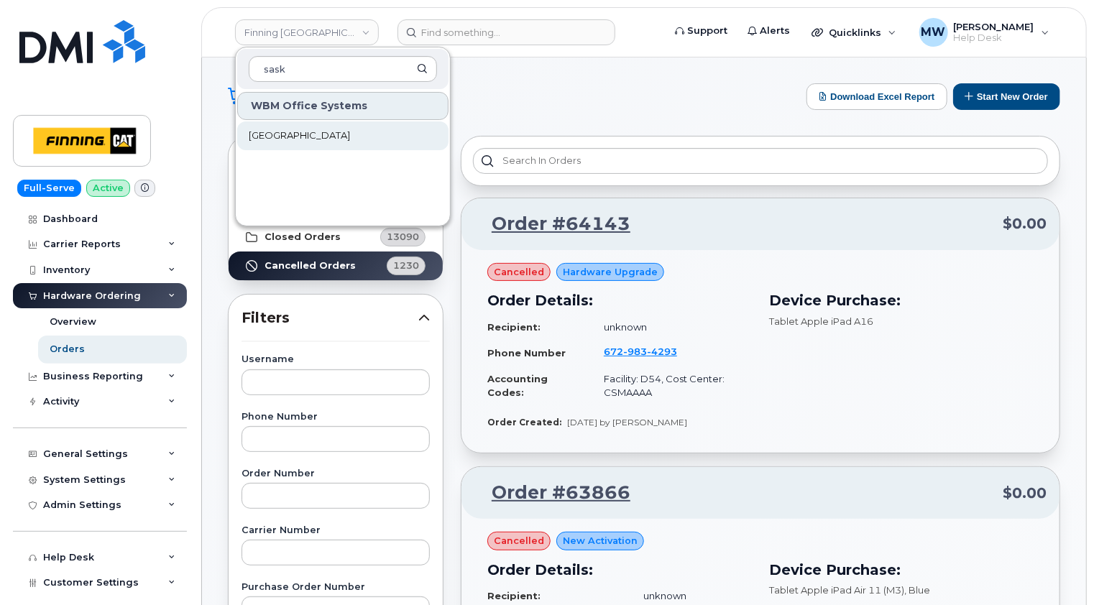
type input "sask"
click at [320, 137] on span "Saskatoon Health Region" at bounding box center [299, 136] width 101 height 14
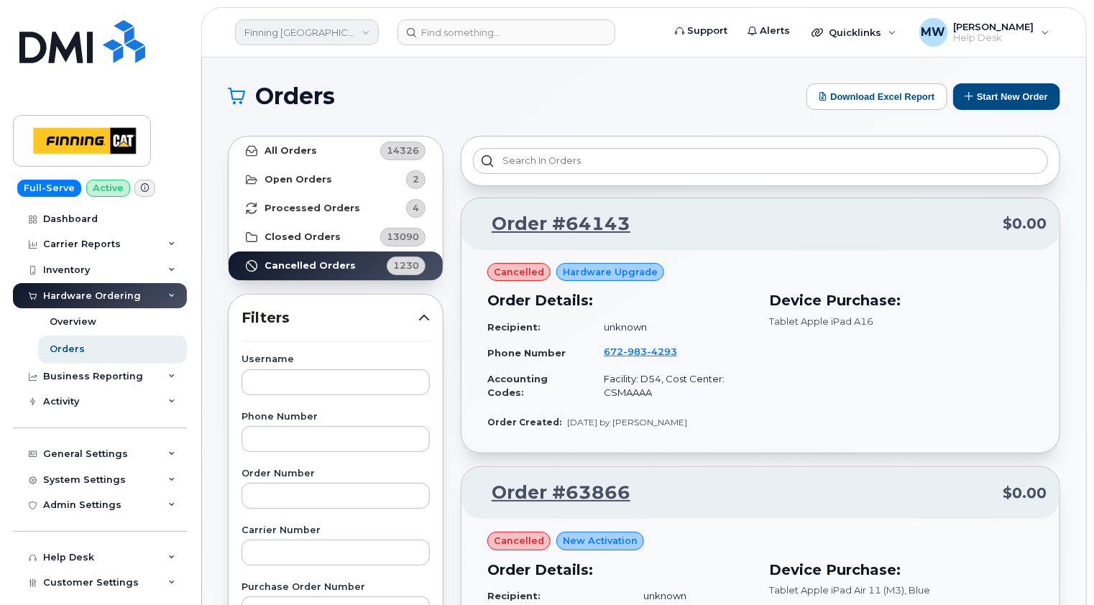
click at [332, 34] on link "Finning Canada" at bounding box center [307, 32] width 144 height 26
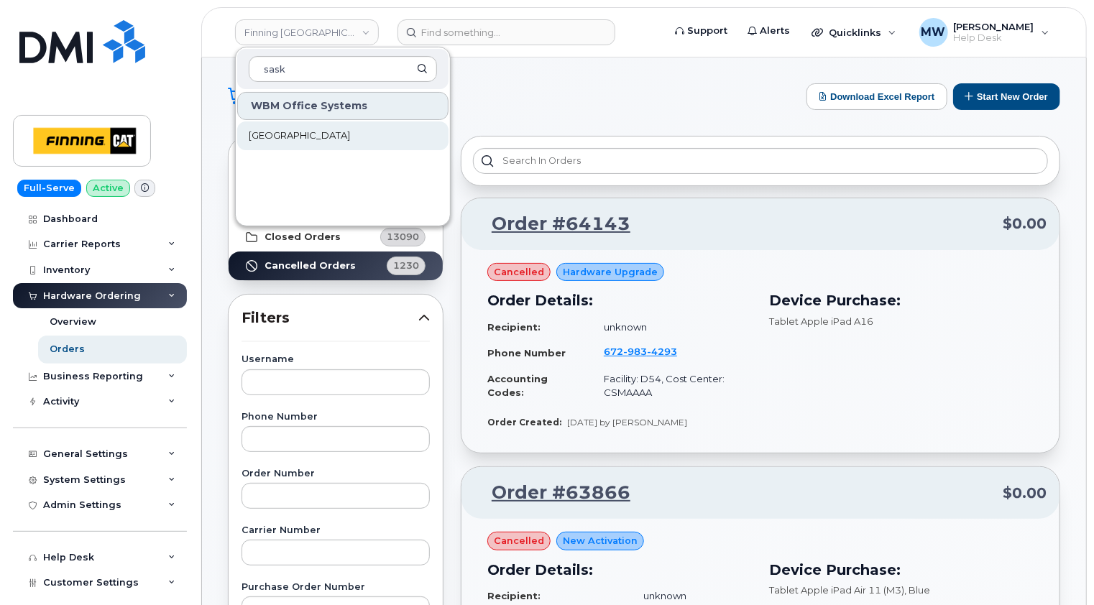
type input "sask"
click at [302, 137] on span "Saskatoon Health Region" at bounding box center [299, 136] width 101 height 14
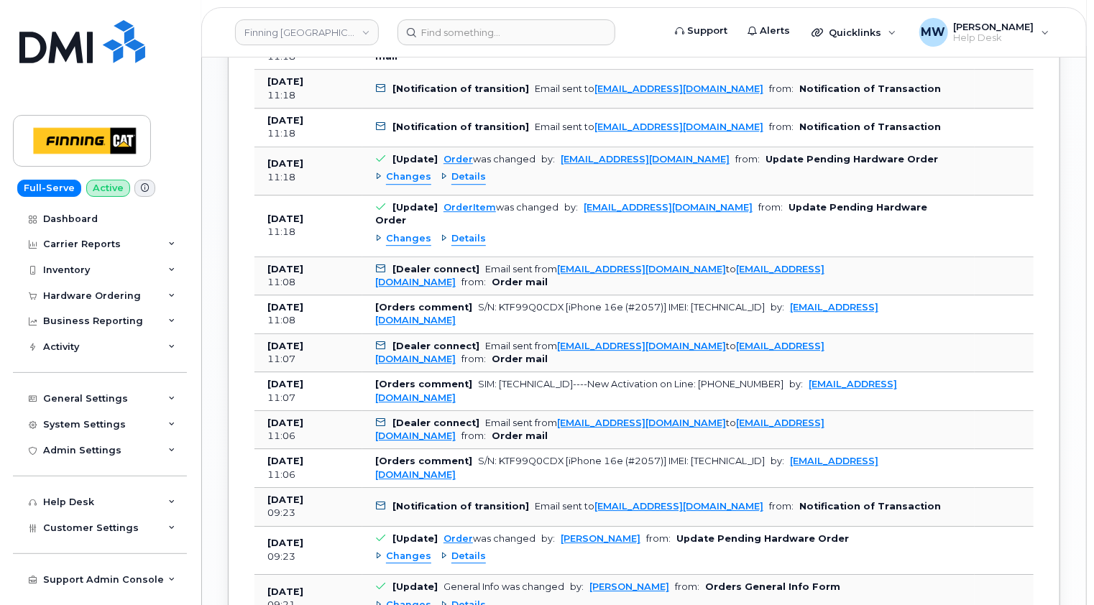
scroll to position [2012, 0]
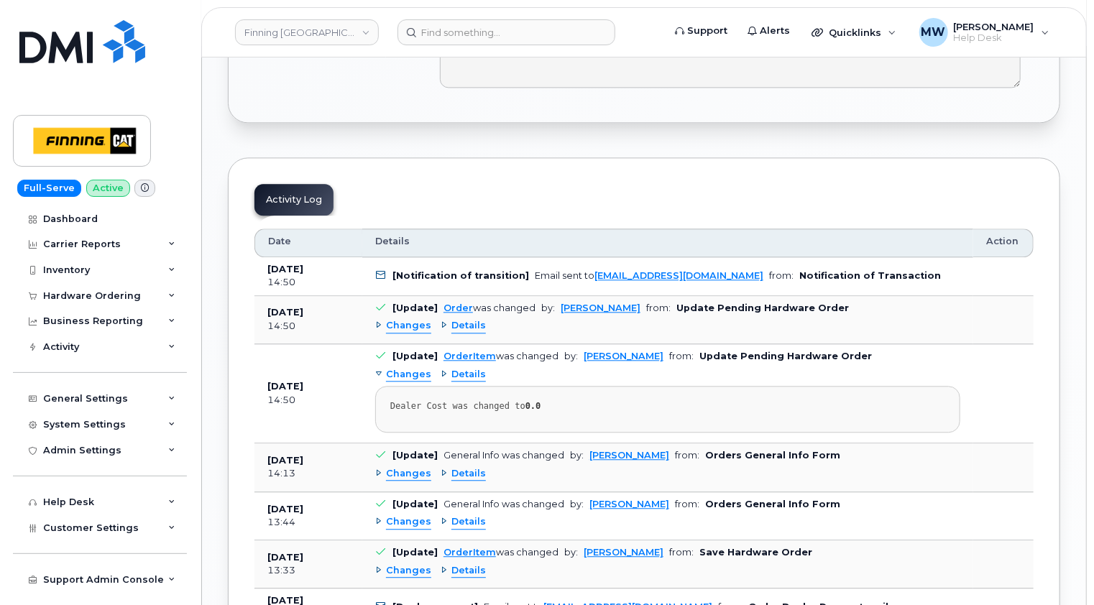
scroll to position [1653, 0]
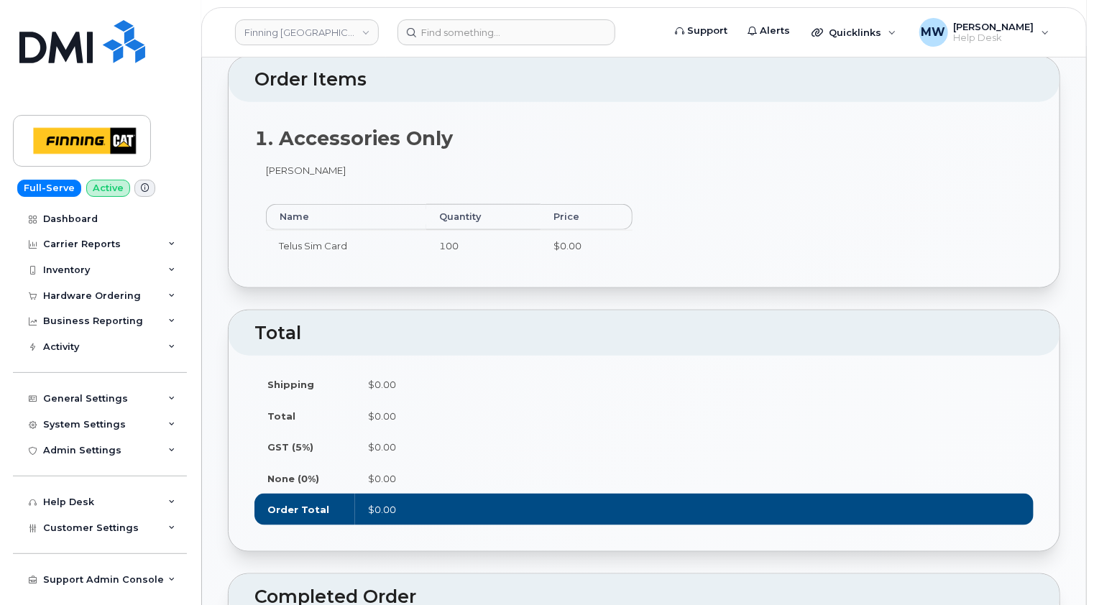
scroll to position [816, 0]
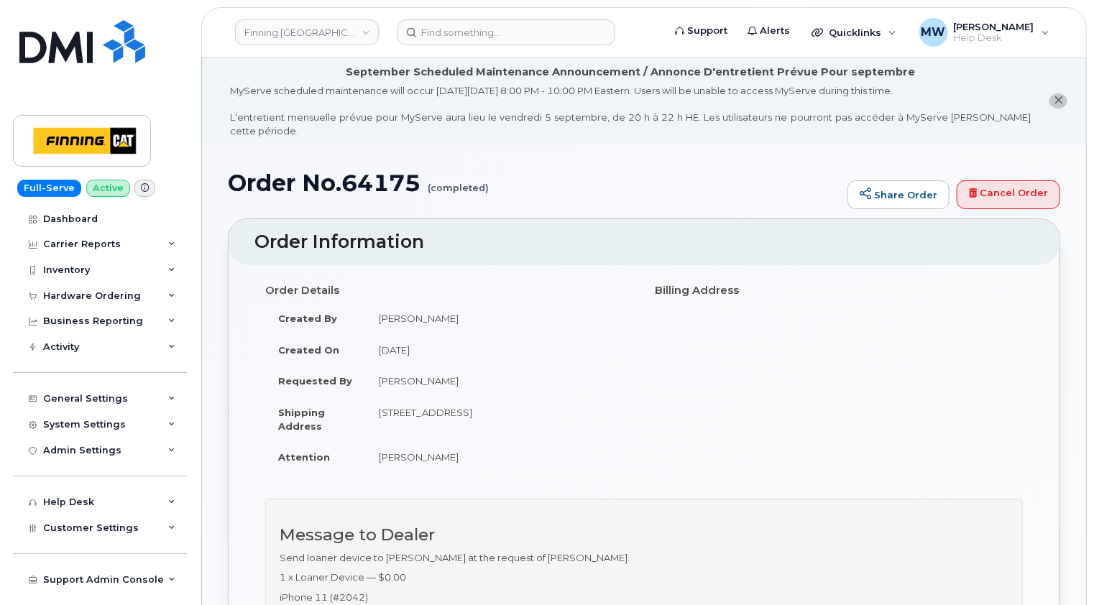
scroll to position [287, 0]
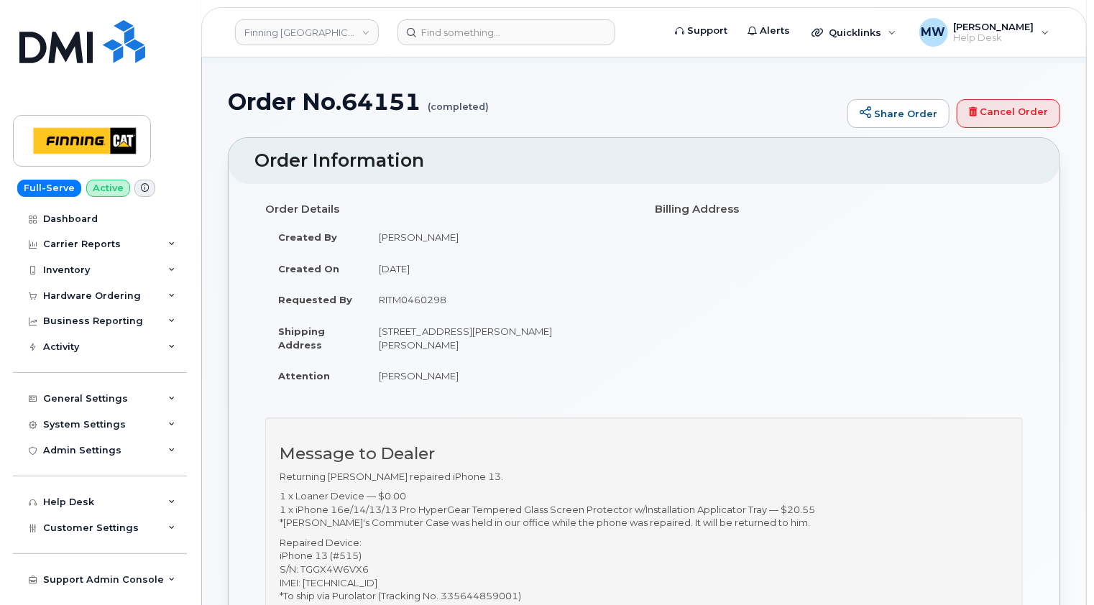
scroll to position [144, 0]
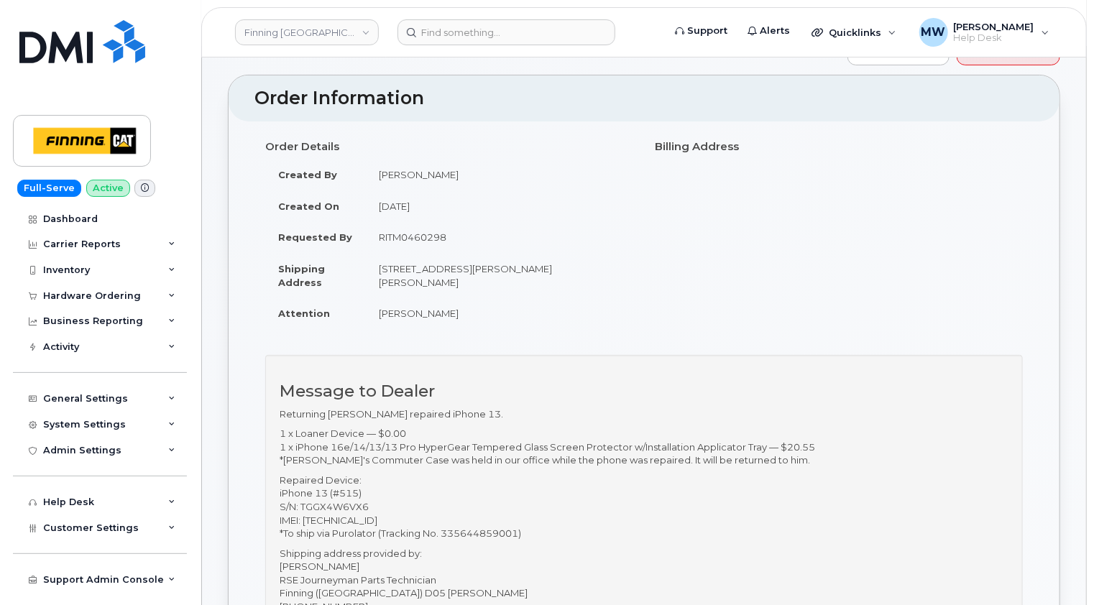
drag, startPoint x: 397, startPoint y: 266, endPoint x: 584, endPoint y: 252, distance: 187.4
click at [584, 253] on td "118 MacDonald Cres FORT MCMURRAY AB T9H 4B2 CANADA" at bounding box center [499, 275] width 267 height 45
copy td "T9H 4B2"
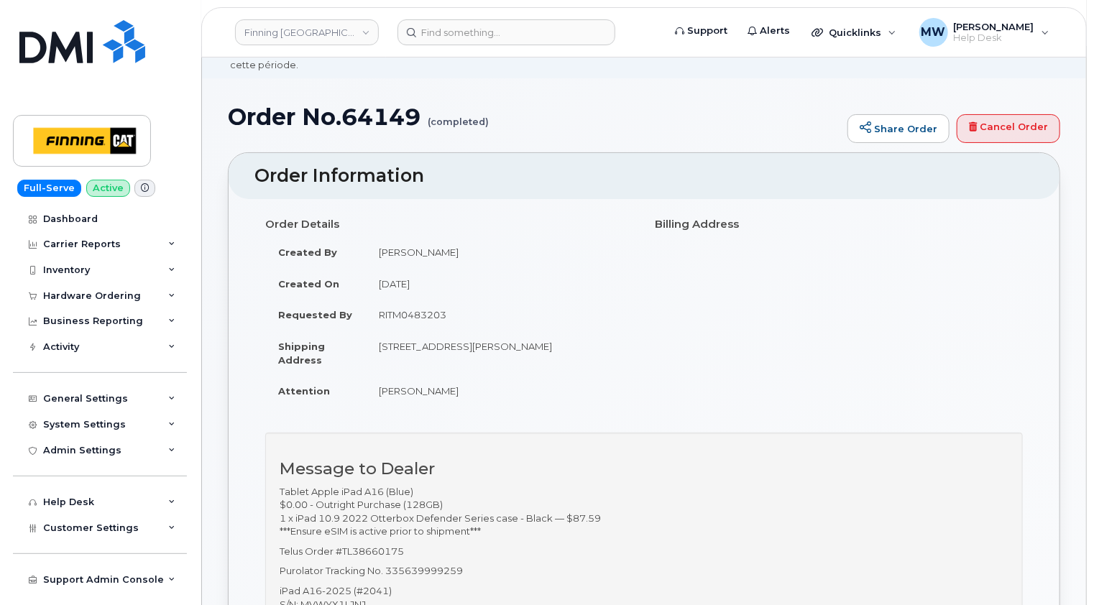
scroll to position [144, 0]
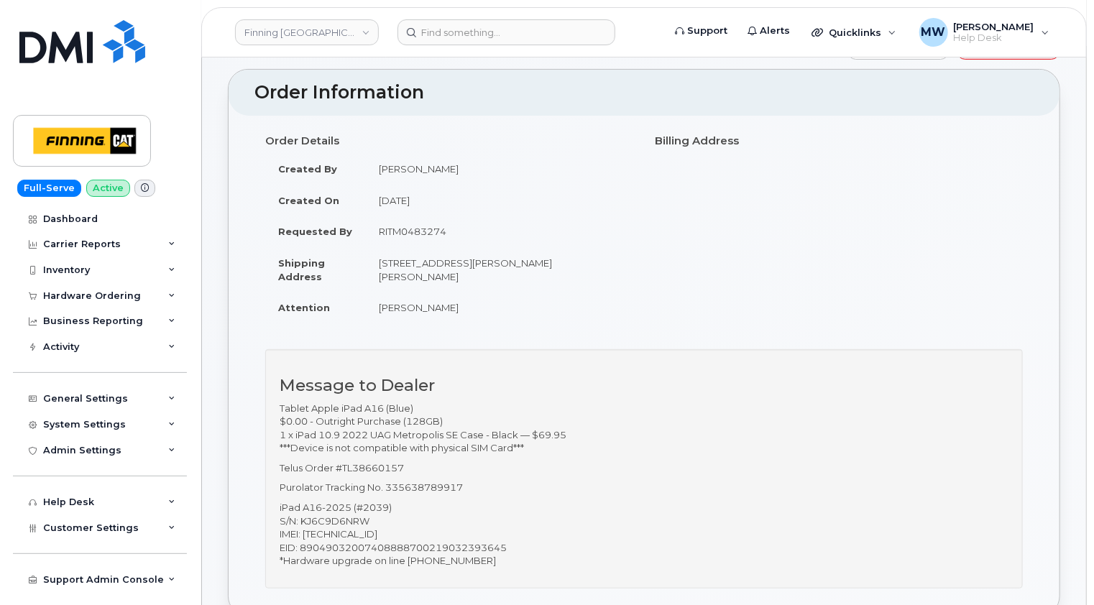
scroll to position [72, 0]
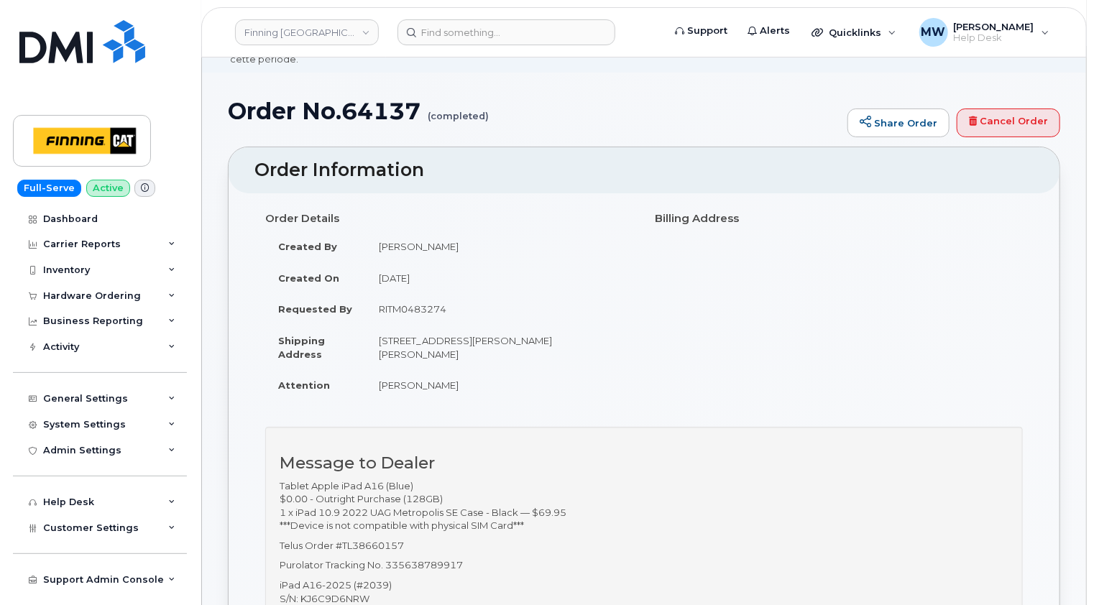
drag, startPoint x: 458, startPoint y: 295, endPoint x: 382, endPoint y: 295, distance: 76.2
click at [382, 295] on td "RITM0483274" at bounding box center [499, 309] width 267 height 32
copy td "RITM0483274"
click at [540, 29] on input at bounding box center [506, 32] width 218 height 26
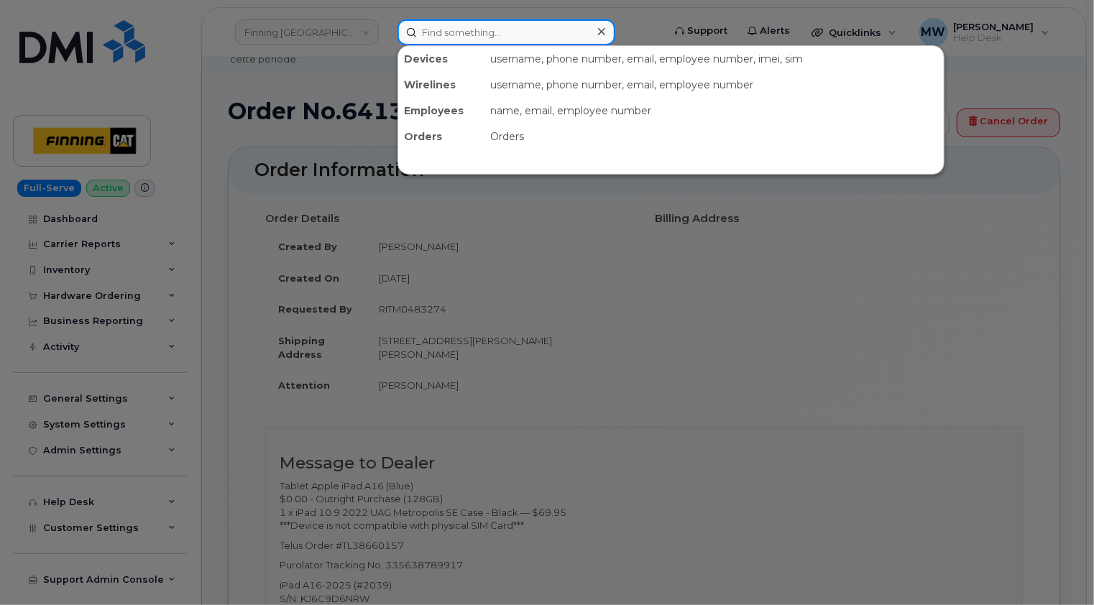
paste input "587) 643-7513"
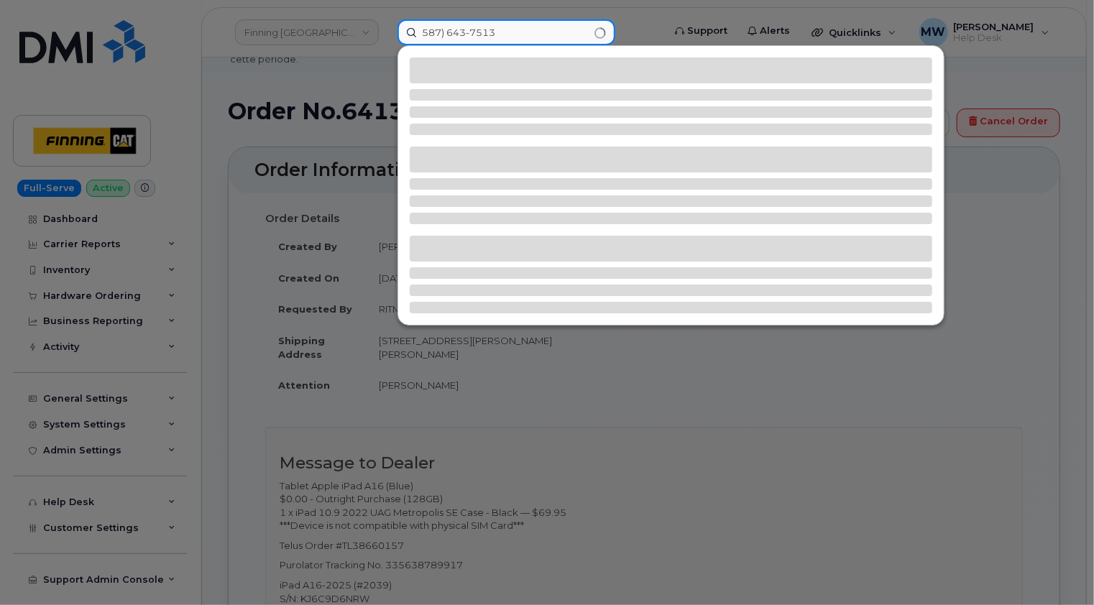
click at [443, 32] on input "587) 643-7513" at bounding box center [506, 32] width 218 height 26
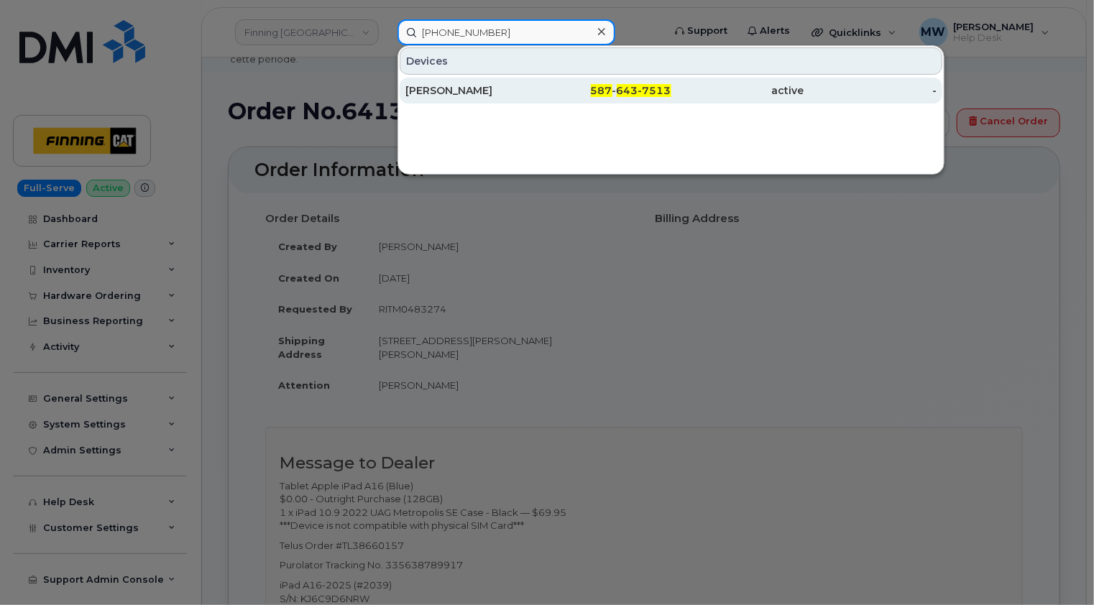
type input "587 643-7513"
click at [477, 95] on div "Stuart Walker" at bounding box center [471, 90] width 133 height 14
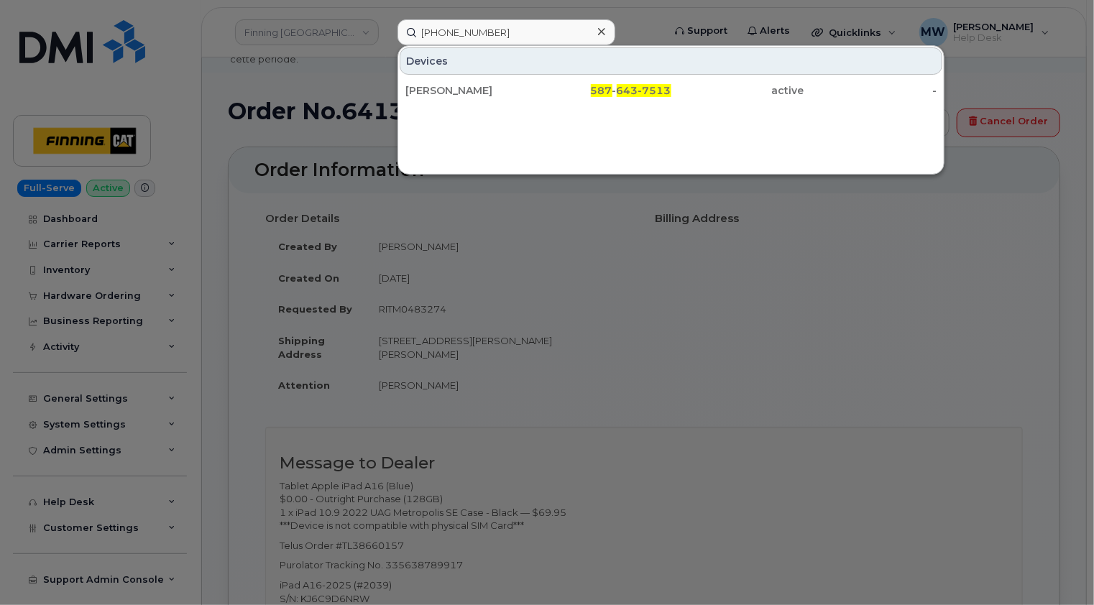
click at [602, 34] on icon at bounding box center [601, 31] width 7 height 11
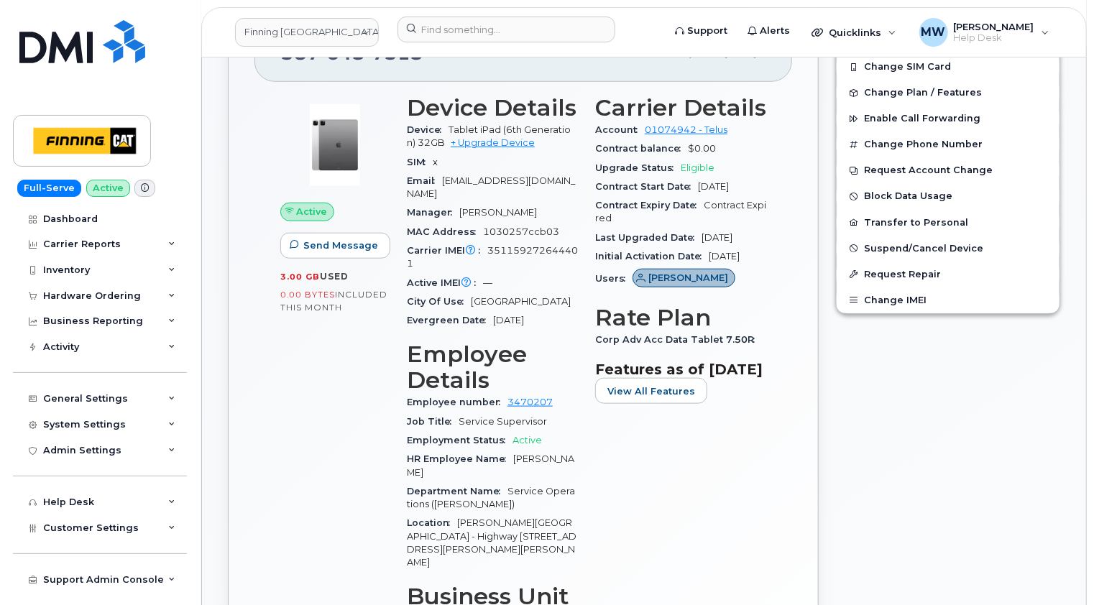
scroll to position [431, 0]
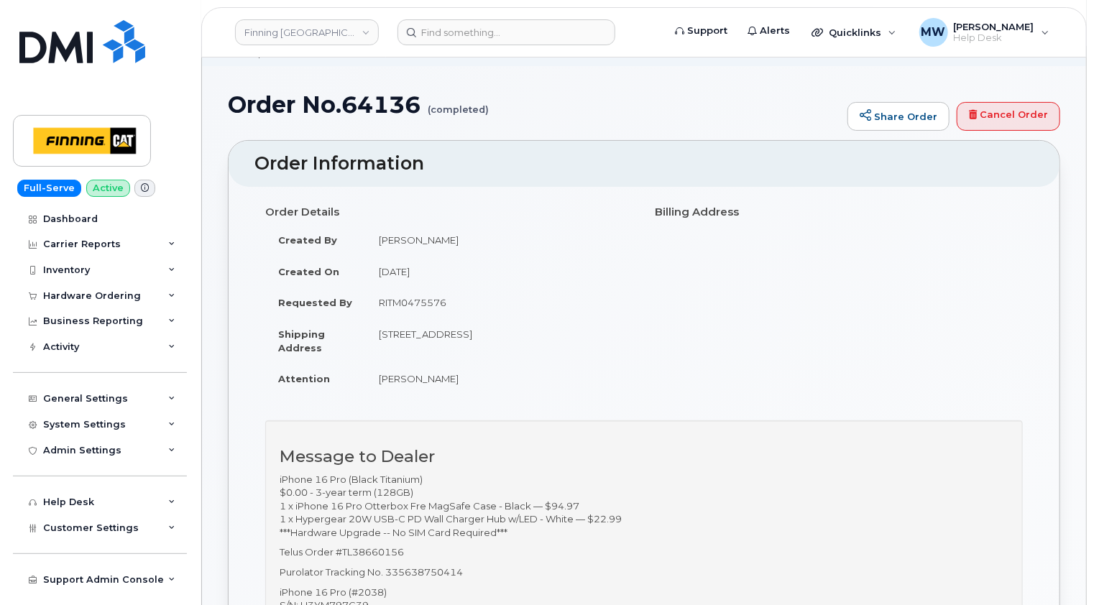
scroll to position [216, 0]
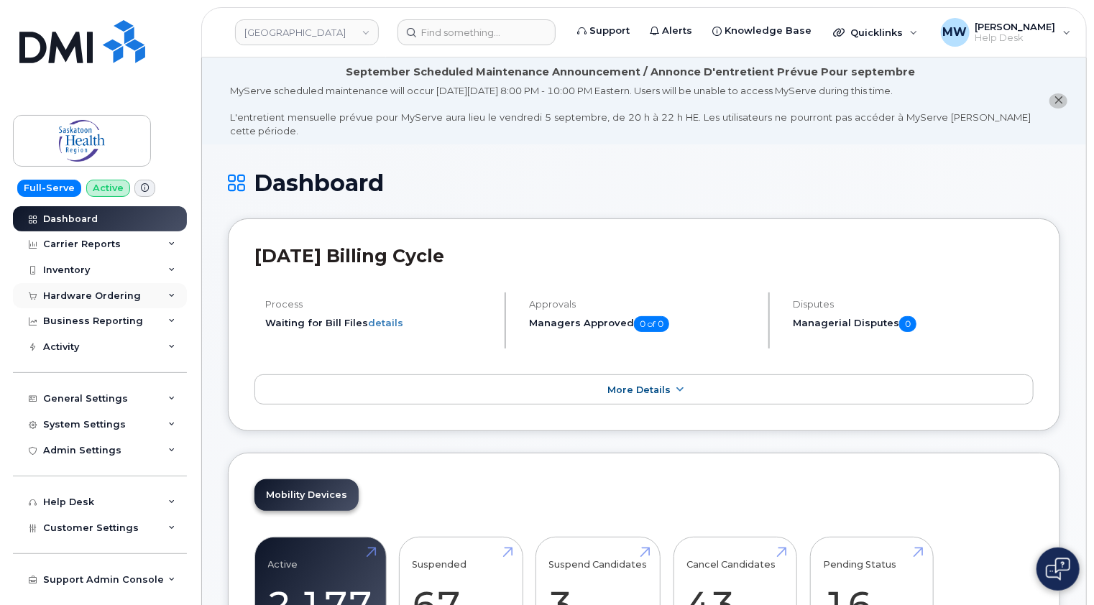
click at [80, 300] on div "Hardware Ordering" at bounding box center [92, 295] width 98 height 11
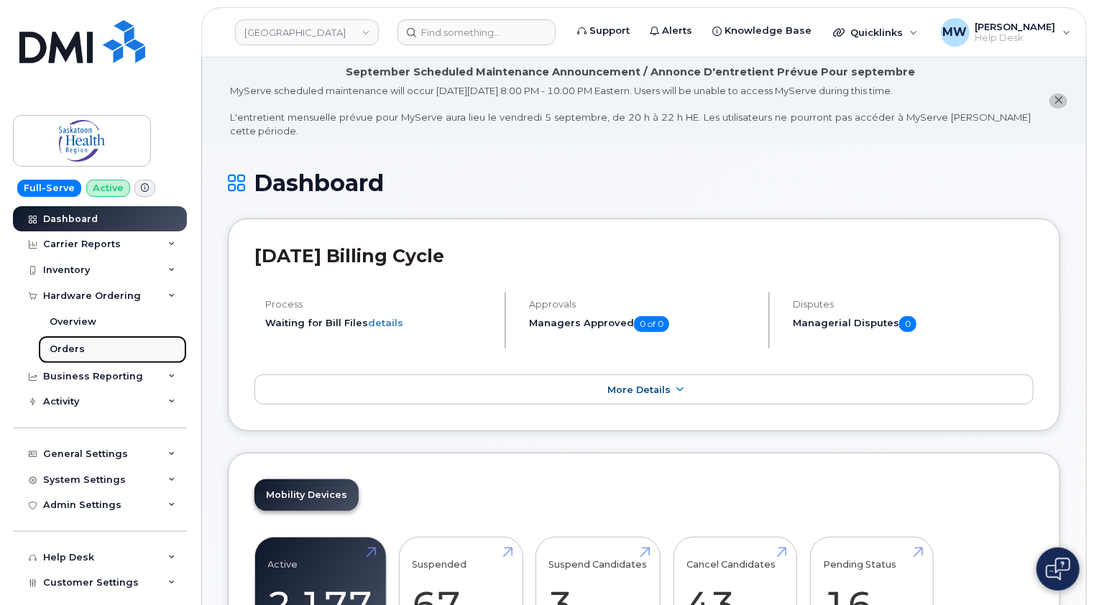
click at [60, 347] on div "Orders" at bounding box center [67, 349] width 35 height 13
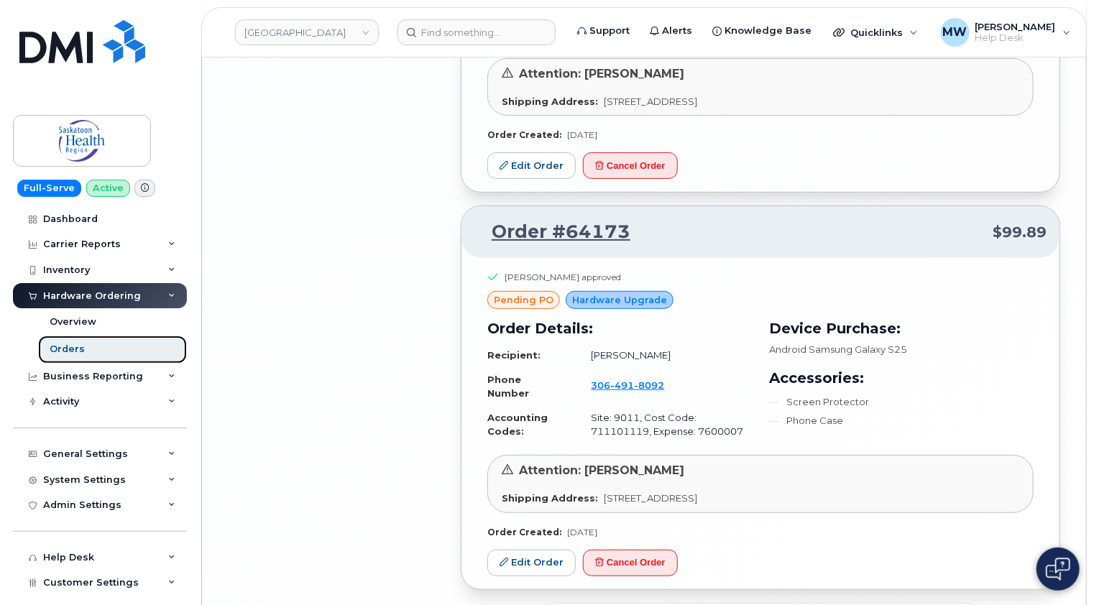
scroll to position [2914, 0]
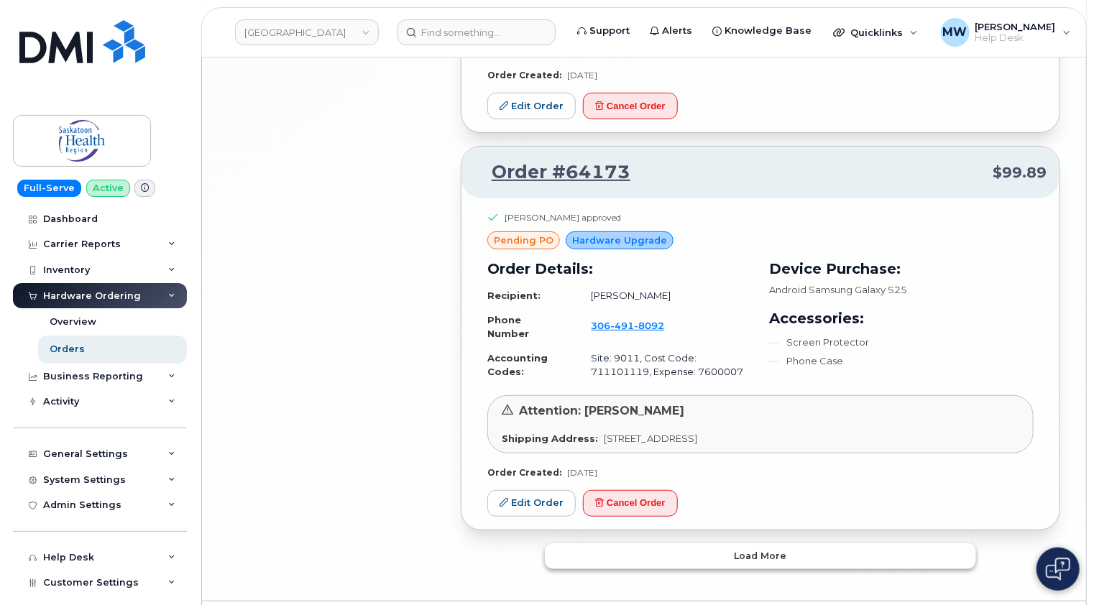
click at [785, 549] on span "Load more" at bounding box center [760, 556] width 52 height 14
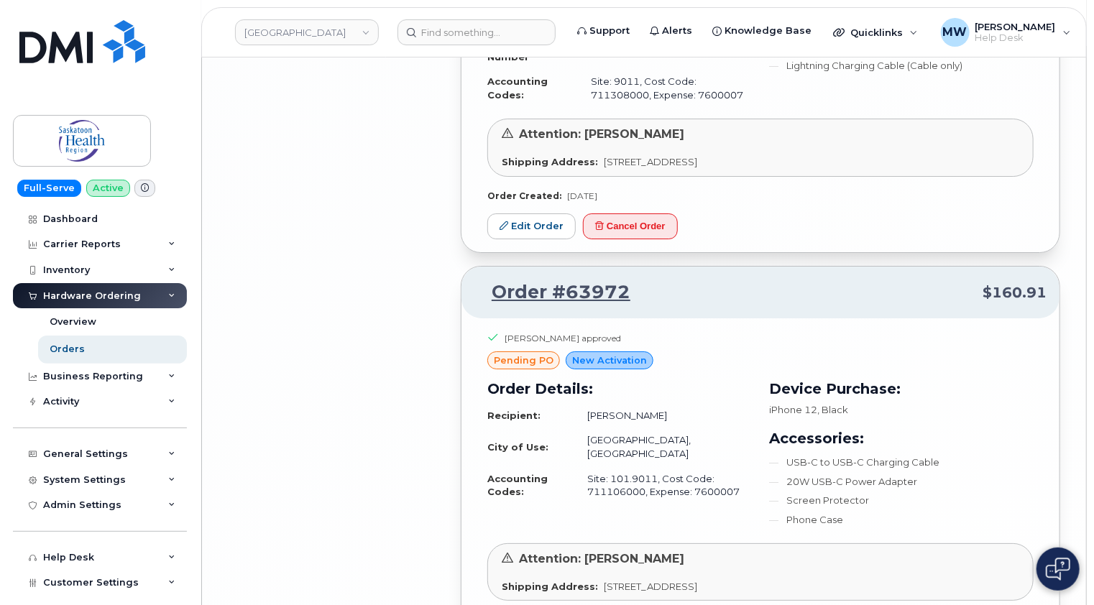
scroll to position [5277, 0]
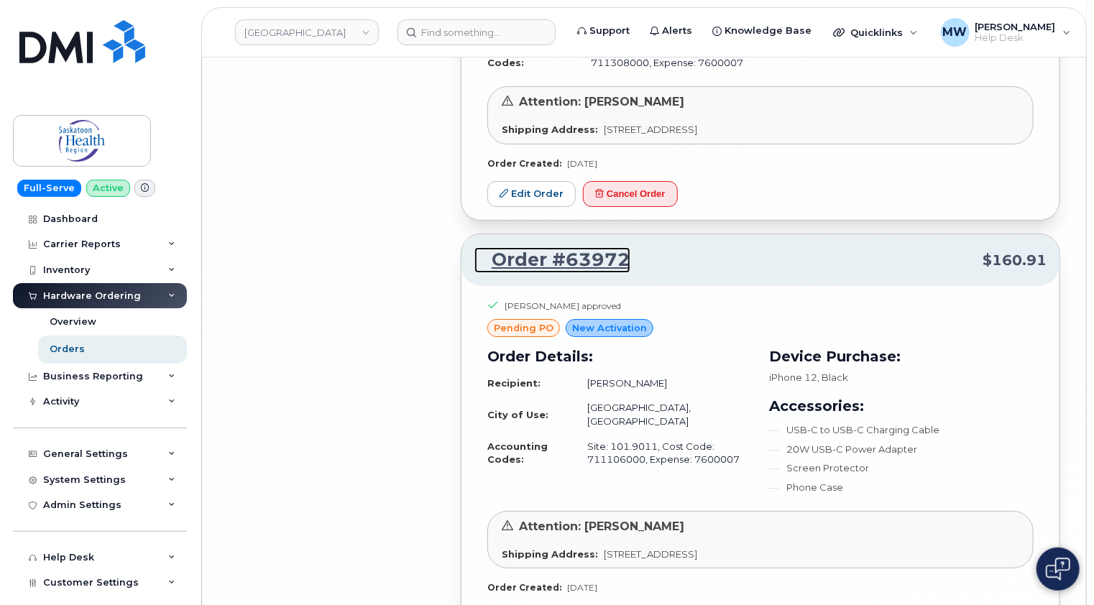
click at [579, 247] on link "Order #63972" at bounding box center [552, 260] width 156 height 26
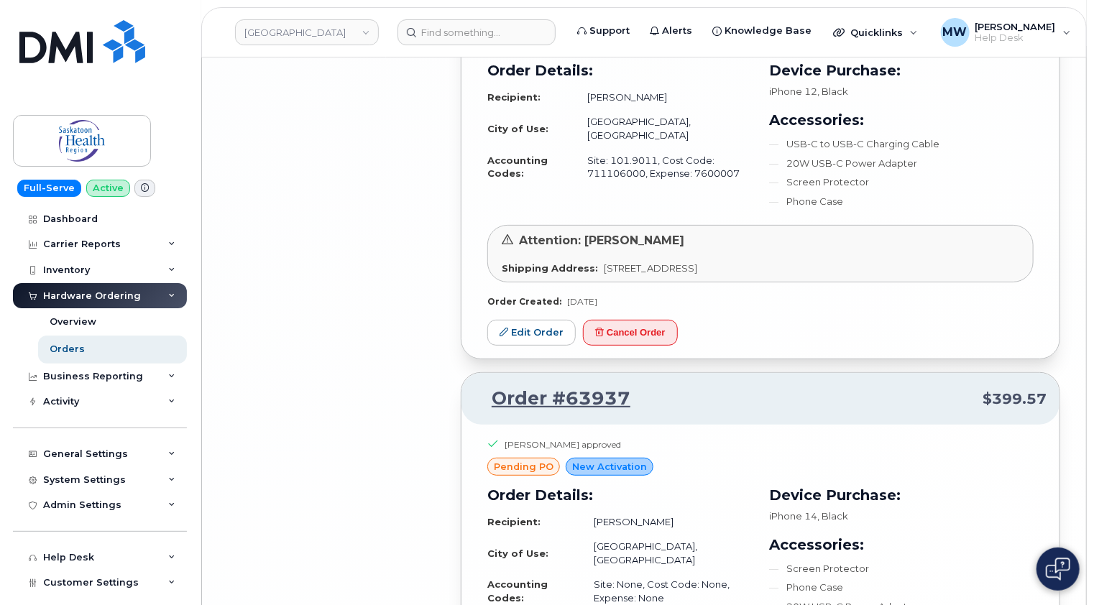
scroll to position [5636, 0]
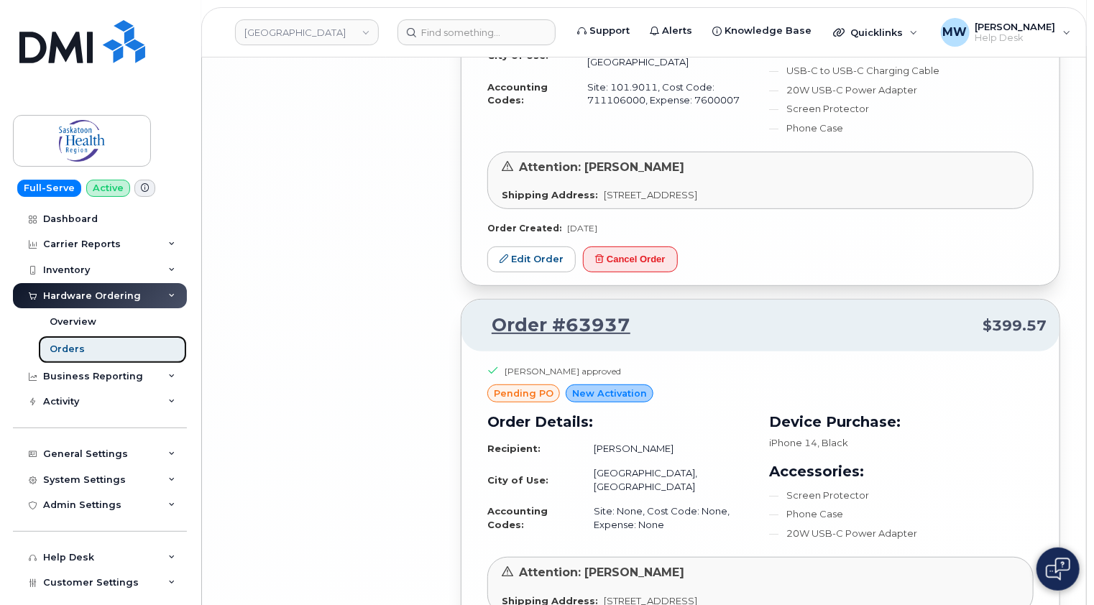
click at [75, 350] on div "Orders" at bounding box center [67, 349] width 35 height 13
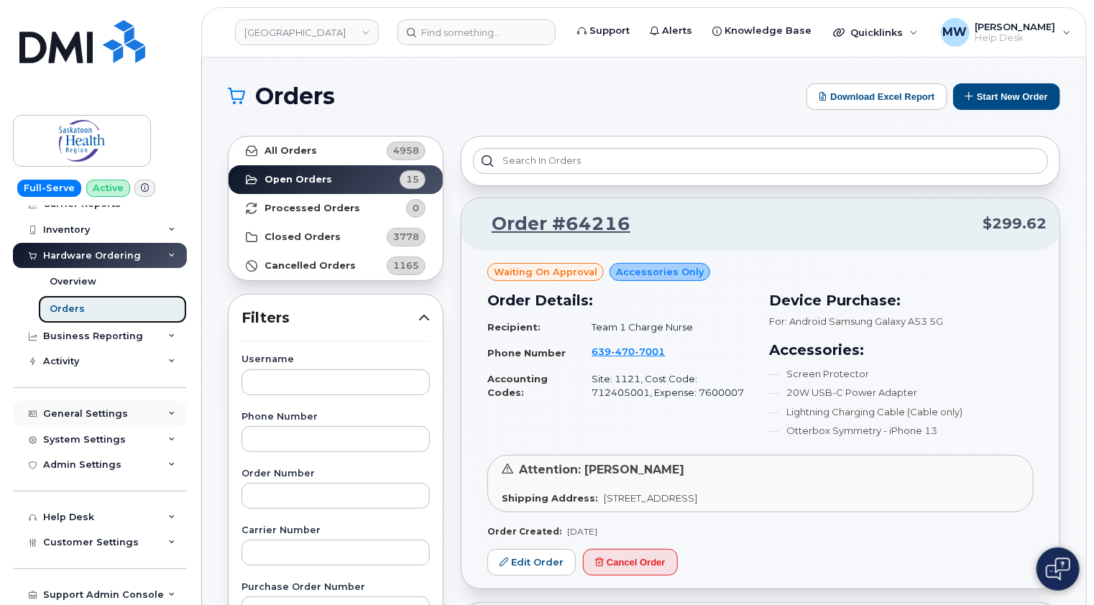
scroll to position [41, 0]
click at [168, 410] on icon at bounding box center [171, 413] width 7 height 7
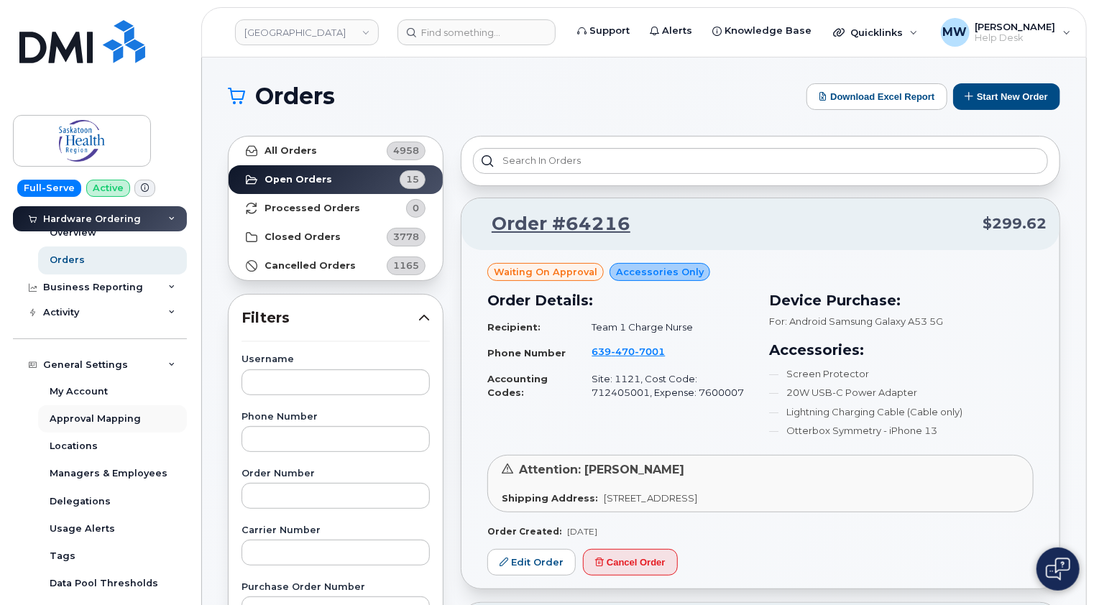
scroll to position [113, 0]
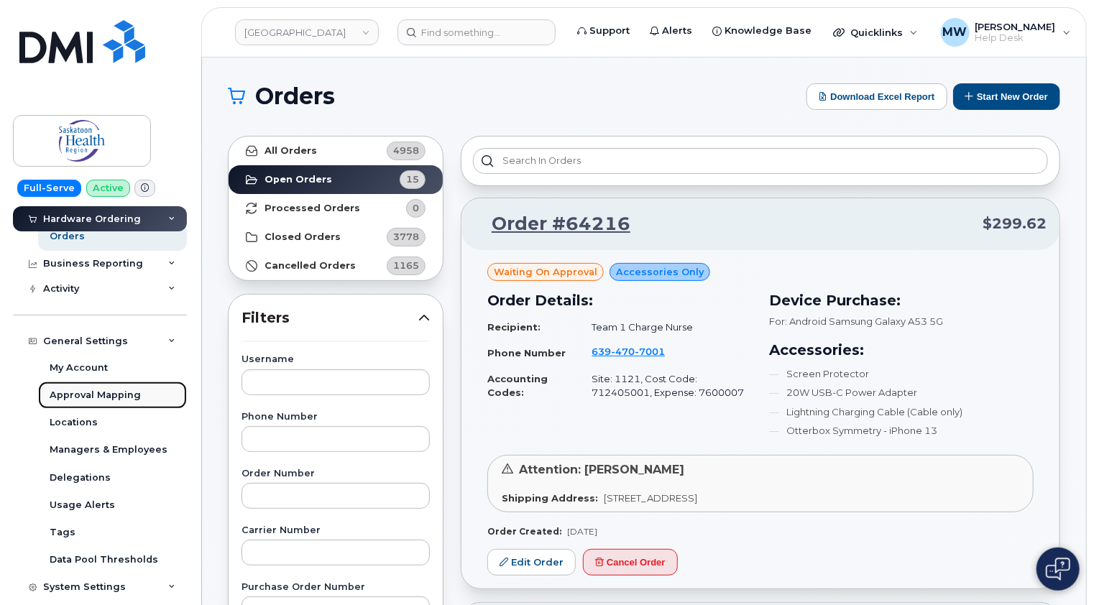
click at [92, 395] on div "Approval Mapping" at bounding box center [95, 395] width 91 height 13
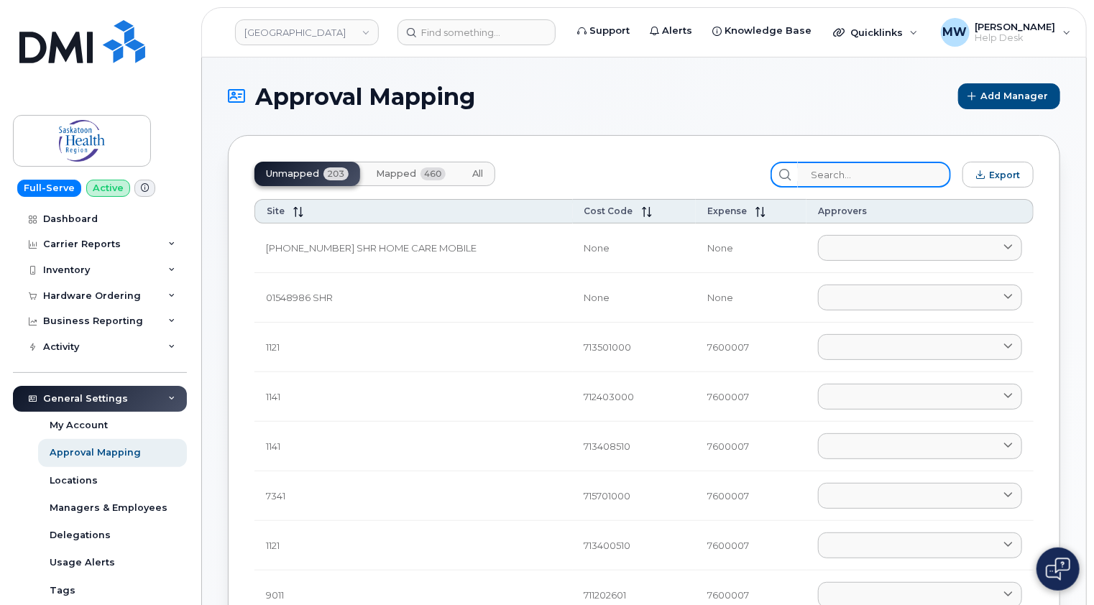
click at [848, 174] on input "search" at bounding box center [874, 175] width 153 height 26
paste input "71575000000"
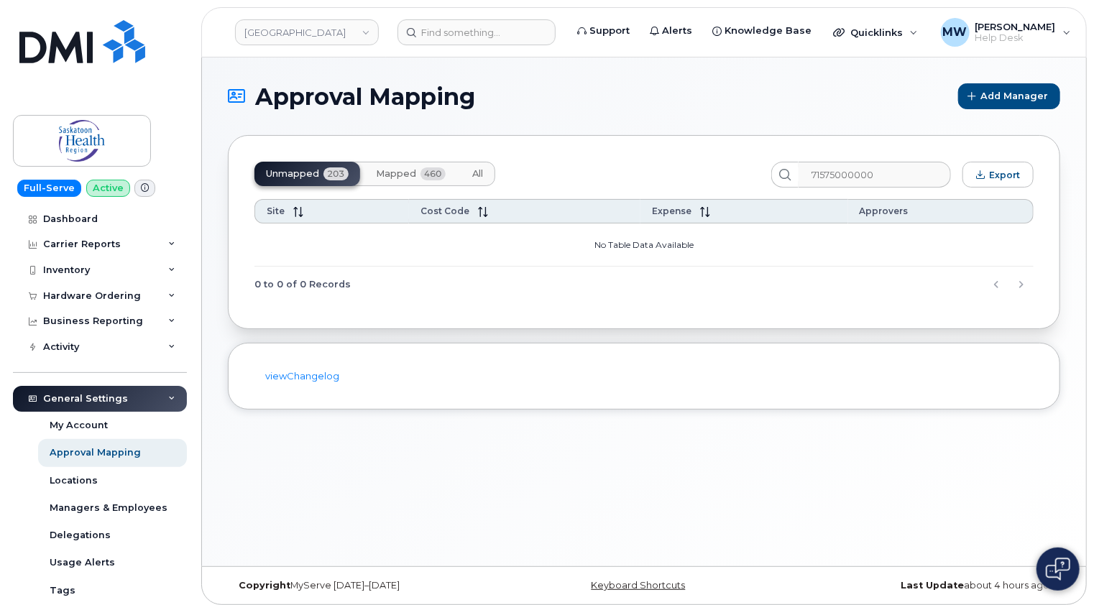
click at [395, 174] on span "Mapped" at bounding box center [396, 173] width 40 height 11
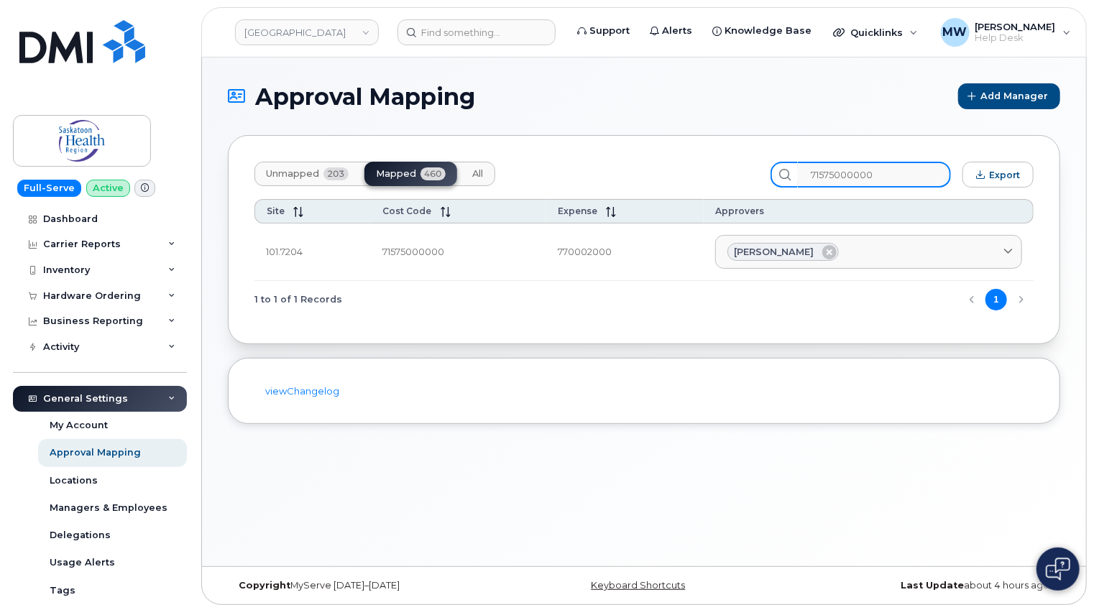
drag, startPoint x: 893, startPoint y: 172, endPoint x: 802, endPoint y: 171, distance: 91.3
click at [802, 171] on div "71575000000" at bounding box center [860, 175] width 180 height 26
paste input "350600001"
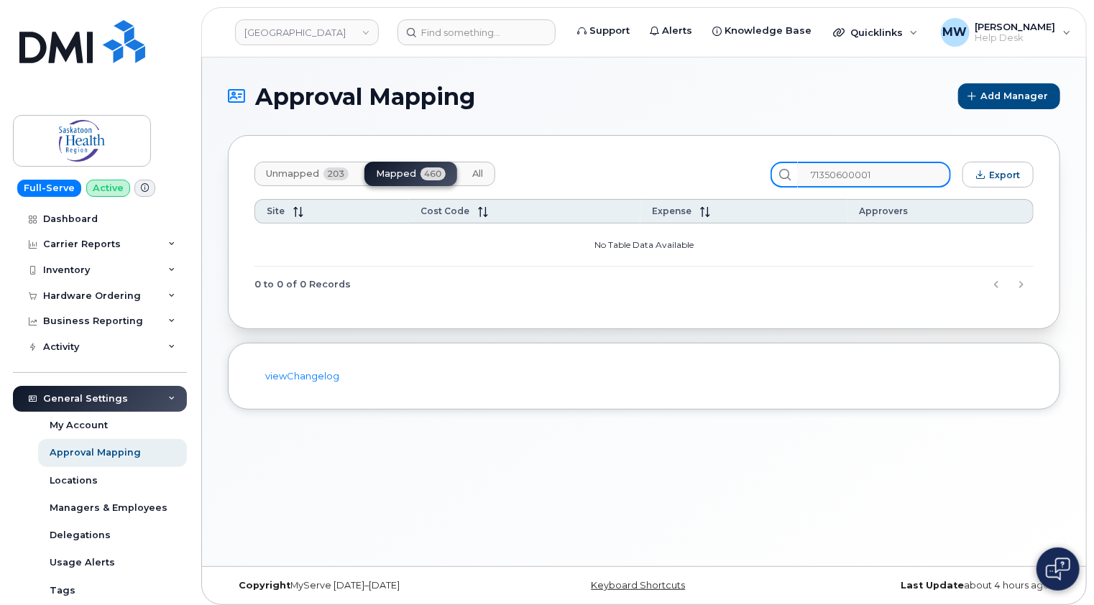
type input "71350600001"
click at [288, 173] on span "Unmapped" at bounding box center [292, 173] width 53 height 11
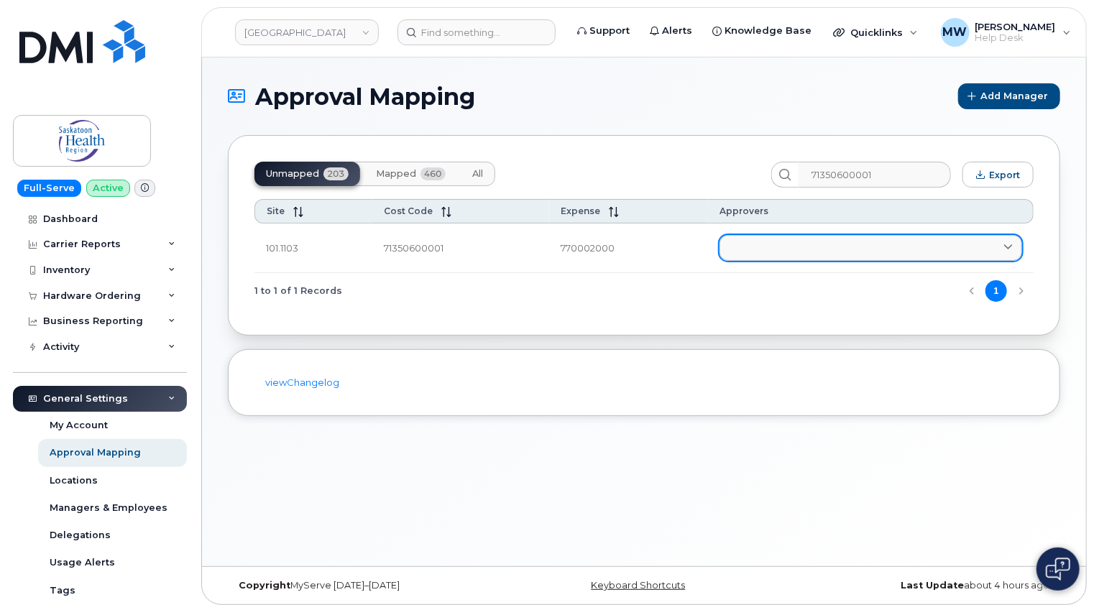
click at [805, 248] on link at bounding box center [870, 248] width 303 height 26
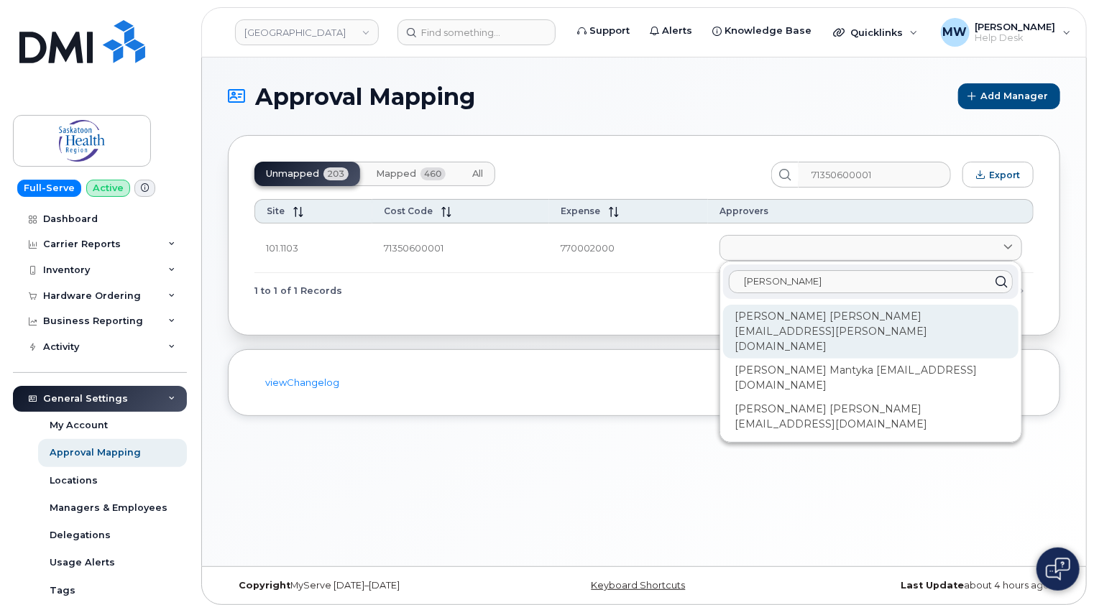
type input "alicia"
click at [777, 397] on div "Alicia Carey alicia.carey@saskhealthauthority.ca" at bounding box center [870, 416] width 295 height 39
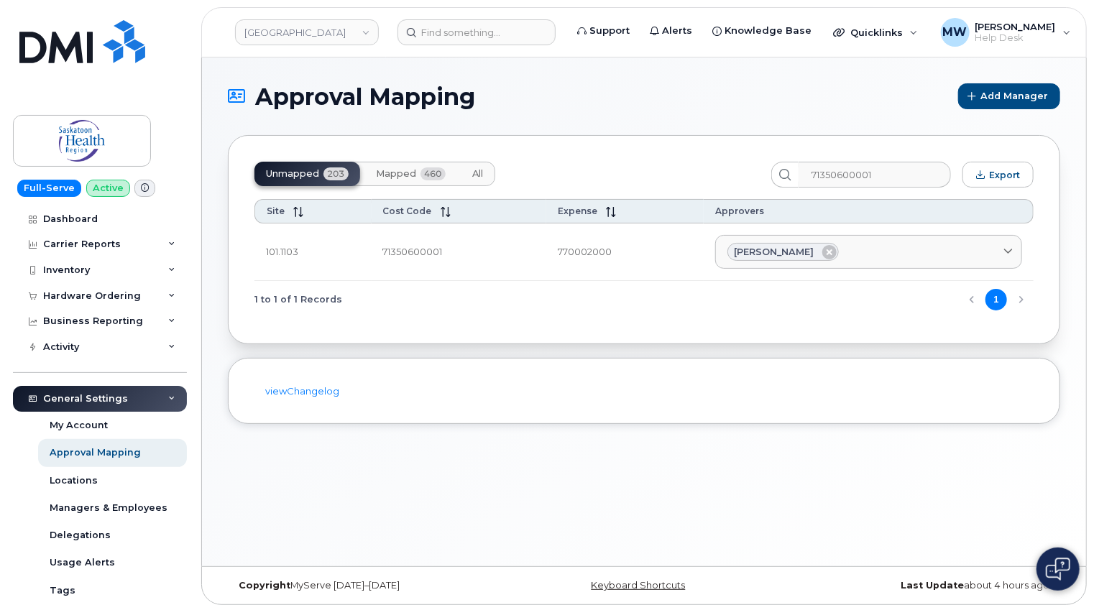
click at [411, 170] on span "Mapped" at bounding box center [396, 173] width 40 height 11
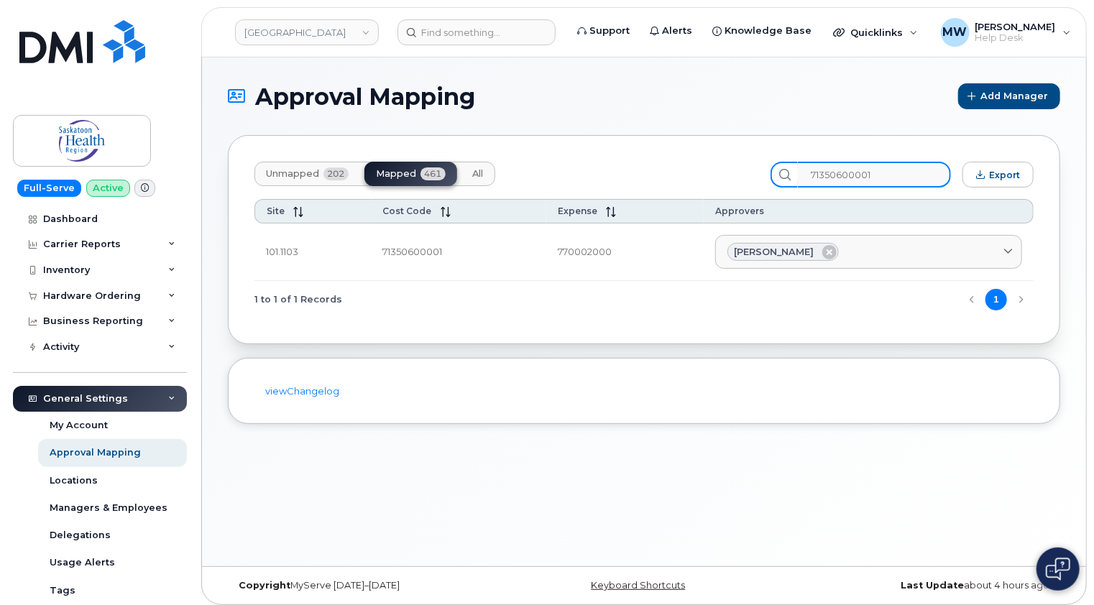
drag, startPoint x: 906, startPoint y: 171, endPoint x: 792, endPoint y: 172, distance: 114.3
click at [792, 172] on div "71350600001" at bounding box center [860, 175] width 180 height 26
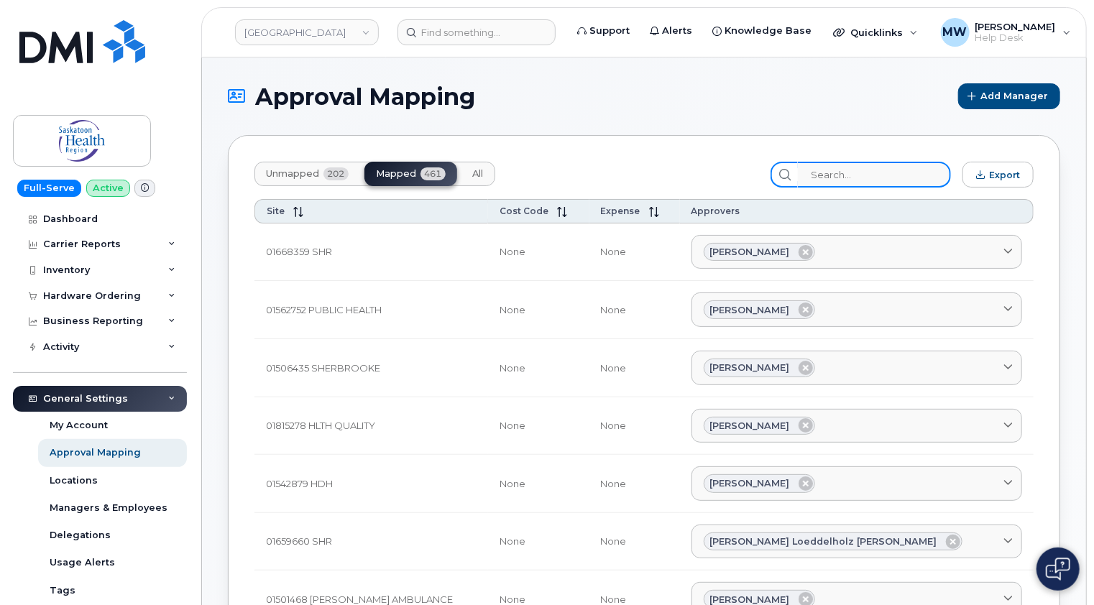
paste input "71350600001"
type input "71350600001"
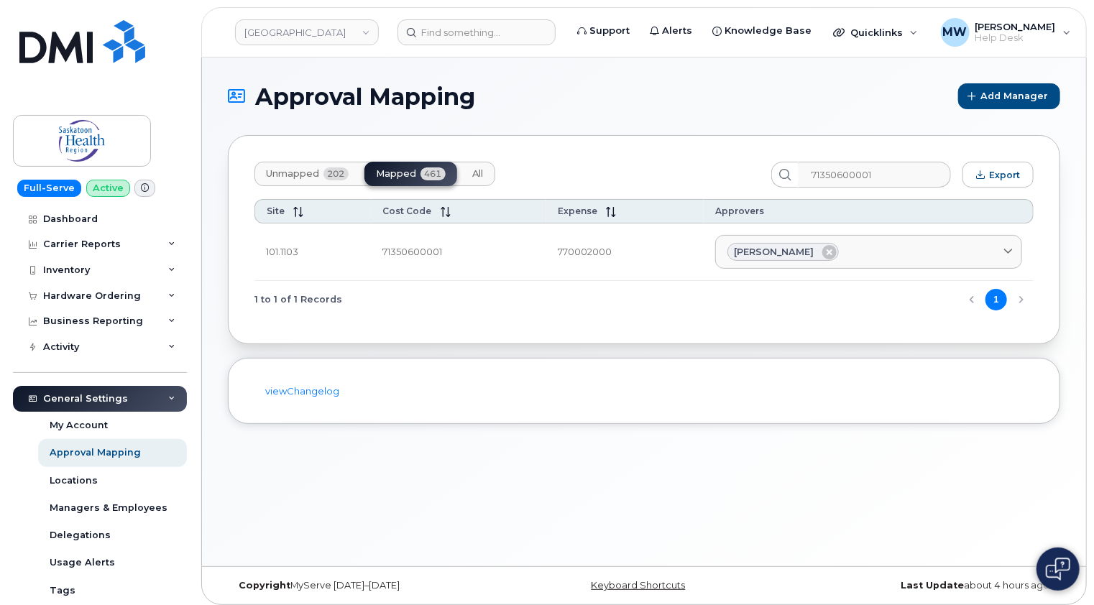
click at [317, 172] on span "Unmapped" at bounding box center [292, 173] width 53 height 11
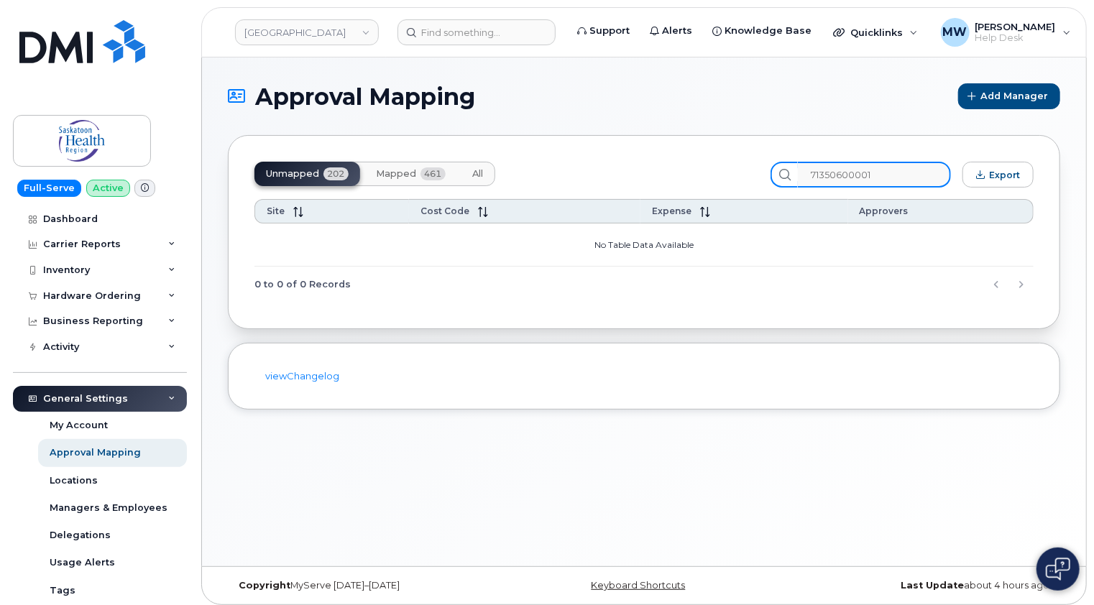
drag, startPoint x: 885, startPoint y: 175, endPoint x: 747, endPoint y: 175, distance: 138.0
click at [747, 175] on div "Unmapped 202 Mapped 461 All 71350600001 Export" at bounding box center [643, 175] width 779 height 26
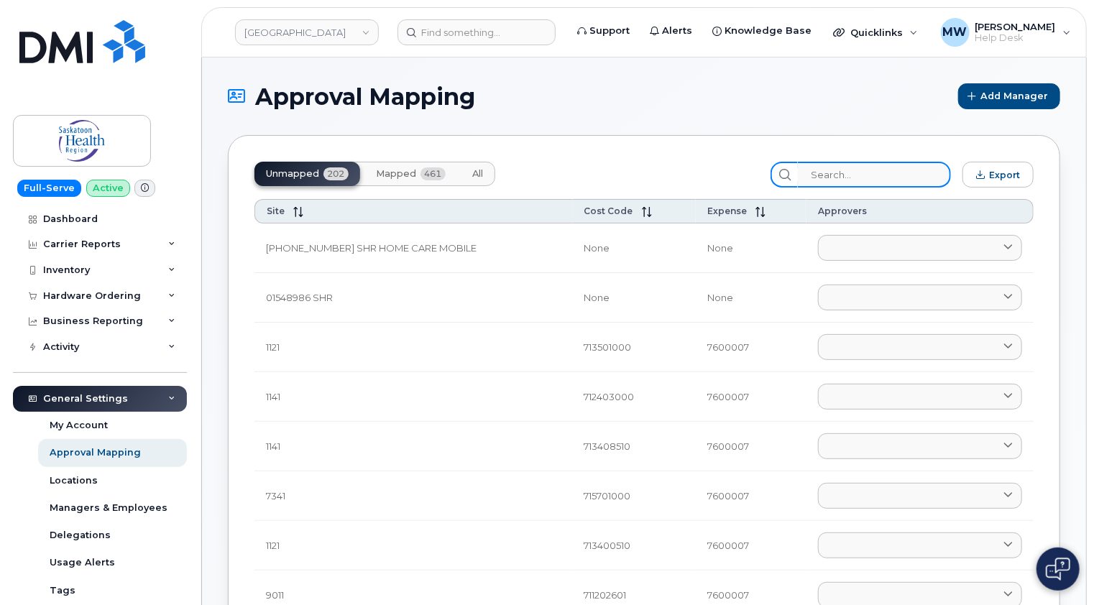
paste input "711106000"
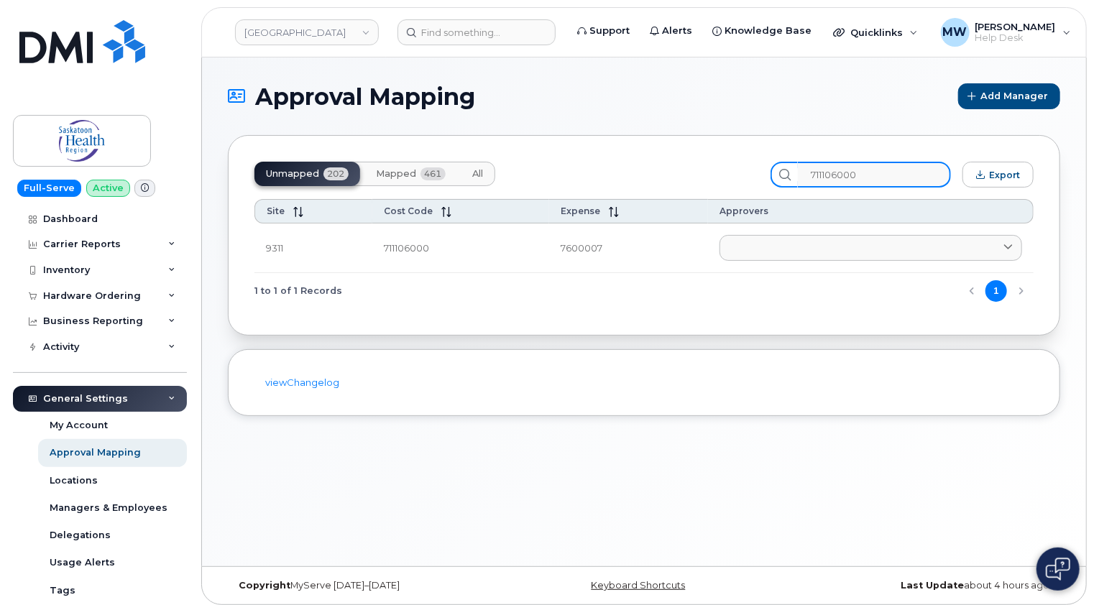
type input "711106000"
click at [413, 178] on span "Mapped" at bounding box center [396, 173] width 40 height 11
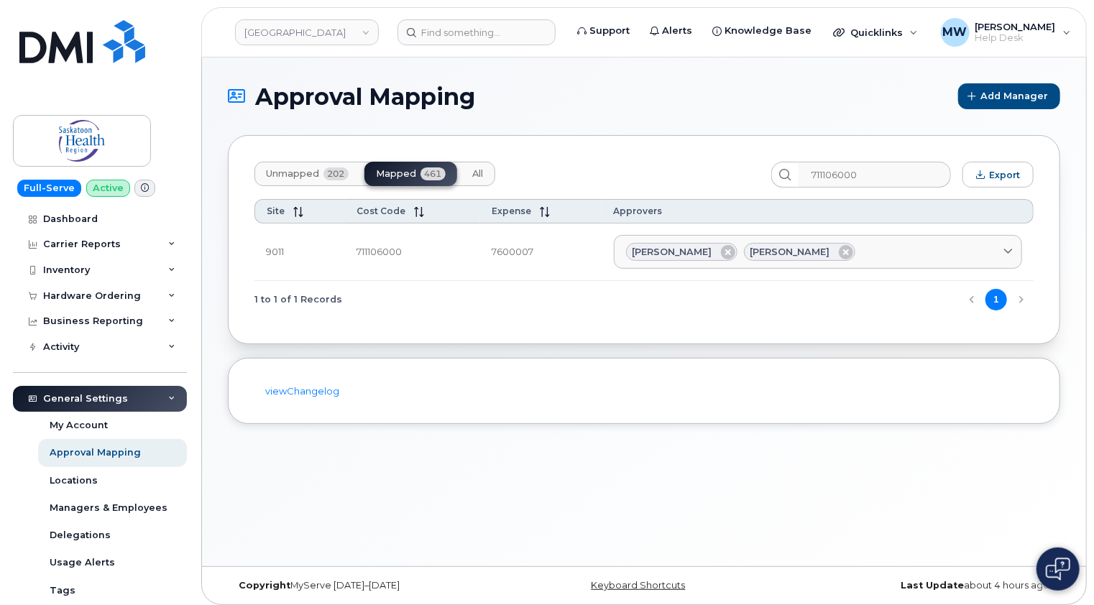
drag, startPoint x: 310, startPoint y: 177, endPoint x: 406, endPoint y: 159, distance: 97.3
click at [310, 175] on span "Unmapped" at bounding box center [292, 173] width 53 height 11
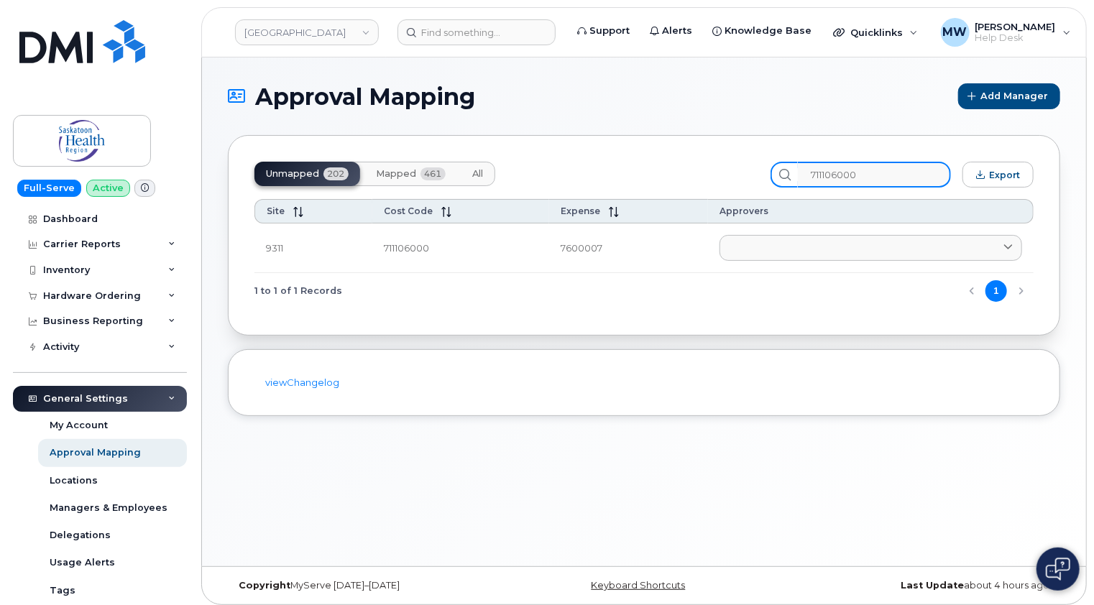
drag, startPoint x: 890, startPoint y: 174, endPoint x: 793, endPoint y: 173, distance: 97.0
click at [793, 173] on div "711106000" at bounding box center [860, 175] width 180 height 26
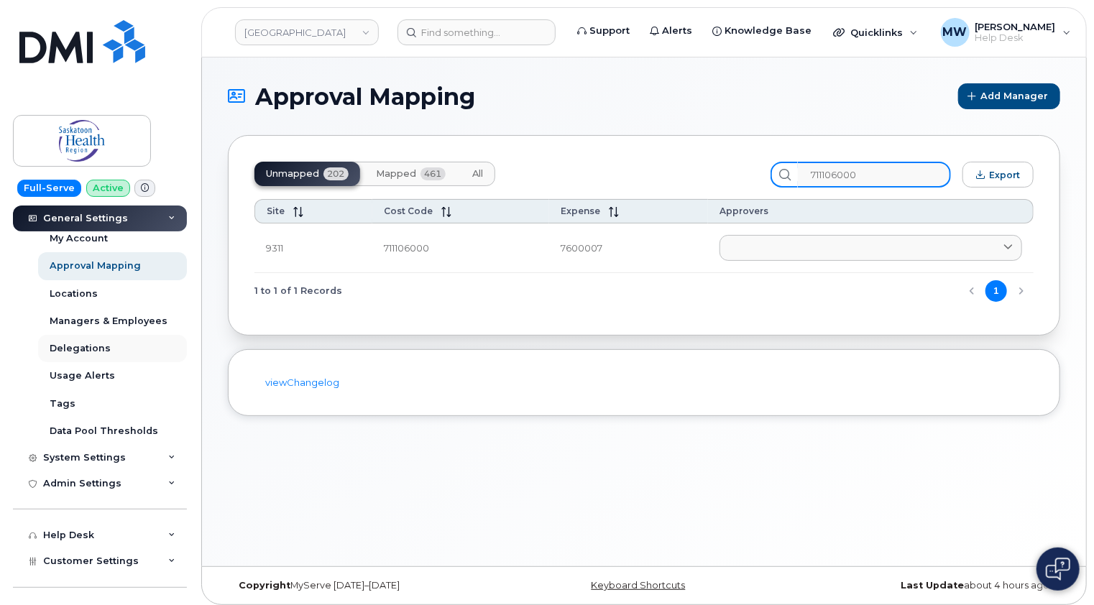
scroll to position [207, 0]
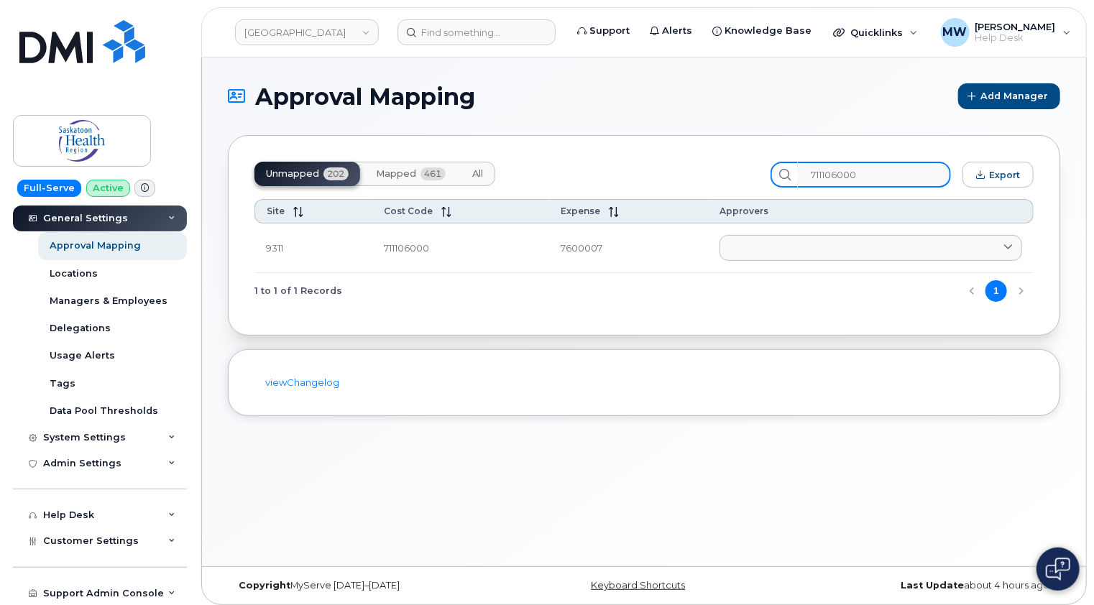
drag, startPoint x: 883, startPoint y: 172, endPoint x: 818, endPoint y: 172, distance: 64.7
click at [818, 172] on input "711106000" at bounding box center [874, 175] width 153 height 26
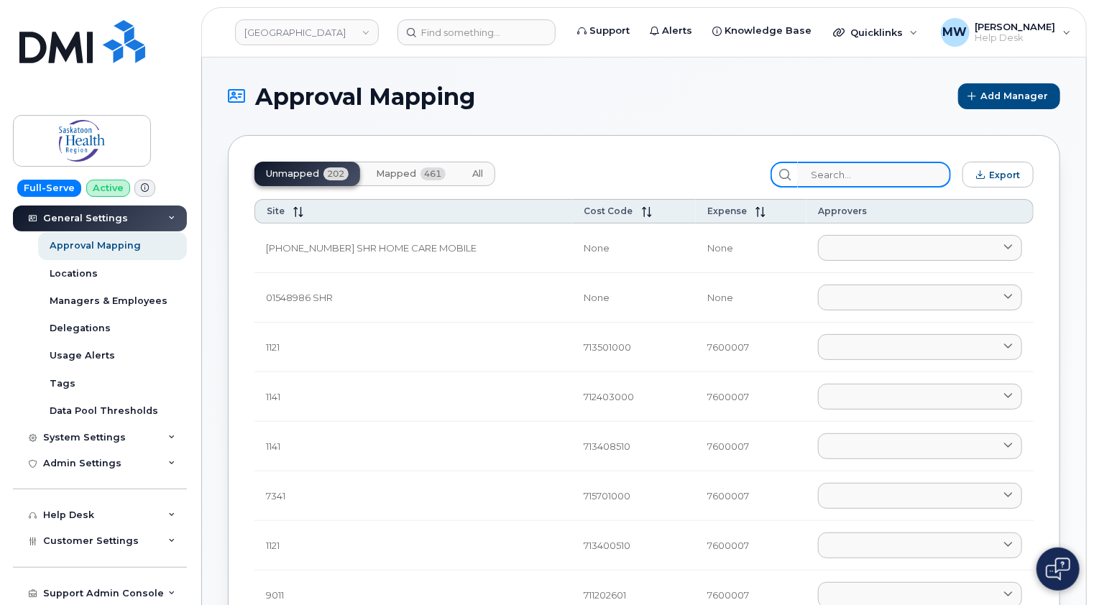
paste input "711752020"
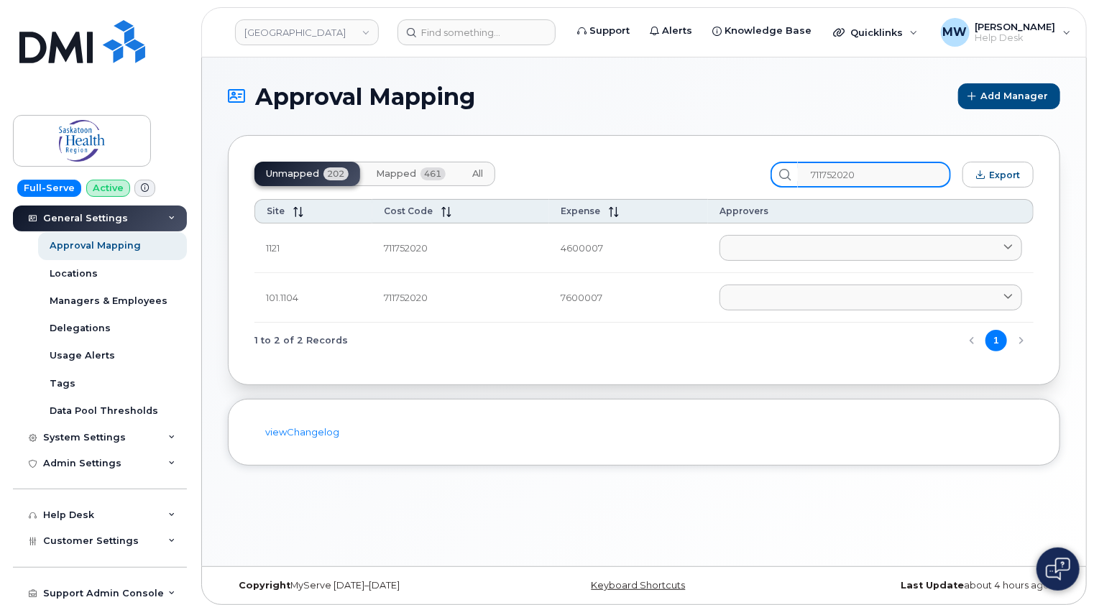
type input "711752020"
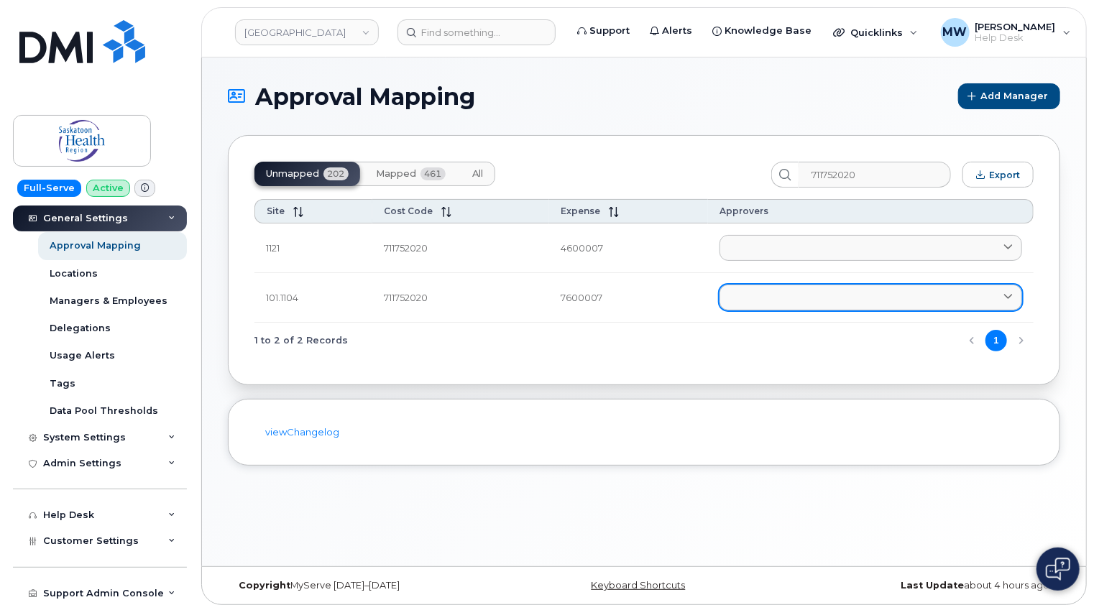
click at [831, 299] on link at bounding box center [870, 298] width 303 height 26
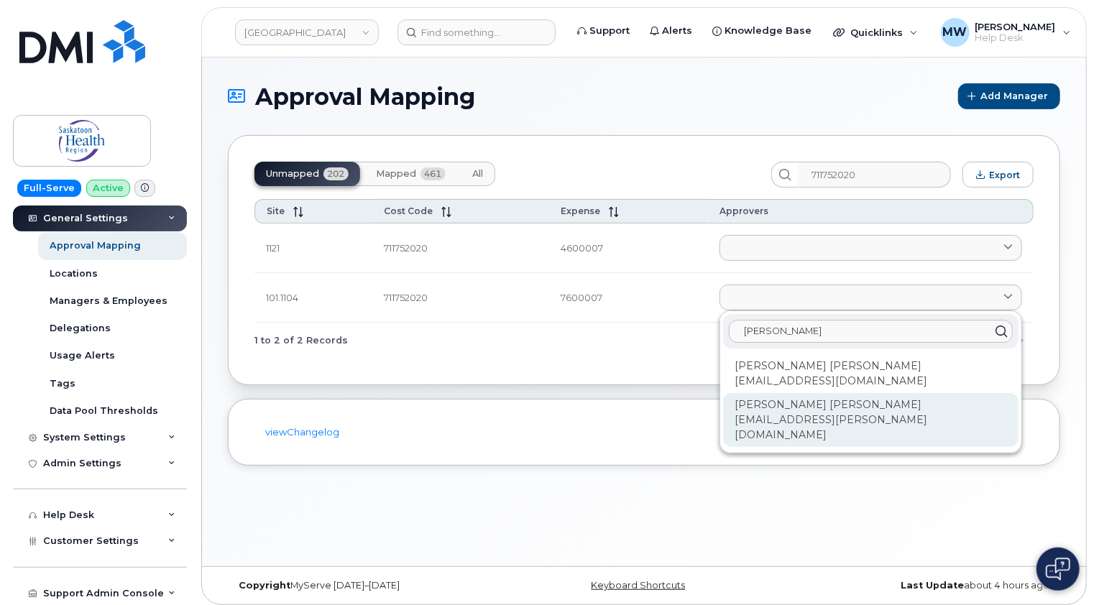
type input "stan"
click at [797, 407] on div "Stanley Hansen stan.hansen@saskhealthauthority.ca" at bounding box center [870, 420] width 295 height 54
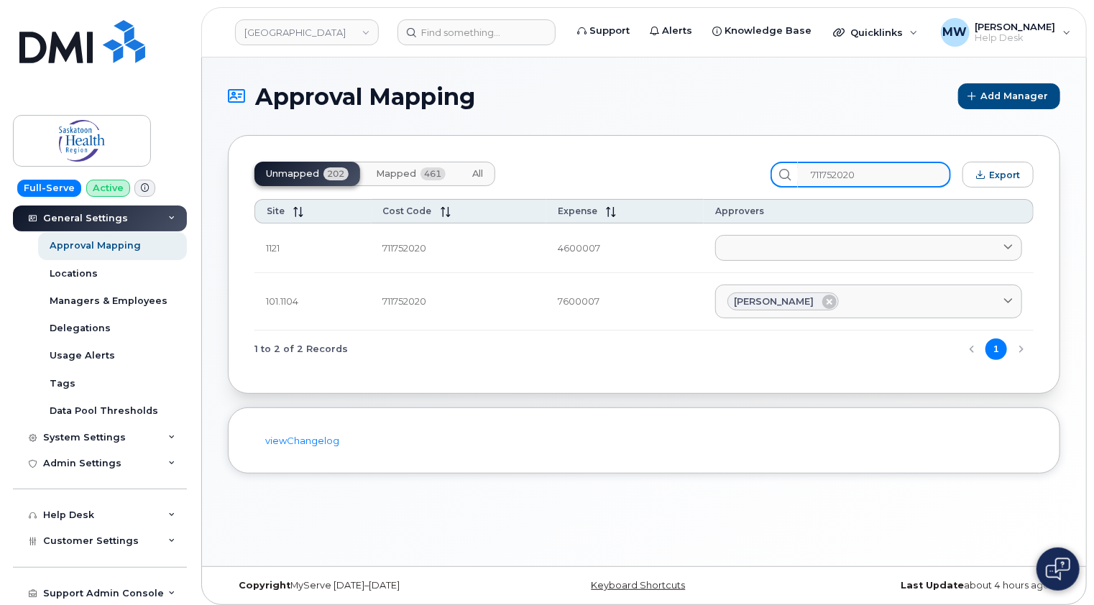
drag, startPoint x: 878, startPoint y: 170, endPoint x: 780, endPoint y: 173, distance: 97.8
click at [780, 173] on div "Unmapped 202 Mapped 461 All 711752020 Export" at bounding box center [643, 175] width 779 height 26
paste input "70002000.01"
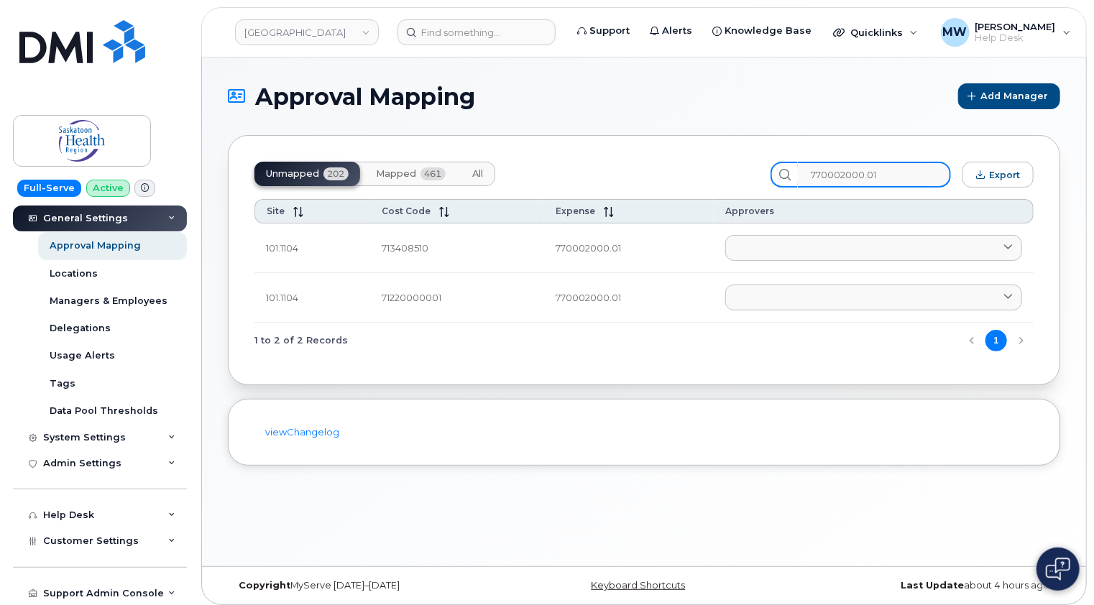
type input "770002000.01"
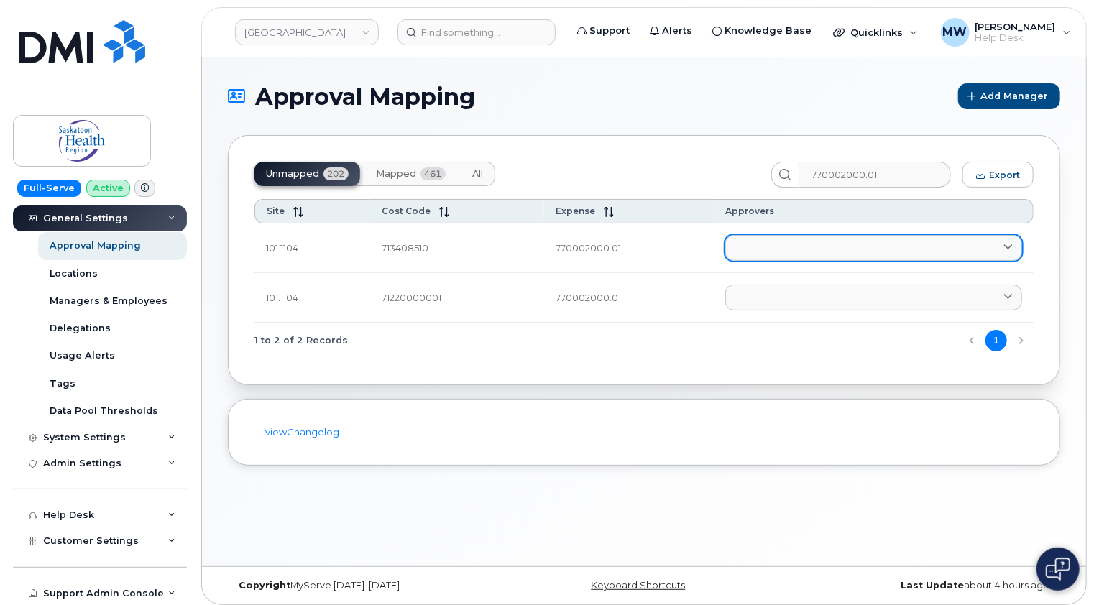
click at [770, 246] on link at bounding box center [873, 248] width 297 height 26
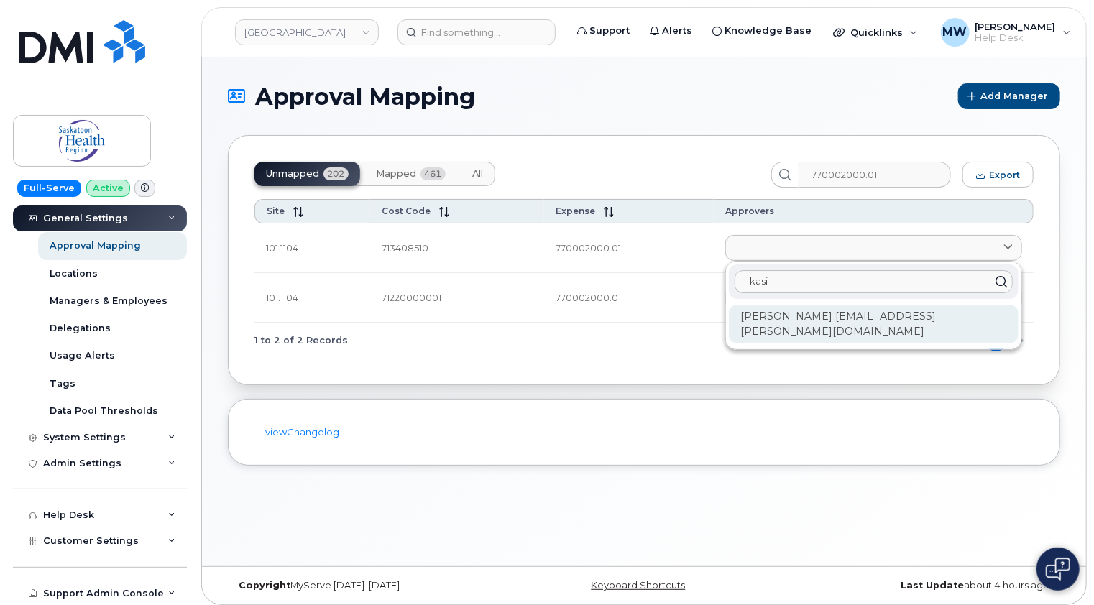
type input "kasi"
click at [794, 318] on div "Kasi Friesen Kasi.Friesen@saskhealthauthority.ca" at bounding box center [874, 324] width 290 height 39
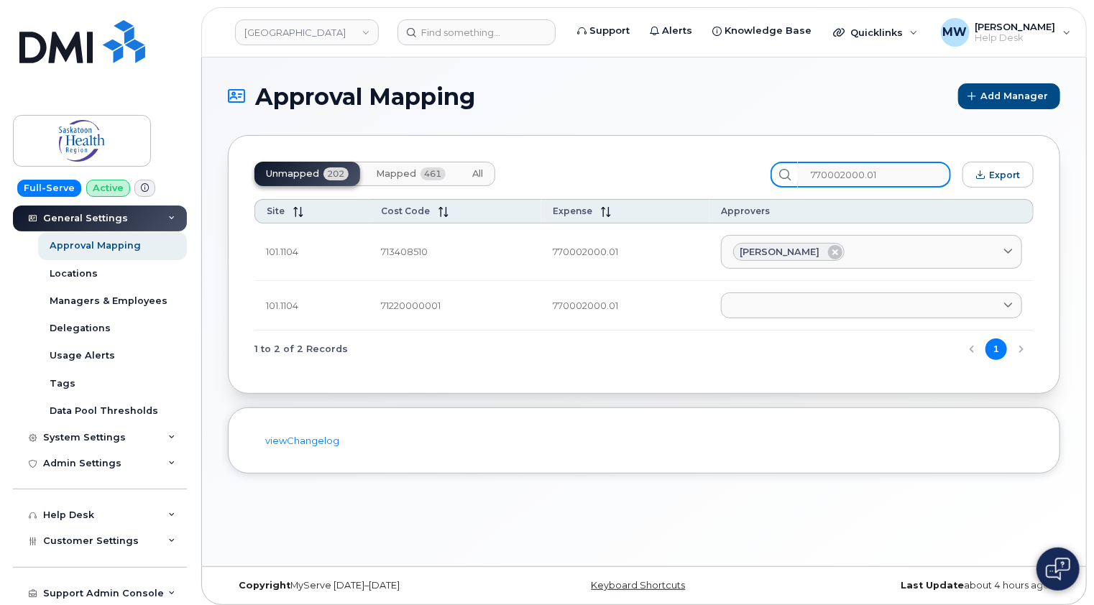
drag, startPoint x: 910, startPoint y: 165, endPoint x: 758, endPoint y: 177, distance: 152.1
click at [758, 177] on div "Unmapped 202 Mapped 461 All 770002000.01 Export" at bounding box center [643, 175] width 779 height 26
paste input "11950000"
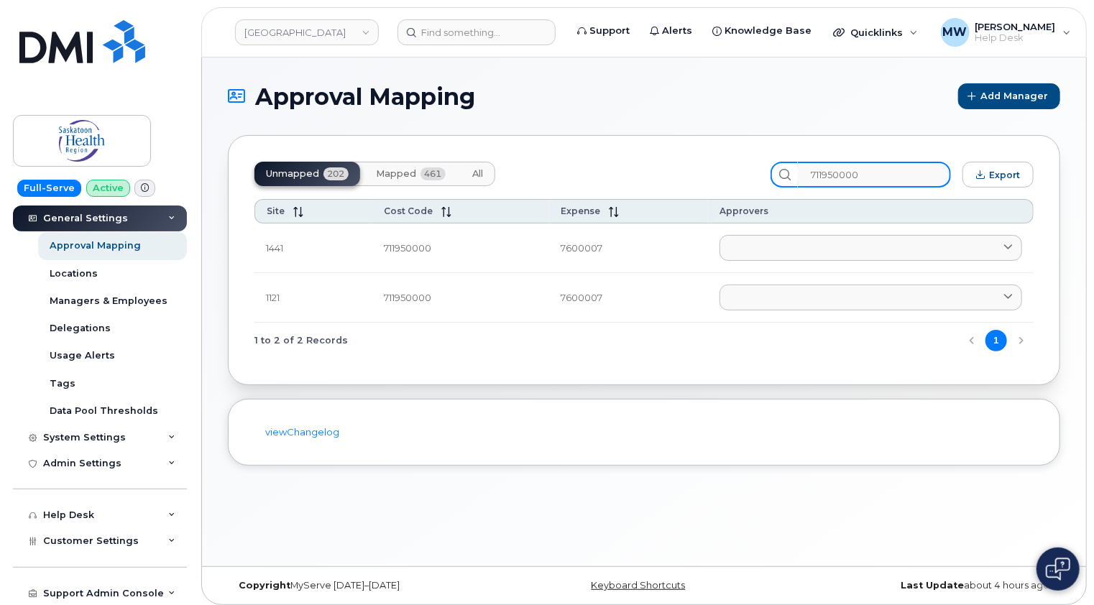
type input "711950000"
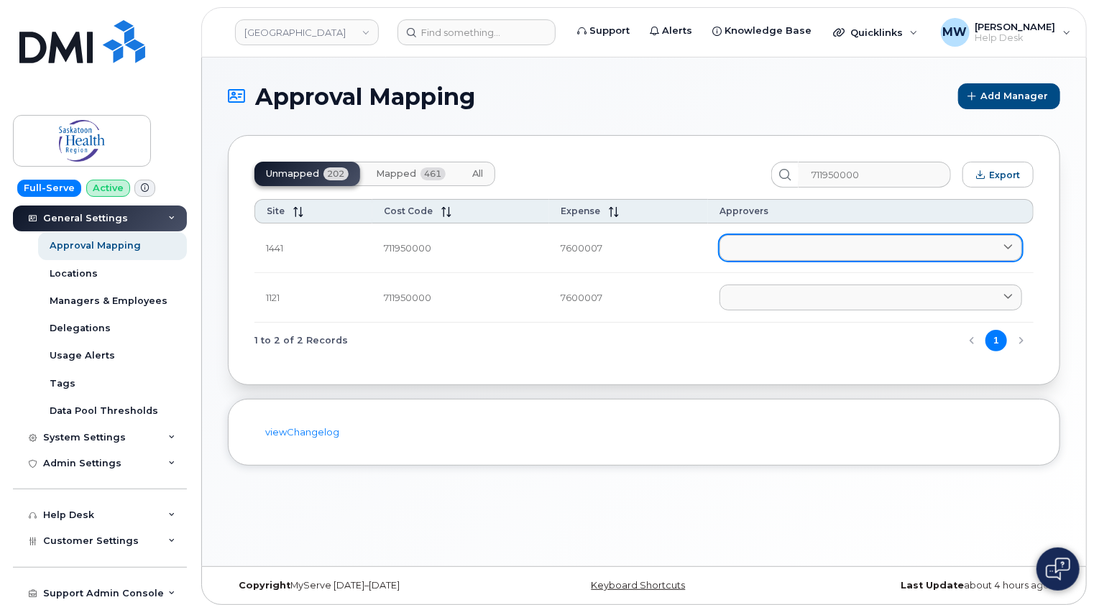
click at [778, 240] on link at bounding box center [870, 248] width 303 height 26
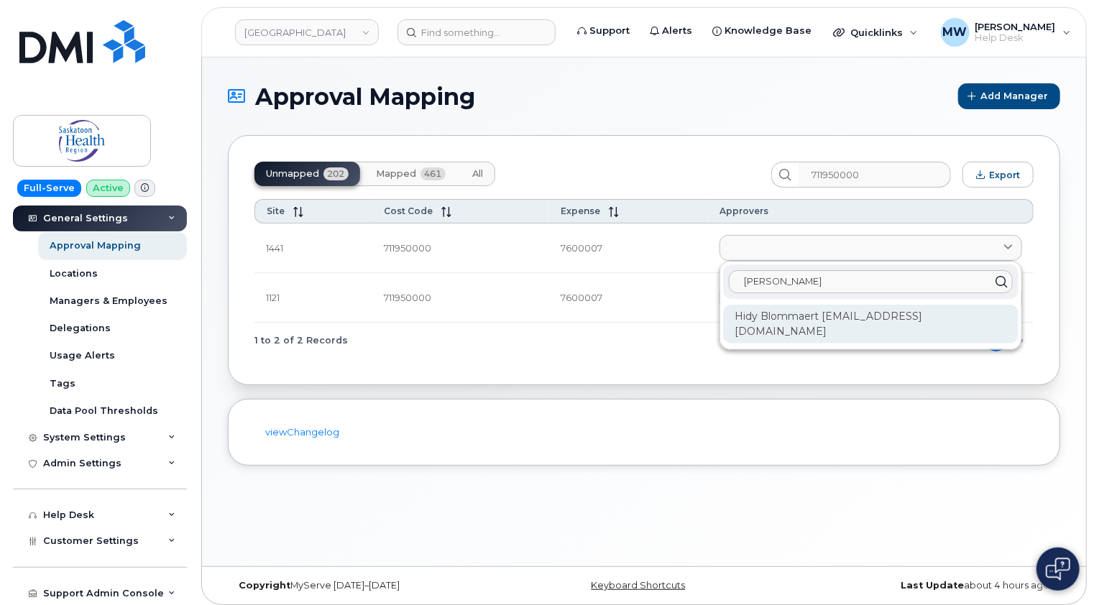
type input "hidy"
click at [783, 323] on div "Hidy Blommaert hidy.blommaert@saskhealthauthority.ca" at bounding box center [870, 324] width 295 height 39
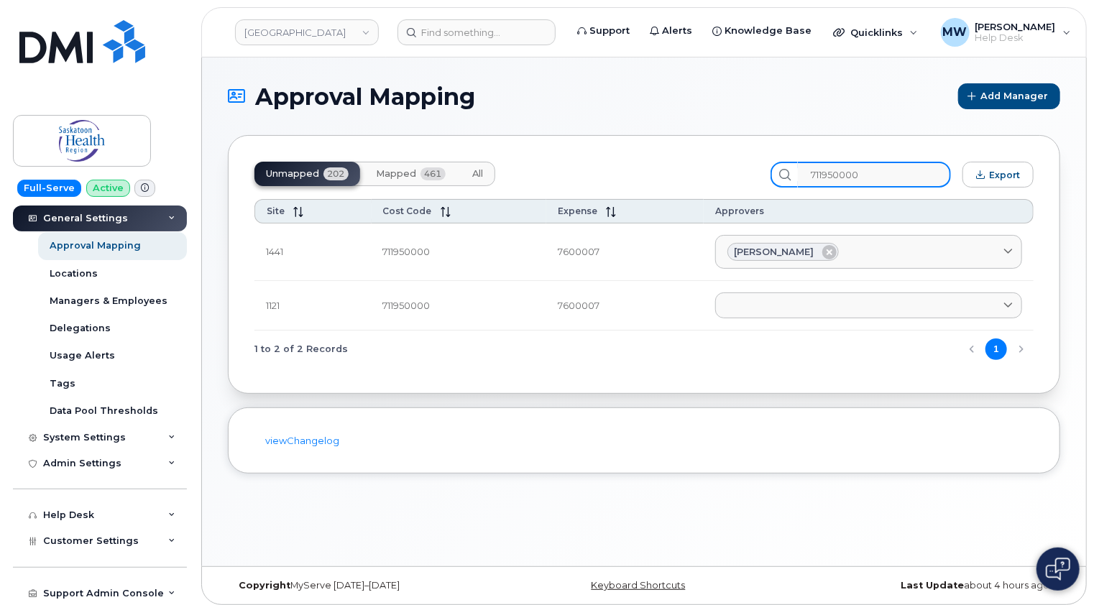
drag, startPoint x: 887, startPoint y: 180, endPoint x: 819, endPoint y: 174, distance: 67.8
click at [821, 174] on input "711950000" at bounding box center [874, 175] width 153 height 26
click at [863, 172] on input "711950000" at bounding box center [874, 175] width 153 height 26
drag, startPoint x: 892, startPoint y: 171, endPoint x: 798, endPoint y: 171, distance: 93.4
click at [798, 171] on div "711950000" at bounding box center [860, 175] width 180 height 26
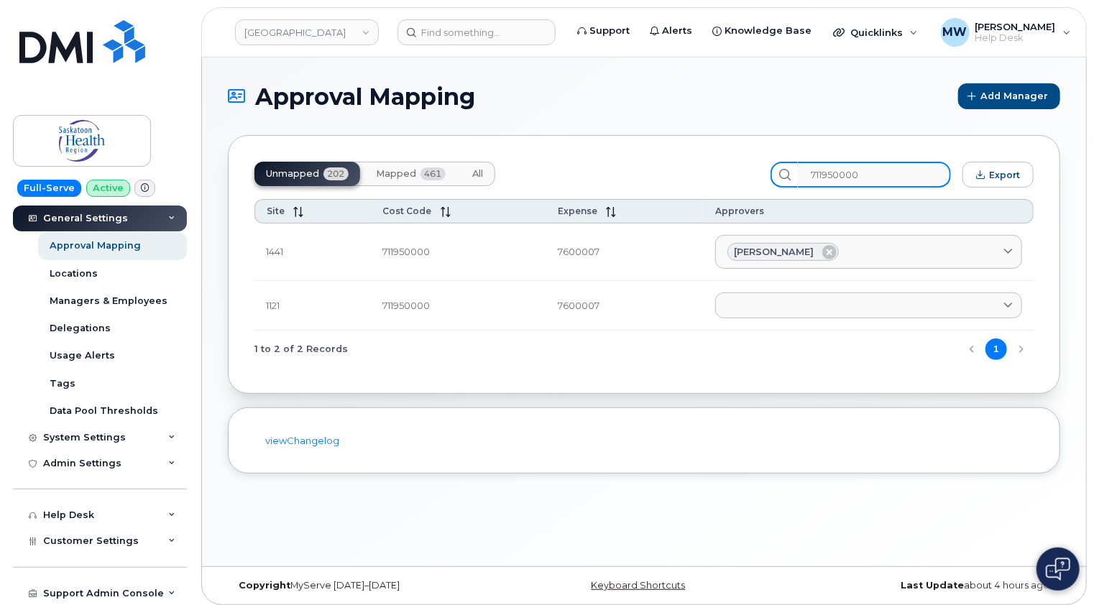
paste input "210100006"
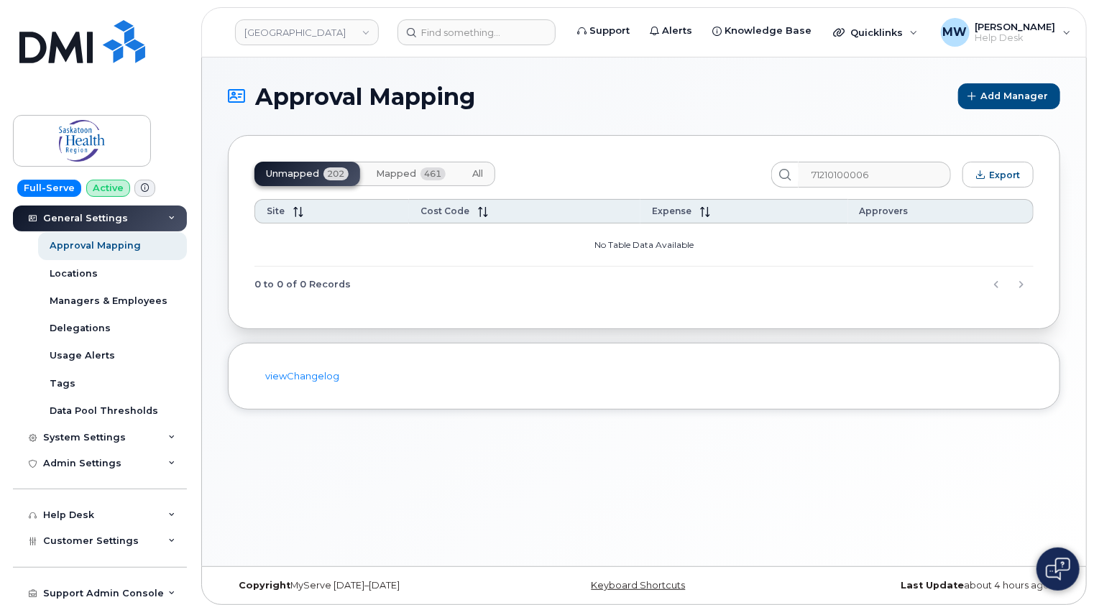
click at [395, 171] on span "Mapped" at bounding box center [396, 173] width 40 height 11
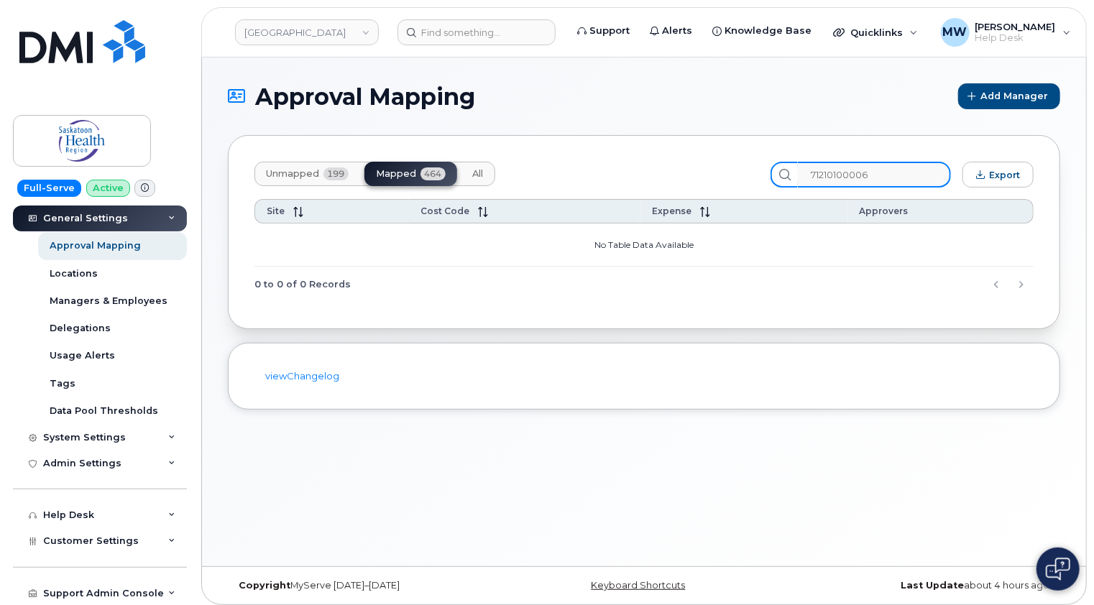
drag, startPoint x: 905, startPoint y: 168, endPoint x: 765, endPoint y: 172, distance: 139.5
click at [768, 172] on div "Unmapped 199 Mapped 464 All 71210100006 Export" at bounding box center [643, 175] width 779 height 26
paste input "1201001"
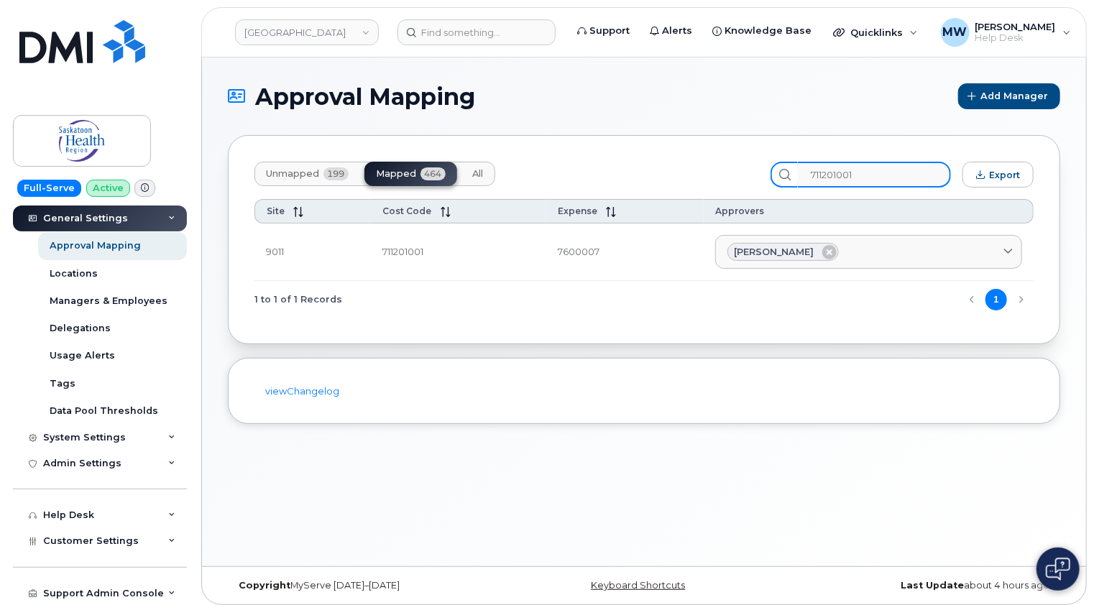
drag, startPoint x: 876, startPoint y: 171, endPoint x: 819, endPoint y: 173, distance: 57.5
click at [819, 173] on input "711201001" at bounding box center [874, 175] width 153 height 26
paste input "6"
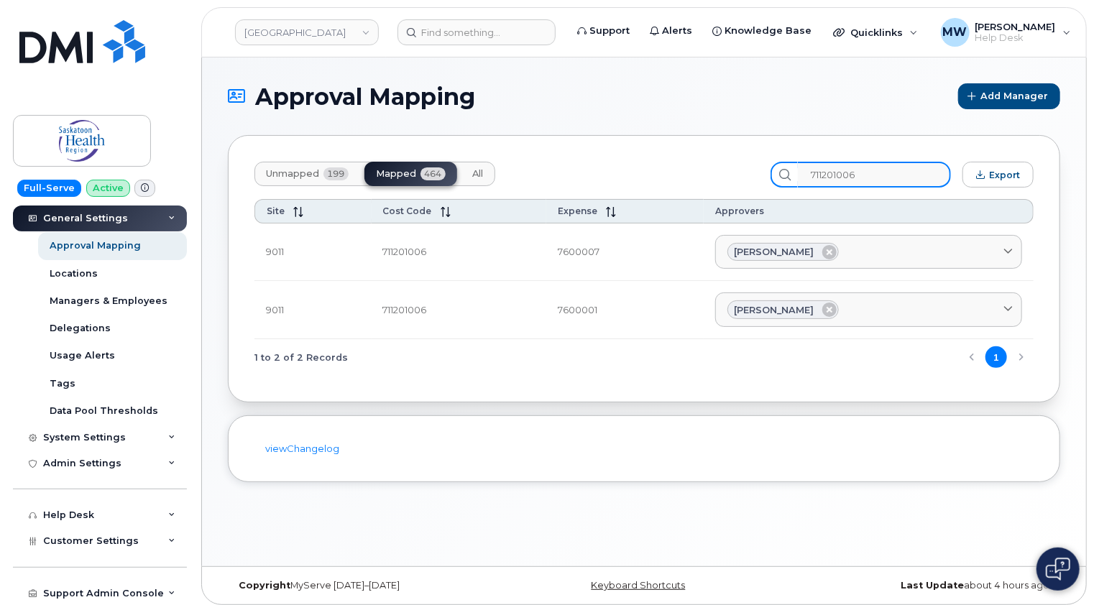
type input "711201006"
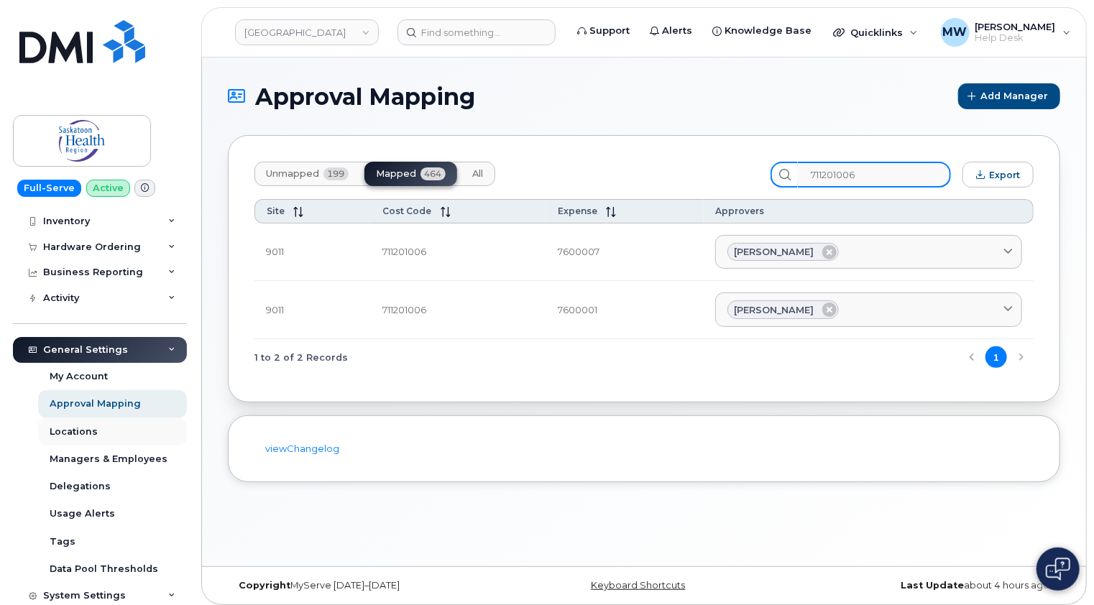
scroll to position [0, 0]
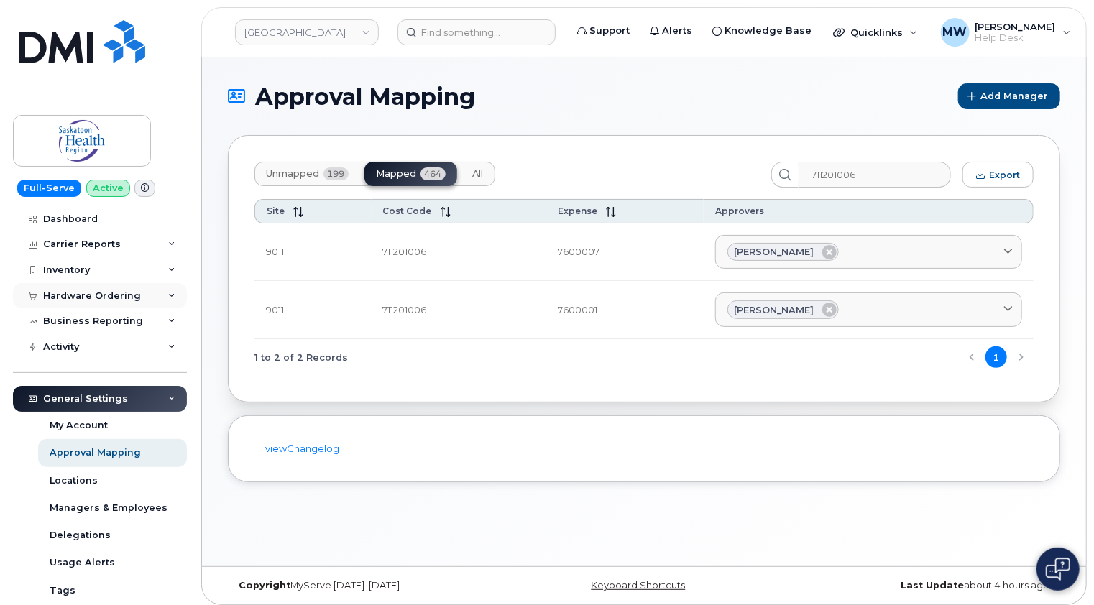
click at [105, 292] on div "Hardware Ordering" at bounding box center [92, 295] width 98 height 11
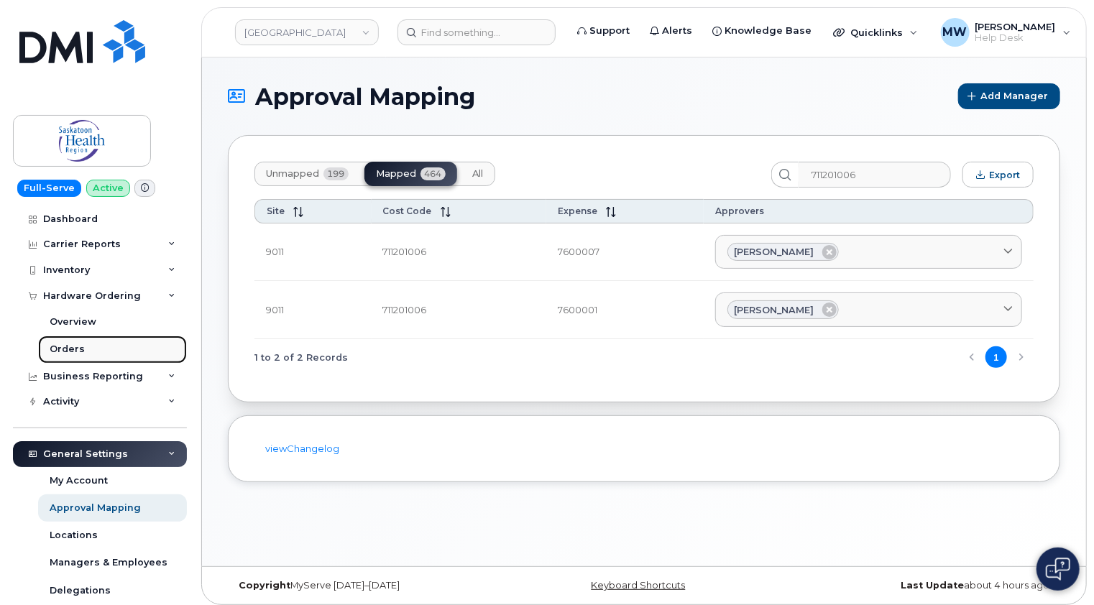
click at [57, 349] on div "Orders" at bounding box center [67, 349] width 35 height 13
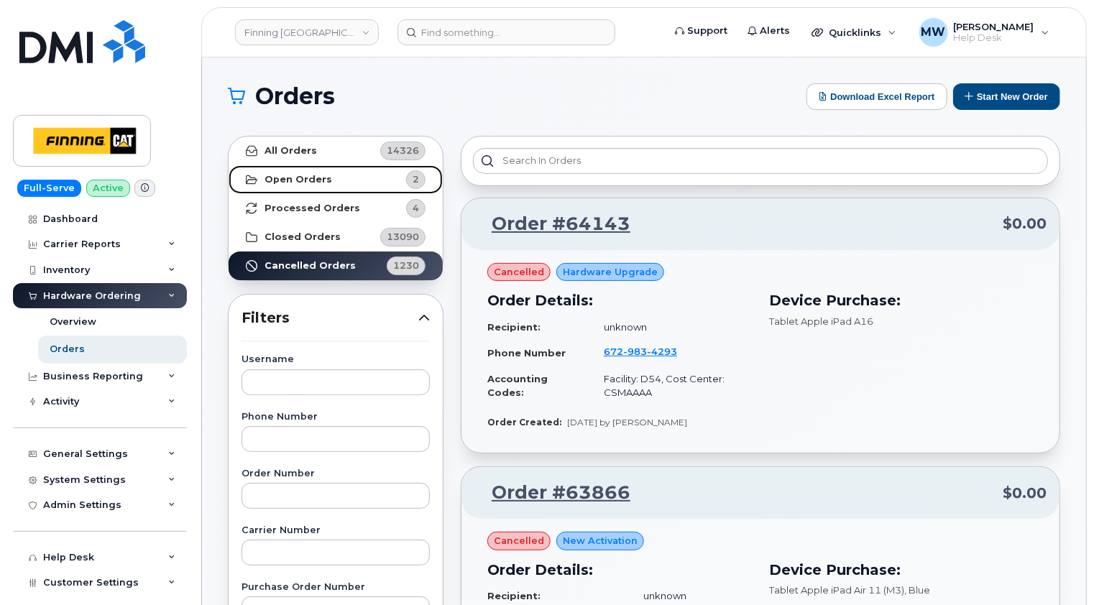
click at [318, 177] on strong "Open Orders" at bounding box center [298, 179] width 68 height 11
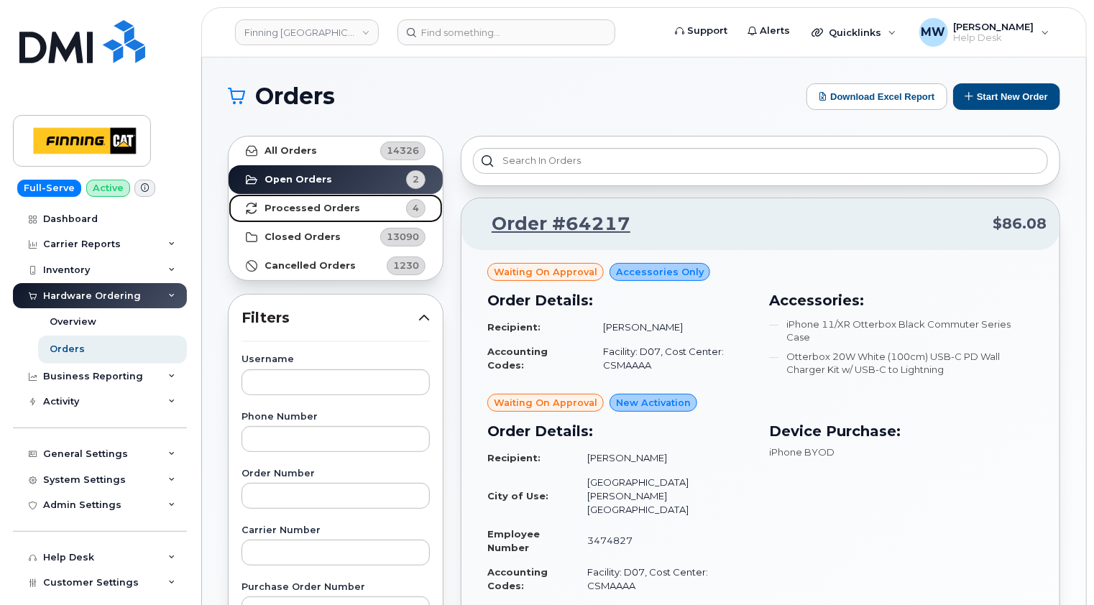
click at [326, 205] on strong "Processed Orders" at bounding box center [312, 208] width 96 height 11
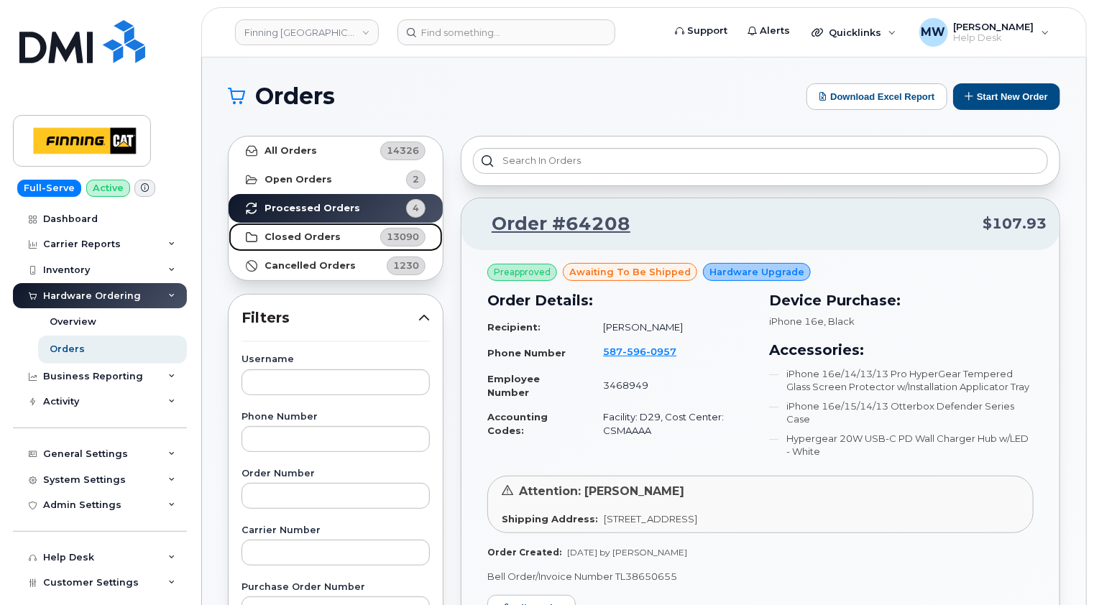
click at [310, 235] on strong "Closed Orders" at bounding box center [302, 236] width 76 height 11
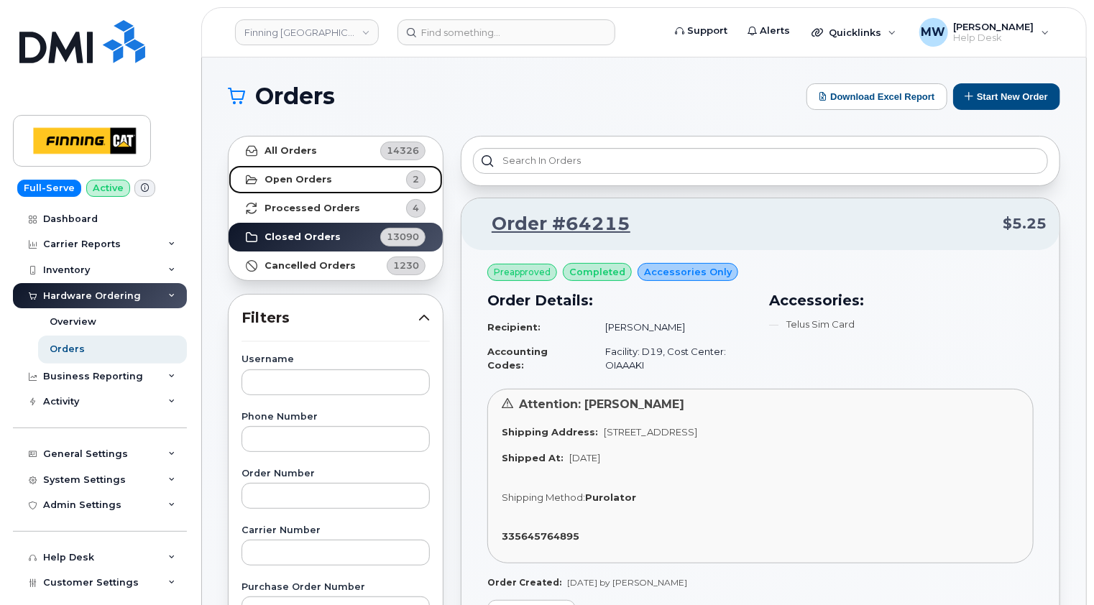
click at [305, 172] on link "Open Orders 2" at bounding box center [336, 179] width 214 height 29
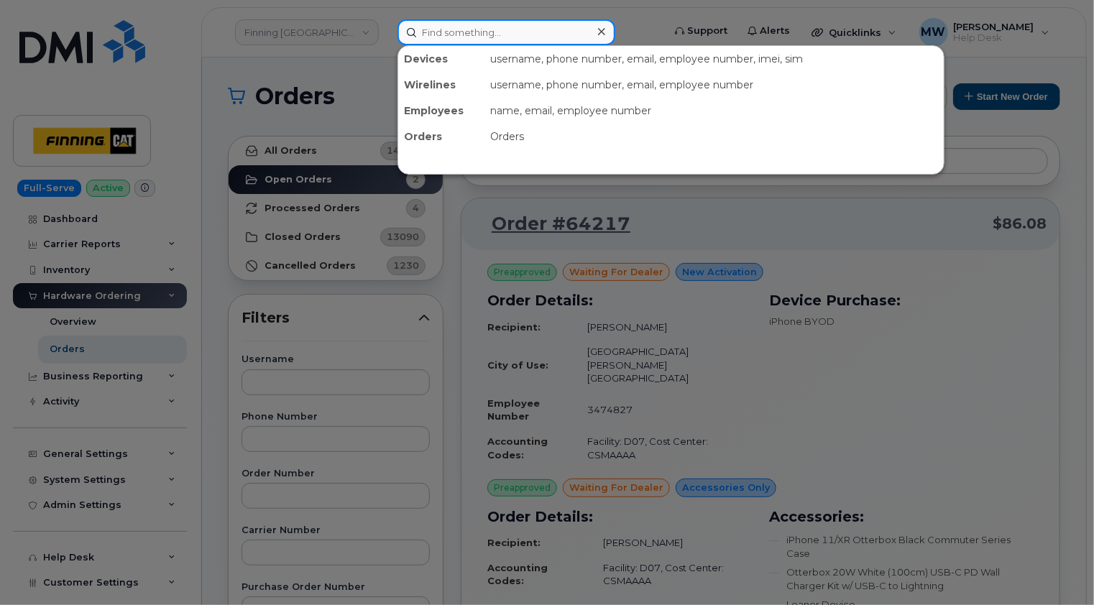
click at [479, 29] on input at bounding box center [506, 32] width 218 height 26
paste input "[EMAIL_ADDRESS][PERSON_NAME][DOMAIN_NAME]"
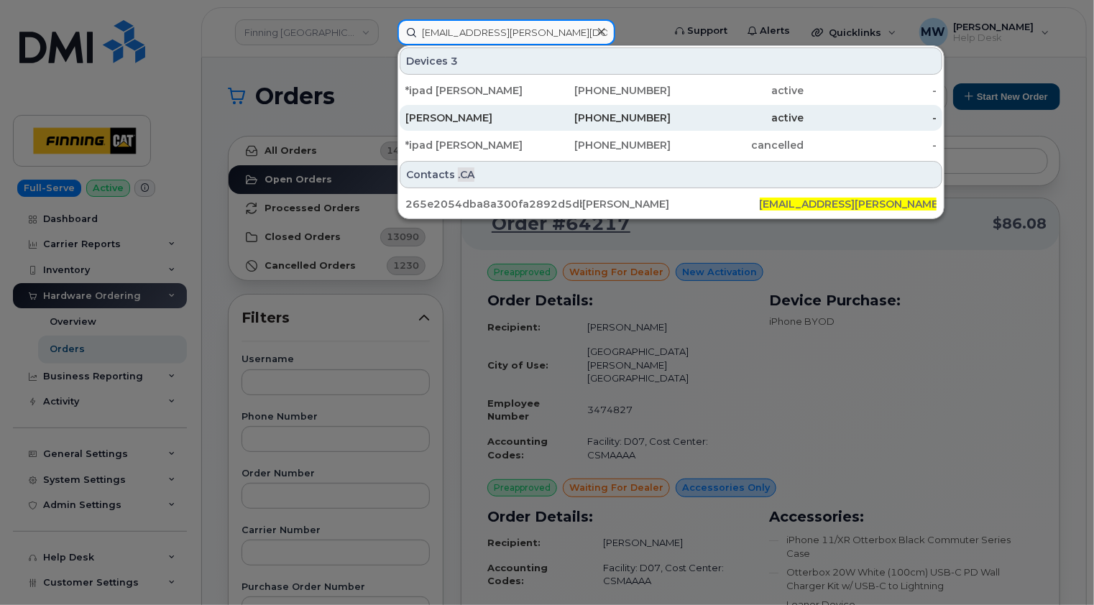
type input "[EMAIL_ADDRESS][PERSON_NAME][DOMAIN_NAME]"
click at [485, 117] on div "[PERSON_NAME]" at bounding box center [471, 118] width 133 height 14
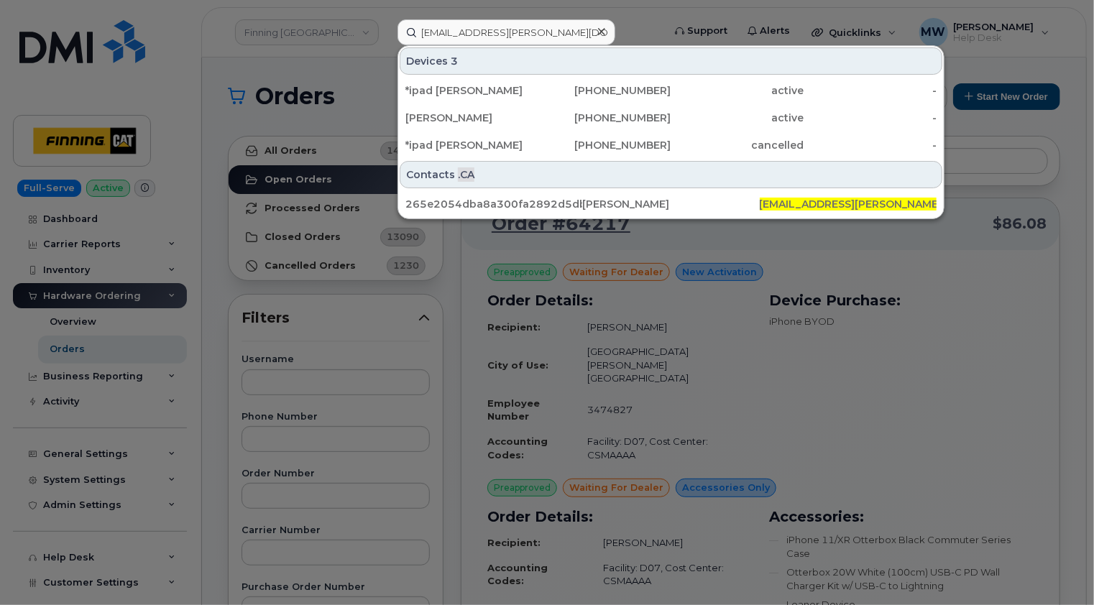
click at [599, 32] on icon at bounding box center [601, 31] width 7 height 7
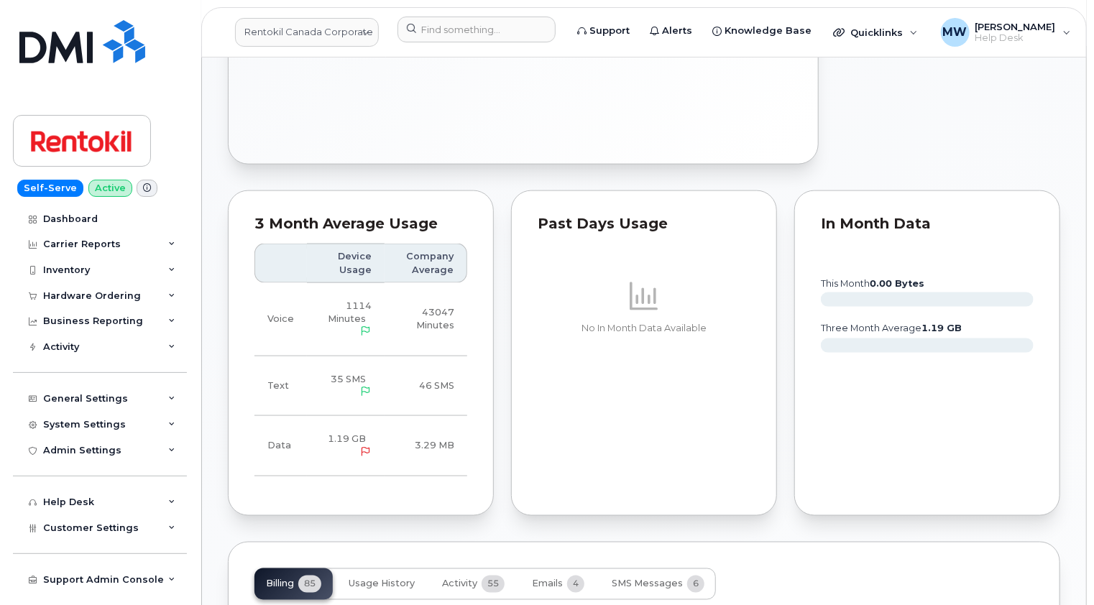
scroll to position [503, 0]
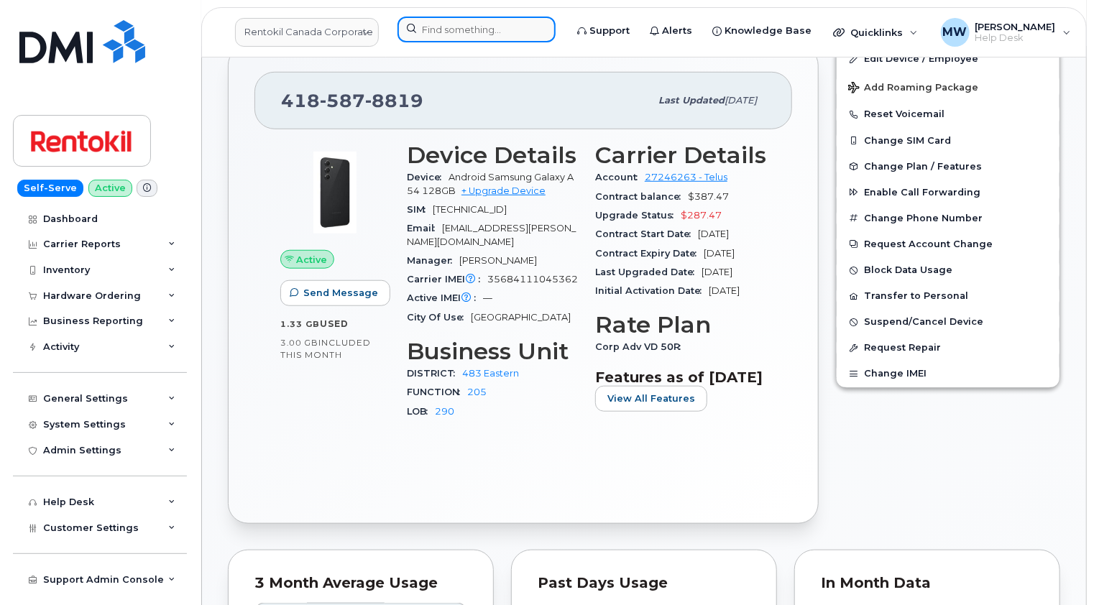
click at [462, 27] on input at bounding box center [476, 30] width 158 height 26
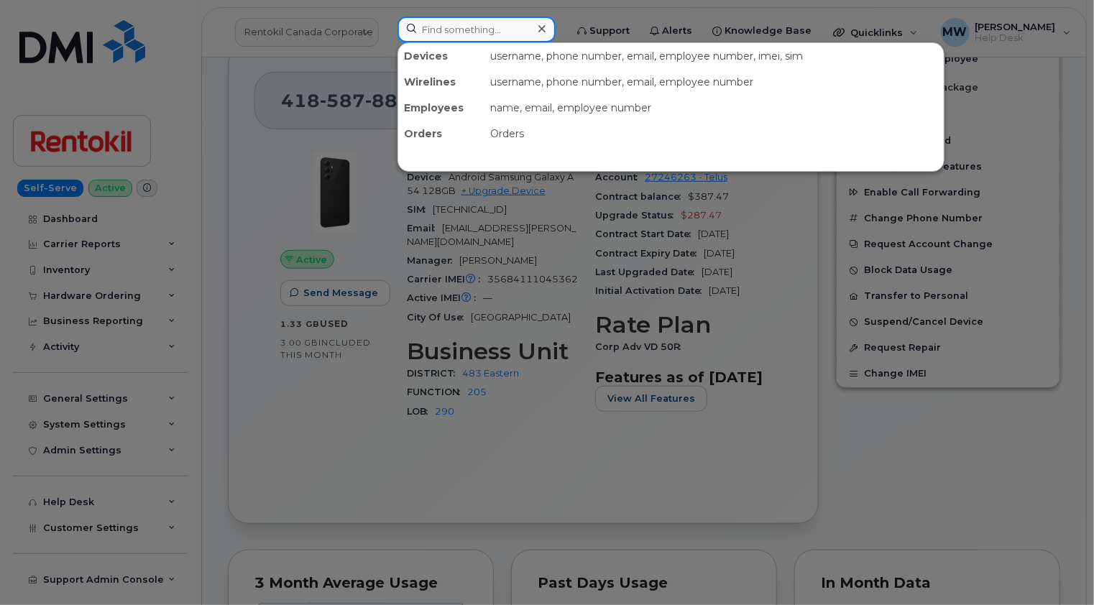
paste input "[EMAIL_ADDRESS][DOMAIN_NAME]"
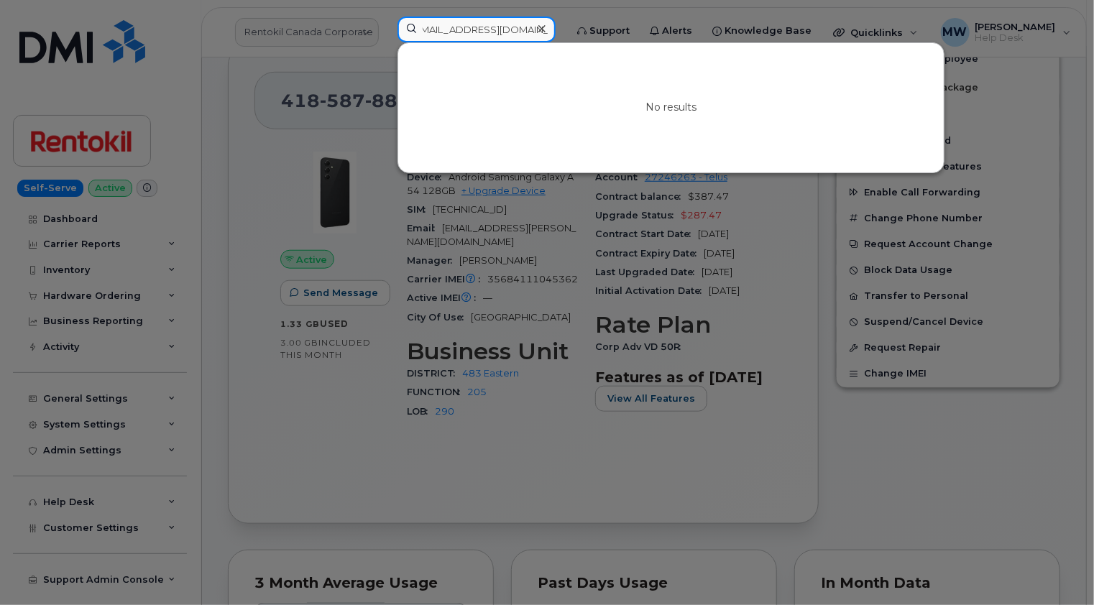
type input "[EMAIL_ADDRESS][DOMAIN_NAME]"
click at [541, 27] on icon at bounding box center [541, 28] width 7 height 11
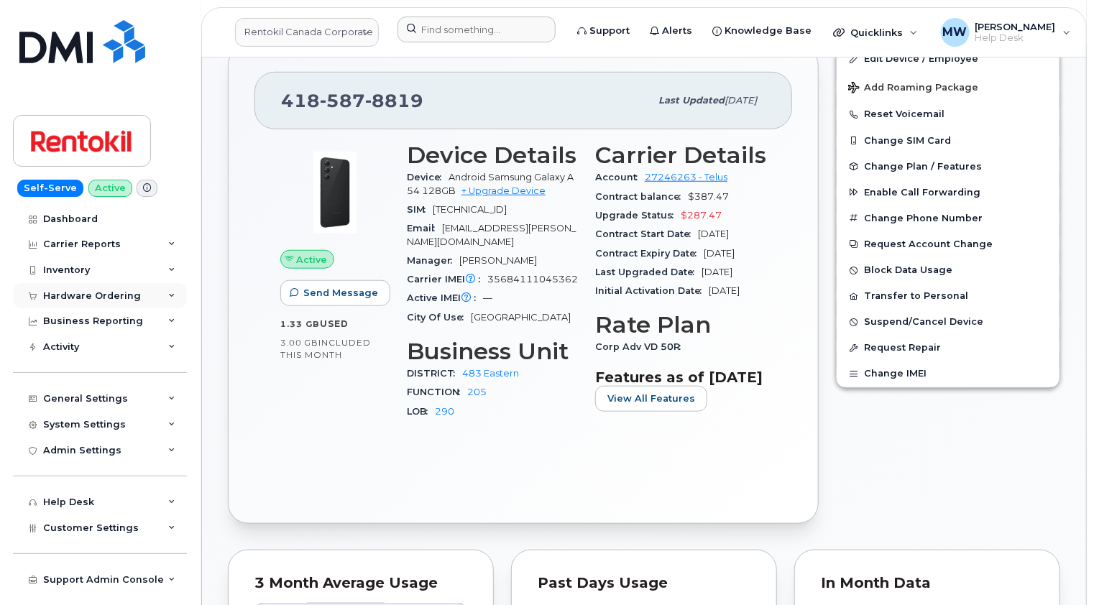
click at [92, 293] on div "Hardware Ordering" at bounding box center [92, 295] width 98 height 11
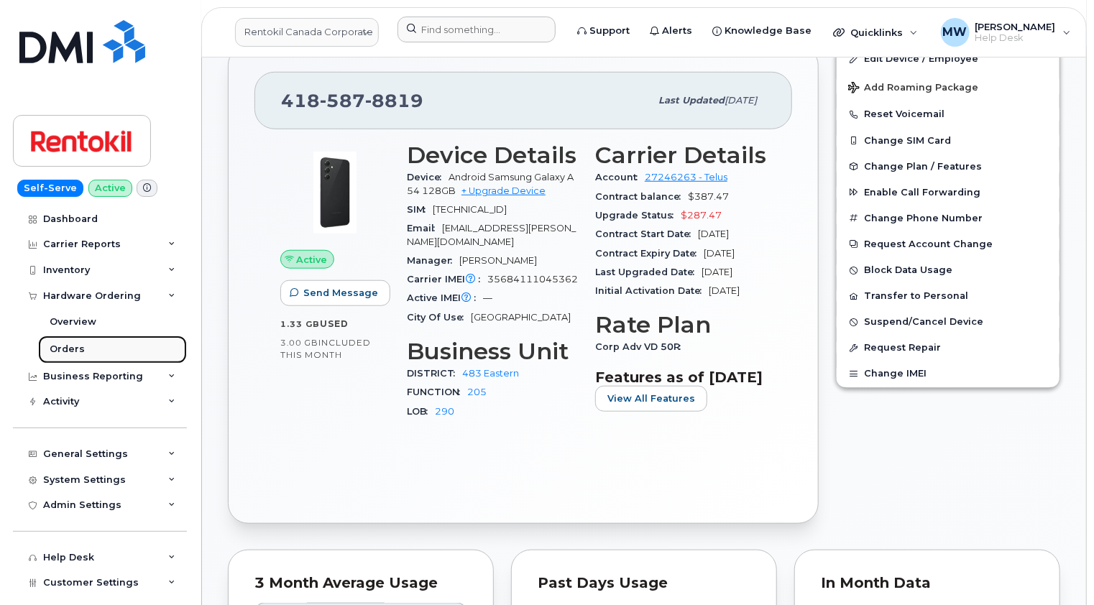
click at [74, 346] on div "Orders" at bounding box center [67, 349] width 35 height 13
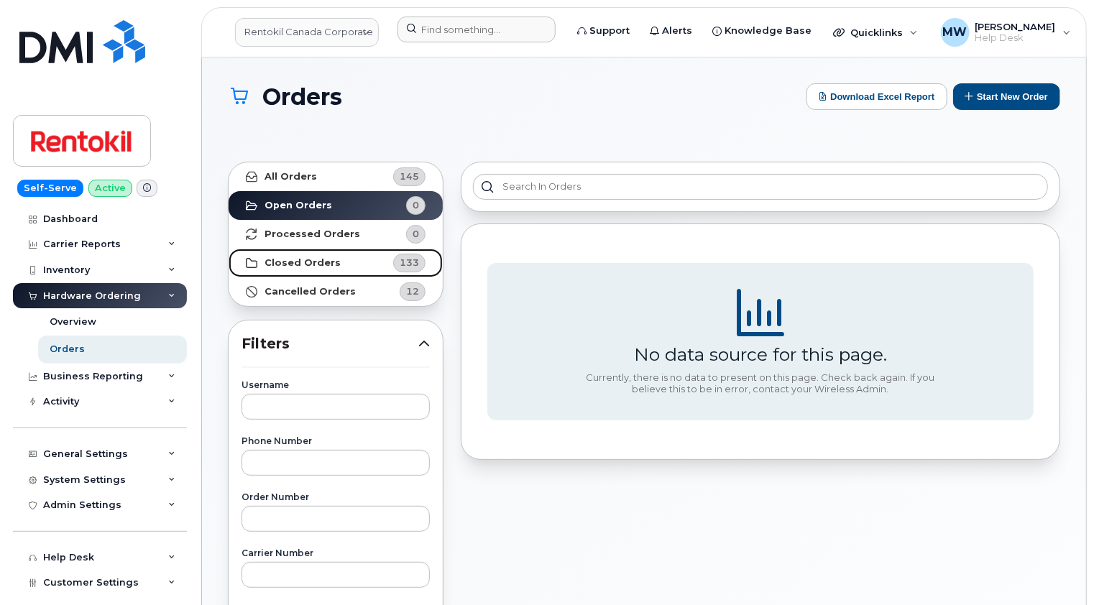
click at [306, 257] on strong "Closed Orders" at bounding box center [302, 262] width 76 height 11
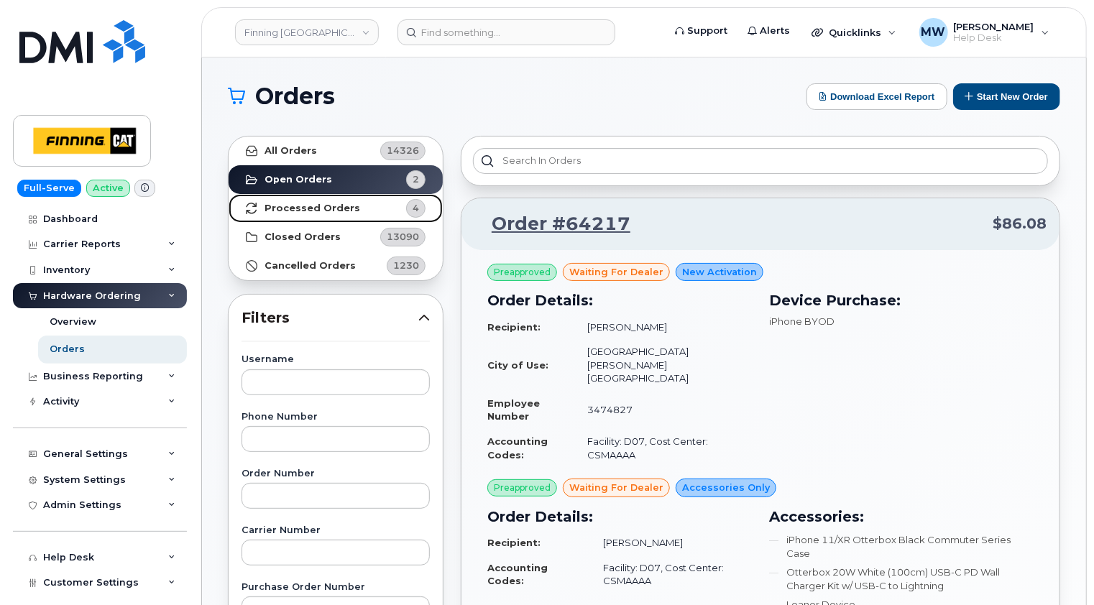
click at [316, 208] on strong "Processed Orders" at bounding box center [312, 208] width 96 height 11
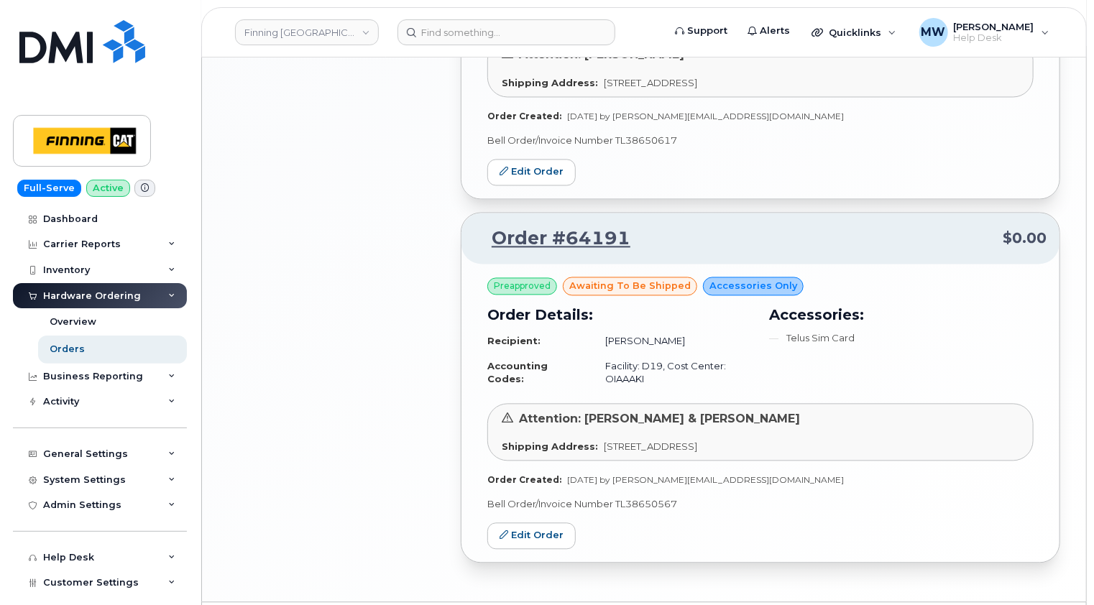
scroll to position [1303, 0]
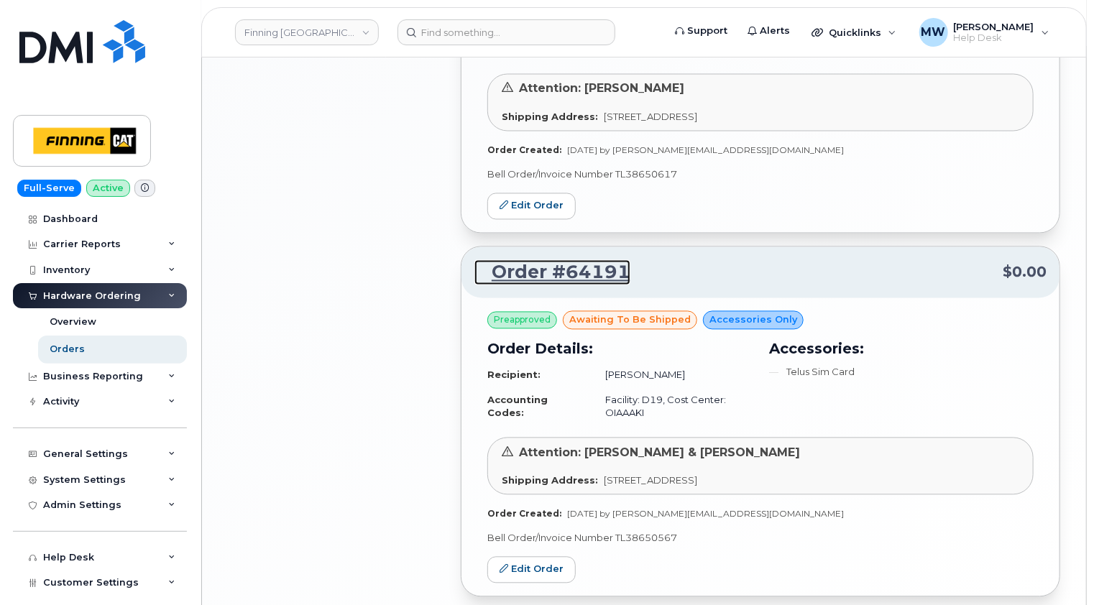
click at [600, 270] on link "Order #64191" at bounding box center [552, 273] width 156 height 26
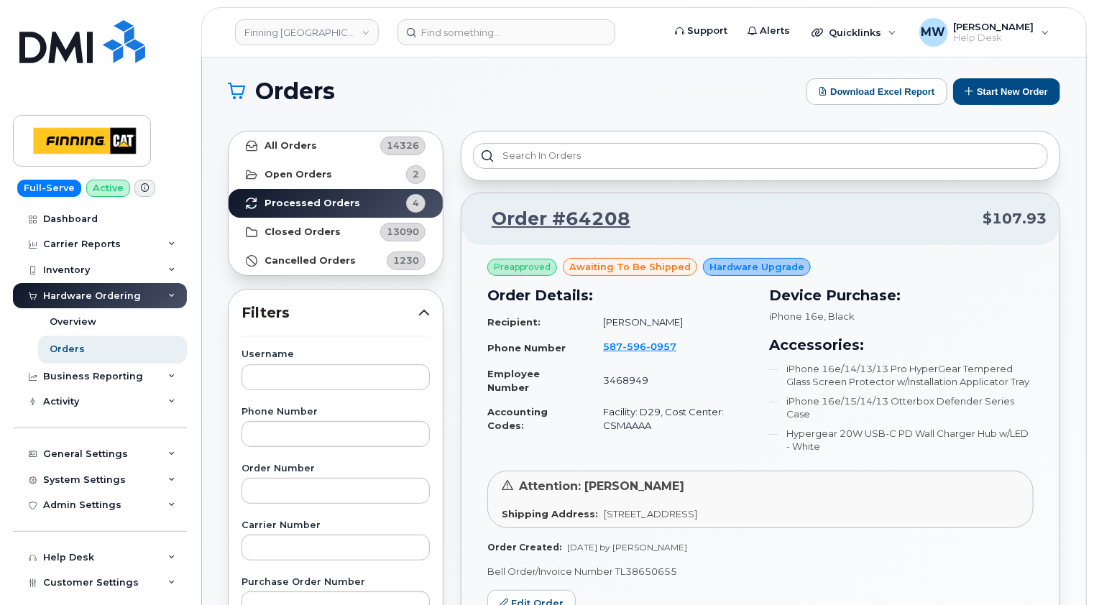
scroll to position [0, 0]
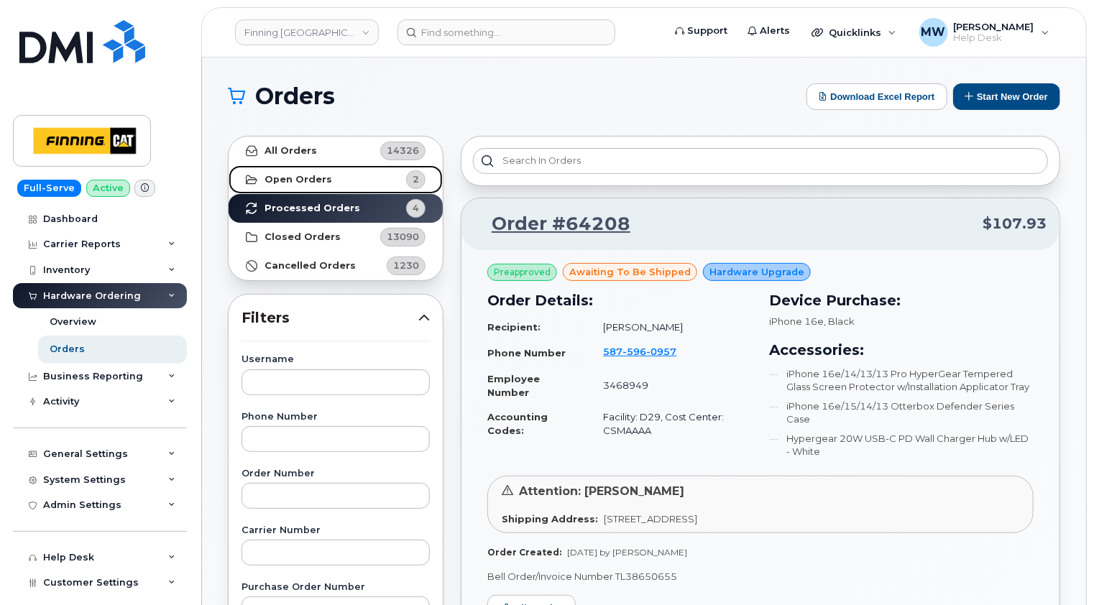
click at [318, 179] on strong "Open Orders" at bounding box center [298, 179] width 68 height 11
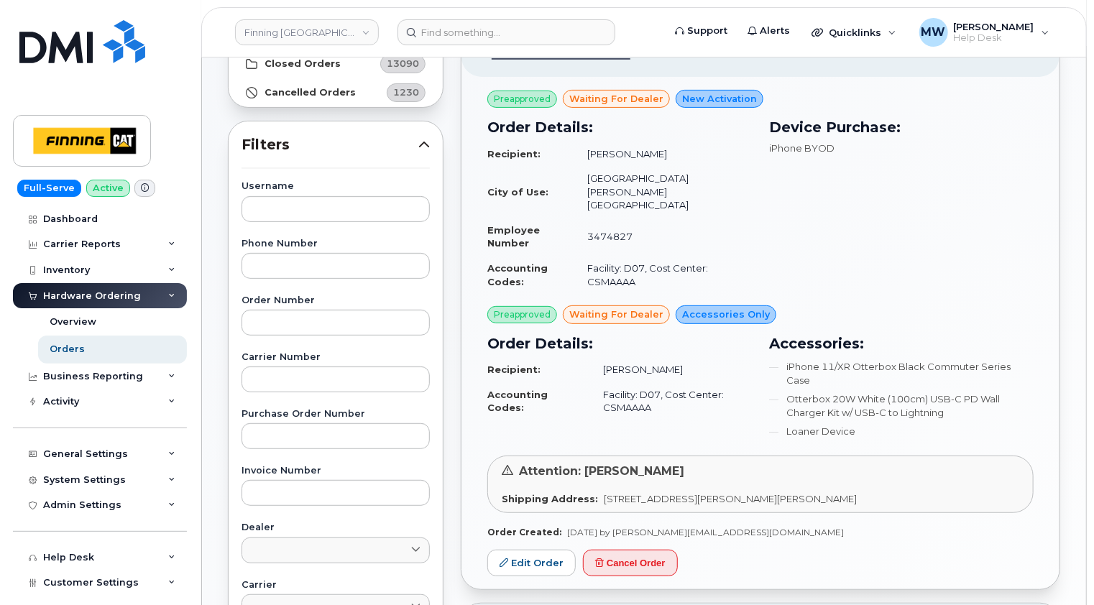
scroll to position [51, 0]
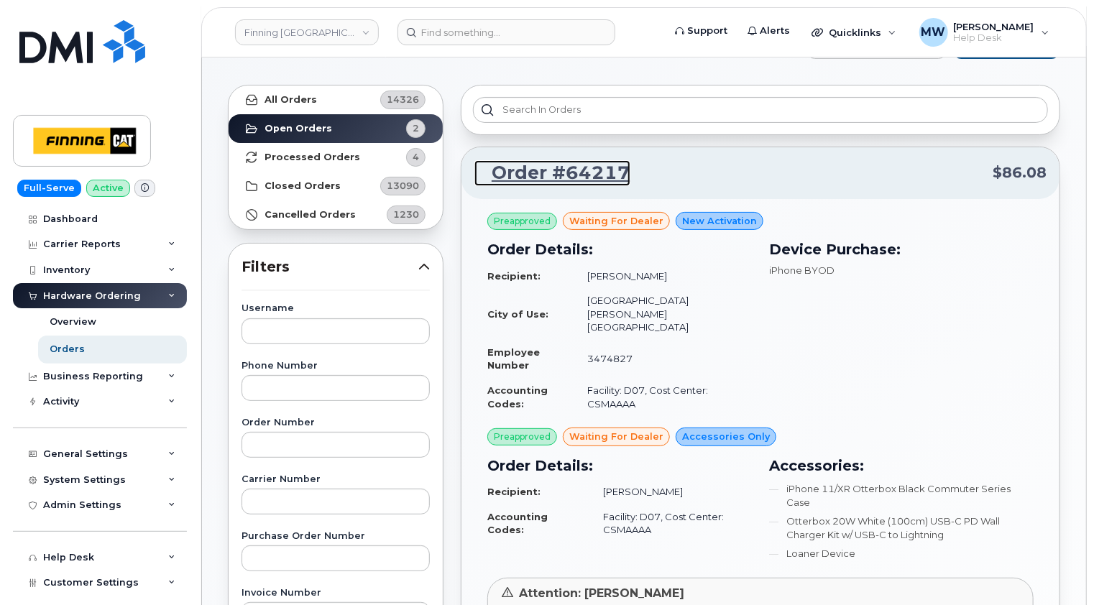
click at [582, 174] on link "Order #64217" at bounding box center [552, 173] width 156 height 26
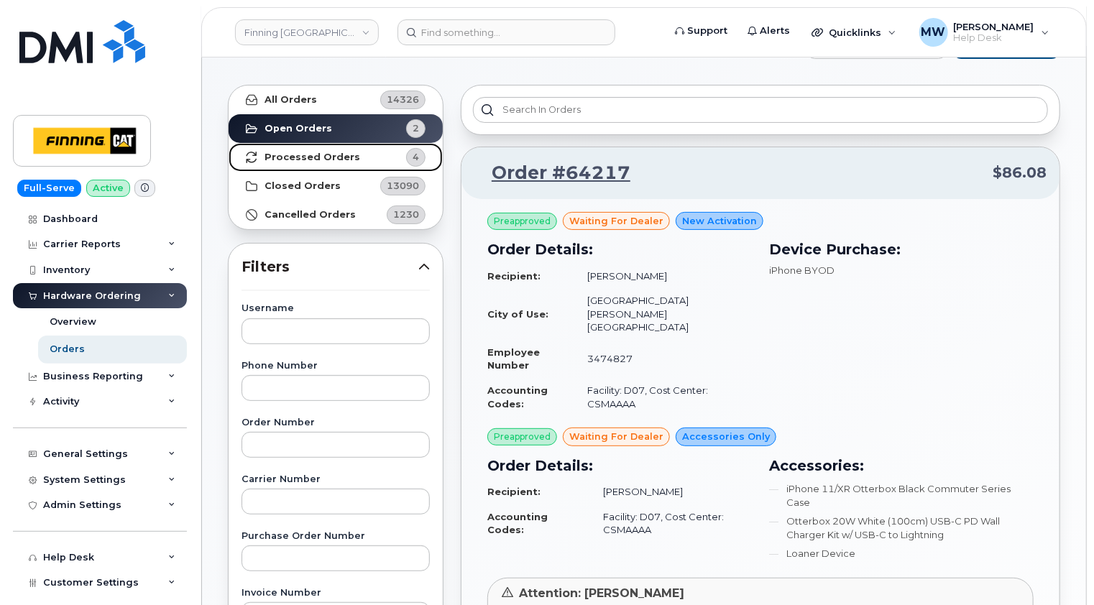
click at [303, 154] on strong "Processed Orders" at bounding box center [312, 157] width 96 height 11
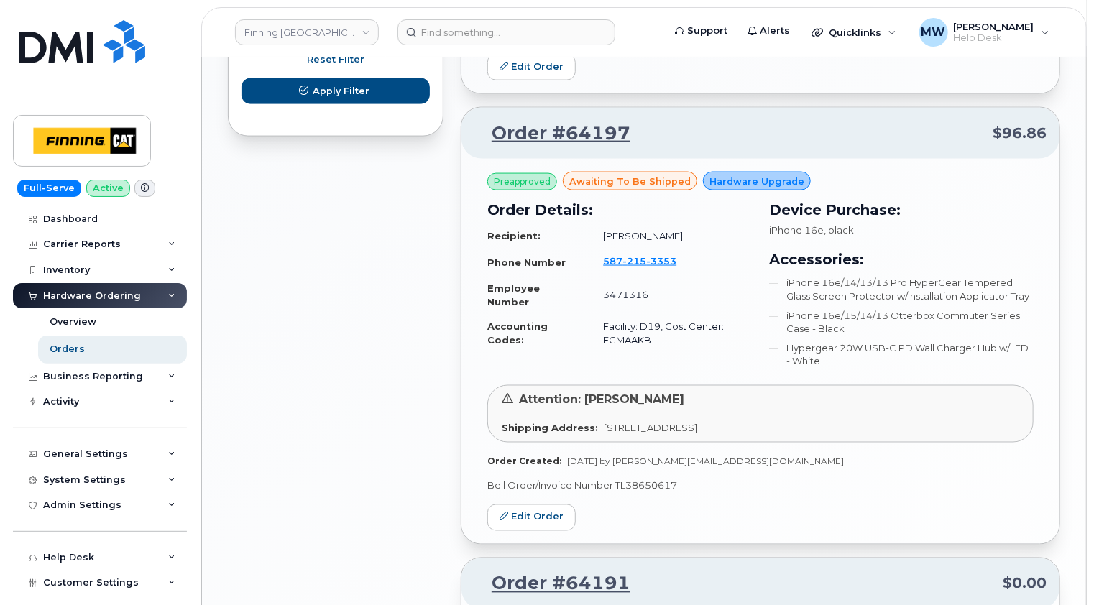
scroll to position [985, 0]
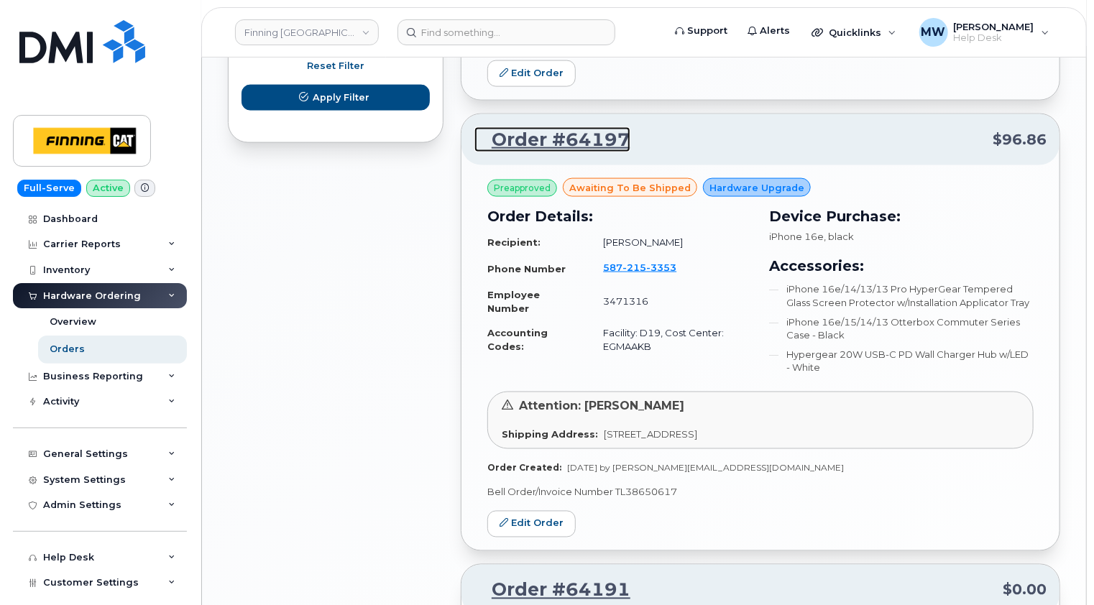
click at [587, 135] on link "Order #64197" at bounding box center [552, 140] width 156 height 26
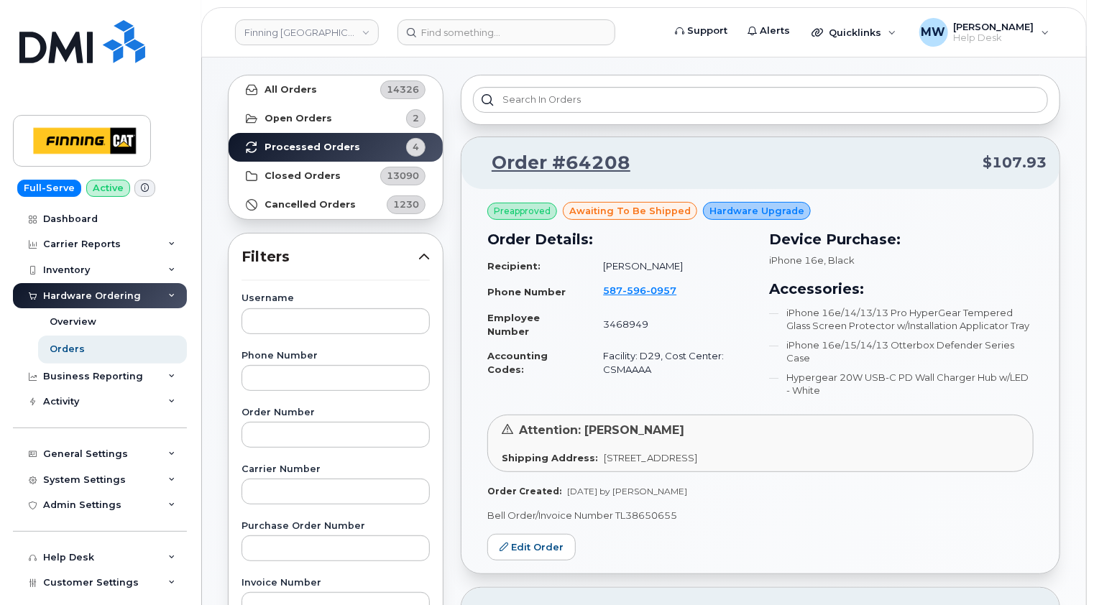
scroll to position [0, 0]
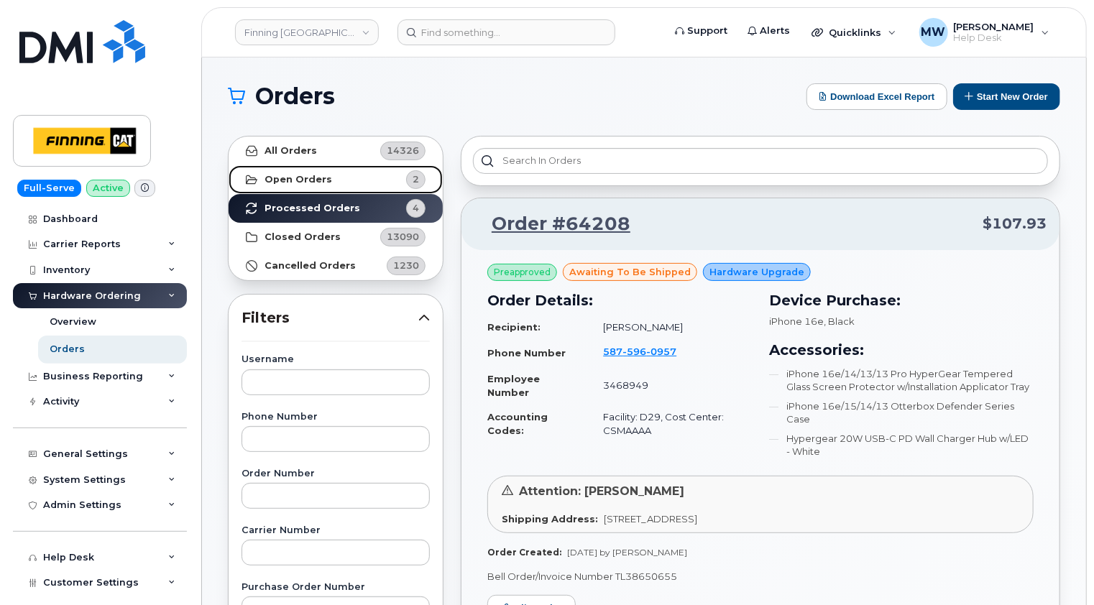
click at [328, 185] on link "Open Orders 2" at bounding box center [336, 179] width 214 height 29
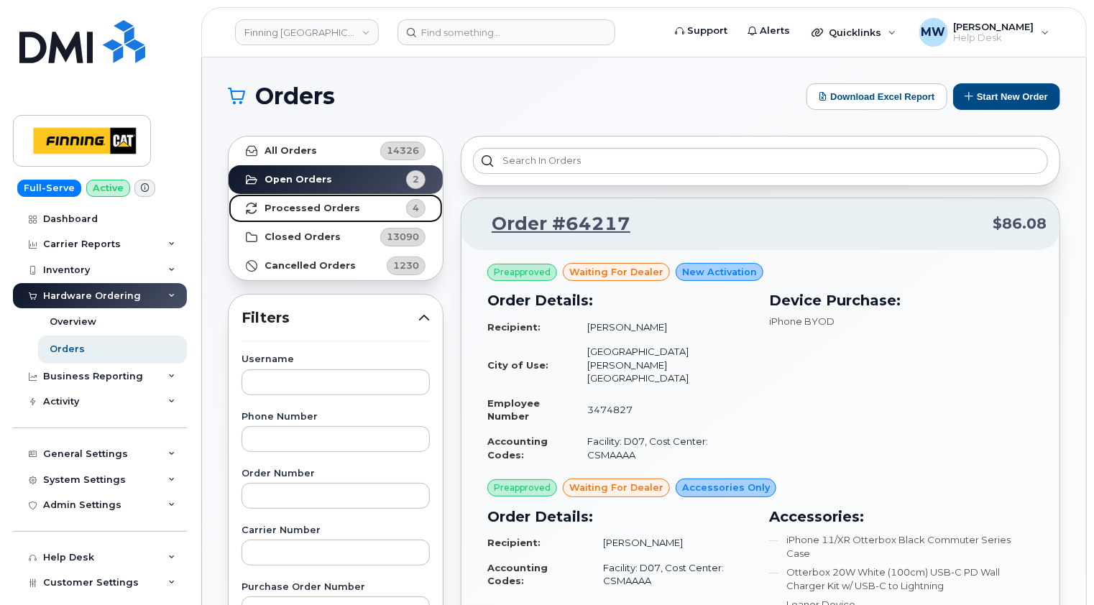
click at [311, 203] on strong "Processed Orders" at bounding box center [312, 208] width 96 height 11
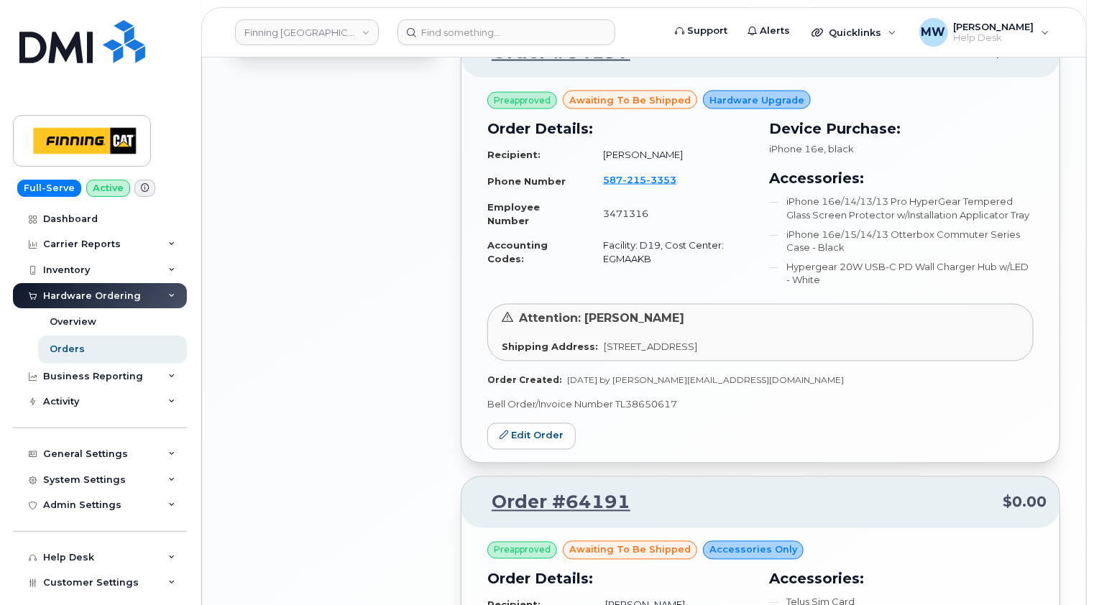
scroll to position [1006, 0]
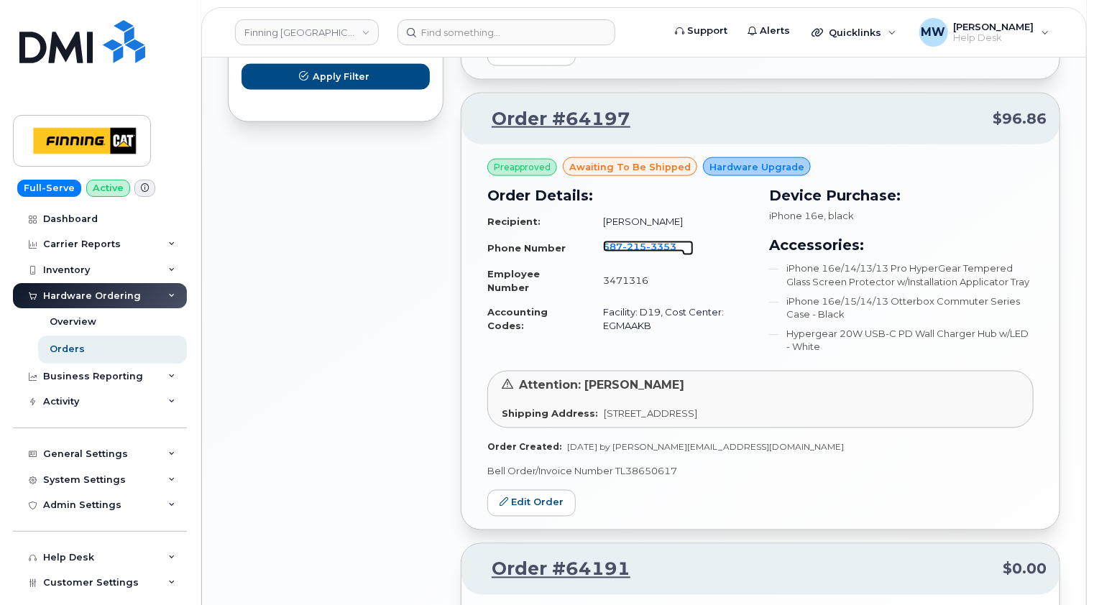
click at [646, 241] on span "215" at bounding box center [661, 246] width 30 height 11
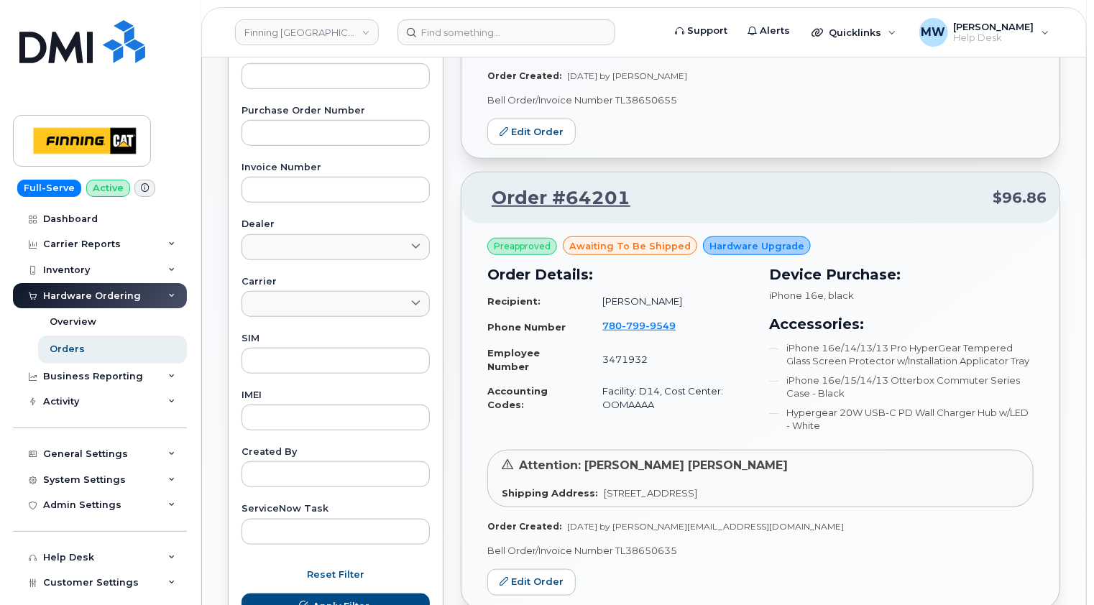
scroll to position [0, 0]
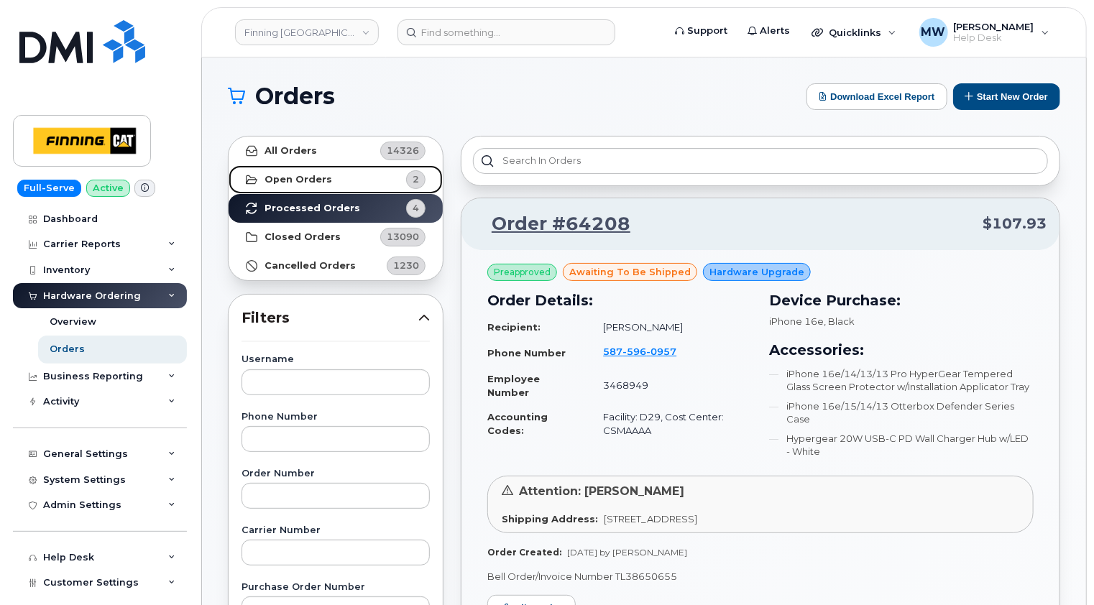
click at [327, 166] on link "Open Orders 2" at bounding box center [336, 179] width 214 height 29
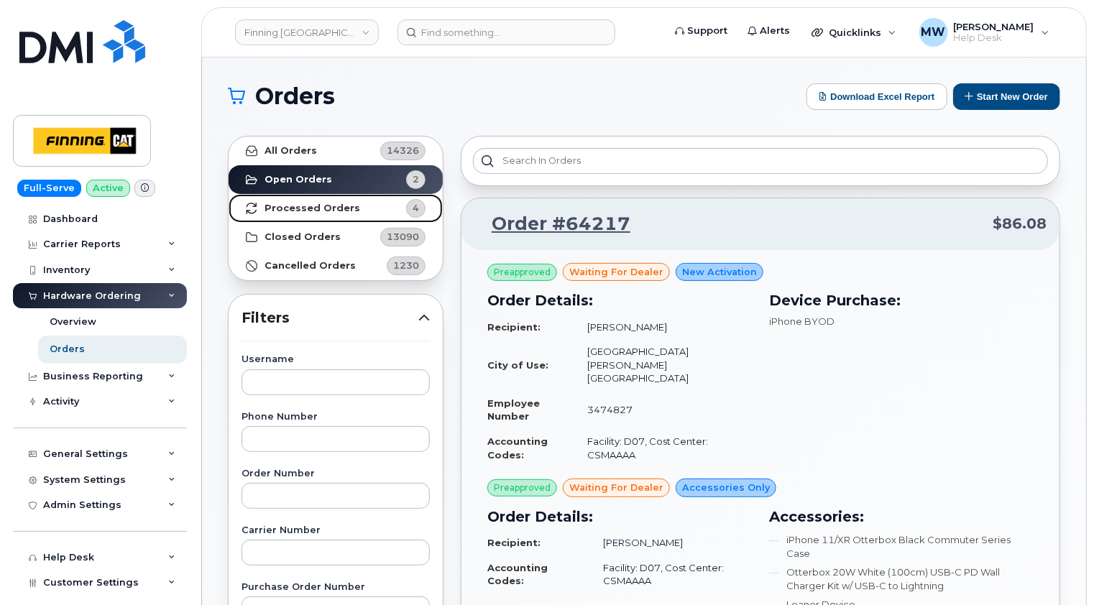
click at [313, 211] on strong "Processed Orders" at bounding box center [312, 208] width 96 height 11
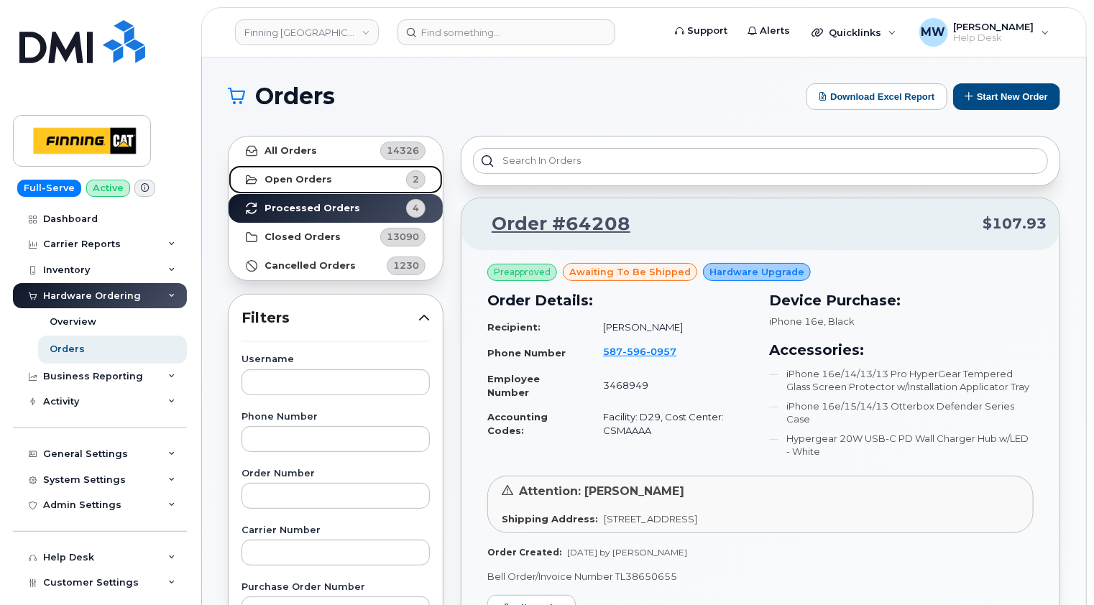
click at [313, 185] on link "Open Orders 2" at bounding box center [336, 179] width 214 height 29
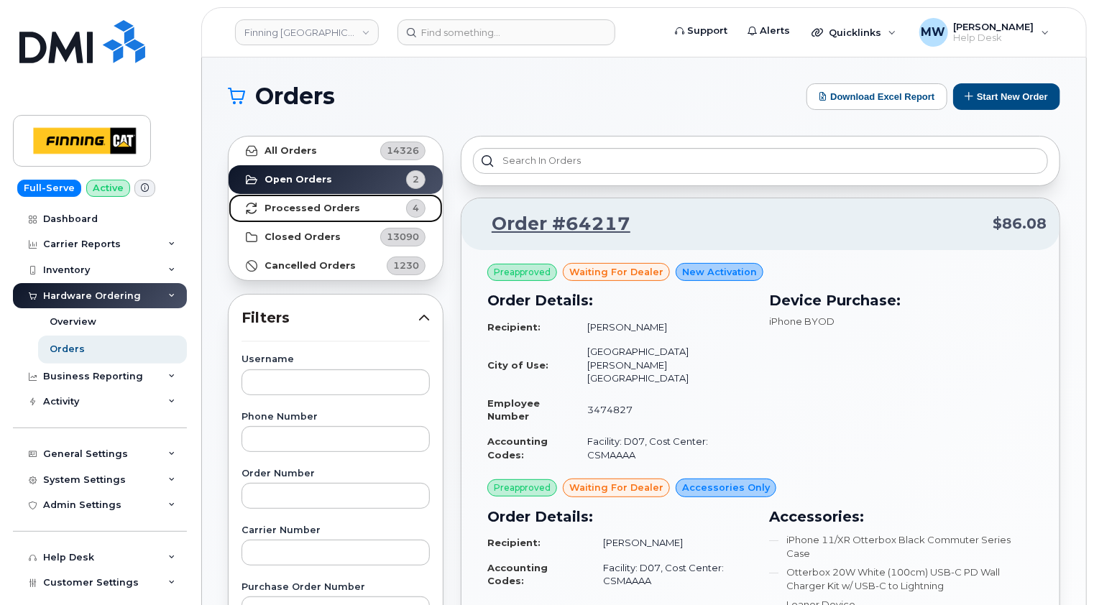
click at [303, 211] on strong "Processed Orders" at bounding box center [312, 208] width 96 height 11
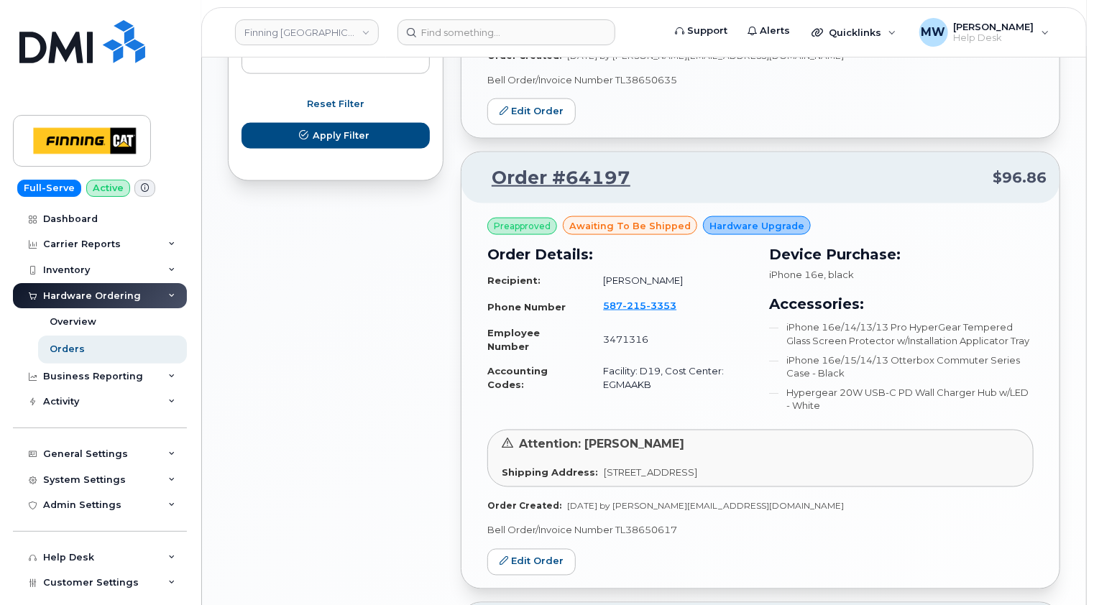
scroll to position [934, 0]
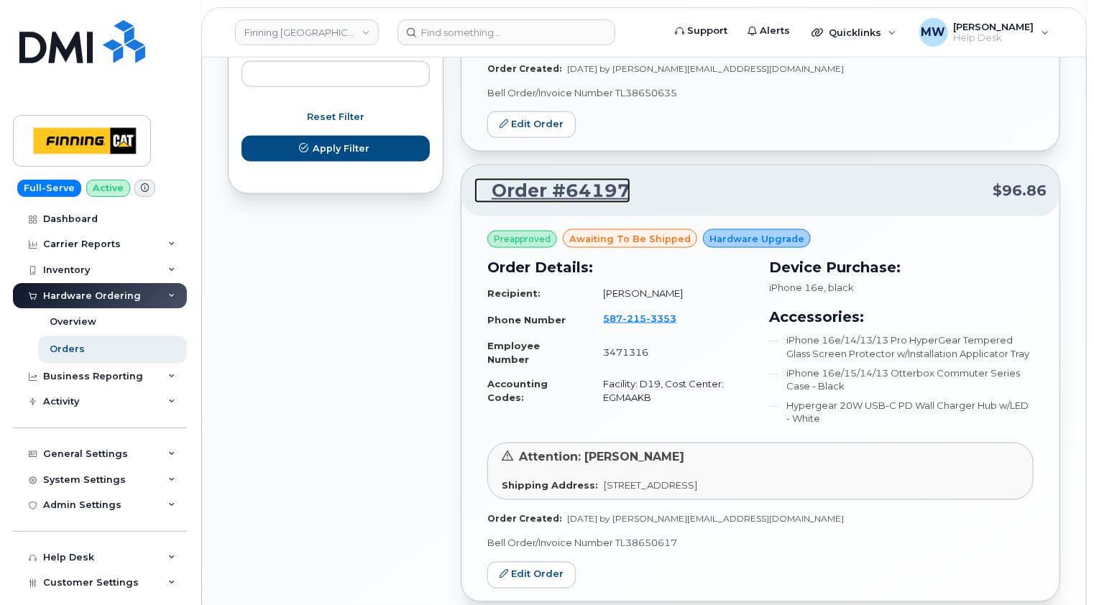
click at [566, 190] on link "Order #64197" at bounding box center [552, 191] width 156 height 26
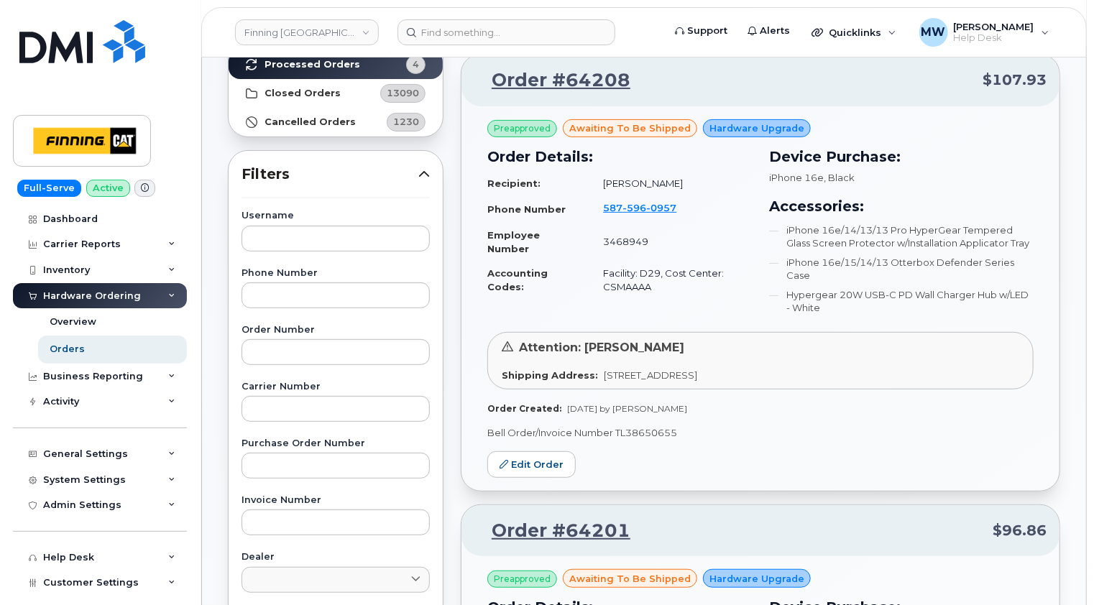
scroll to position [0, 0]
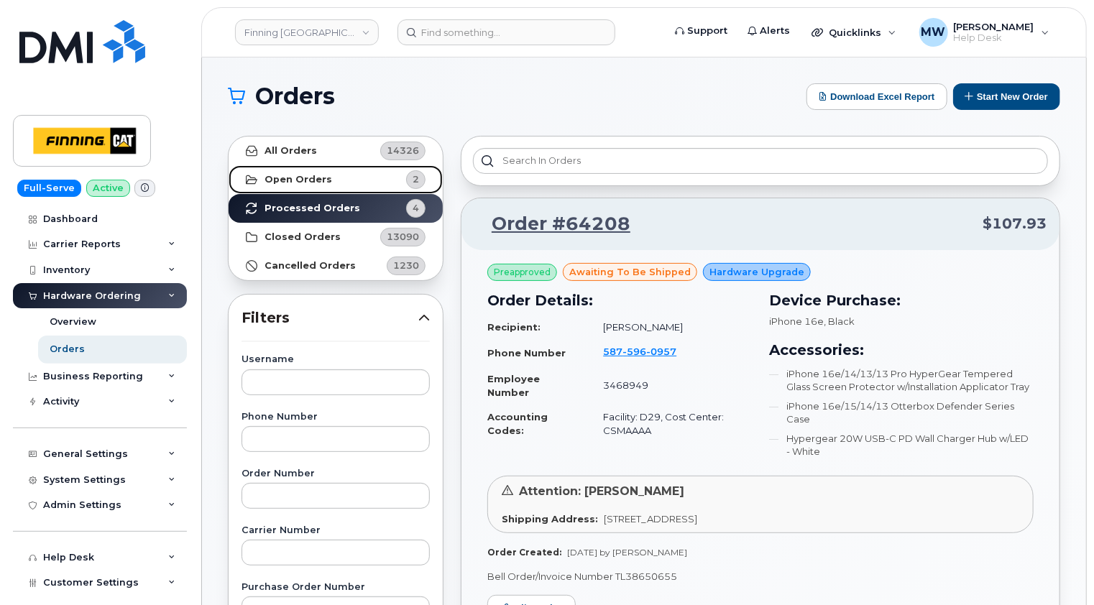
click at [290, 174] on strong "Open Orders" at bounding box center [298, 179] width 68 height 11
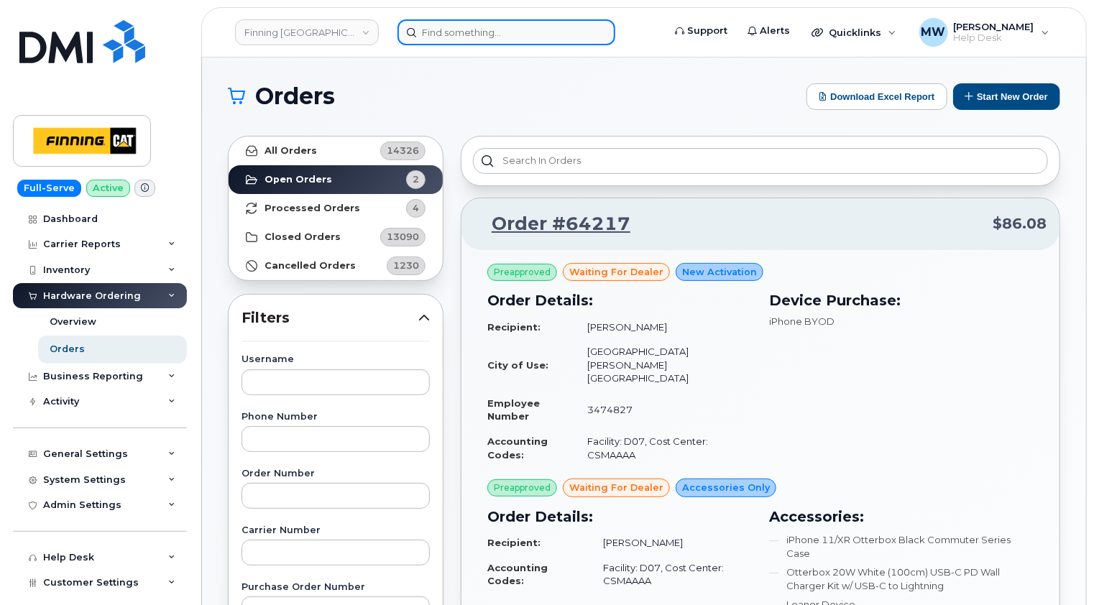
click at [477, 29] on input at bounding box center [506, 32] width 218 height 26
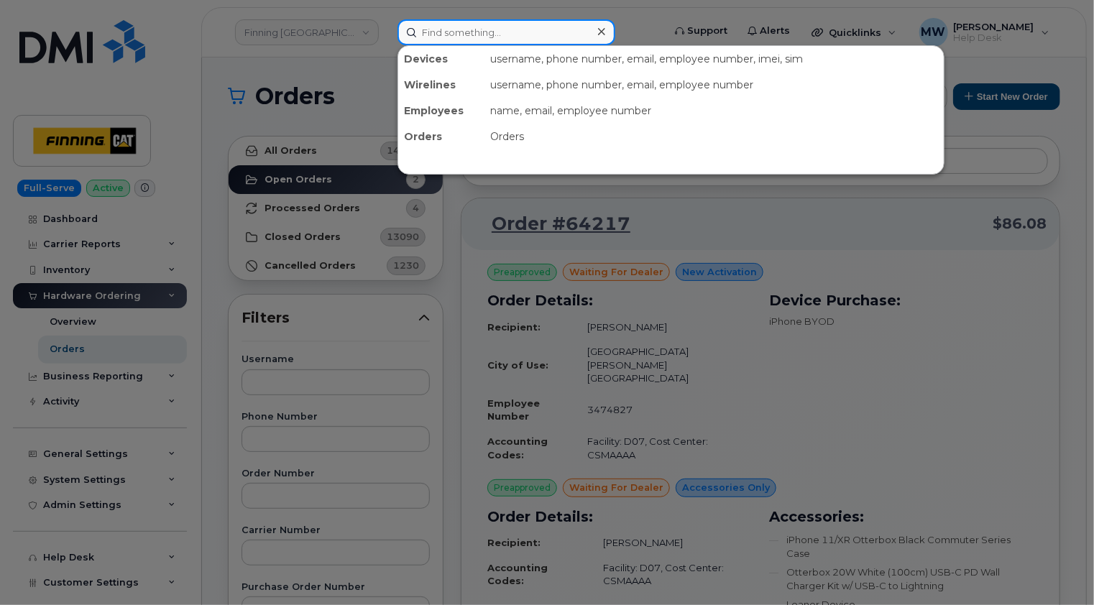
paste input "[PERSON_NAME]"
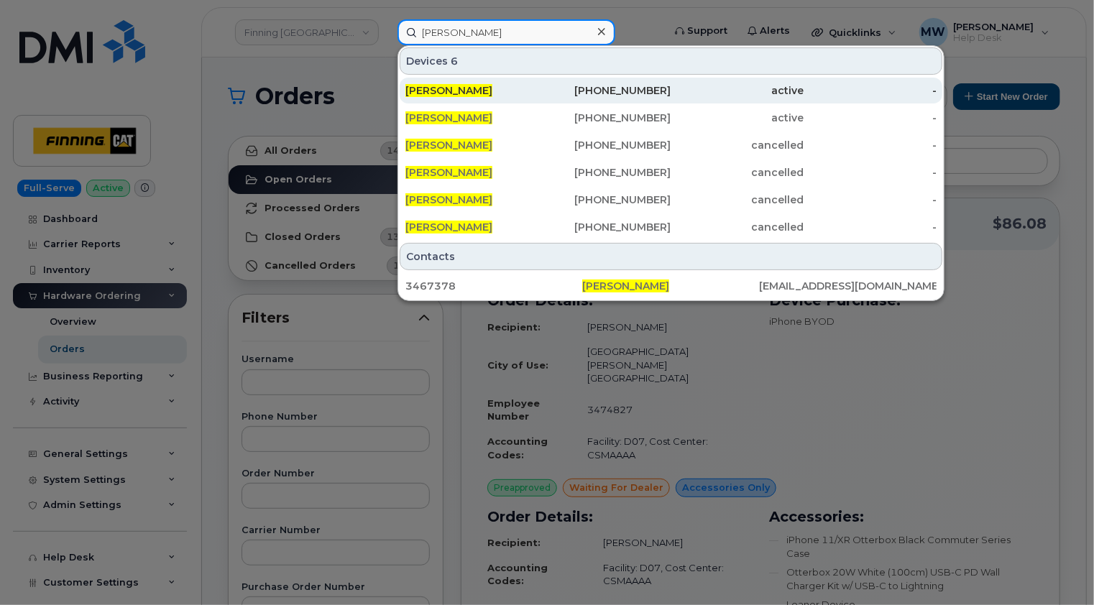
type input "[PERSON_NAME]"
click at [489, 88] on div "[PERSON_NAME]" at bounding box center [471, 90] width 133 height 14
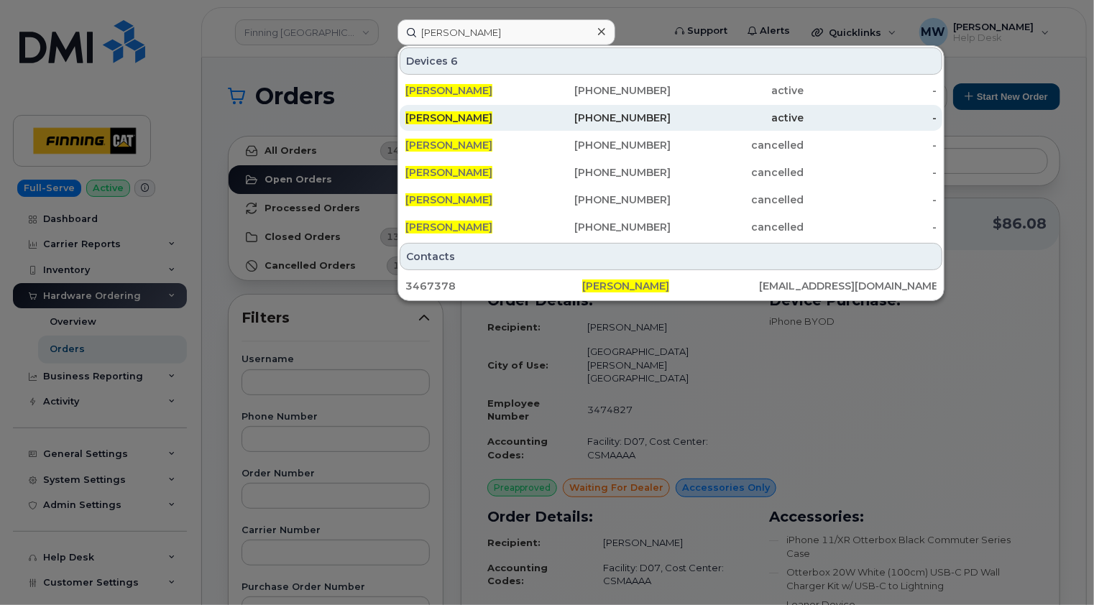
click at [487, 112] on div "[PERSON_NAME]" at bounding box center [471, 118] width 133 height 14
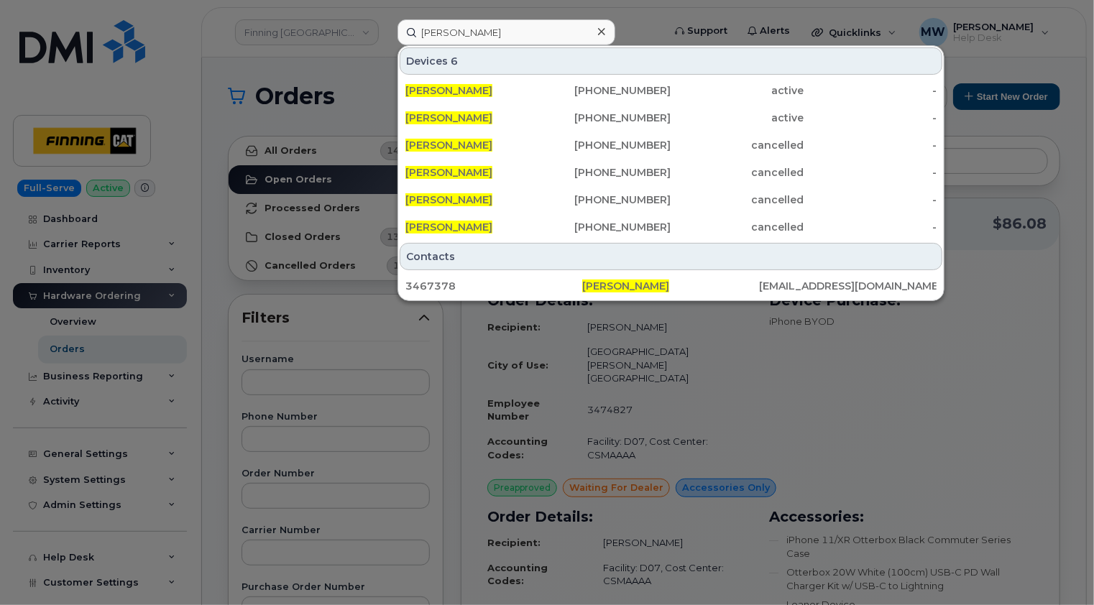
click at [598, 32] on icon at bounding box center [601, 31] width 7 height 11
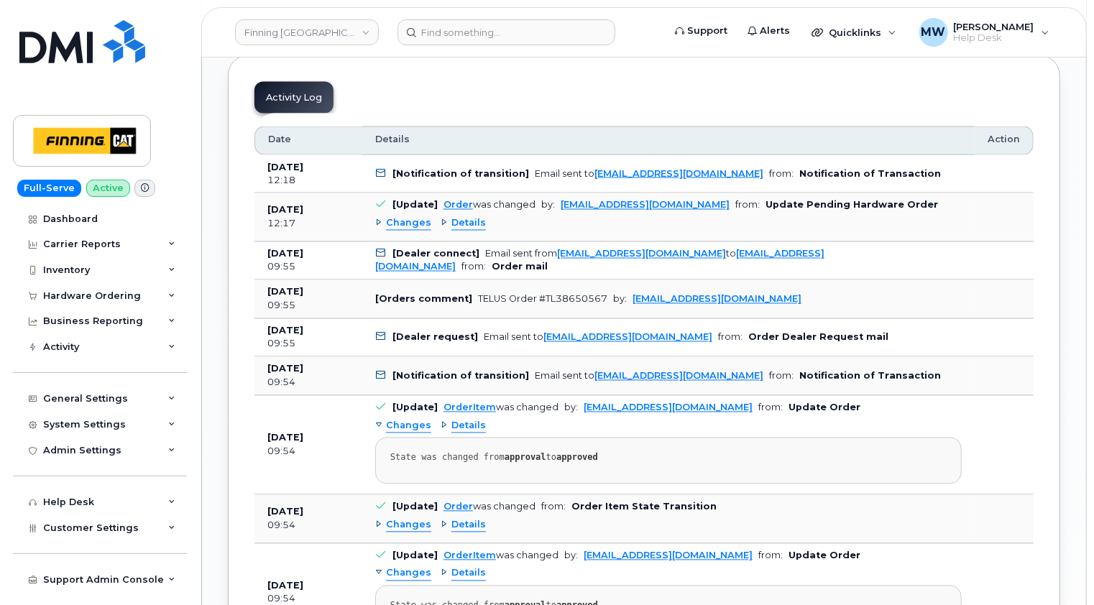
scroll to position [1078, 0]
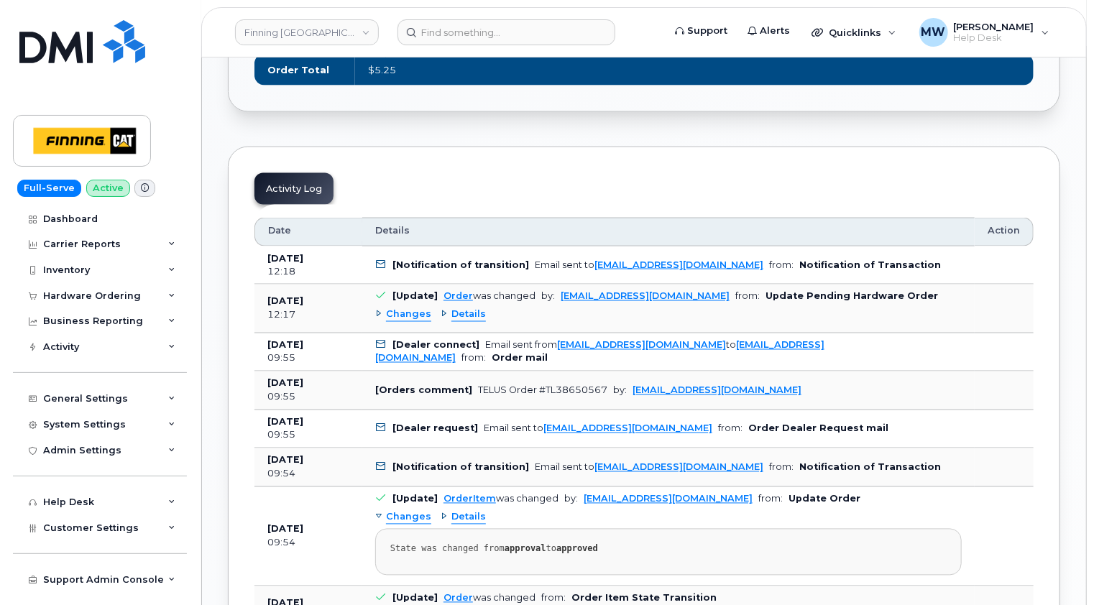
click at [407, 308] on span "Changes" at bounding box center [408, 315] width 45 height 14
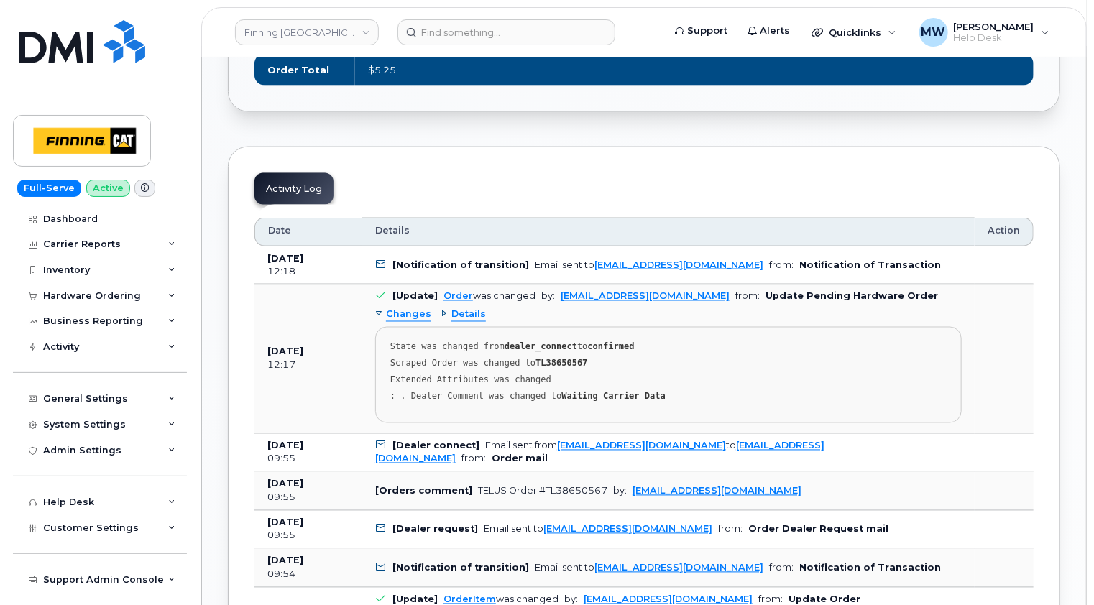
click at [407, 308] on span "Changes" at bounding box center [408, 315] width 45 height 14
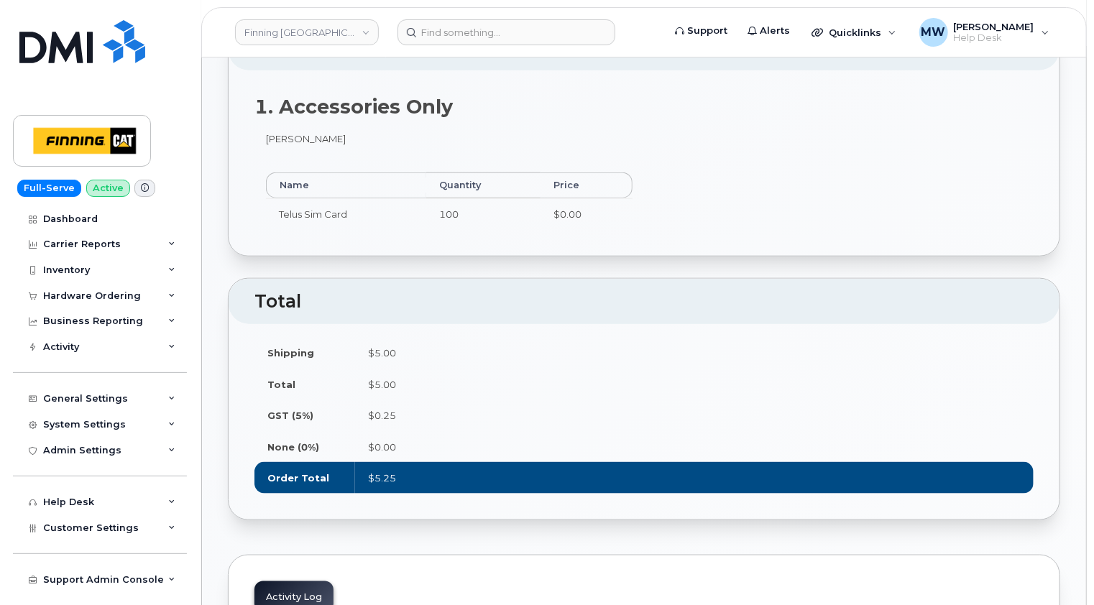
scroll to position [431, 0]
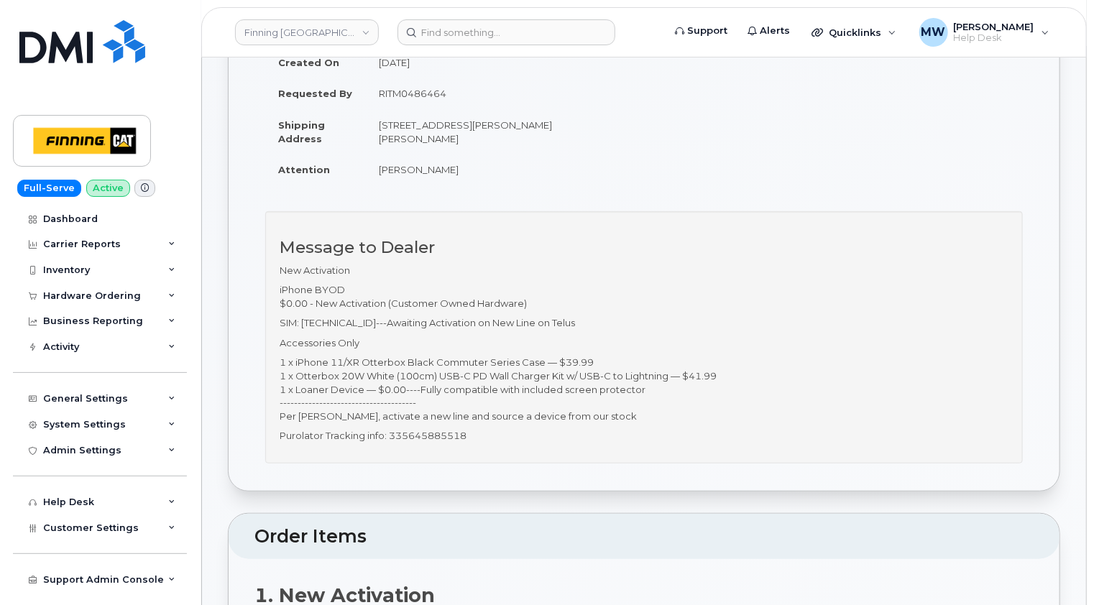
scroll to position [575, 0]
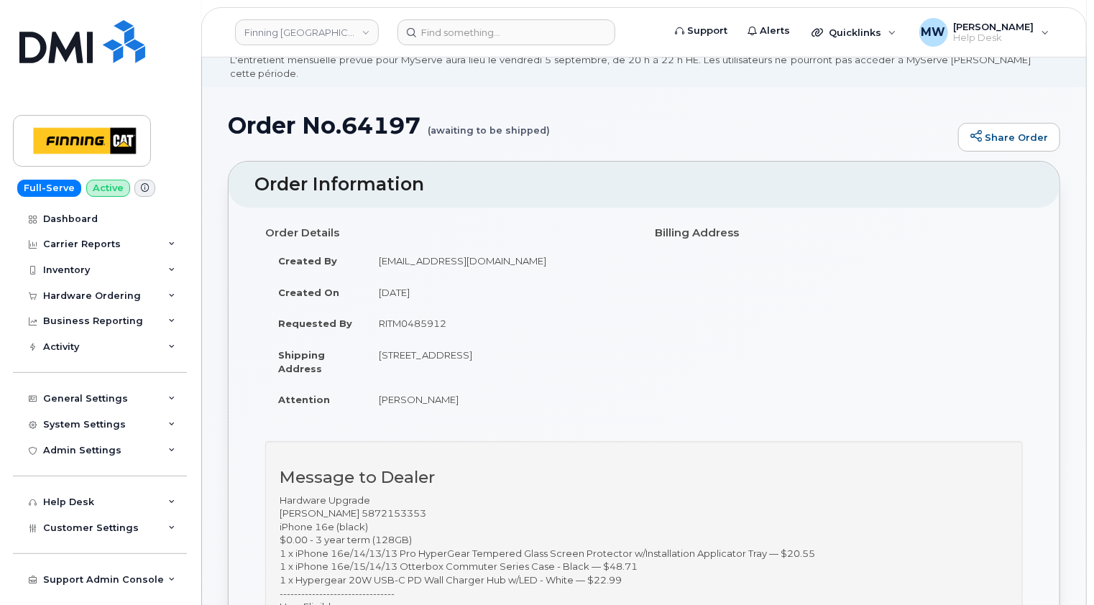
scroll to position [144, 0]
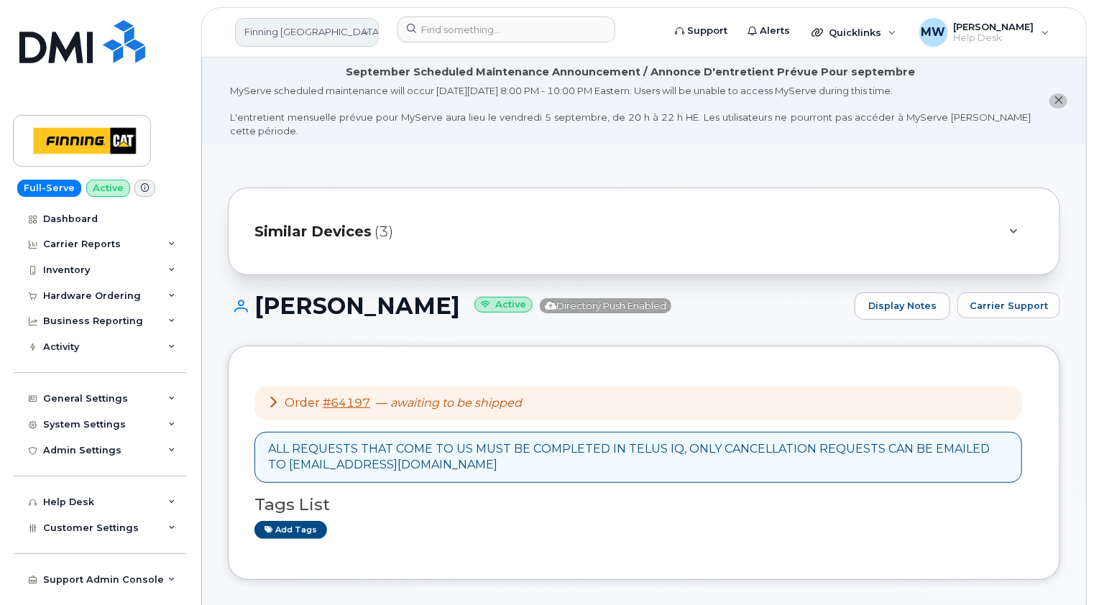
click at [321, 34] on link "Finning [GEOGRAPHIC_DATA]" at bounding box center [307, 32] width 144 height 29
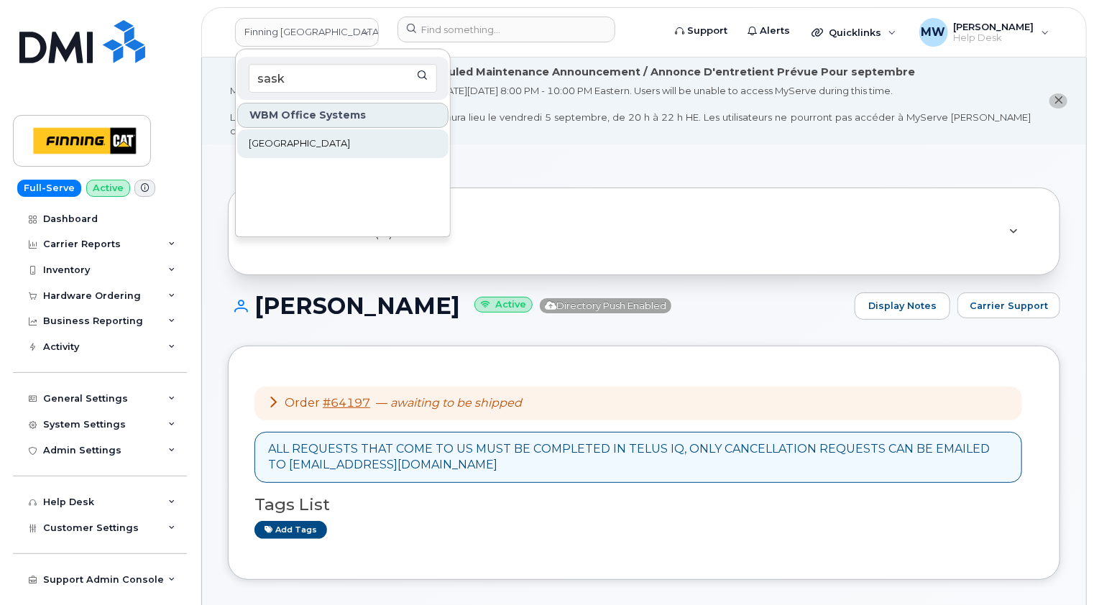
type input "sask"
drag, startPoint x: 336, startPoint y: 139, endPoint x: 387, endPoint y: 91, distance: 69.6
click at [336, 139] on span "Saskatoon Health Region" at bounding box center [299, 144] width 101 height 14
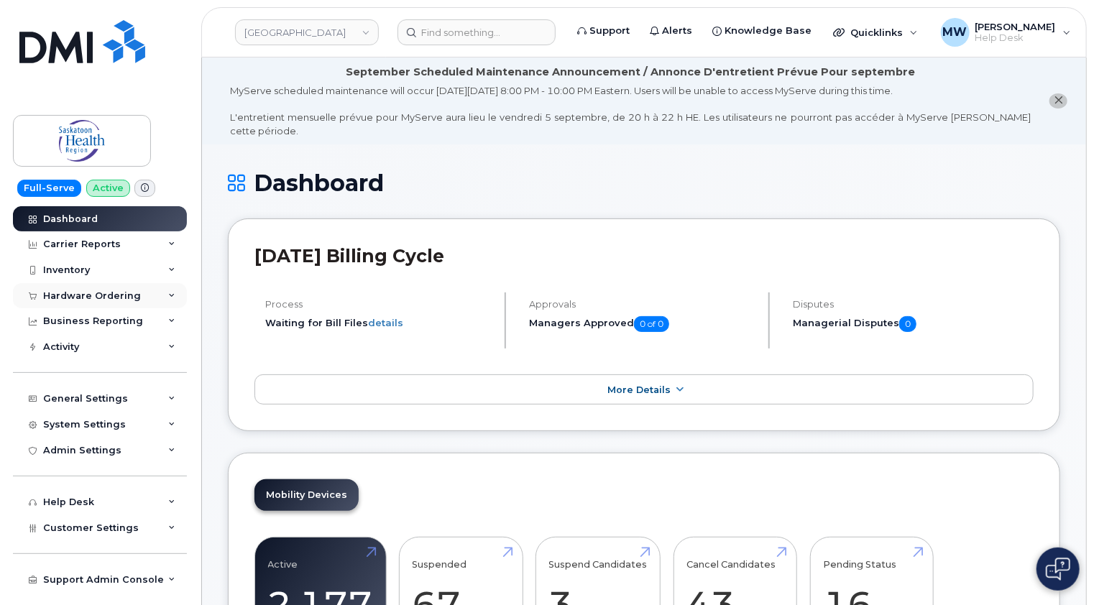
click at [112, 292] on div "Hardware Ordering" at bounding box center [92, 295] width 98 height 11
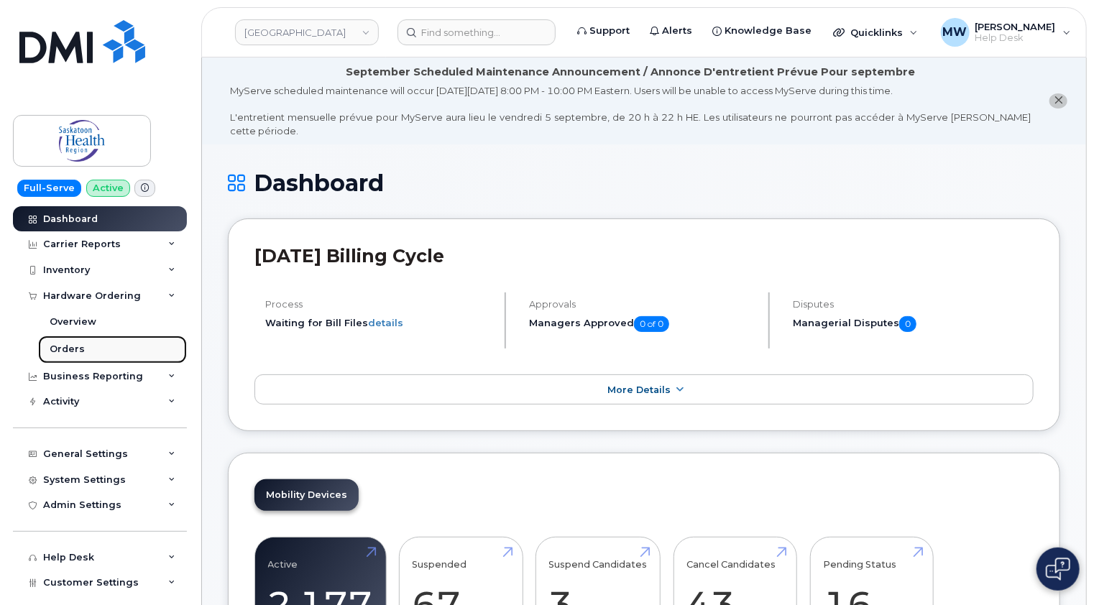
click at [76, 351] on div "Orders" at bounding box center [67, 349] width 35 height 13
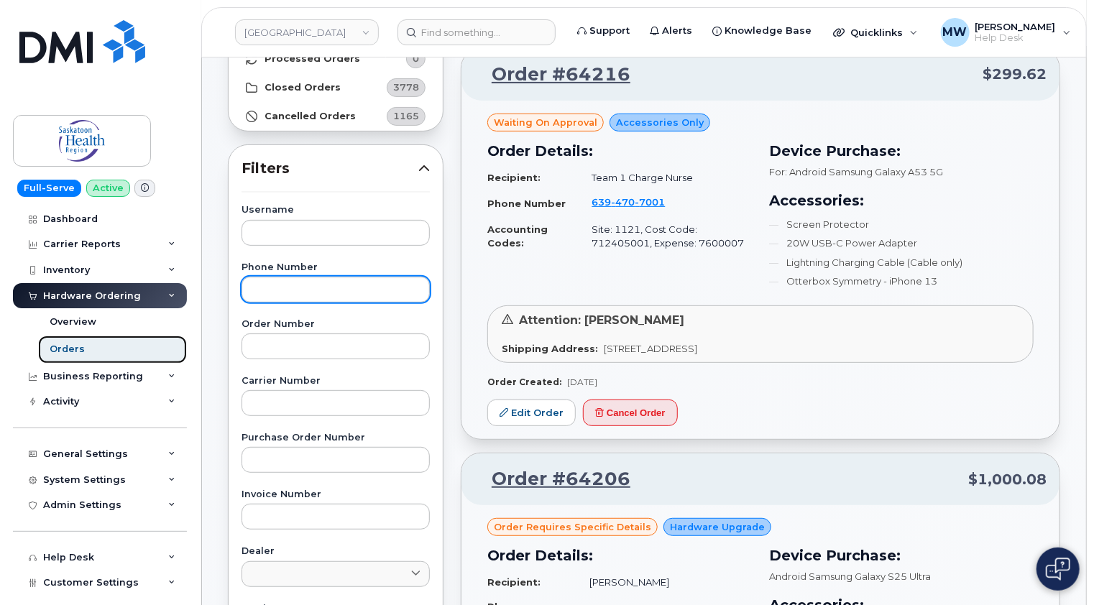
scroll to position [72, 0]
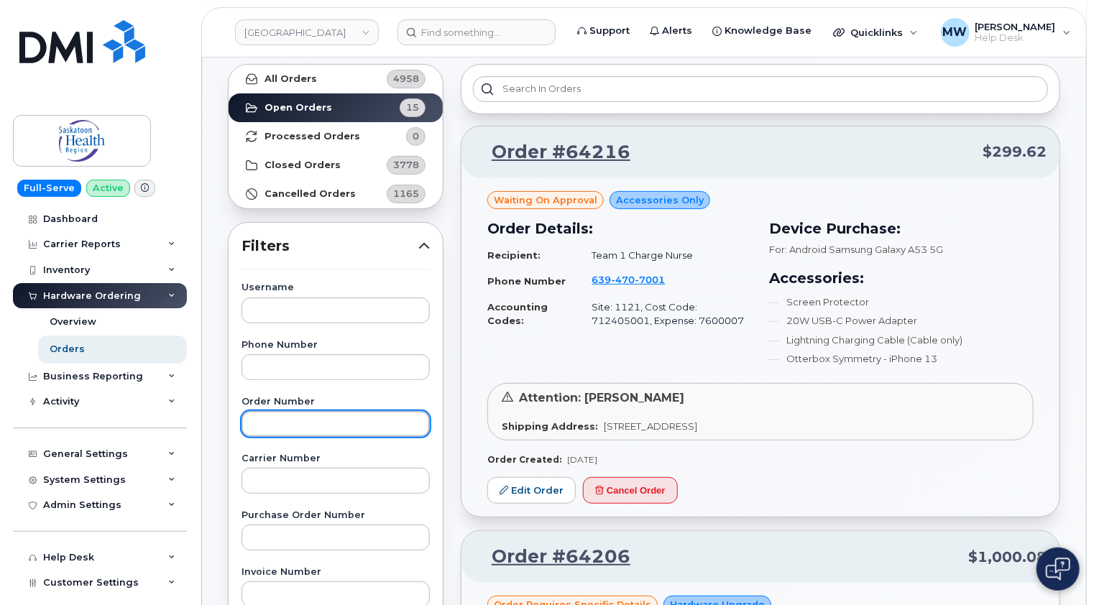
click at [319, 415] on input "text" at bounding box center [335, 424] width 188 height 26
type input "64196"
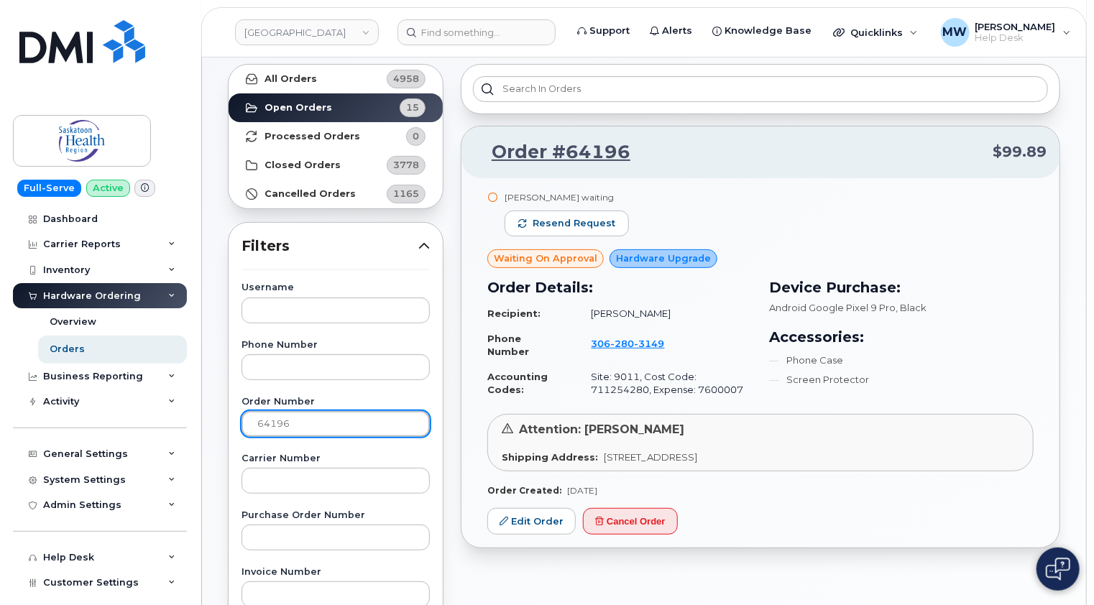
drag, startPoint x: 315, startPoint y: 418, endPoint x: 243, endPoint y: 420, distance: 71.9
click at [243, 420] on input "64196" at bounding box center [335, 424] width 188 height 26
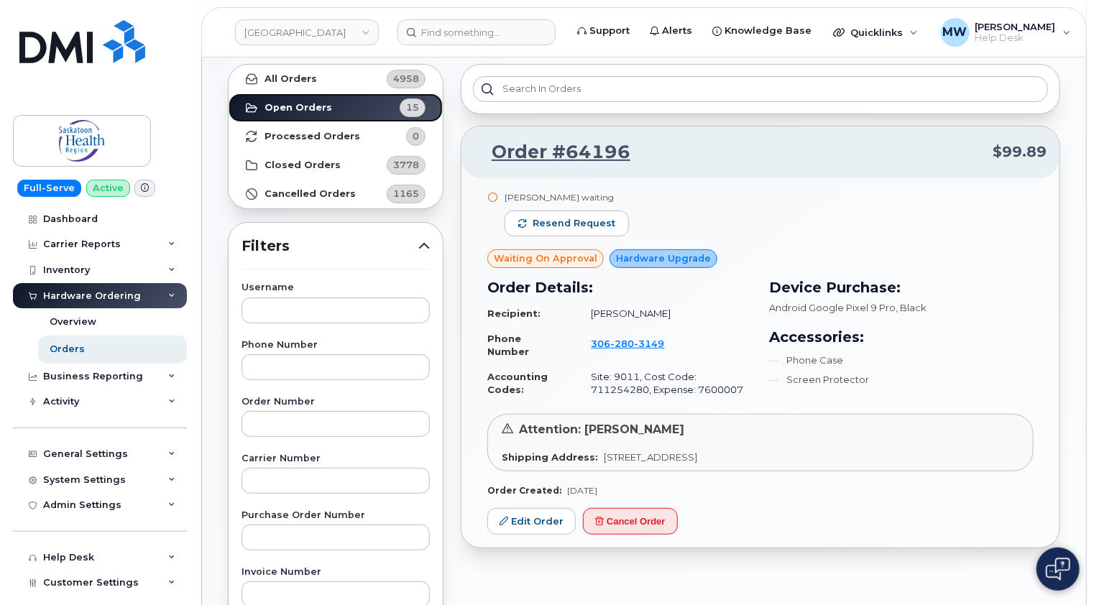
click at [275, 105] on strong "Open Orders" at bounding box center [298, 107] width 68 height 11
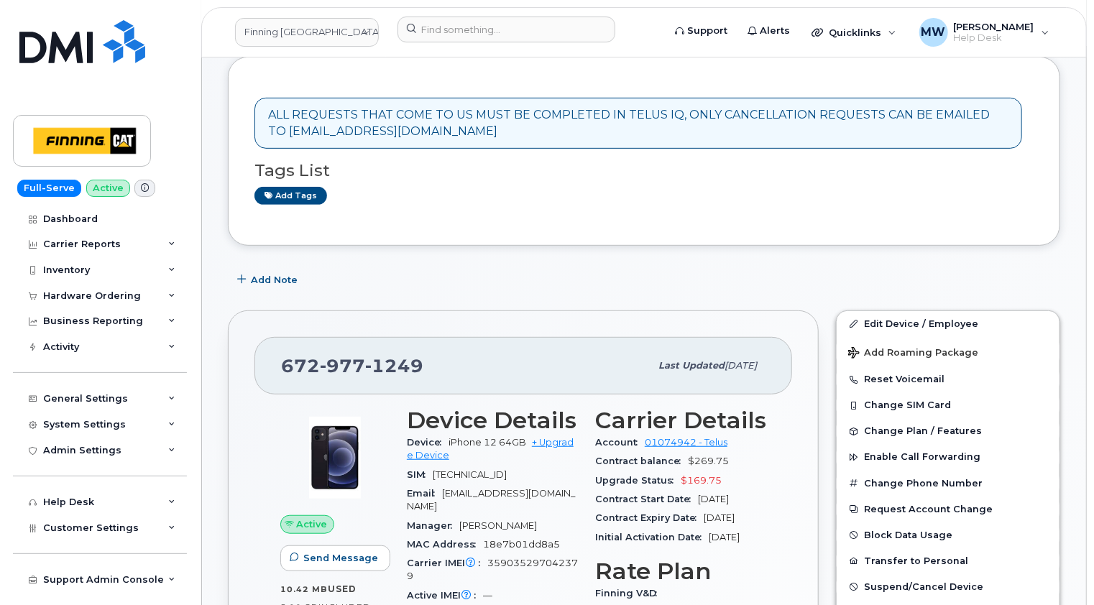
scroll to position [359, 0]
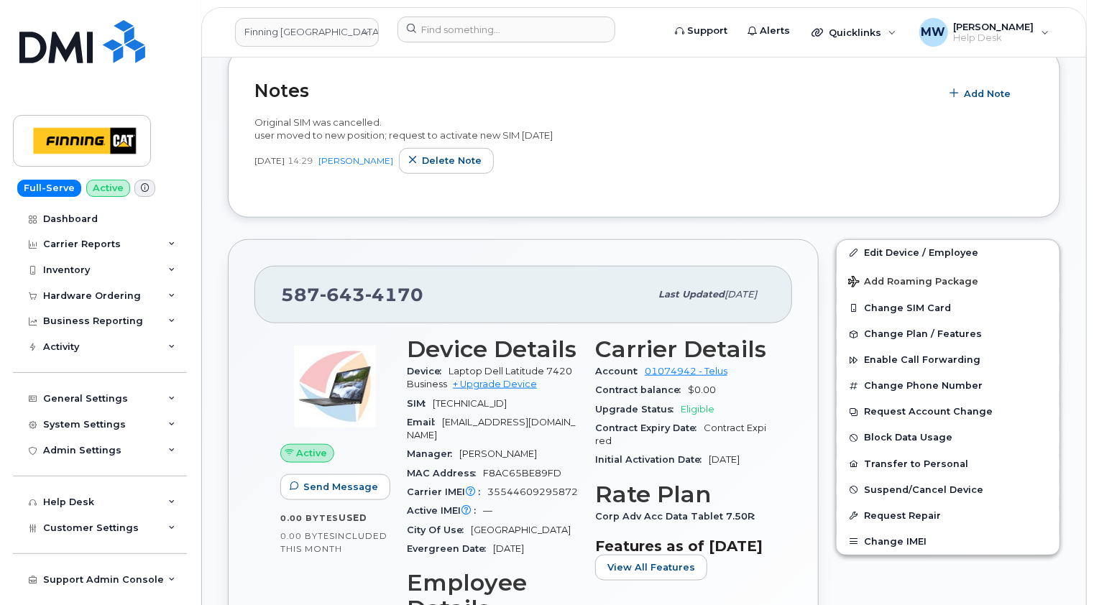
scroll to position [431, 0]
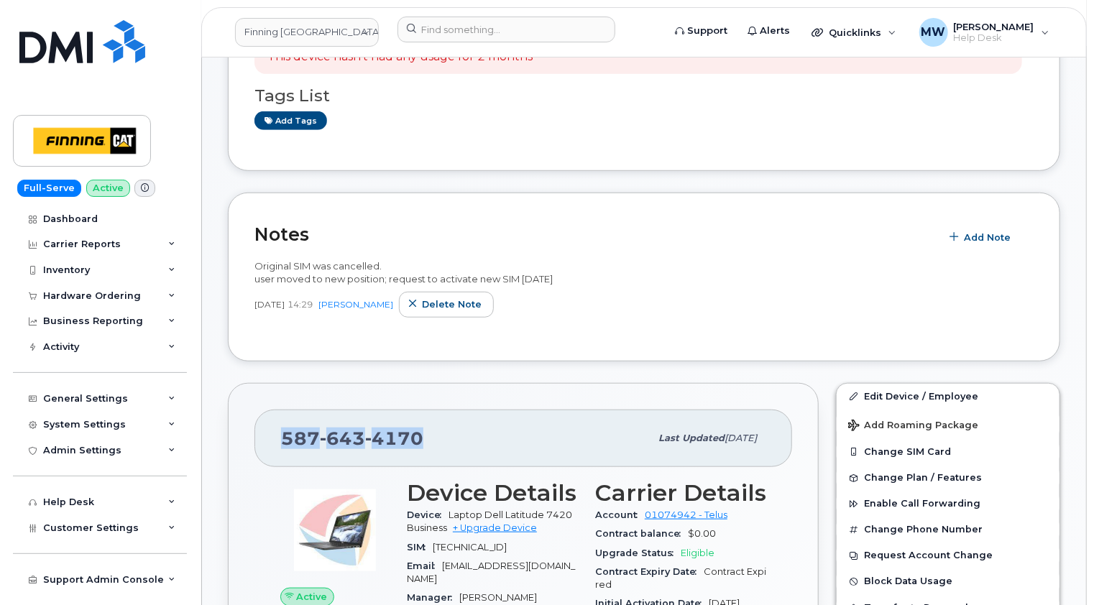
drag, startPoint x: 432, startPoint y: 420, endPoint x: 276, endPoint y: 424, distance: 156.0
click at [276, 424] on div "[PHONE_NUMBER] Last updated [DATE]" at bounding box center [523, 438] width 538 height 57
copy span "[PHONE_NUMBER]"
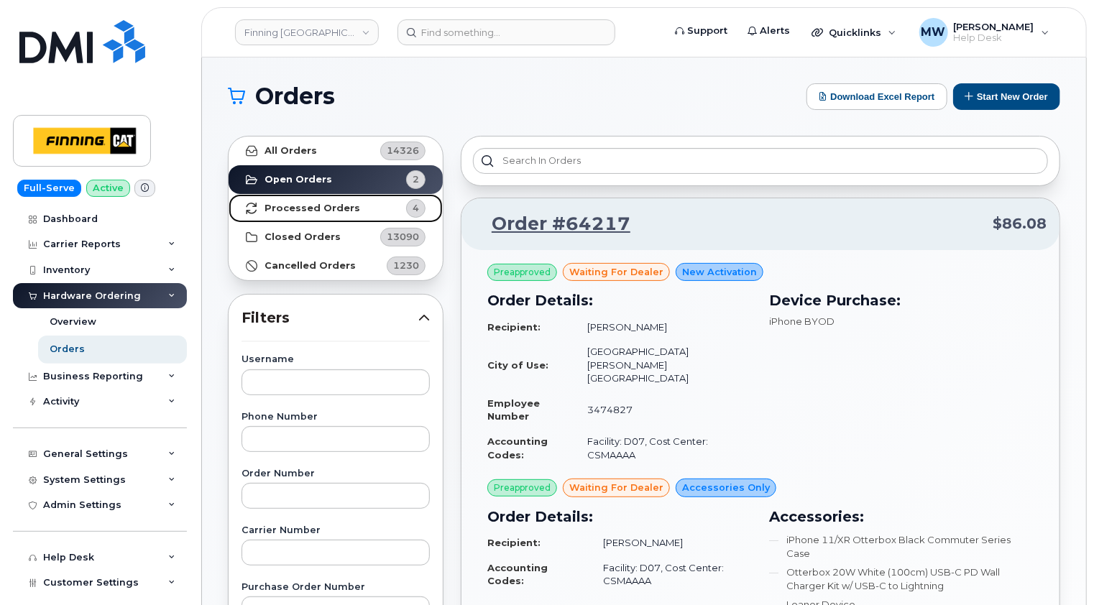
click at [281, 209] on strong "Processed Orders" at bounding box center [312, 208] width 96 height 11
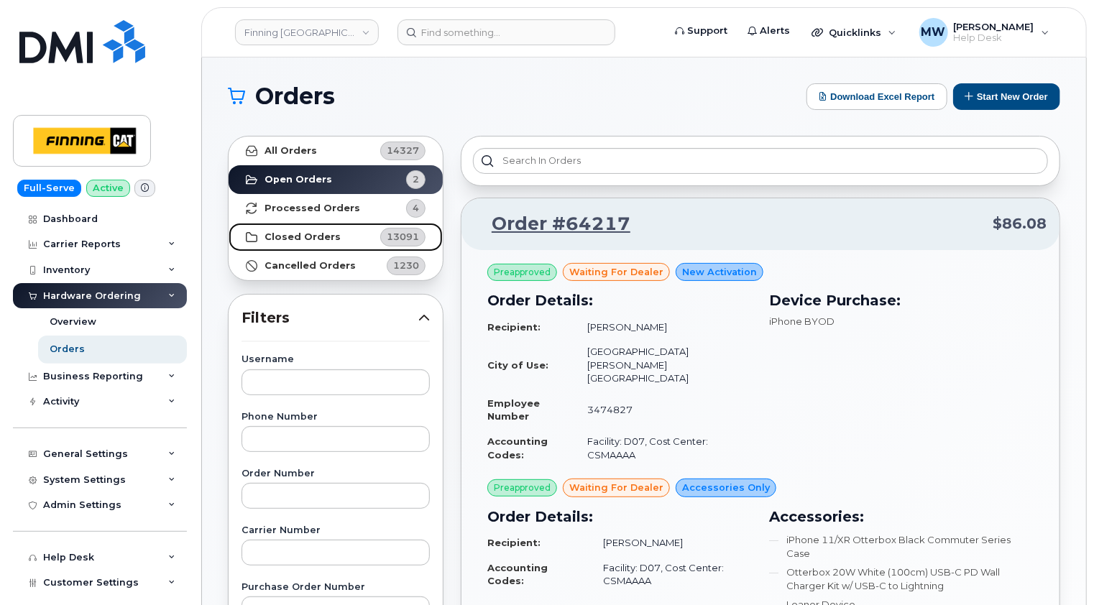
click at [308, 234] on strong "Closed Orders" at bounding box center [302, 236] width 76 height 11
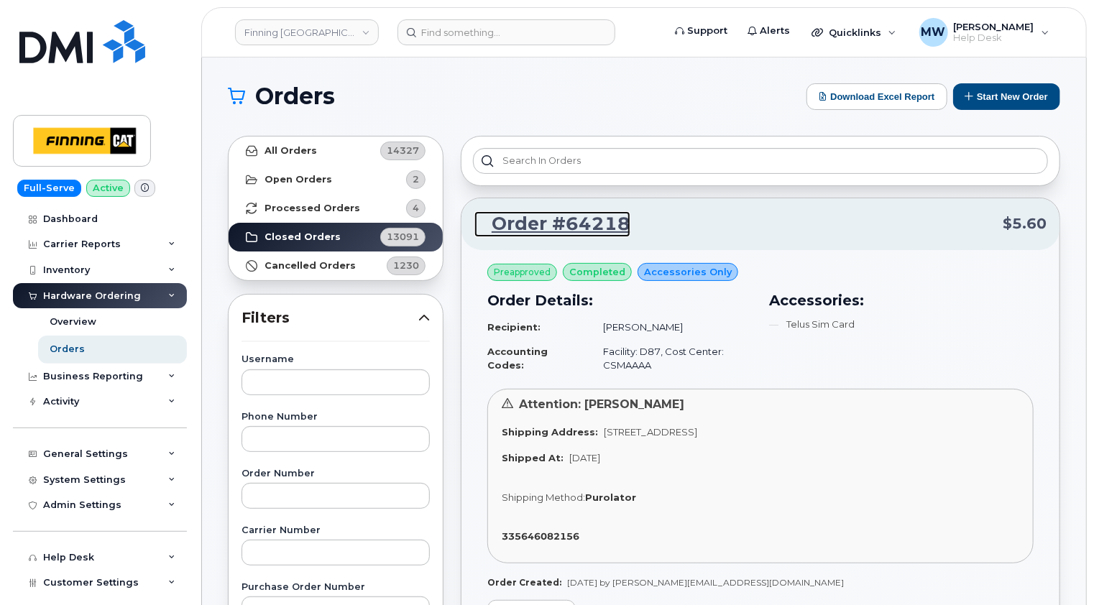
click at [568, 224] on link "Order #64218" at bounding box center [552, 224] width 156 height 26
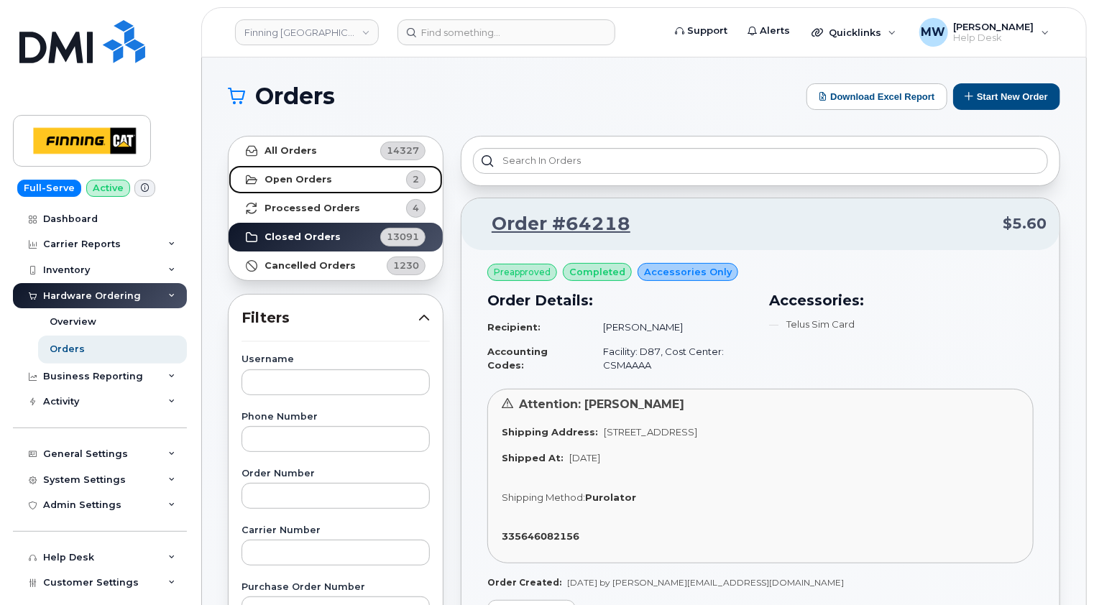
click at [313, 180] on strong "Open Orders" at bounding box center [298, 179] width 68 height 11
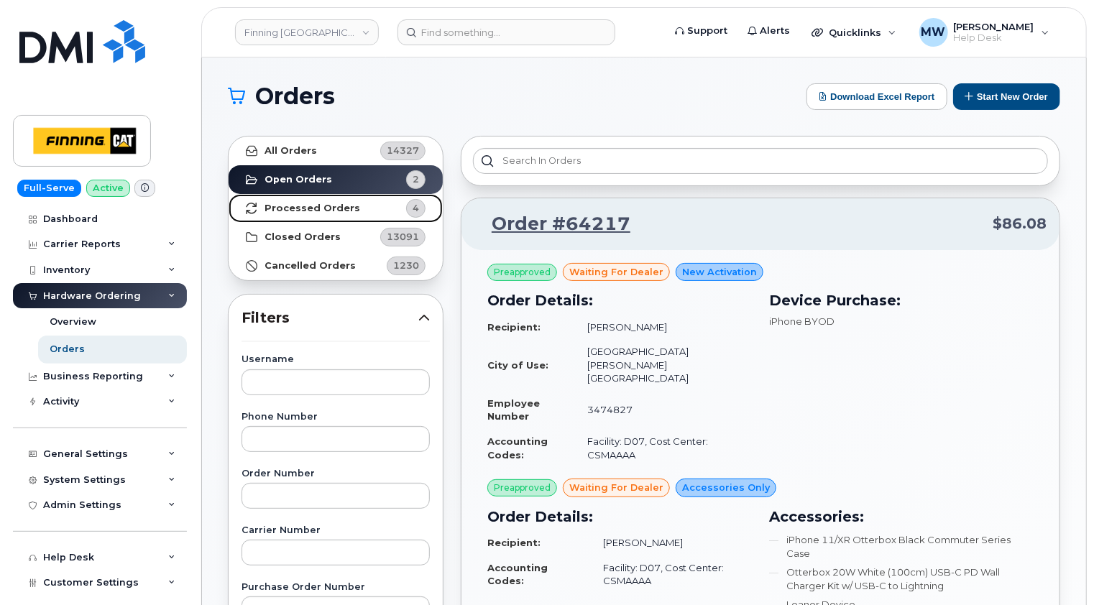
click at [331, 209] on strong "Processed Orders" at bounding box center [312, 208] width 96 height 11
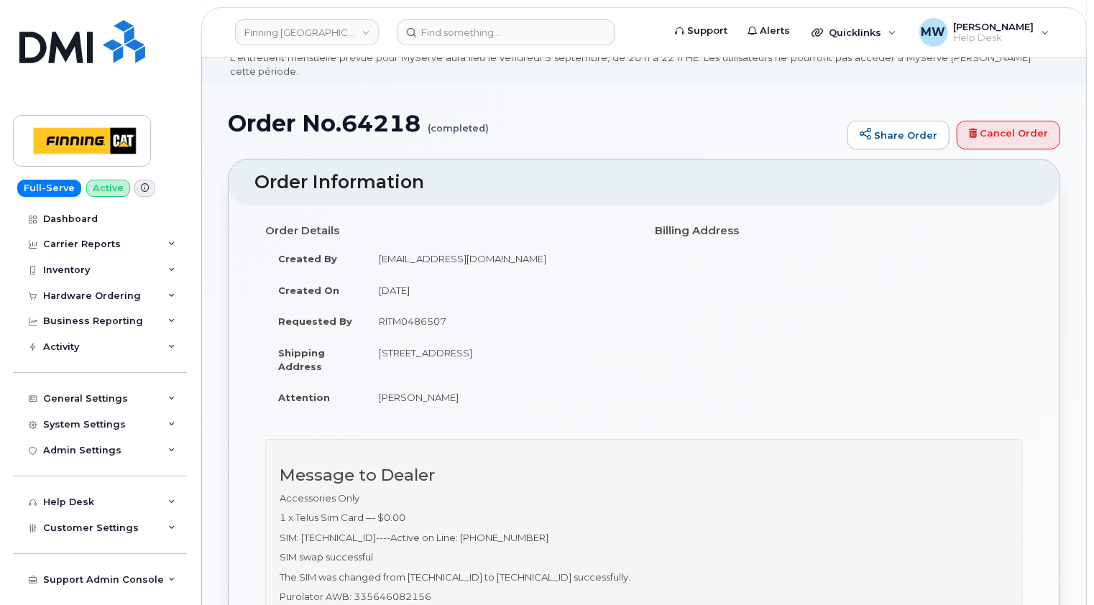
scroll to position [144, 0]
